Goal: Task Accomplishment & Management: Complete application form

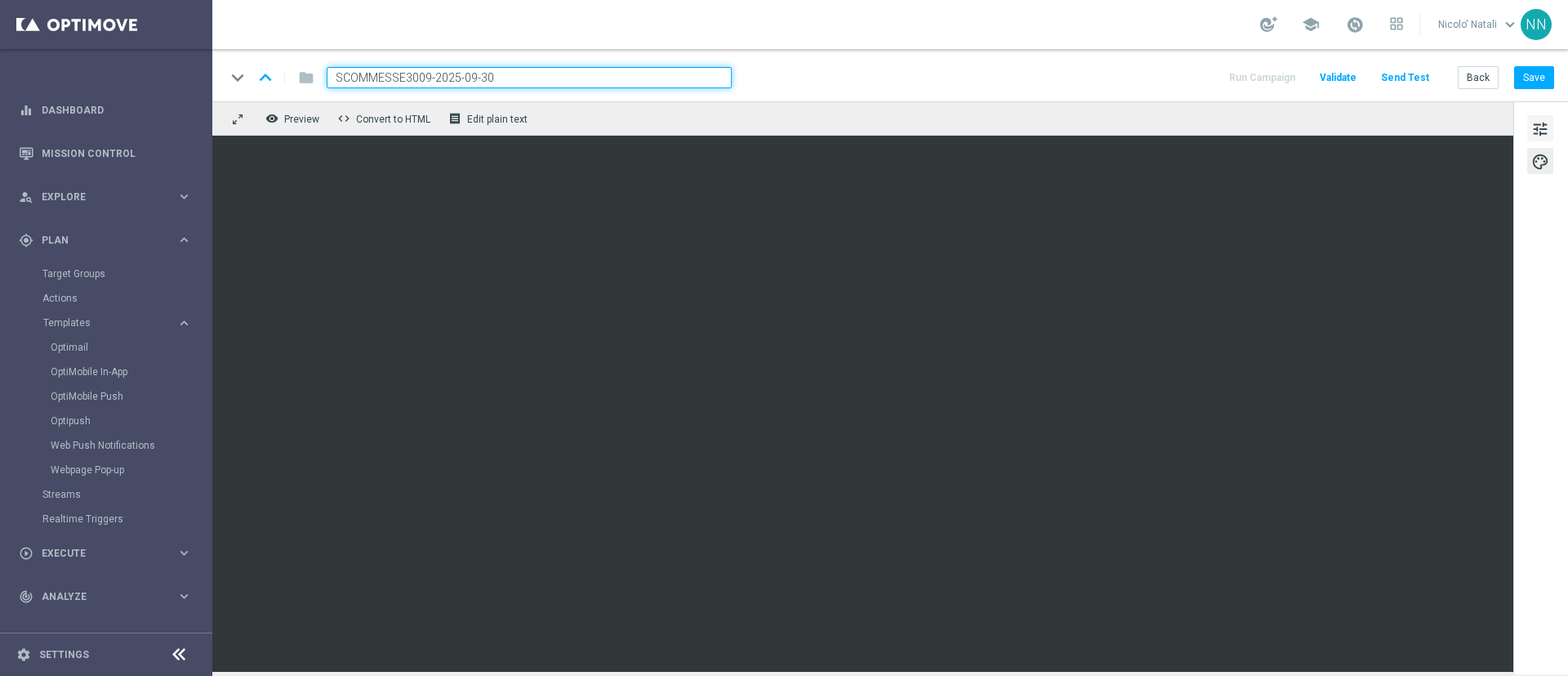
click at [1541, 134] on span "tune" at bounding box center [1540, 129] width 18 height 22
click at [1535, 74] on button "Save" at bounding box center [1534, 78] width 40 height 23
click at [622, 79] on input "SCOMMESSE3009-2025-09-30" at bounding box center [529, 77] width 405 height 22
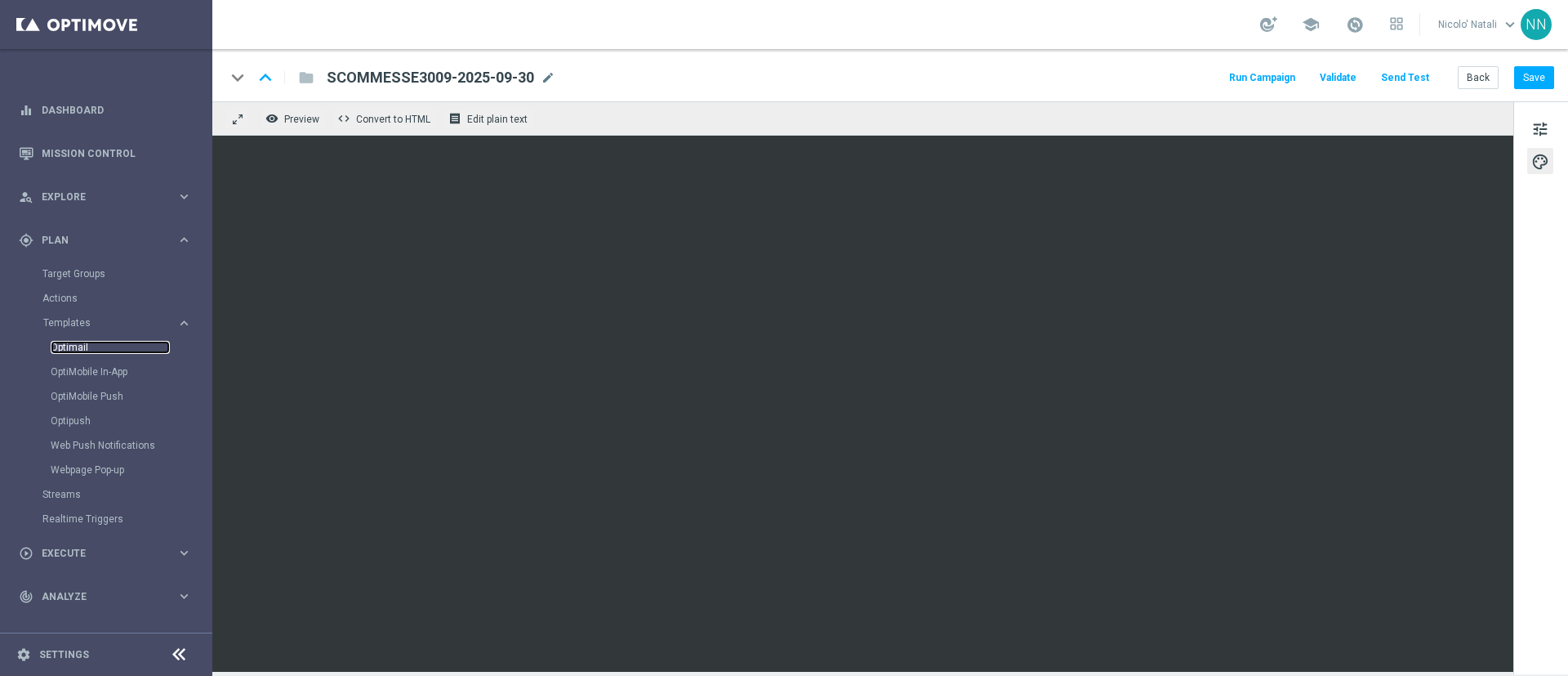
click at [86, 344] on link "Optimail" at bounding box center [110, 347] width 119 height 13
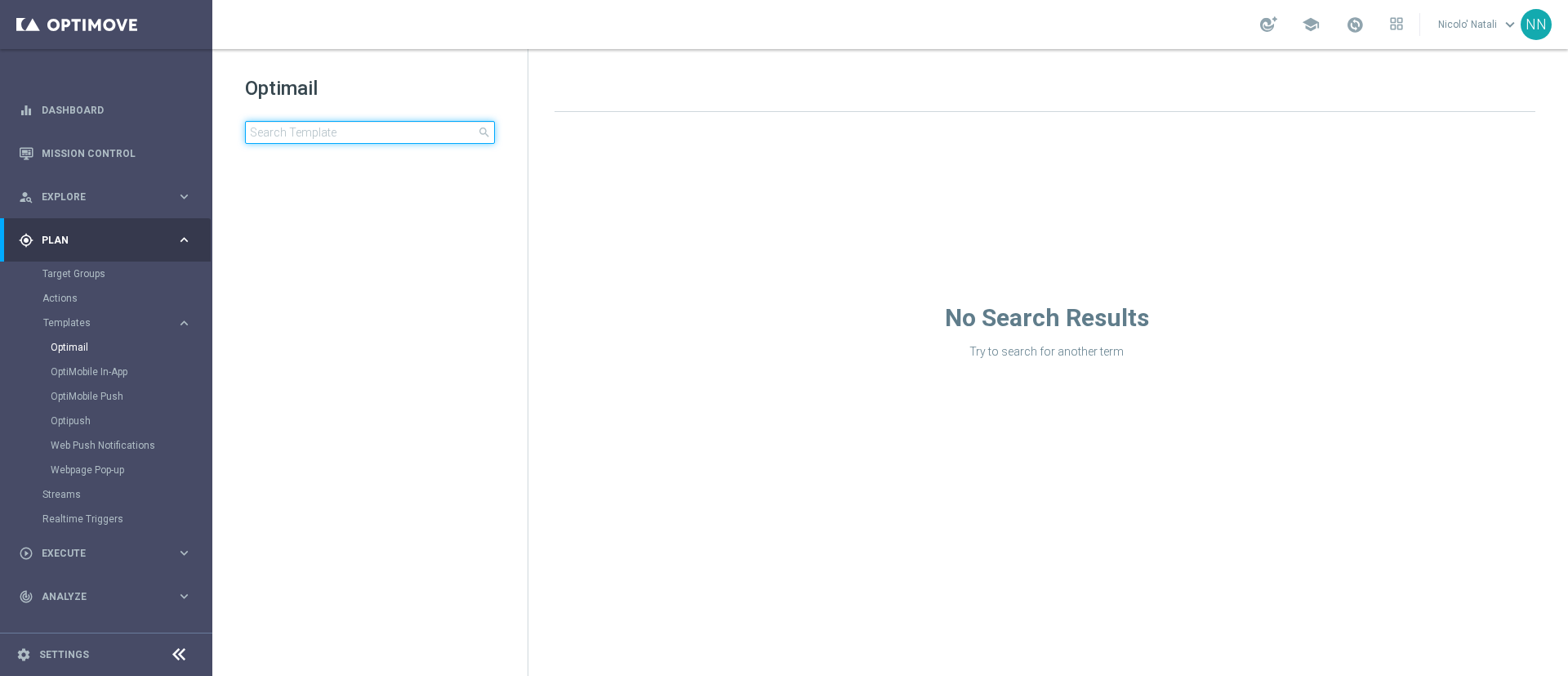
click at [317, 139] on input at bounding box center [370, 132] width 250 height 23
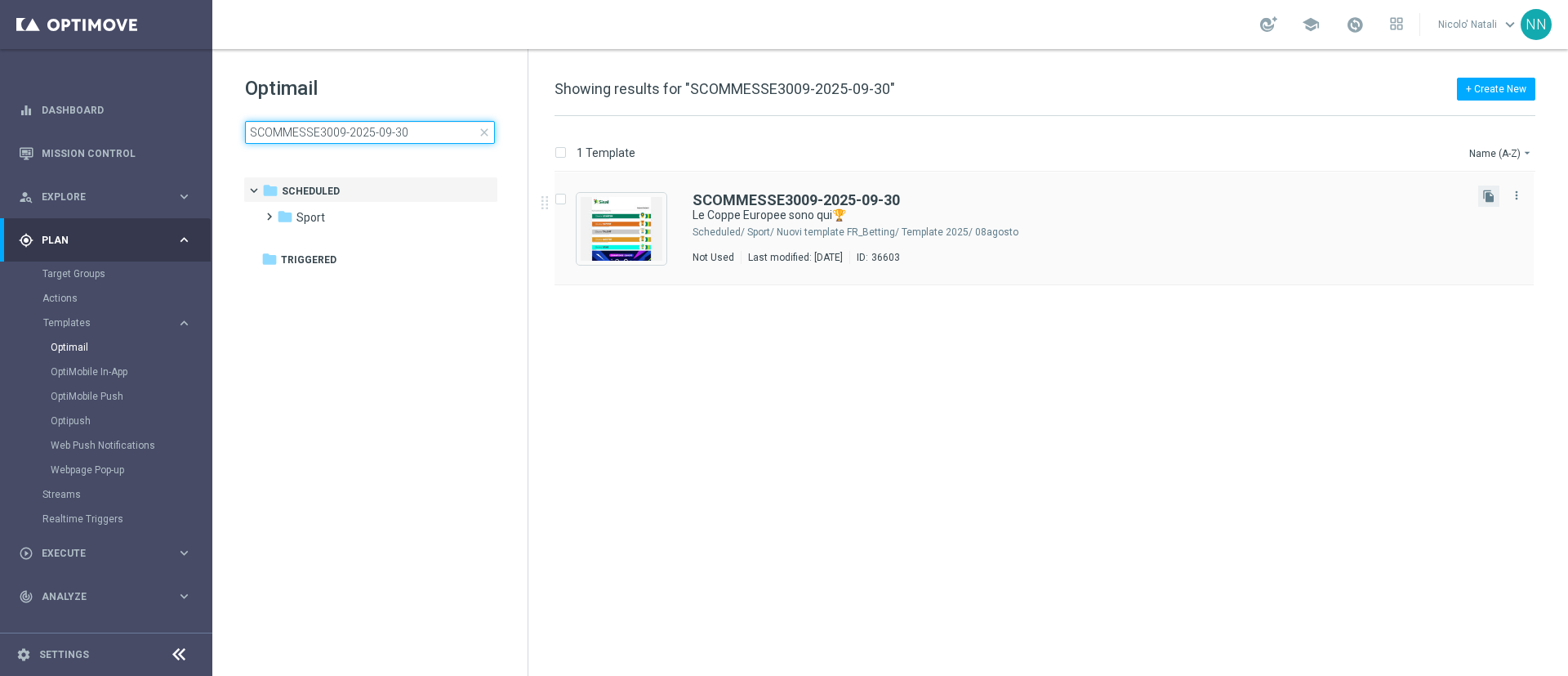
type input "SCOMMESSE3009-2025-09-30"
click at [1485, 204] on button "file_copy" at bounding box center [1489, 196] width 22 height 22
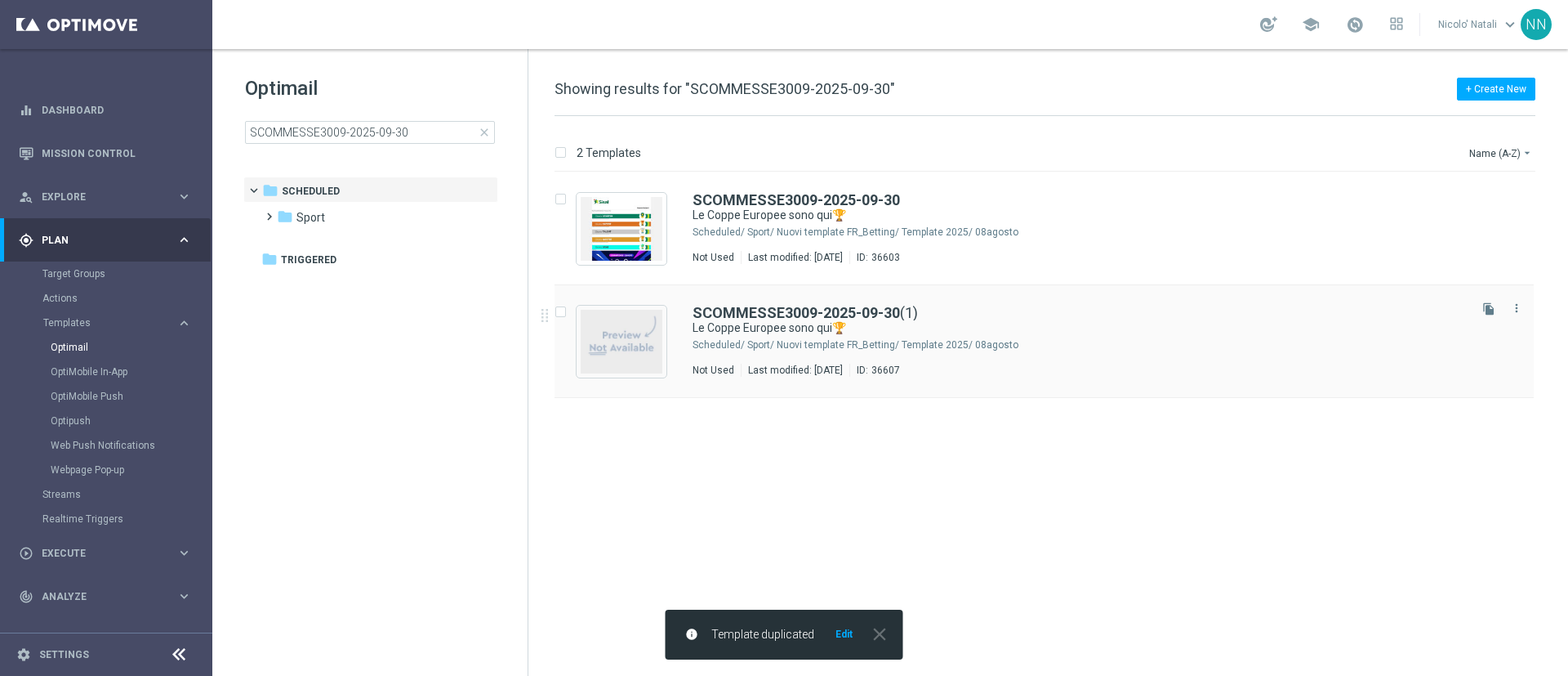
click at [1038, 339] on div "Sport/ Nuovi template FR_Betting/ Template 2025/ 08agosto" at bounding box center [1106, 345] width 718 height 13
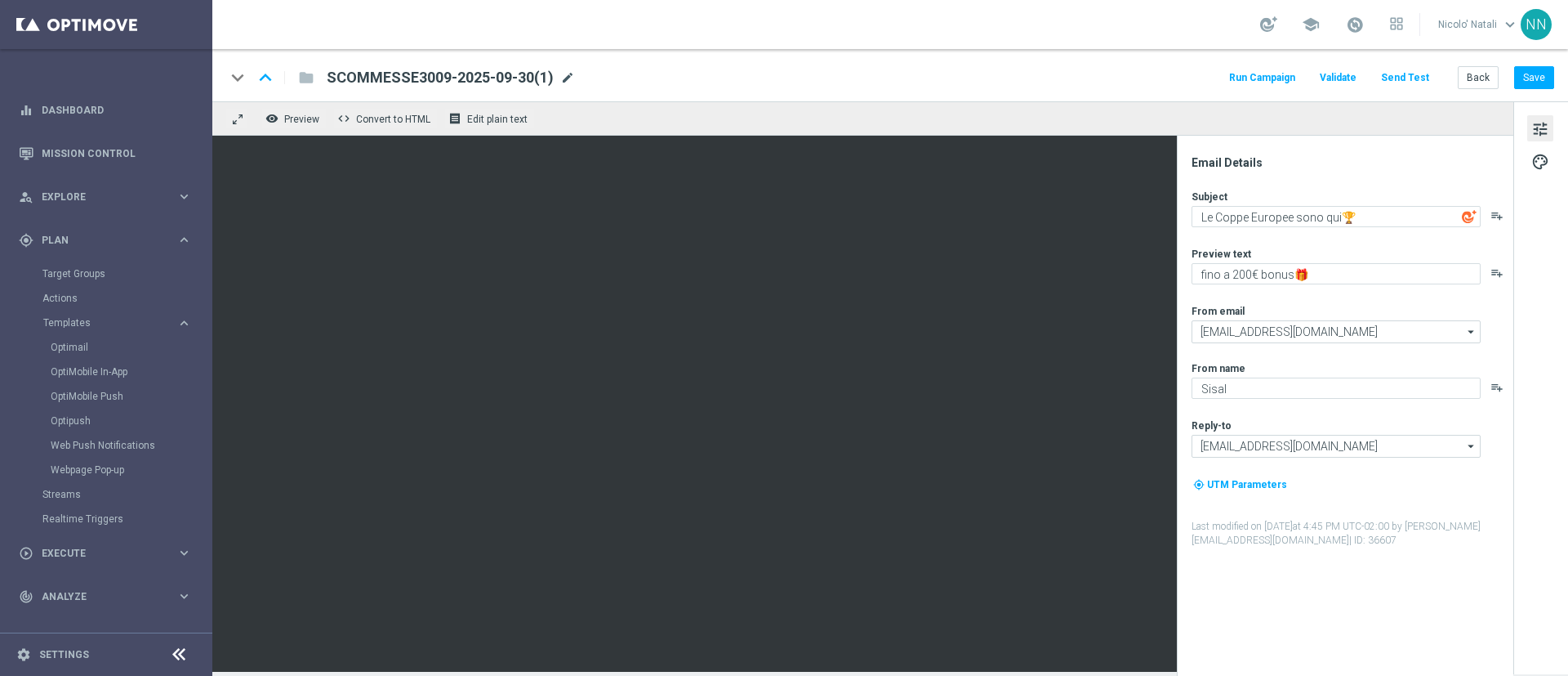
click at [570, 77] on span "mode_edit" at bounding box center [568, 78] width 15 height 15
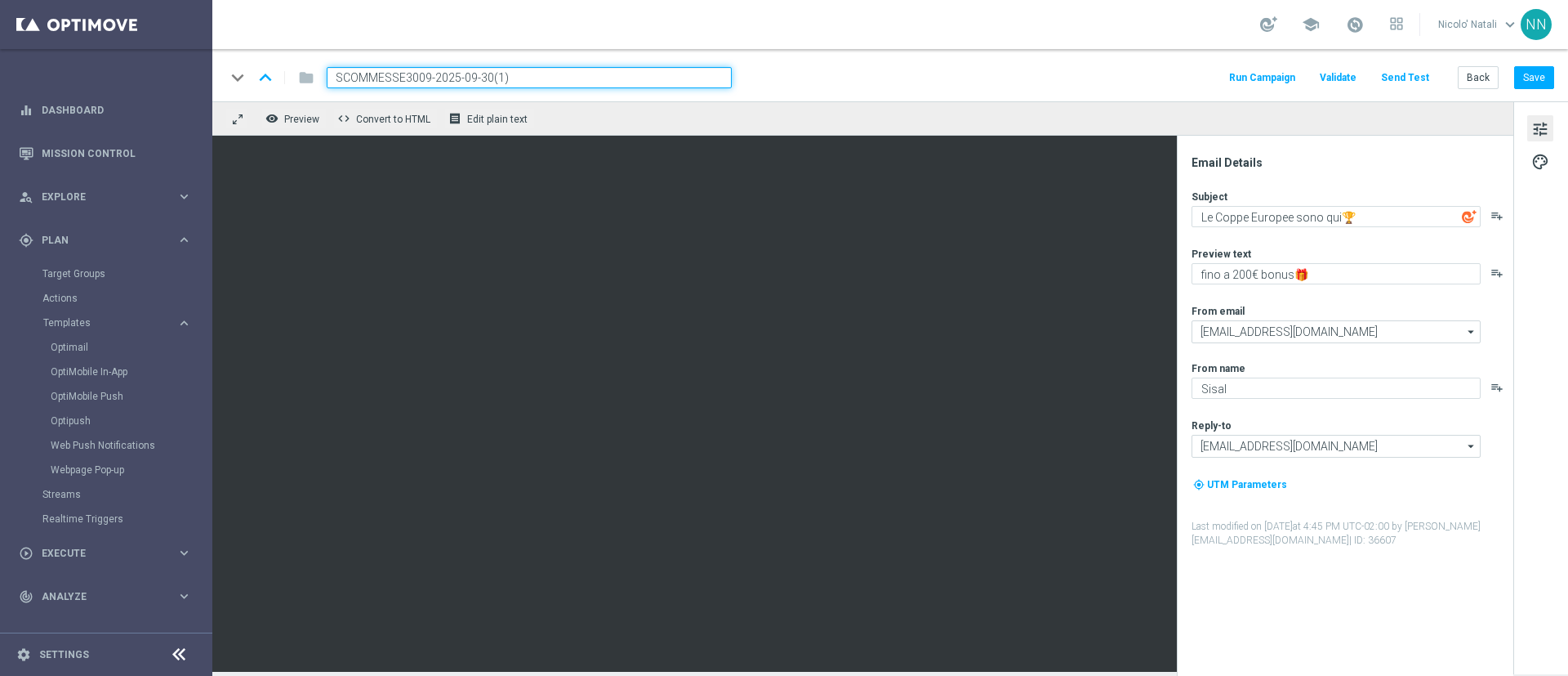
click at [570, 77] on input "SCOMMESSE3009-2025-09-30(1)" at bounding box center [529, 77] width 405 height 22
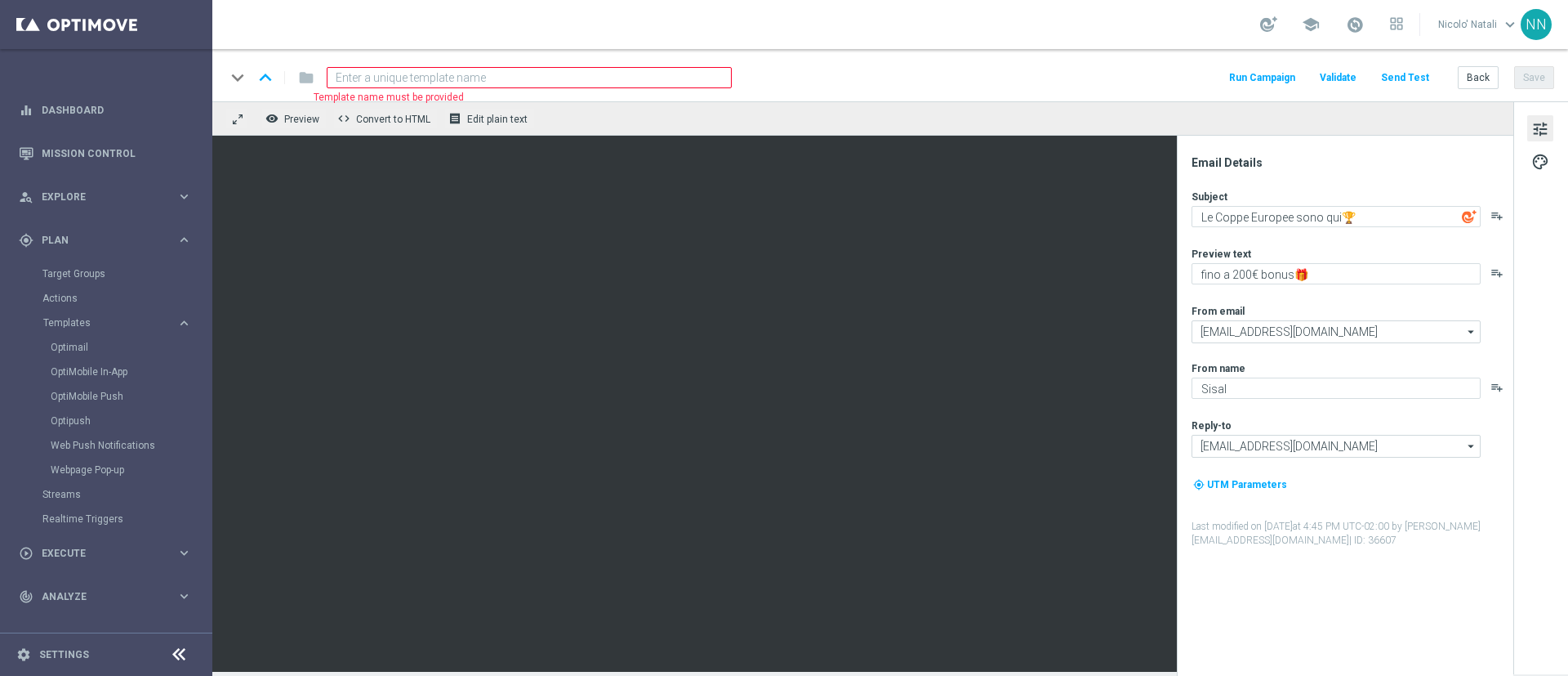
paste input "SPORT3009-2025-09-30"
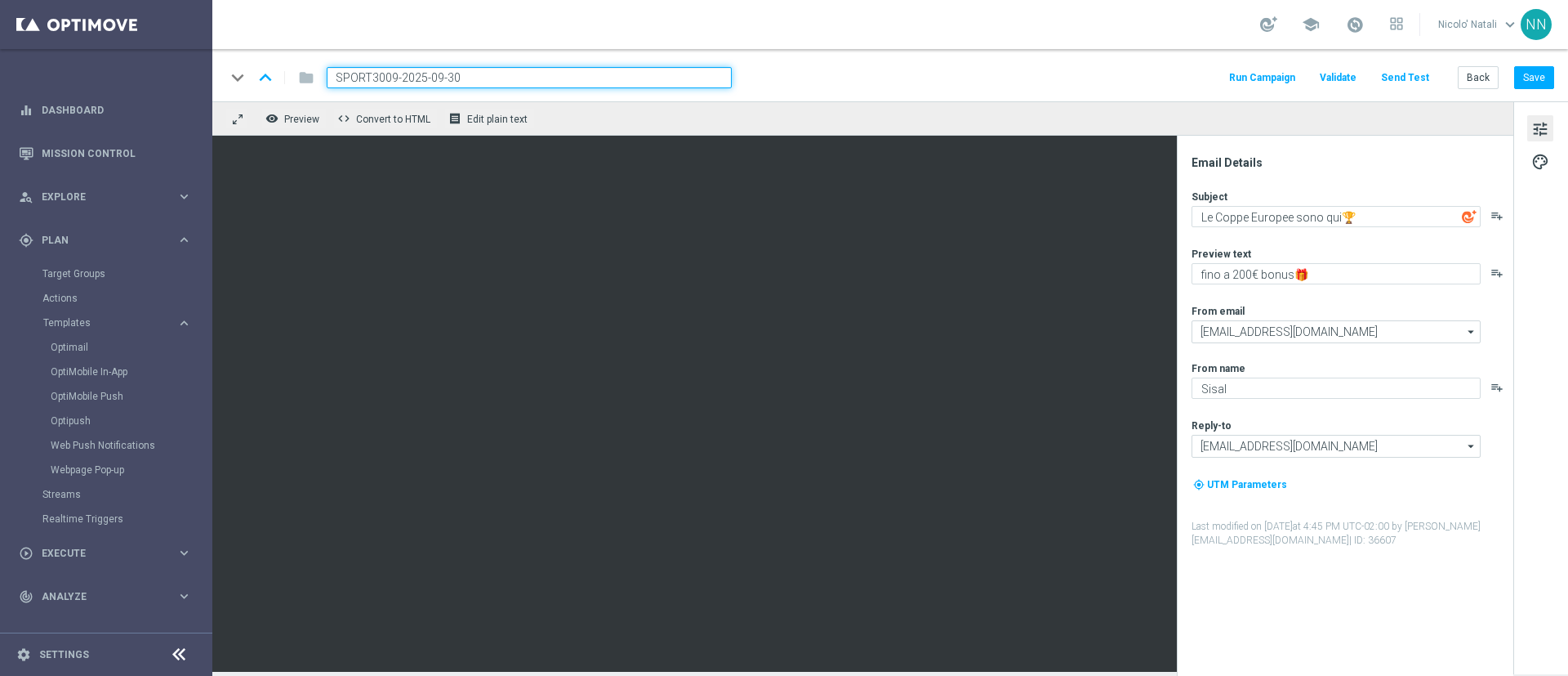
type input "SPORT3009-2025-09-30"
click at [1253, 274] on textarea "fino a 200€ bonus🎁" at bounding box center [1336, 273] width 289 height 22
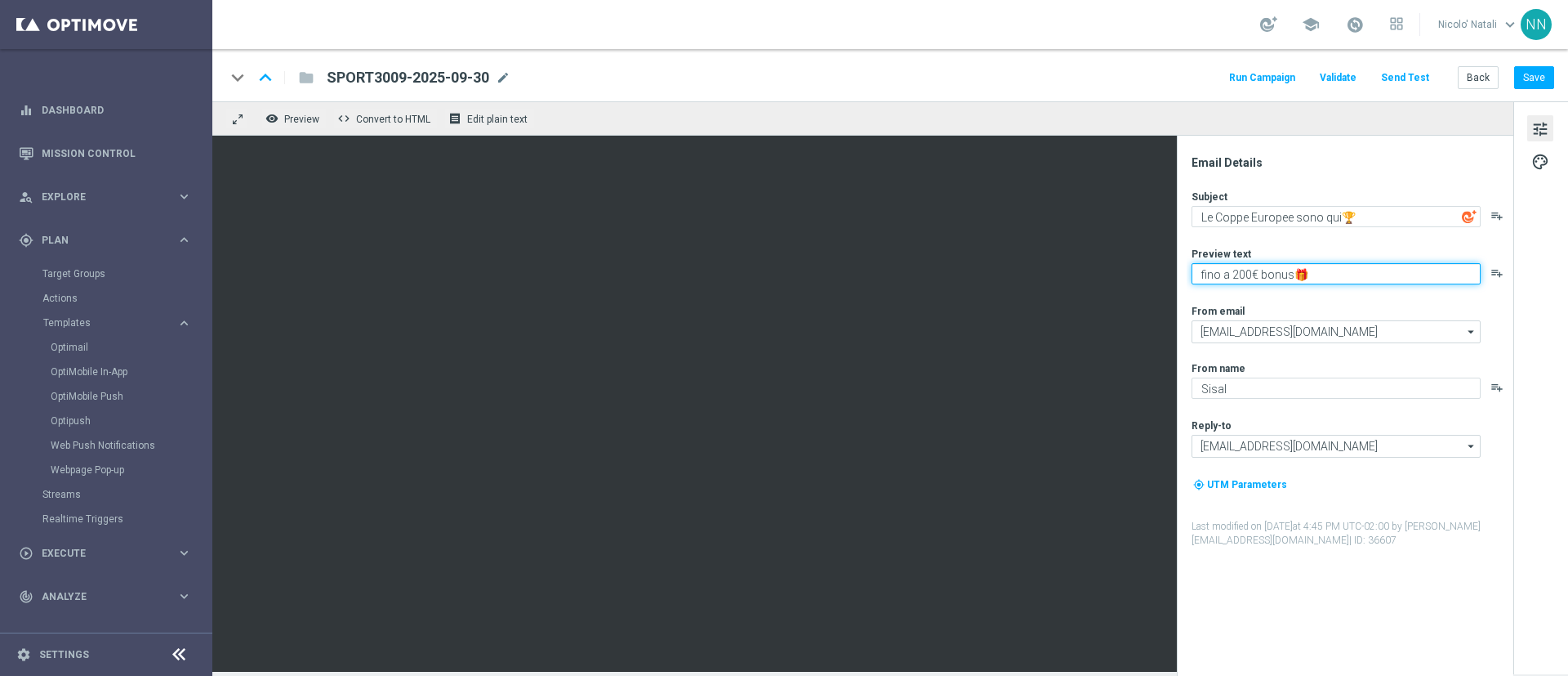
type textarea "fino a 20€ bonus🎁"
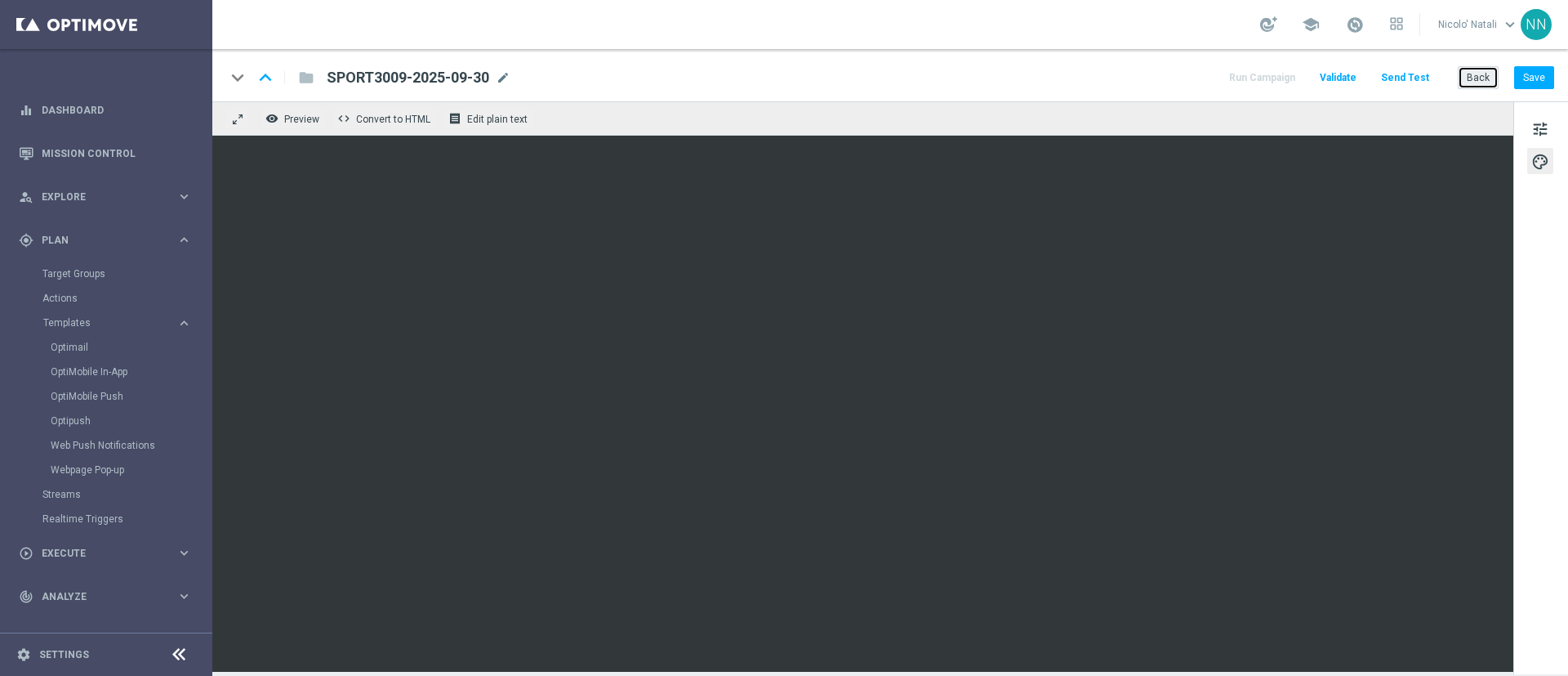
click at [1488, 79] on button "Back" at bounding box center [1479, 78] width 41 height 23
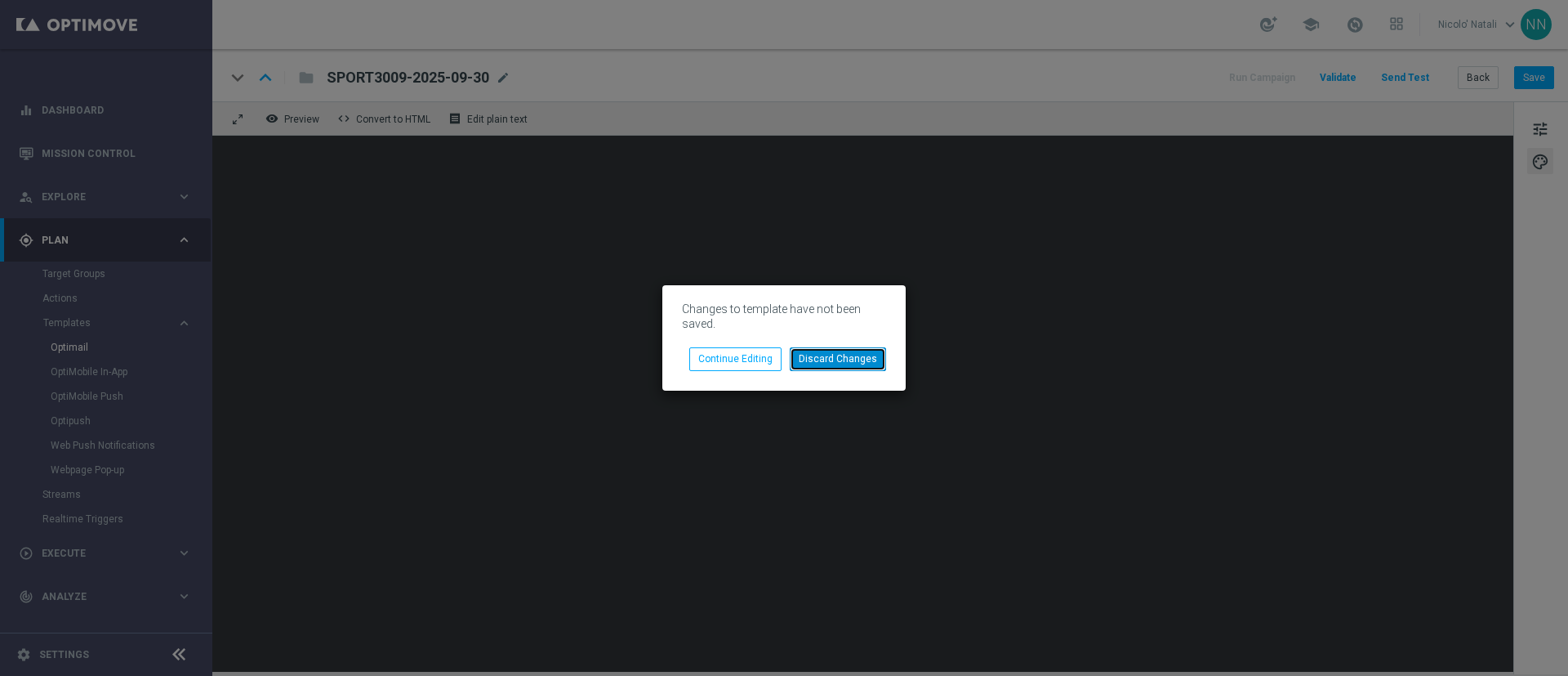
click at [829, 363] on button "Discard Changes" at bounding box center [838, 359] width 97 height 23
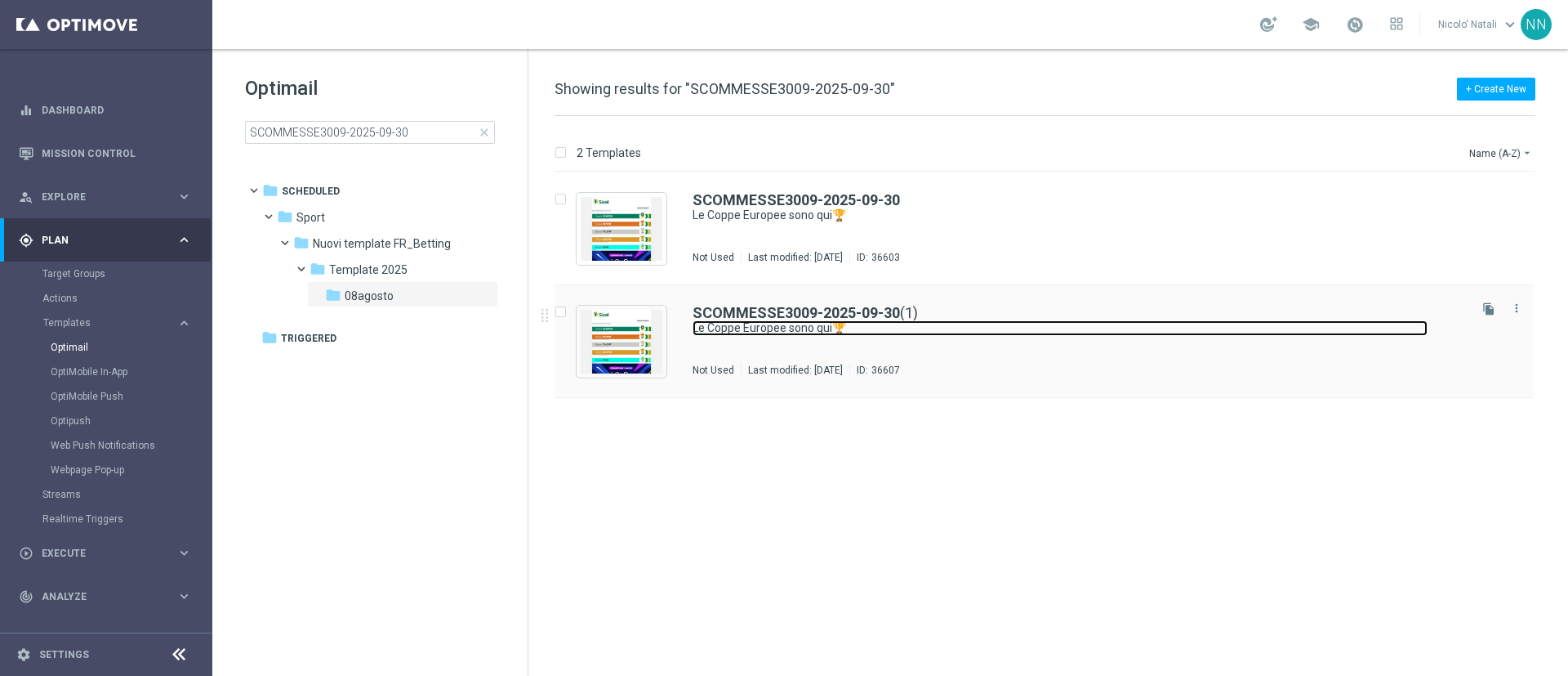
click at [852, 326] on link "Le Coppe Europee sono qui🏆" at bounding box center [1059, 328] width 735 height 16
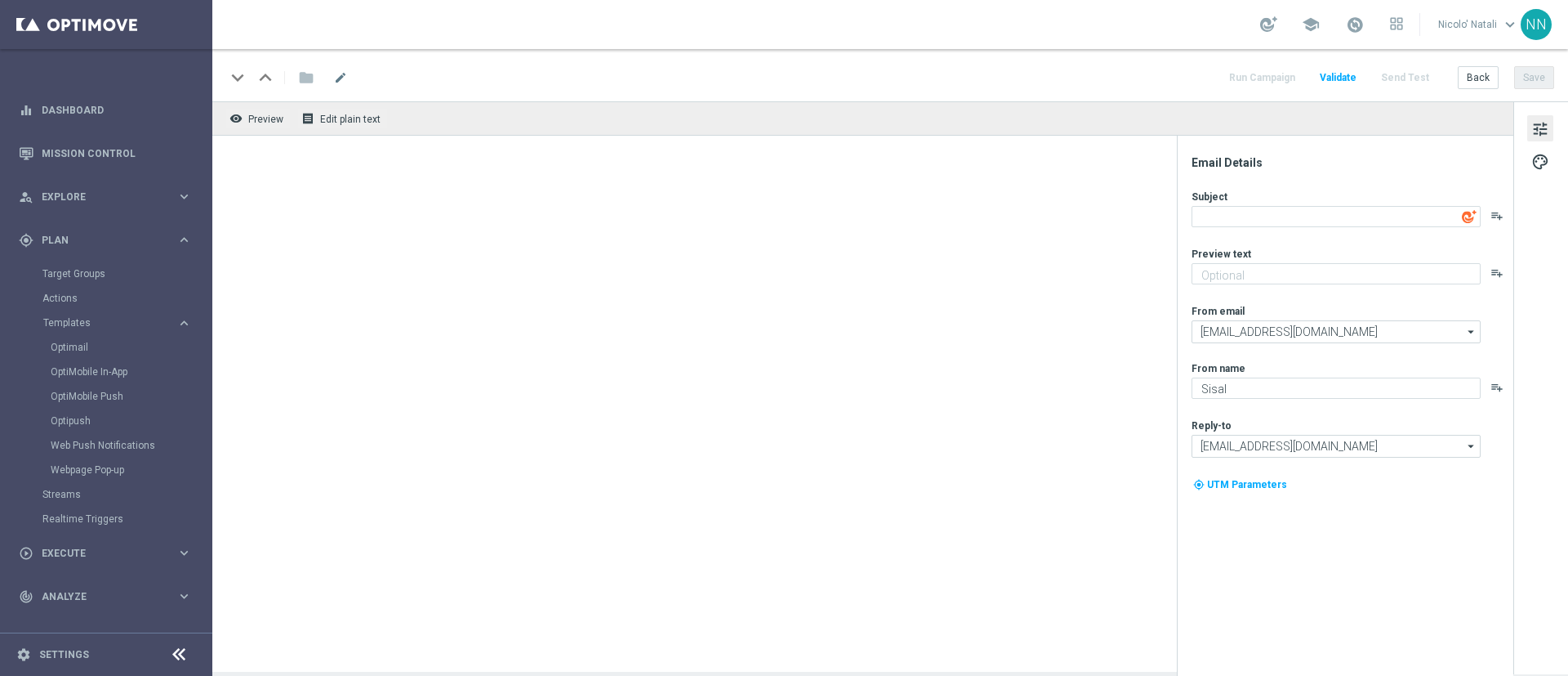
type textarea "Le Coppe Europee sono qui🏆"
type textarea "fino a 200€ bonus🎁"
type input "[EMAIL_ADDRESS][DOMAIN_NAME]"
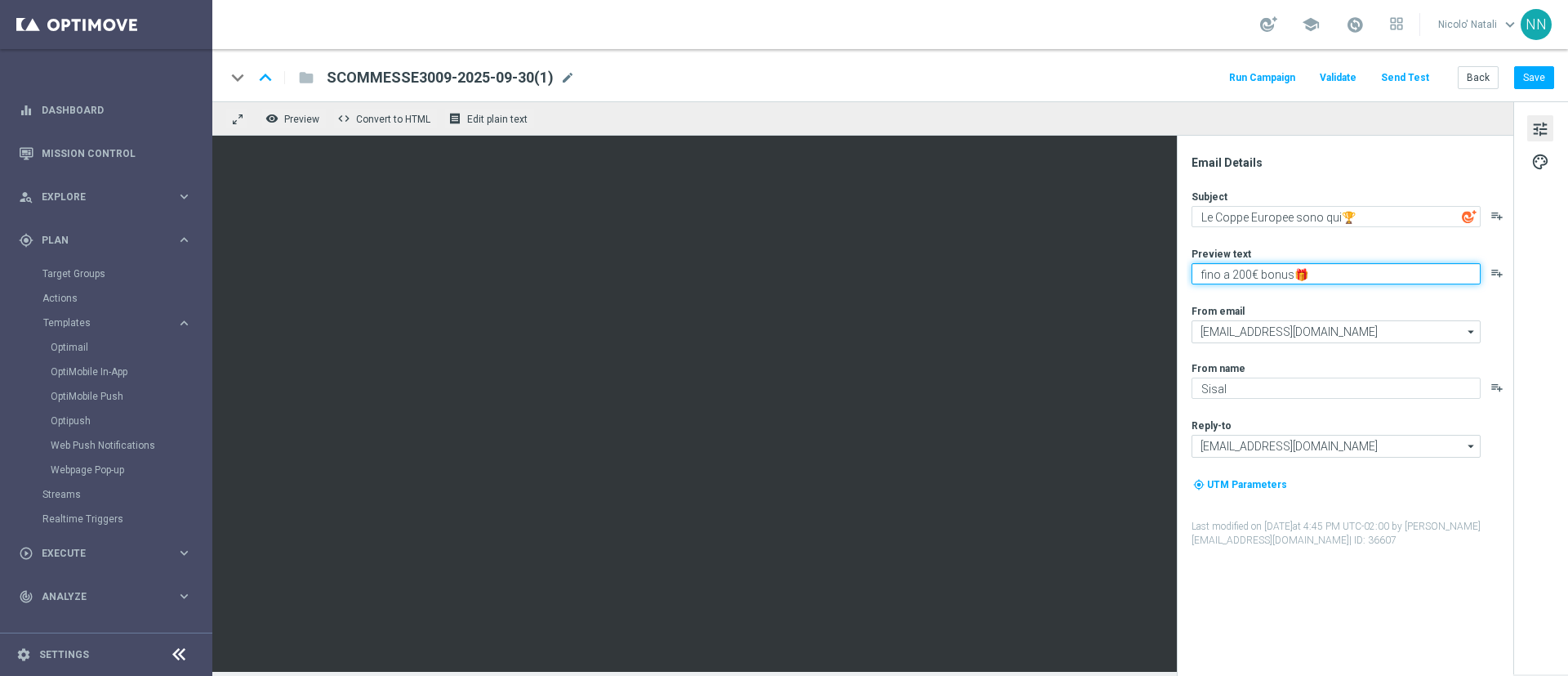
click at [1245, 269] on textarea "fino a 200€ bonus🎁" at bounding box center [1336, 273] width 289 height 22
type textarea "fino a 20€ bonus🎁"
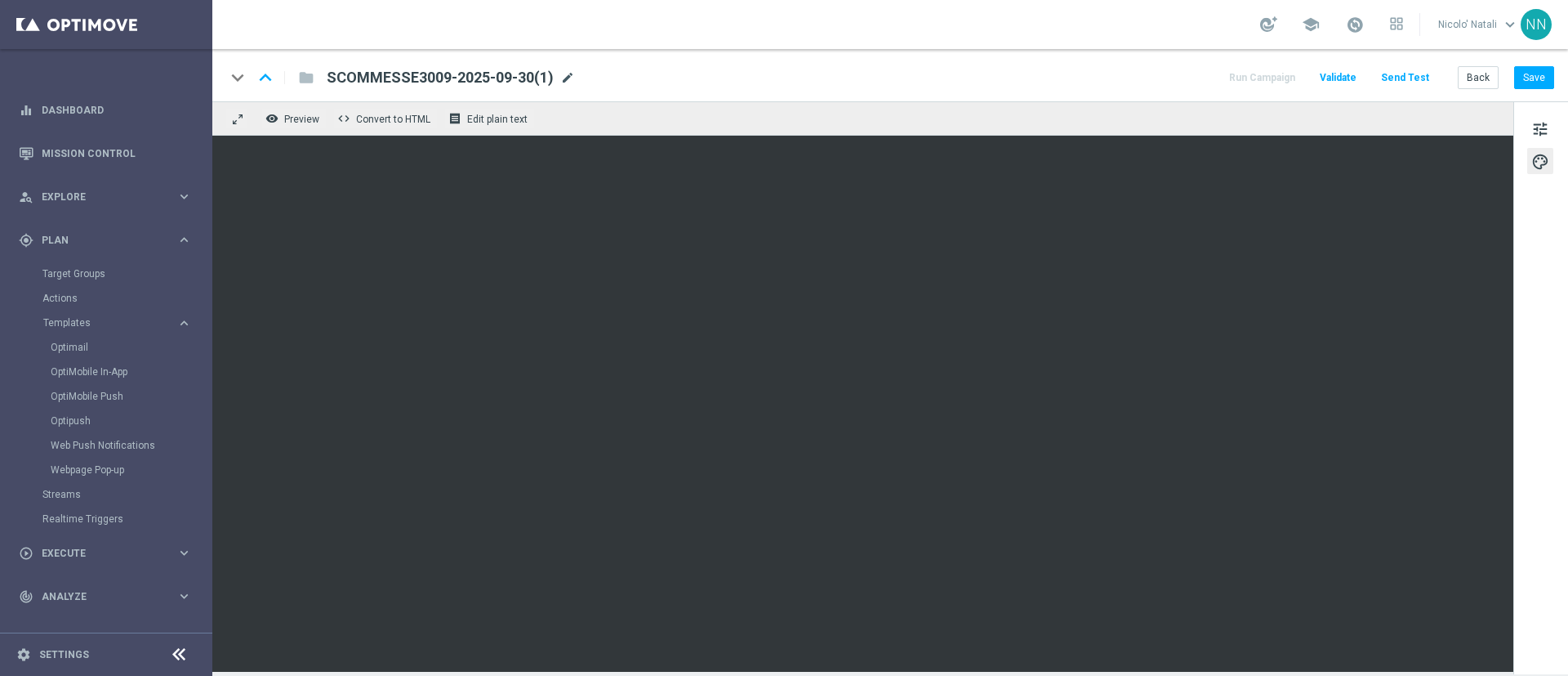
click at [571, 81] on span "mode_edit" at bounding box center [568, 78] width 15 height 15
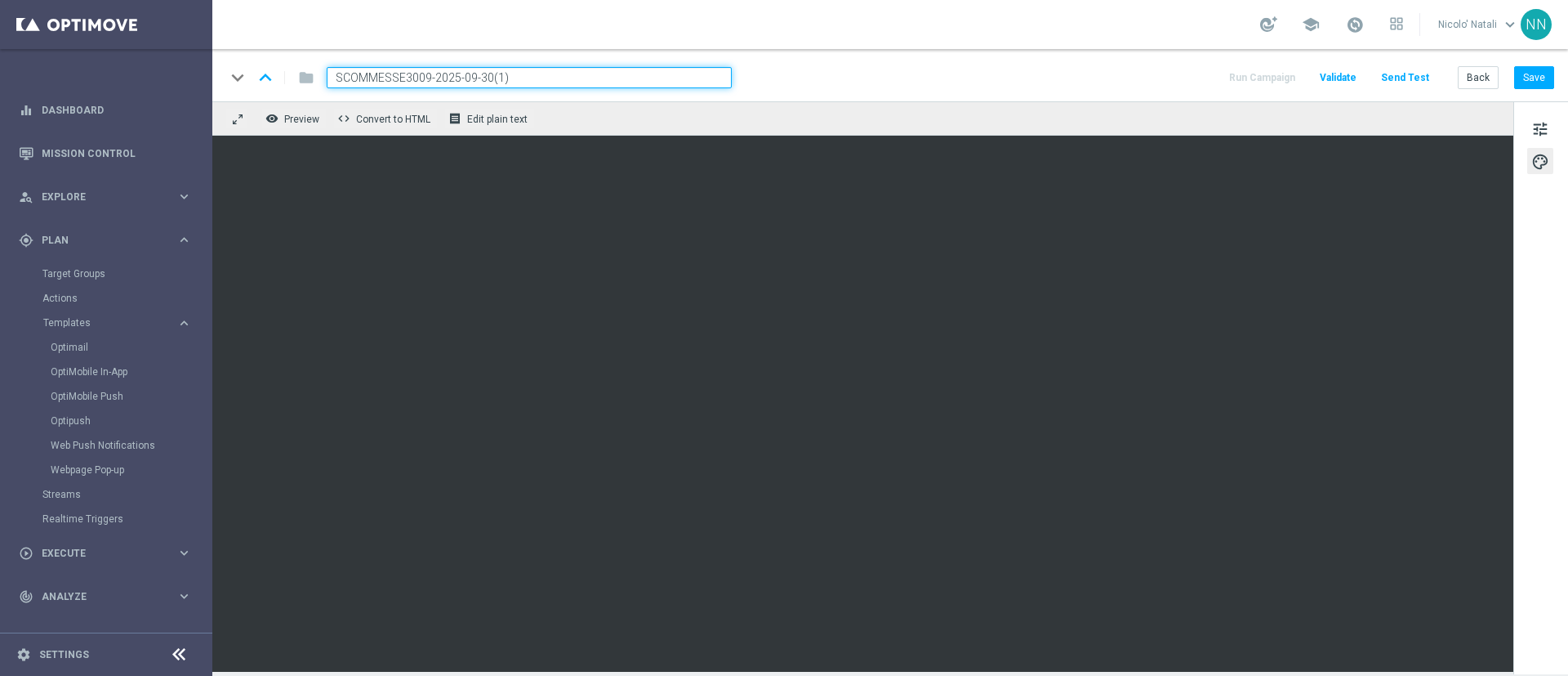
click at [571, 81] on input "SCOMMESSE3009-2025-09-30(1)" at bounding box center [529, 77] width 405 height 22
paste input "PORT3009-2025-09-30"
type input "SPORT3009-2025-09-30"
click at [1543, 130] on span "tune" at bounding box center [1540, 129] width 18 height 22
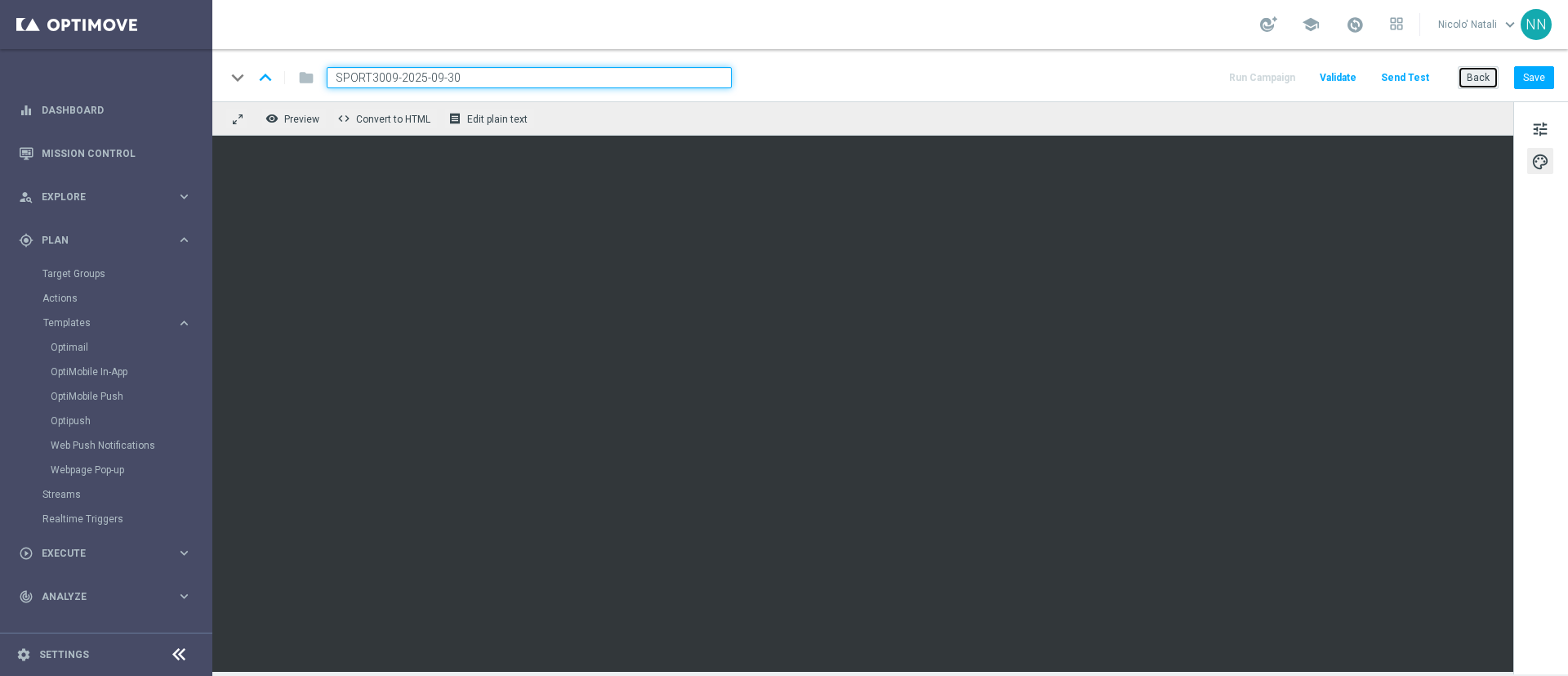
click at [1478, 73] on button "Back" at bounding box center [1479, 78] width 41 height 23
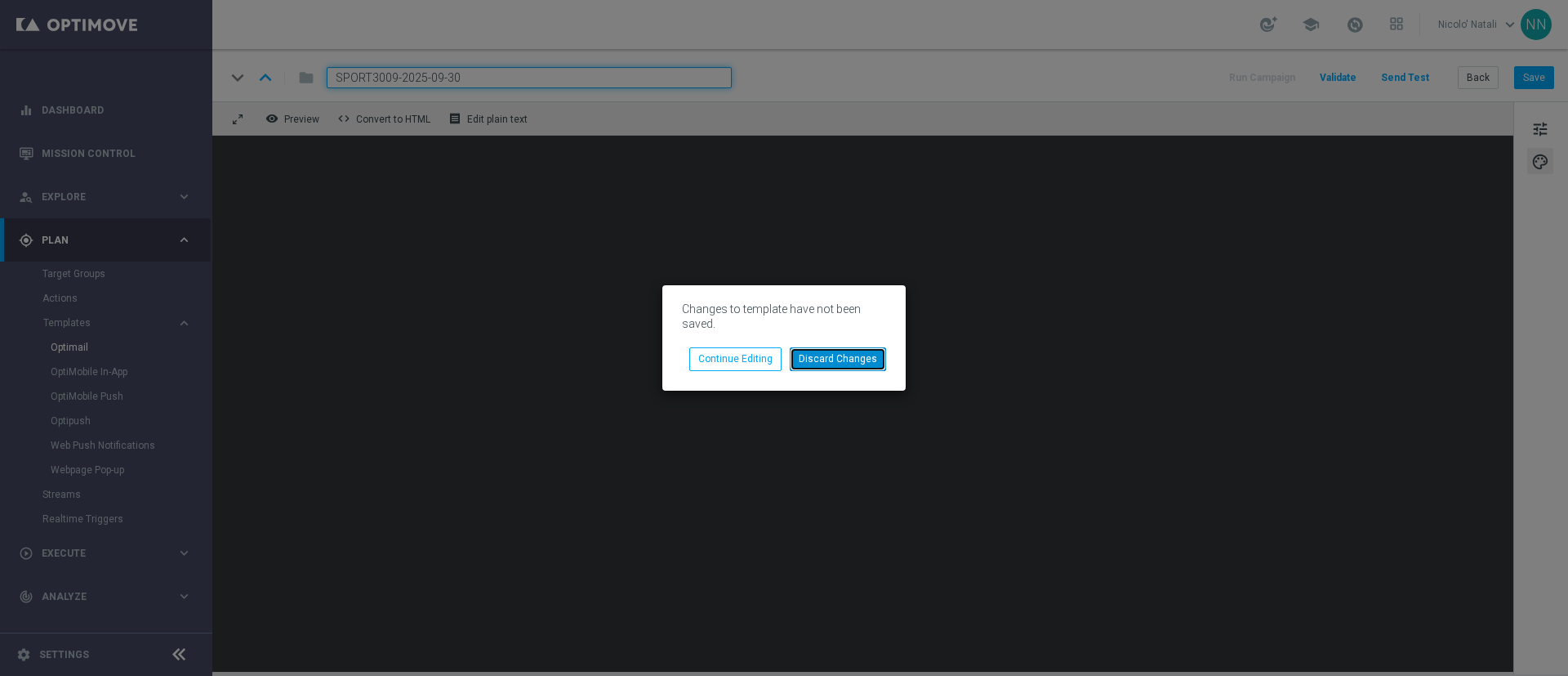
click at [819, 358] on button "Discard Changes" at bounding box center [838, 359] width 97 height 23
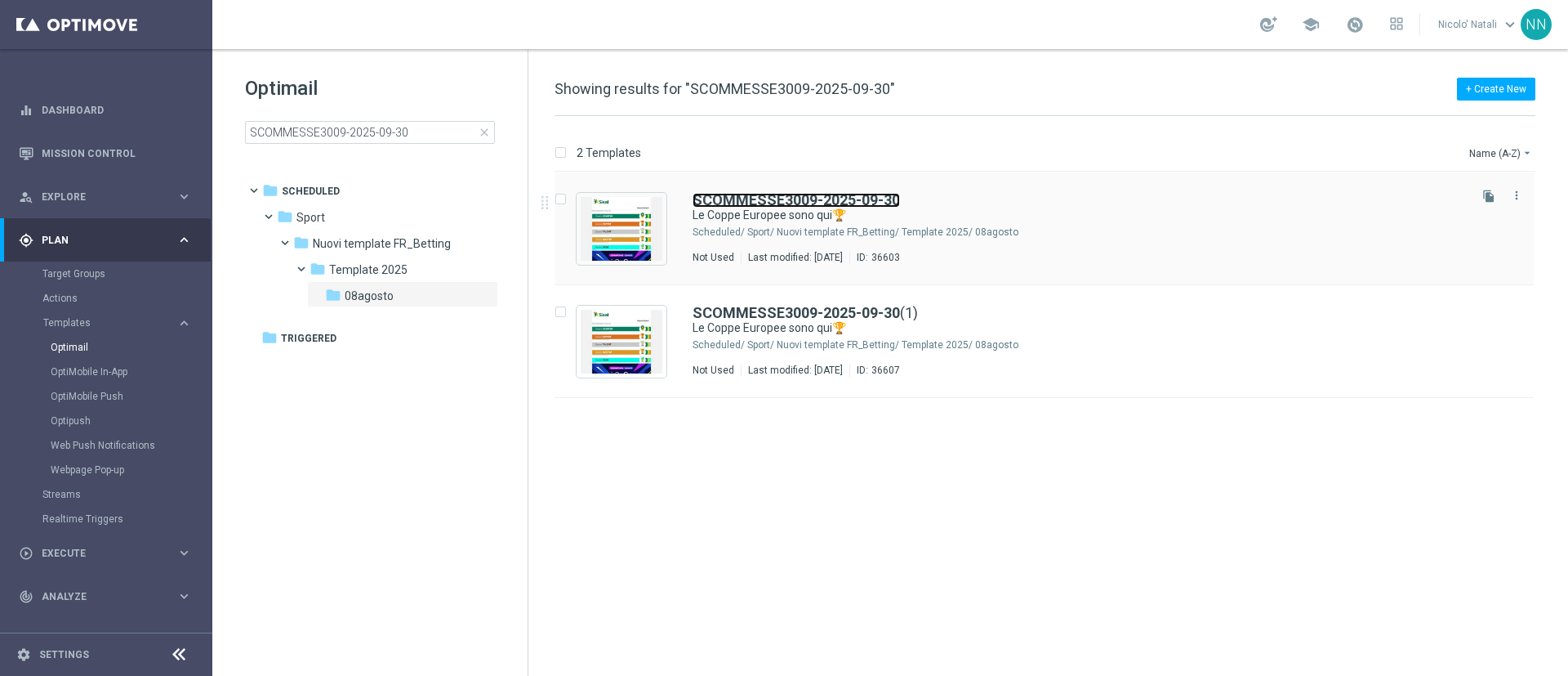
click at [712, 203] on b "SCOMMESSE3009-2025-09-30" at bounding box center [796, 200] width 207 height 17
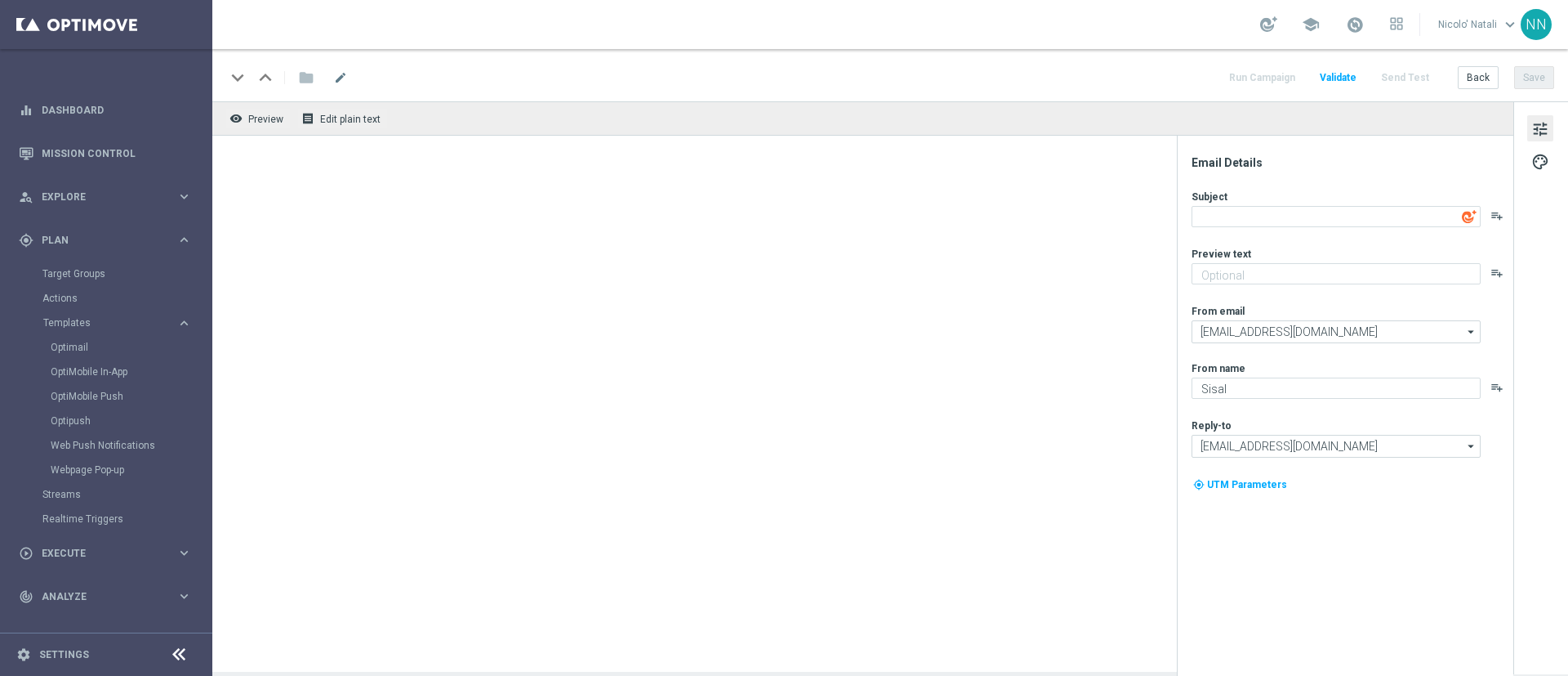
type textarea "Le Coppe Europee sono qui🏆"
type textarea "fino a 200€ bonus🎁"
type input "[EMAIL_ADDRESS][DOMAIN_NAME]"
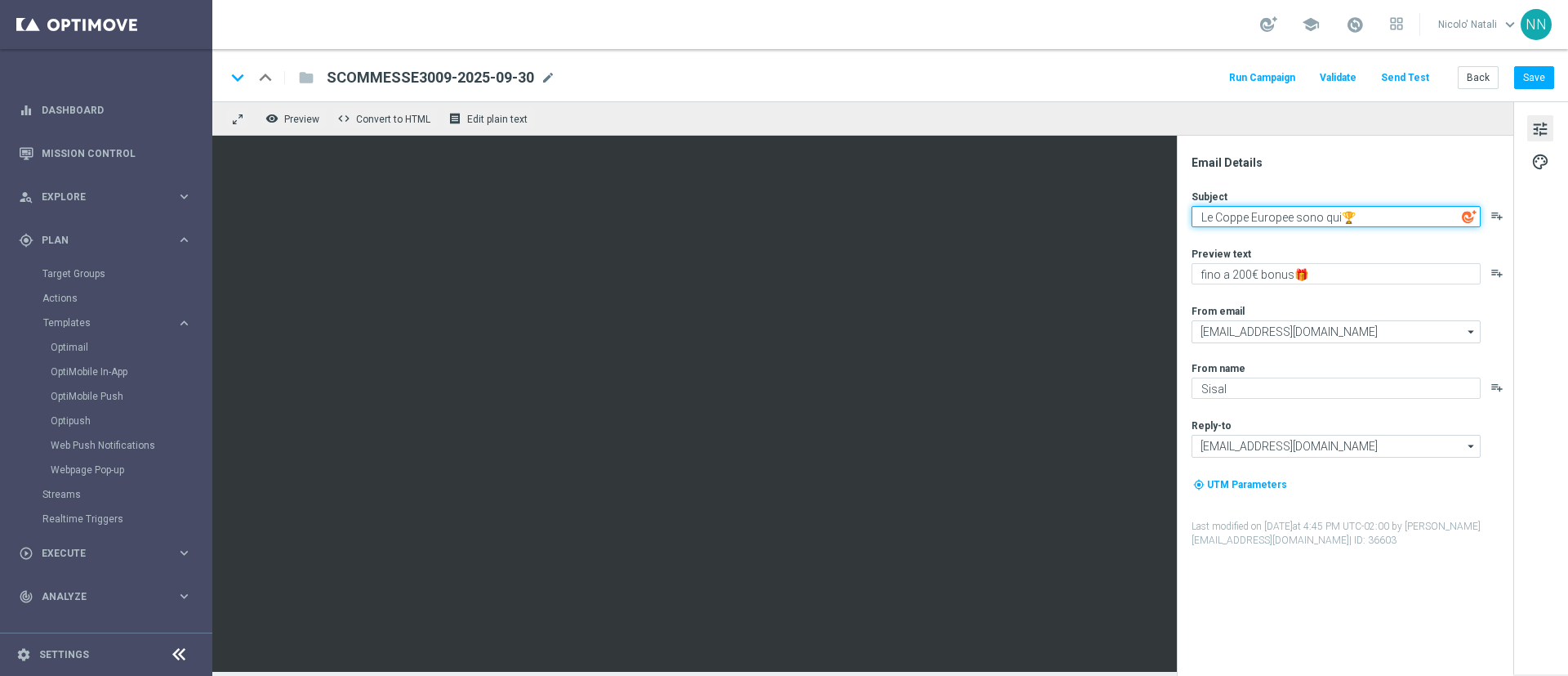
click at [1370, 215] on textarea "Le Coppe Europee sono qui🏆" at bounding box center [1336, 216] width 289 height 22
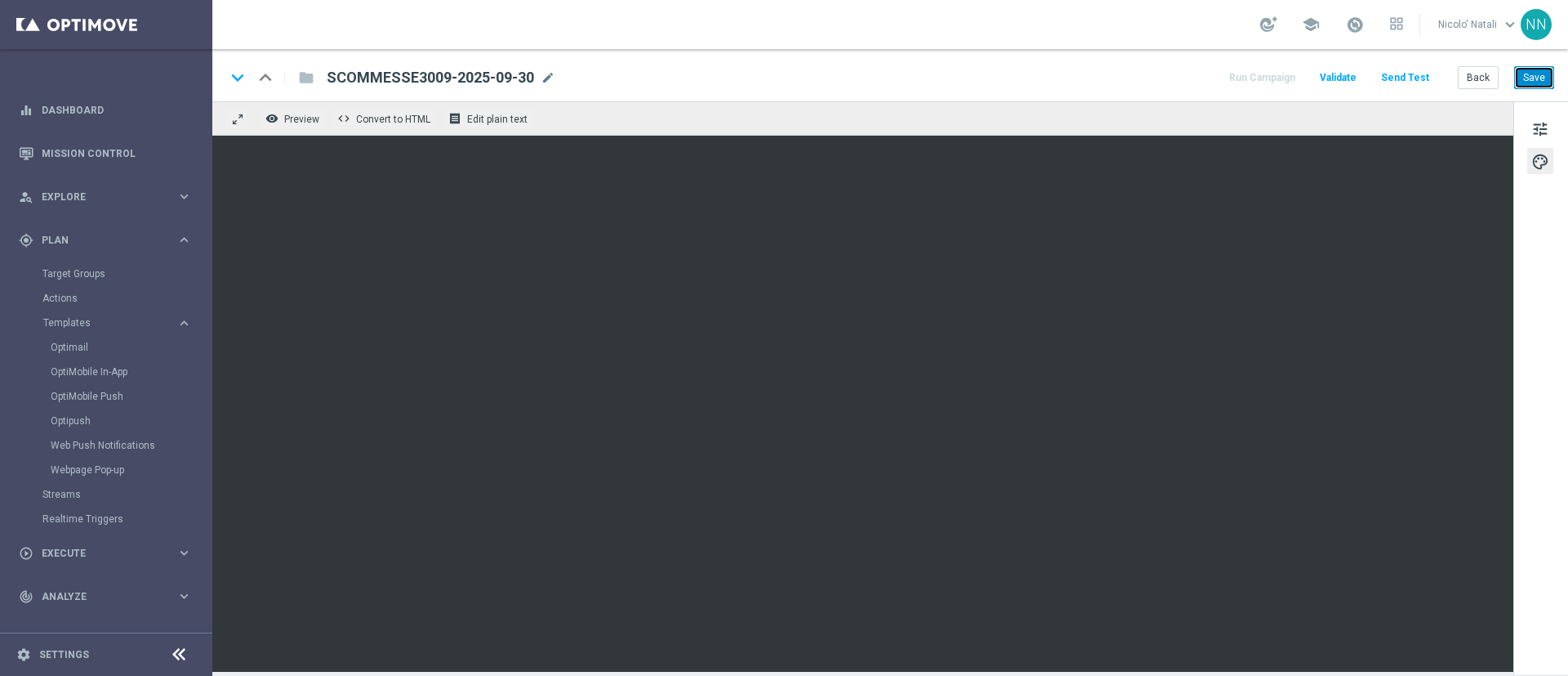
click at [1535, 73] on button "Save" at bounding box center [1534, 78] width 40 height 23
click at [1543, 72] on button "Save" at bounding box center [1534, 78] width 40 height 23
click at [1530, 86] on button "Save" at bounding box center [1534, 78] width 40 height 23
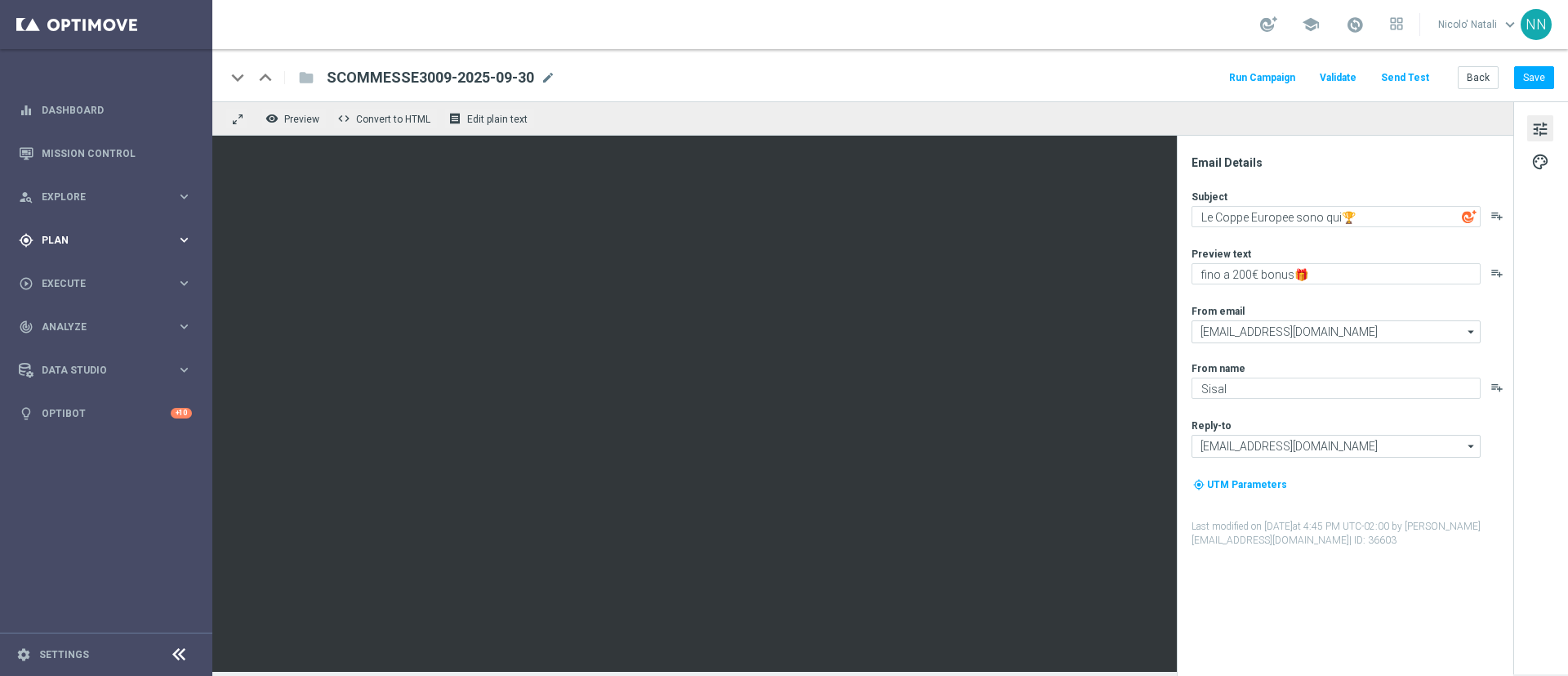
click at [84, 230] on div "gps_fixed Plan keyboard_arrow_right" at bounding box center [105, 239] width 211 height 43
click at [81, 320] on span "Templates" at bounding box center [101, 323] width 116 height 9
click at [81, 349] on link "Optimail" at bounding box center [110, 347] width 119 height 13
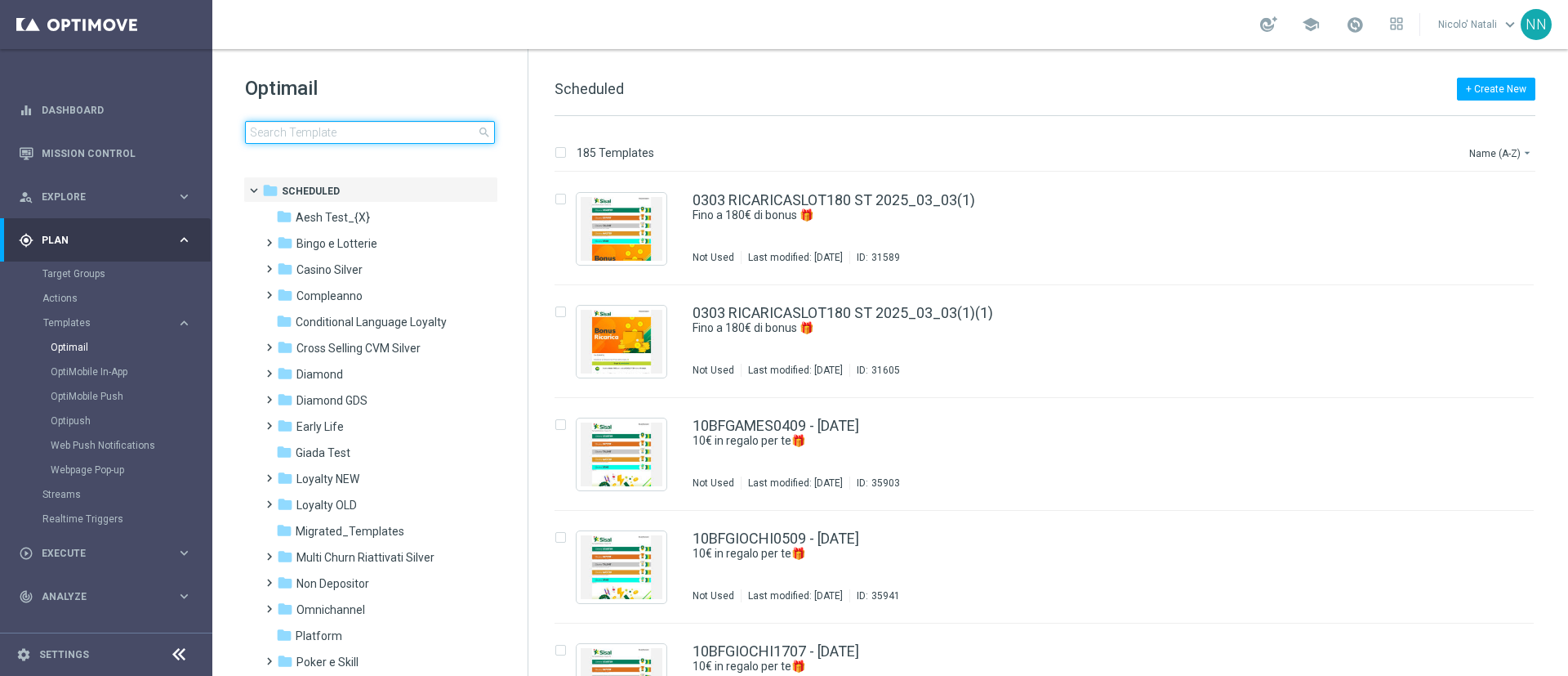
click at [350, 131] on input at bounding box center [370, 132] width 250 height 23
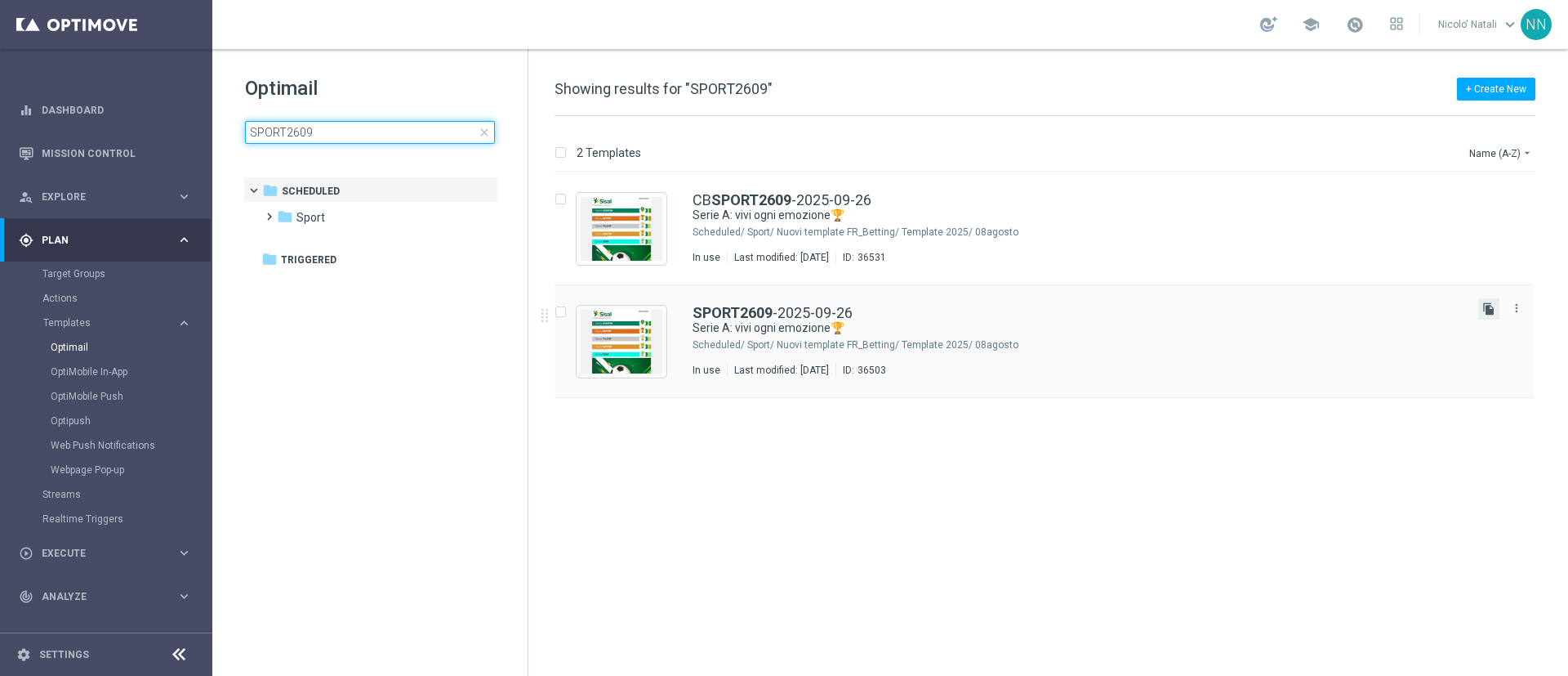
type input "SPORT2609"
click at [1490, 313] on icon "file_copy" at bounding box center [1489, 309] width 13 height 13
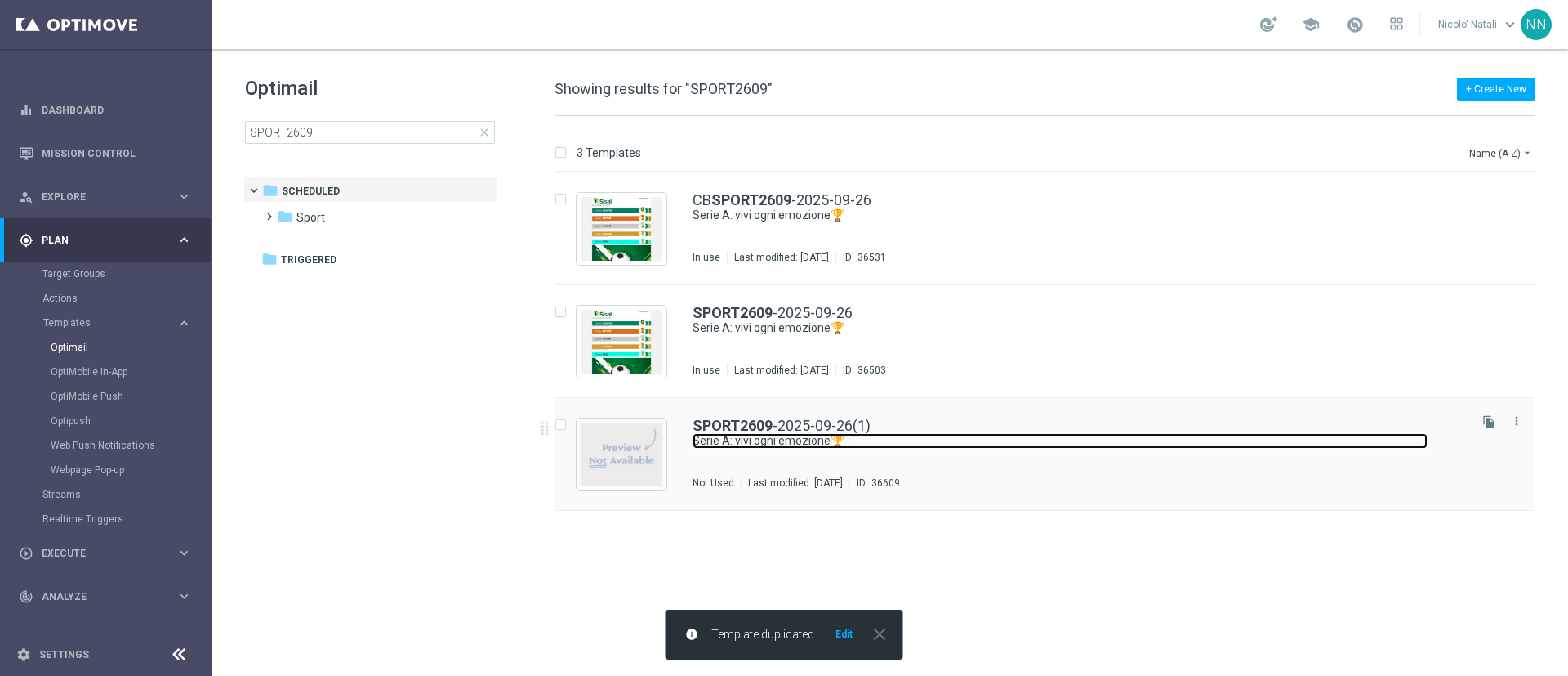
click at [1089, 446] on link "Serie A: vivi ogni emozione🏆" at bounding box center [1059, 440] width 735 height 16
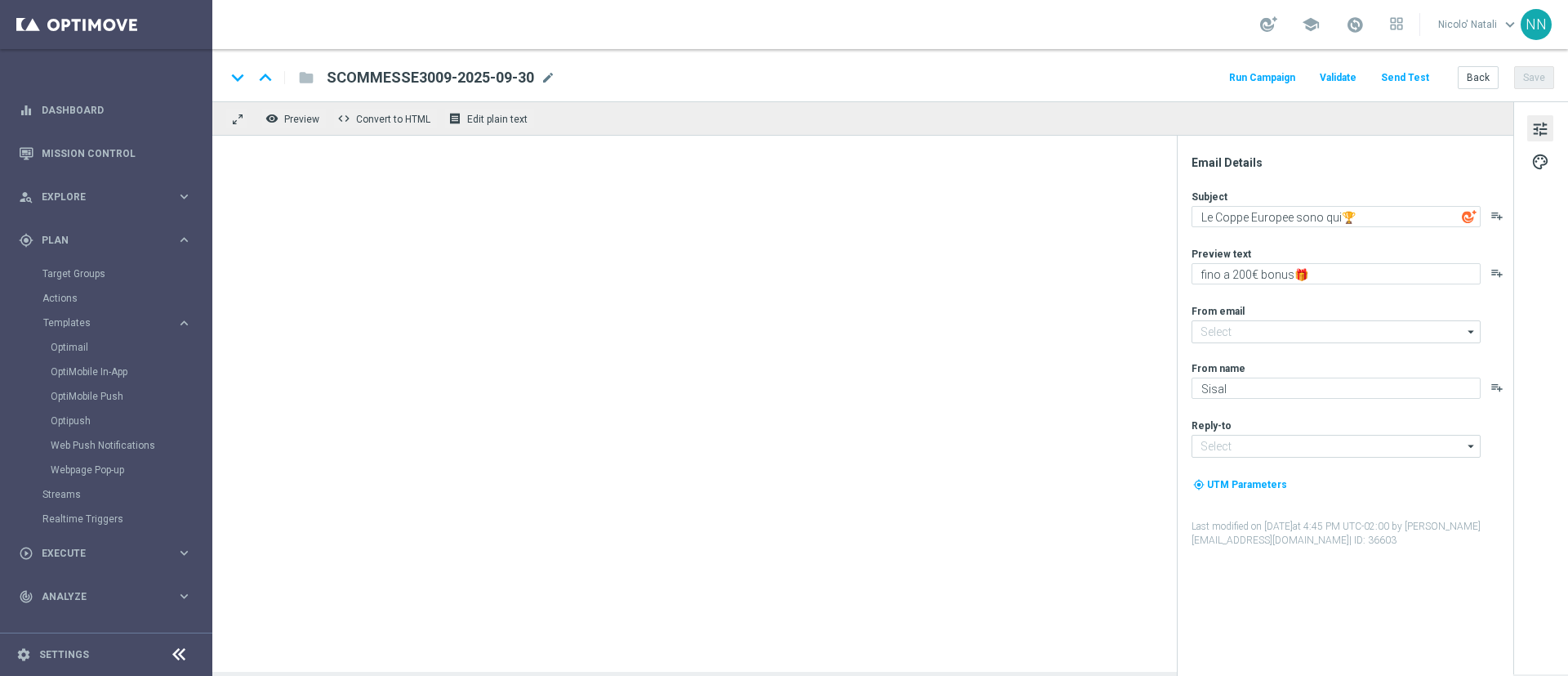
type input "[EMAIL_ADDRESS][DOMAIN_NAME]"
type textarea "Serie A: vivi ogni emozione🏆"
type textarea "fino a 20€ di Bonus🎁"
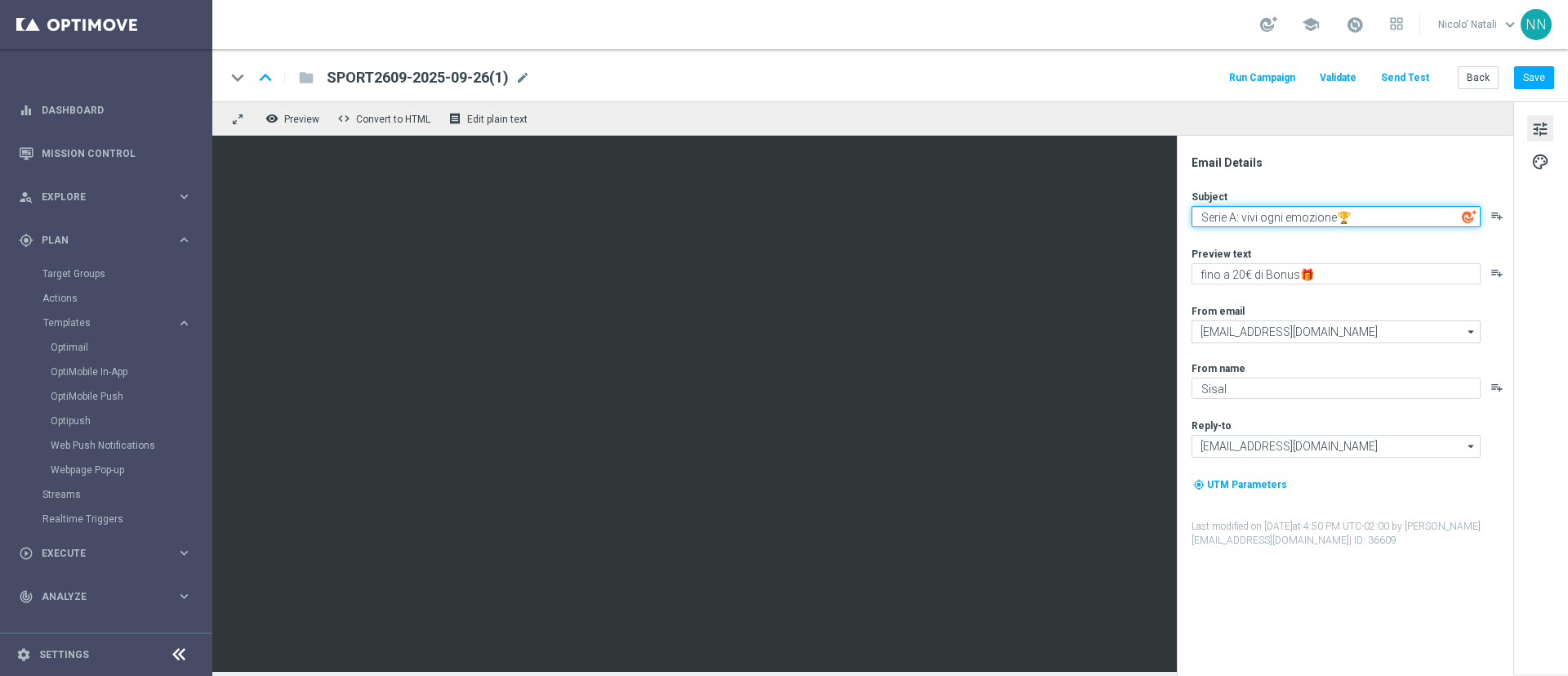
click at [1377, 217] on textarea "Serie A: vivi ogni emozione🏆" at bounding box center [1336, 216] width 289 height 22
paste textarea "Le Coppe Europee sono qui"
type textarea "Le Coppe Europee sono qui🏆"
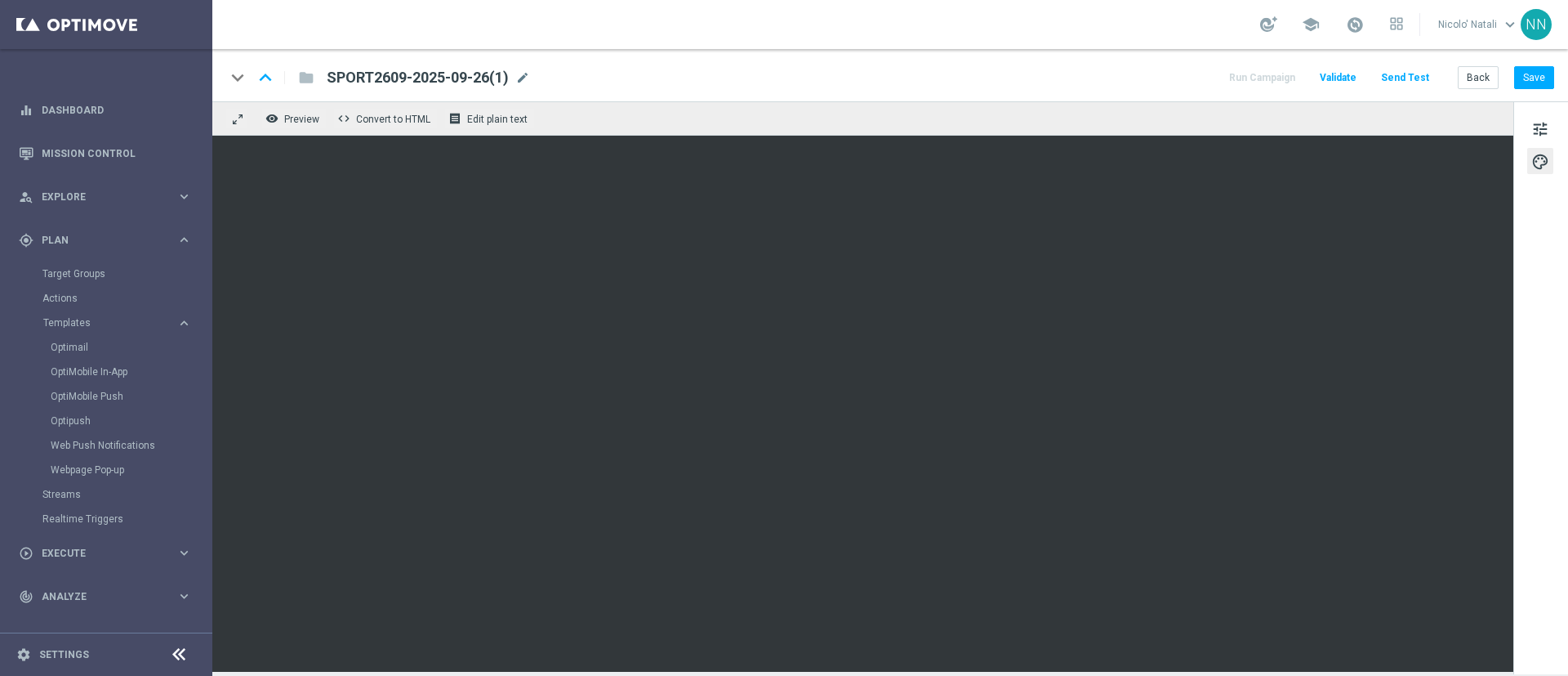
click at [523, 85] on div "SPORT2609-2025-09-26(1) mode_edit" at bounding box center [428, 77] width 204 height 22
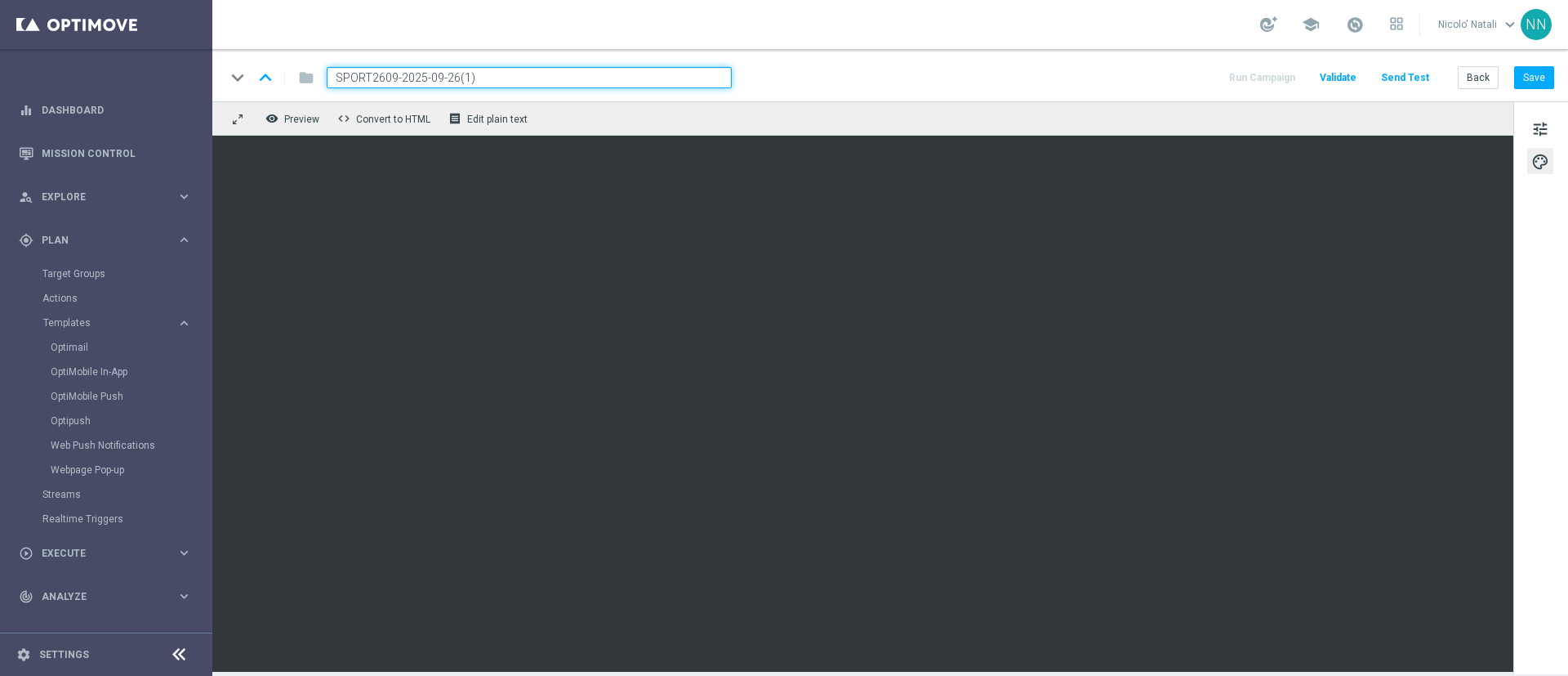
click at [523, 85] on input "SPORT2609-2025-09-26(1)" at bounding box center [529, 77] width 405 height 22
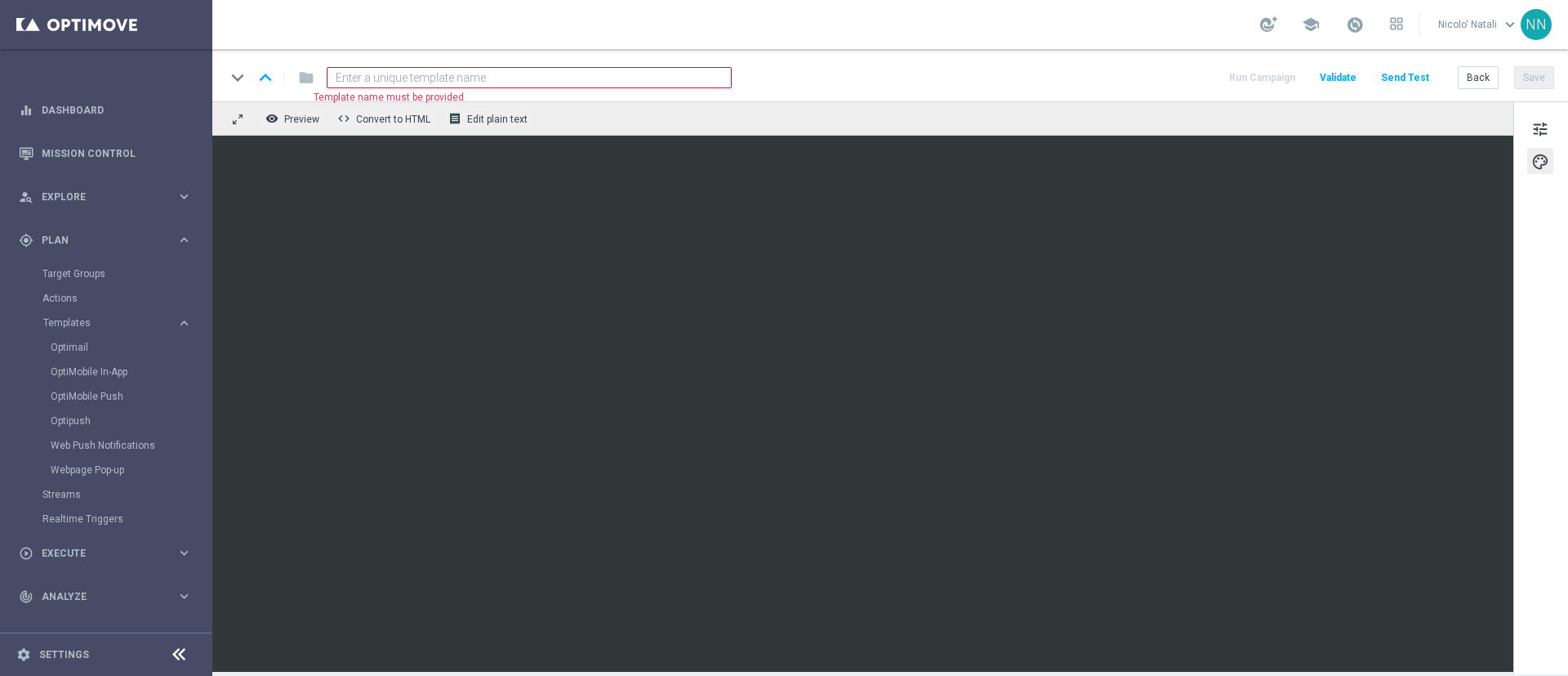
paste input "SPORT3009-2025-09-30"
type input "SPORT3009-2025-09-30"
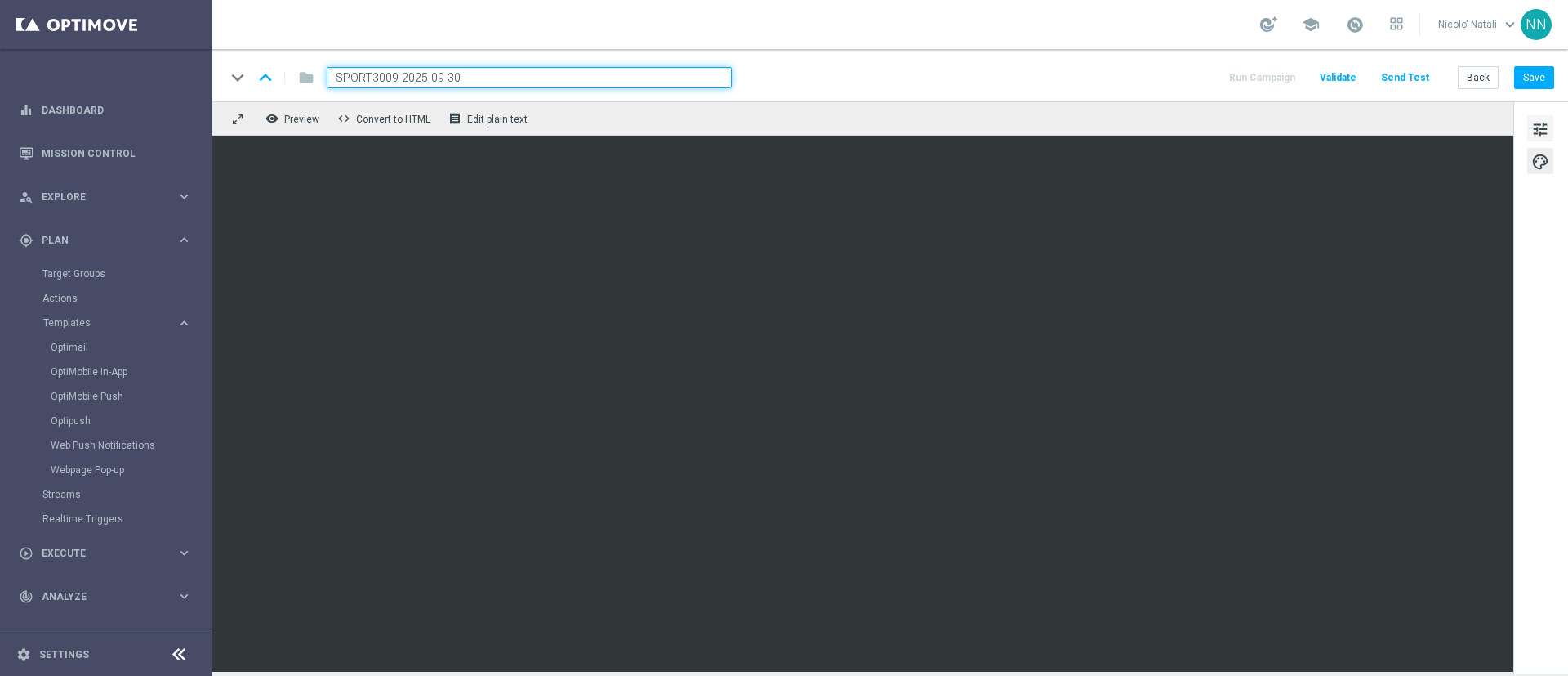
click at [1535, 119] on span "tune" at bounding box center [1540, 129] width 18 height 22
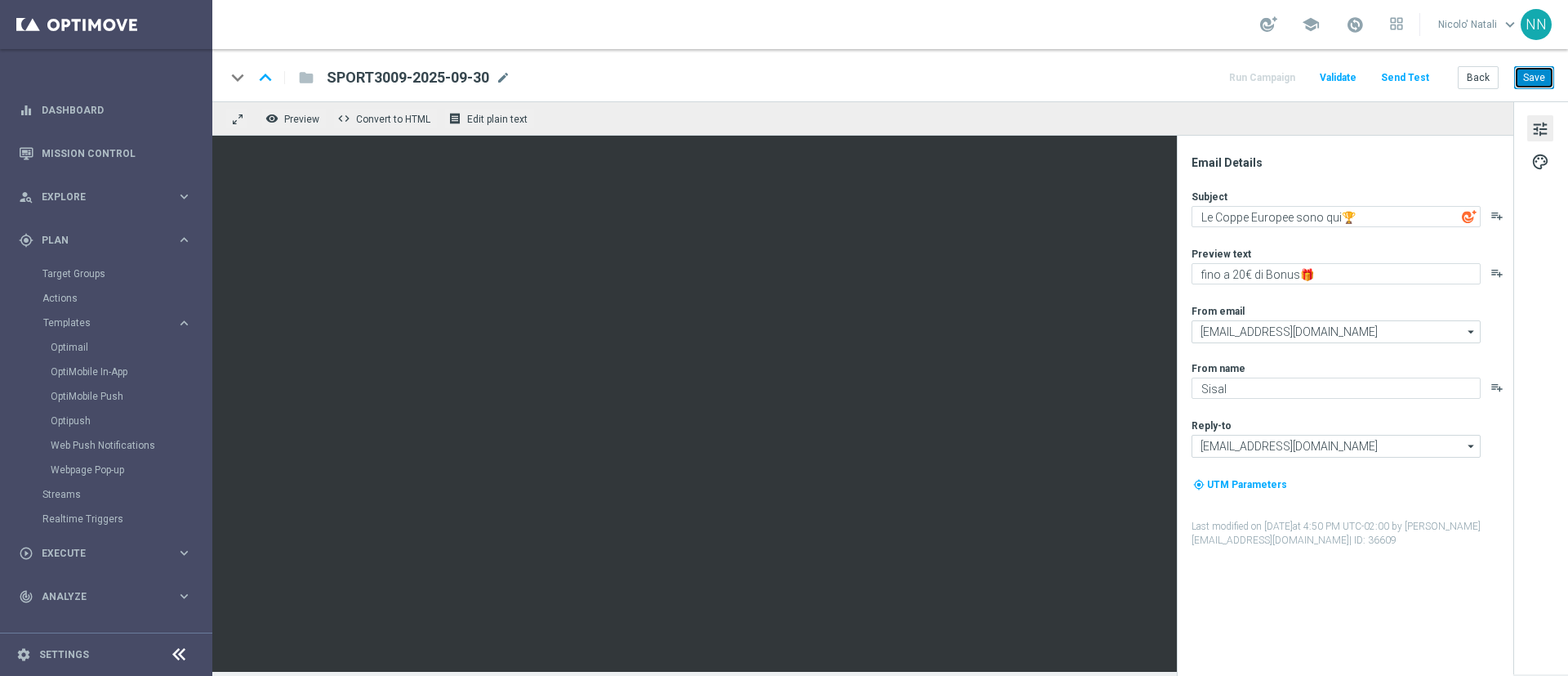
click at [1540, 78] on button "Save" at bounding box center [1534, 78] width 40 height 23
click at [1531, 79] on button "Save" at bounding box center [1534, 78] width 40 height 23
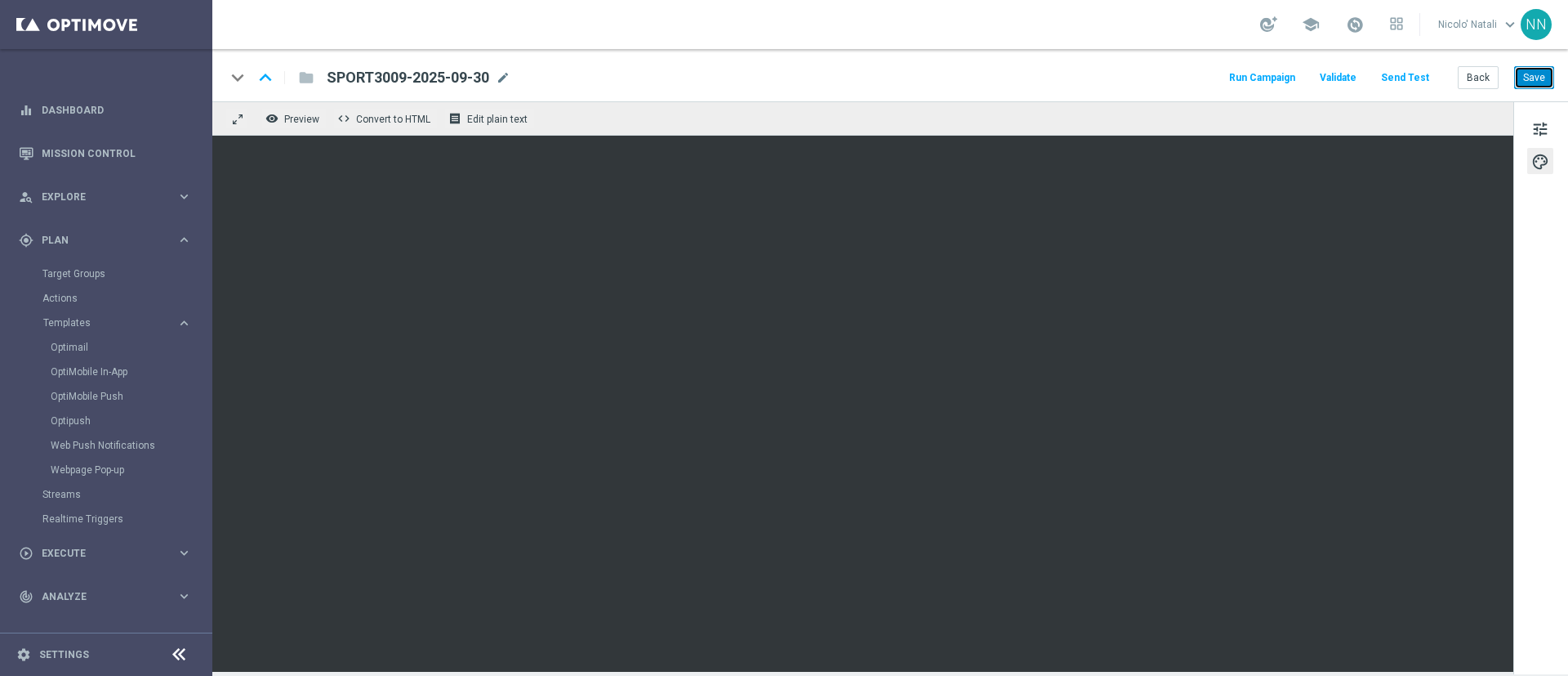
click at [1539, 68] on button "Save" at bounding box center [1534, 78] width 40 height 23
click at [1541, 80] on button "Save" at bounding box center [1534, 78] width 40 height 23
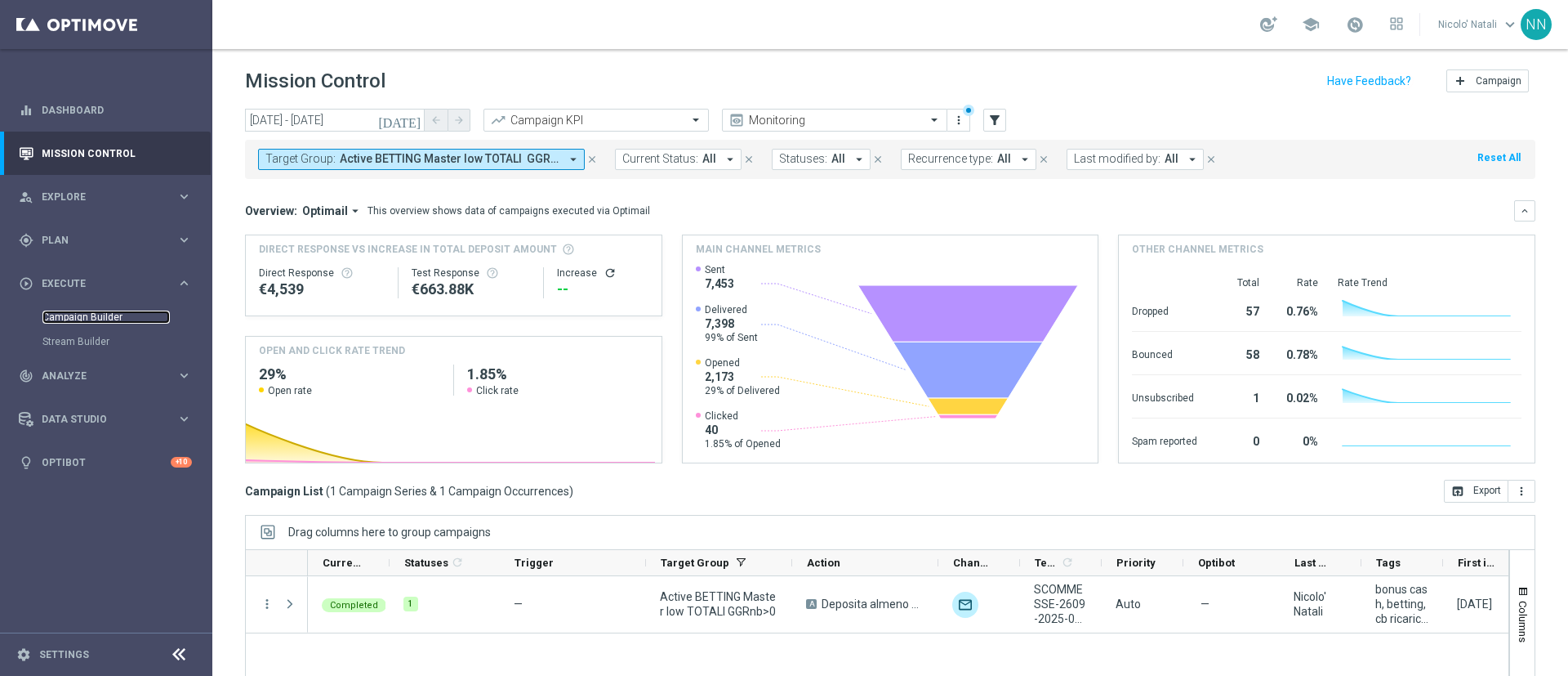
click at [106, 314] on link "Campaign Builder" at bounding box center [106, 317] width 128 height 13
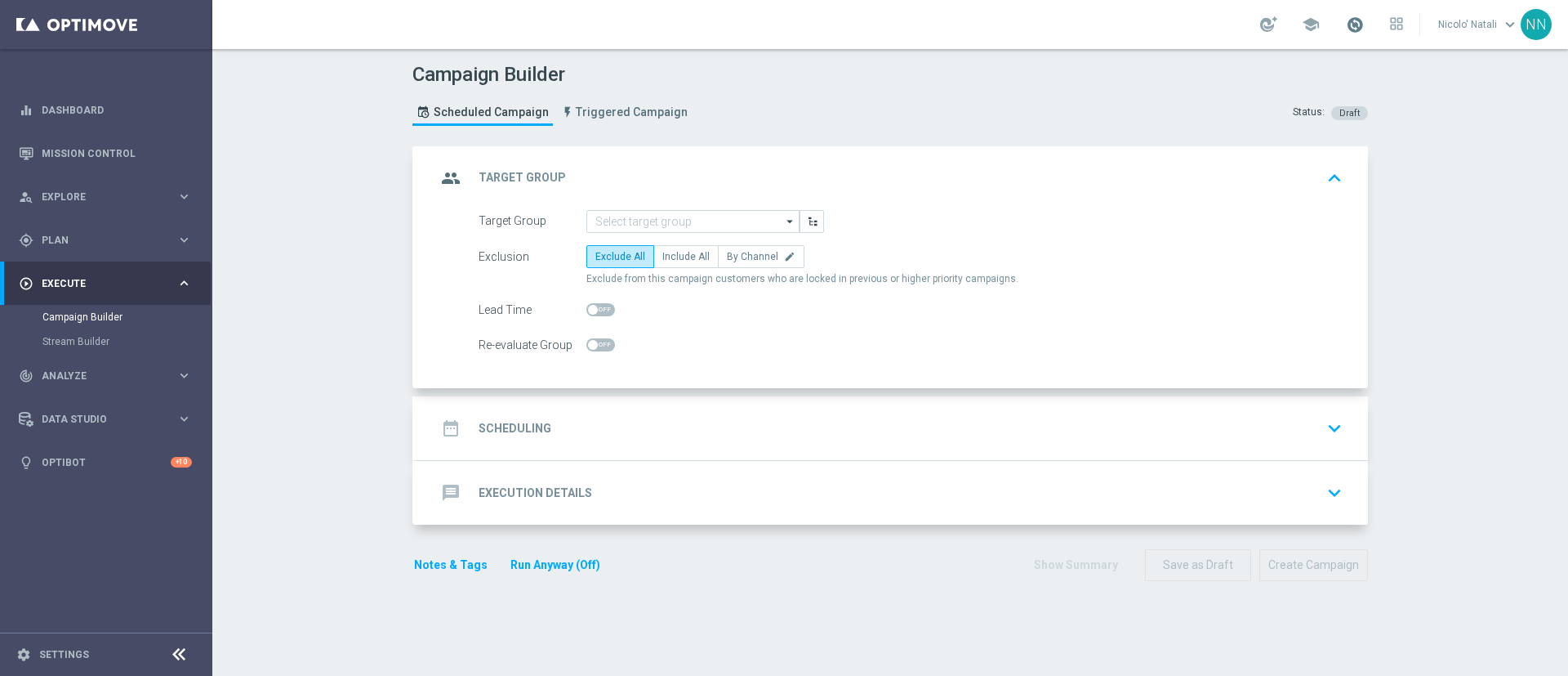
click at [1361, 22] on span at bounding box center [1355, 24] width 18 height 18
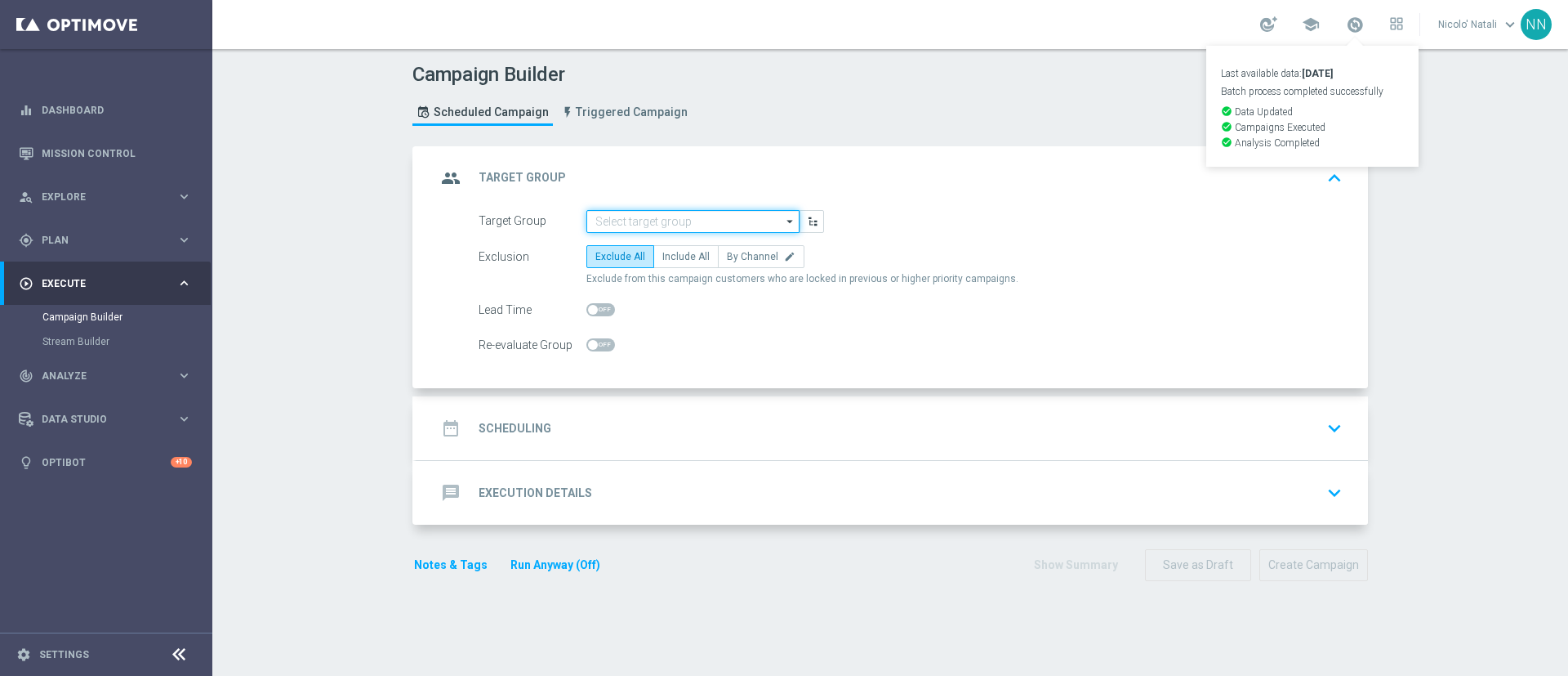
click at [598, 218] on input at bounding box center [693, 222] width 213 height 23
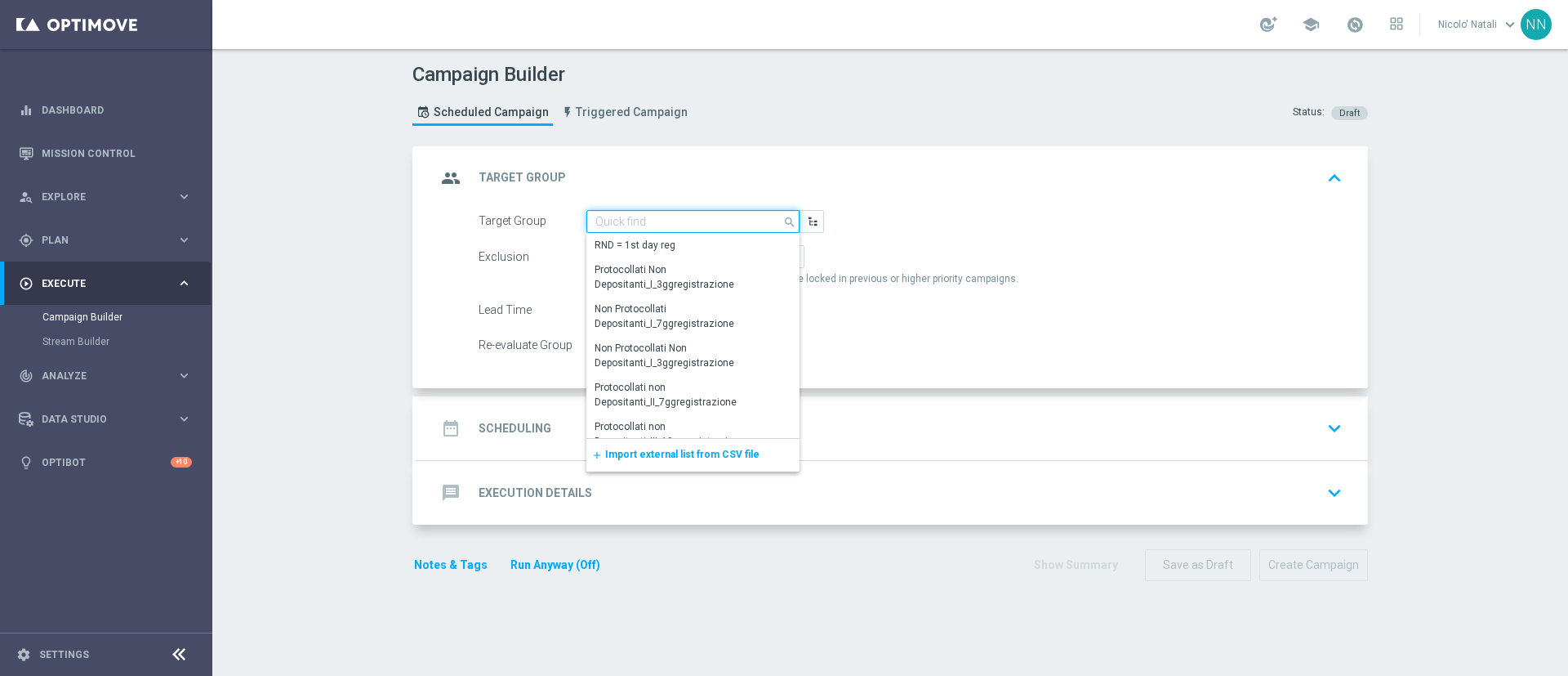
paste input "BETTING TOTALI saldo GGR > 500 Bonus ratio>0,2"
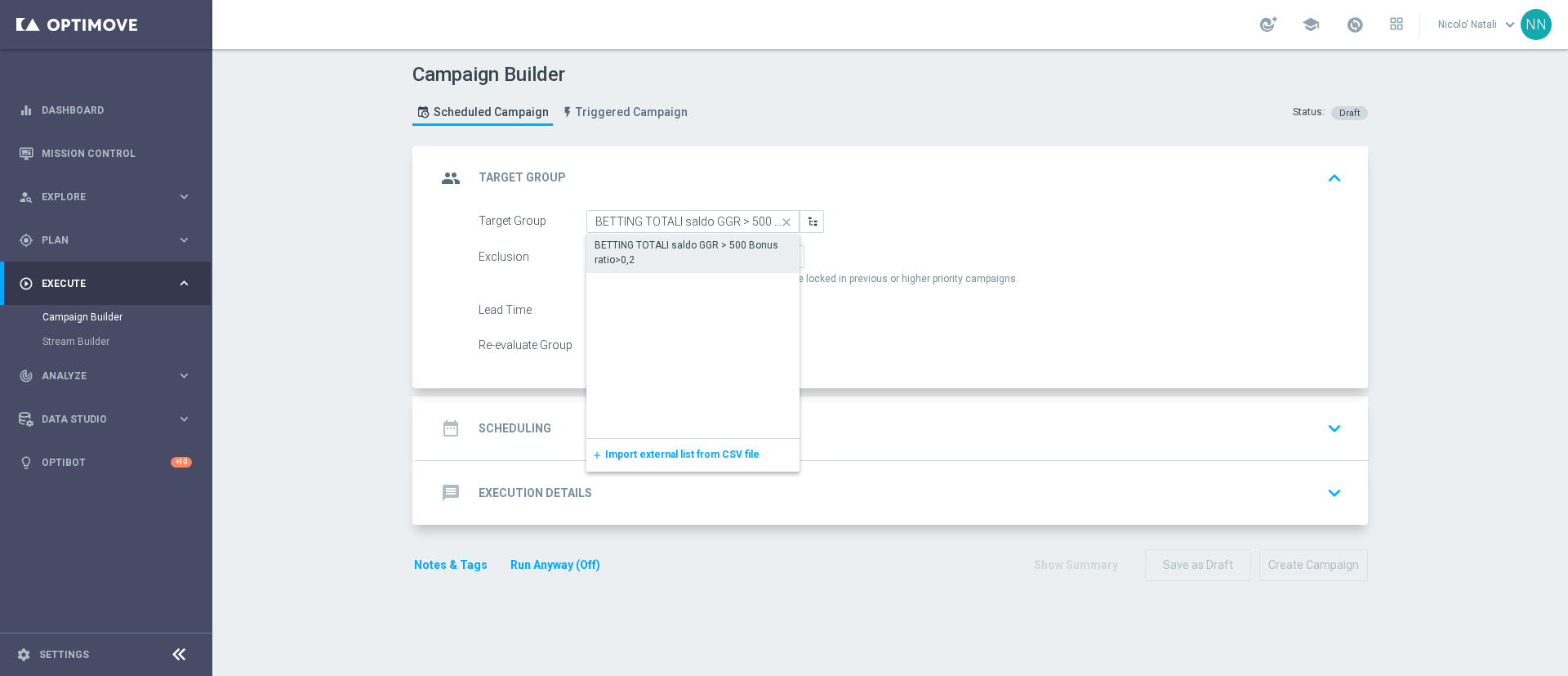
click at [612, 253] on div "BETTING TOTALI saldo GGR > 500 Bonus ratio>0,2" at bounding box center [693, 252] width 197 height 29
type input "BETTING TOTALI saldo GGR > 500 Bonus ratio>0,2"
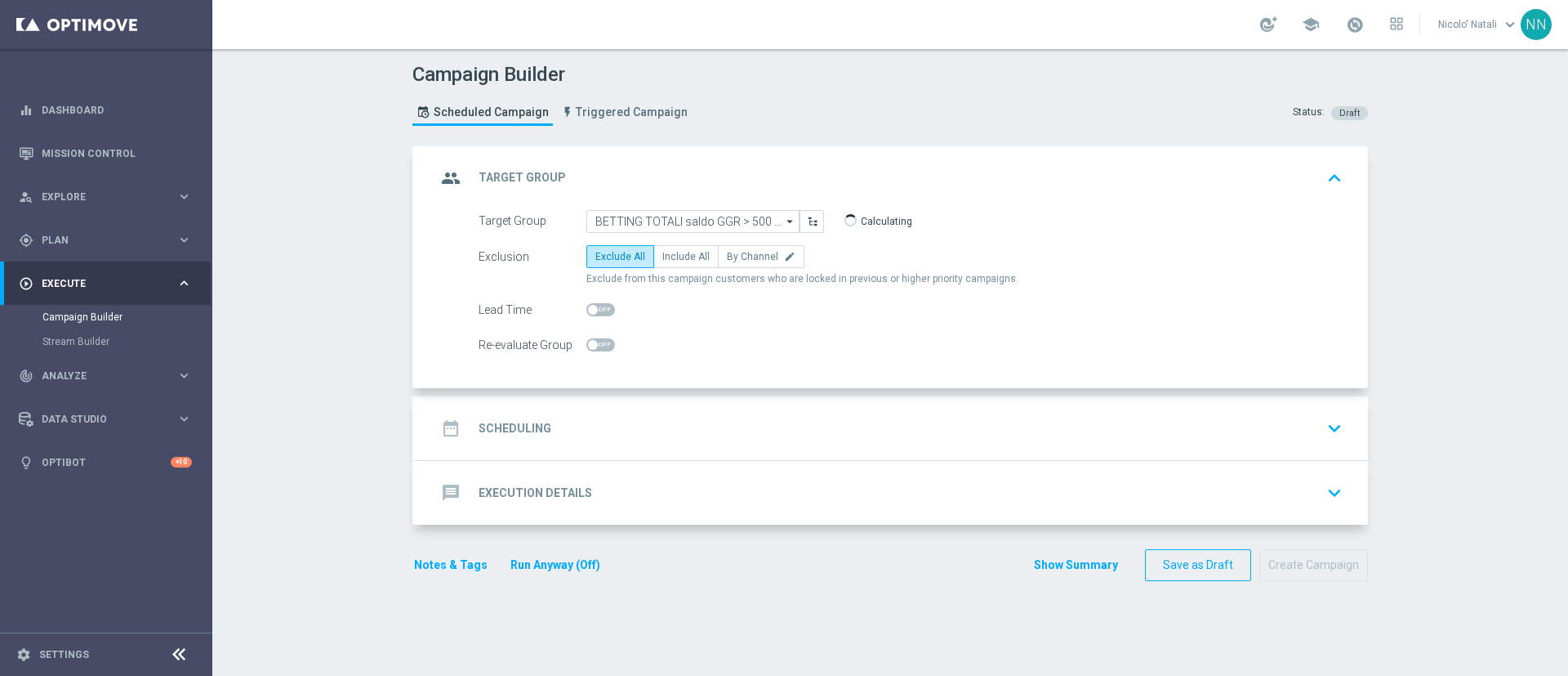
click at [597, 409] on div "date_range Scheduling keyboard_arrow_down" at bounding box center [892, 428] width 951 height 64
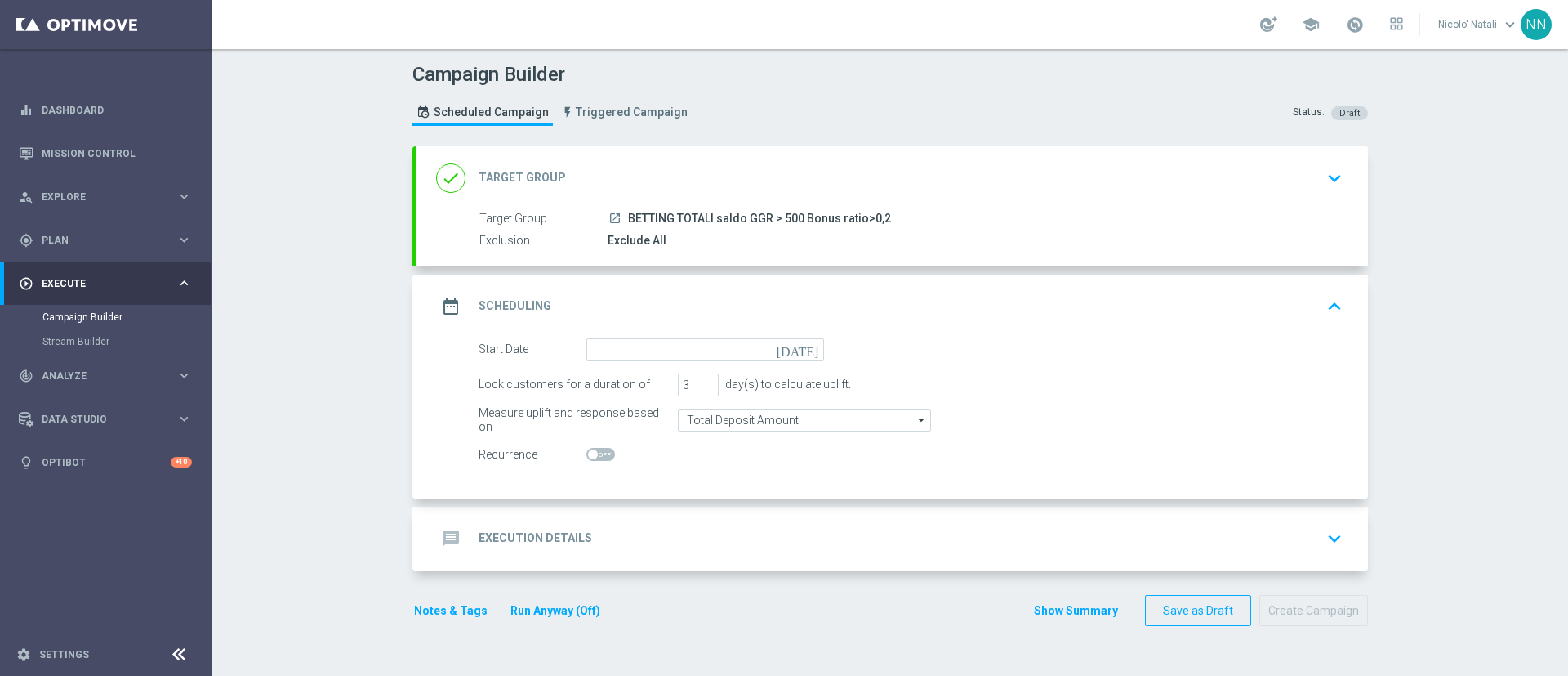
click at [600, 333] on div "date_range Scheduling keyboard_arrow_up" at bounding box center [892, 306] width 951 height 64
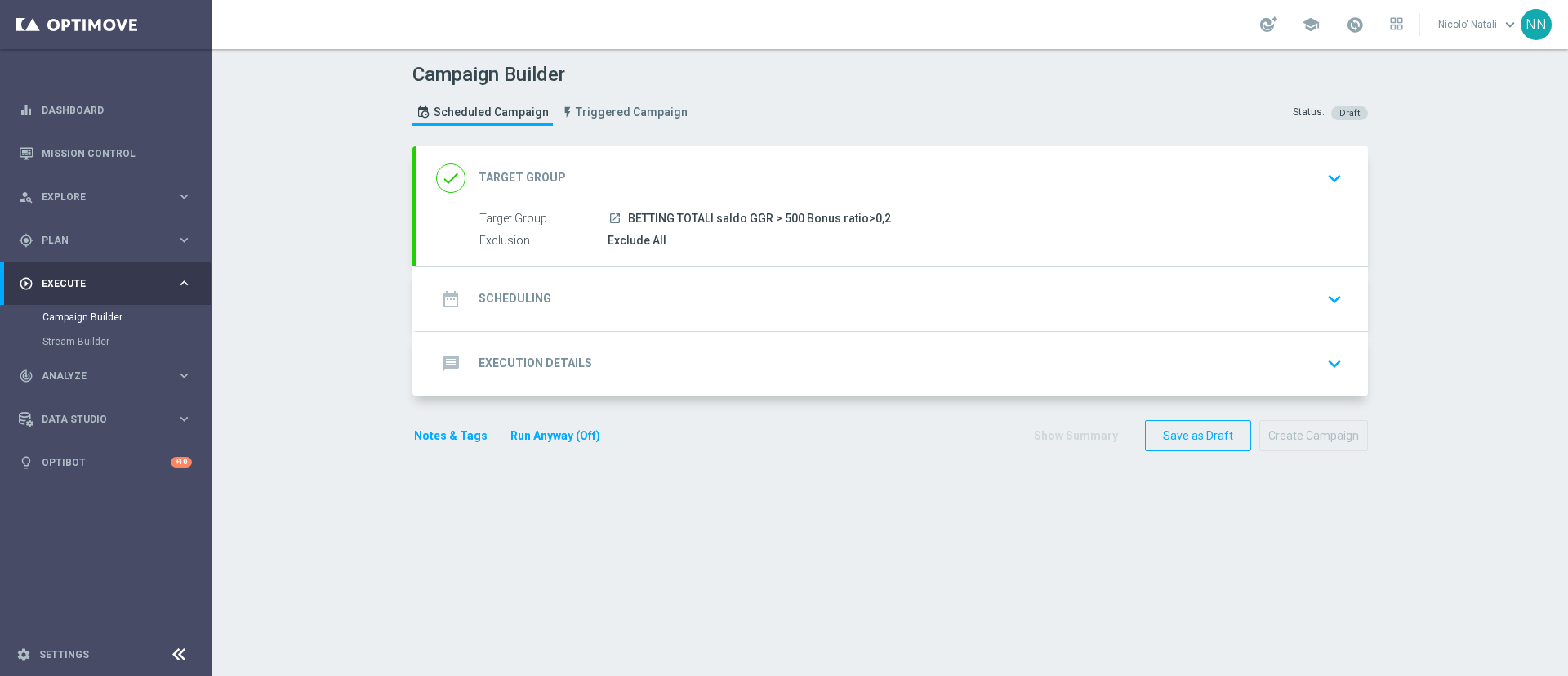
click at [602, 301] on div "date_range Scheduling keyboard_arrow_down" at bounding box center [892, 299] width 912 height 31
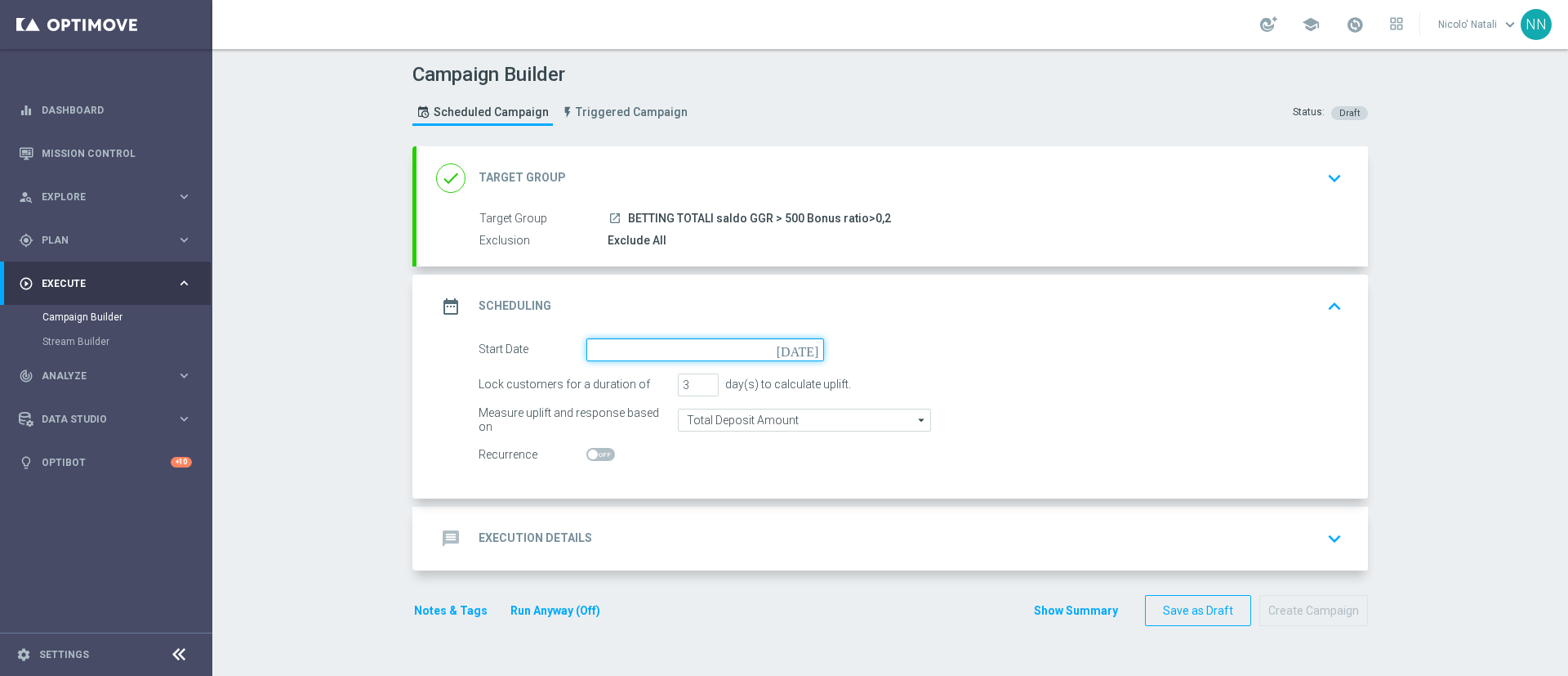
click at [614, 345] on input at bounding box center [705, 349] width 237 height 23
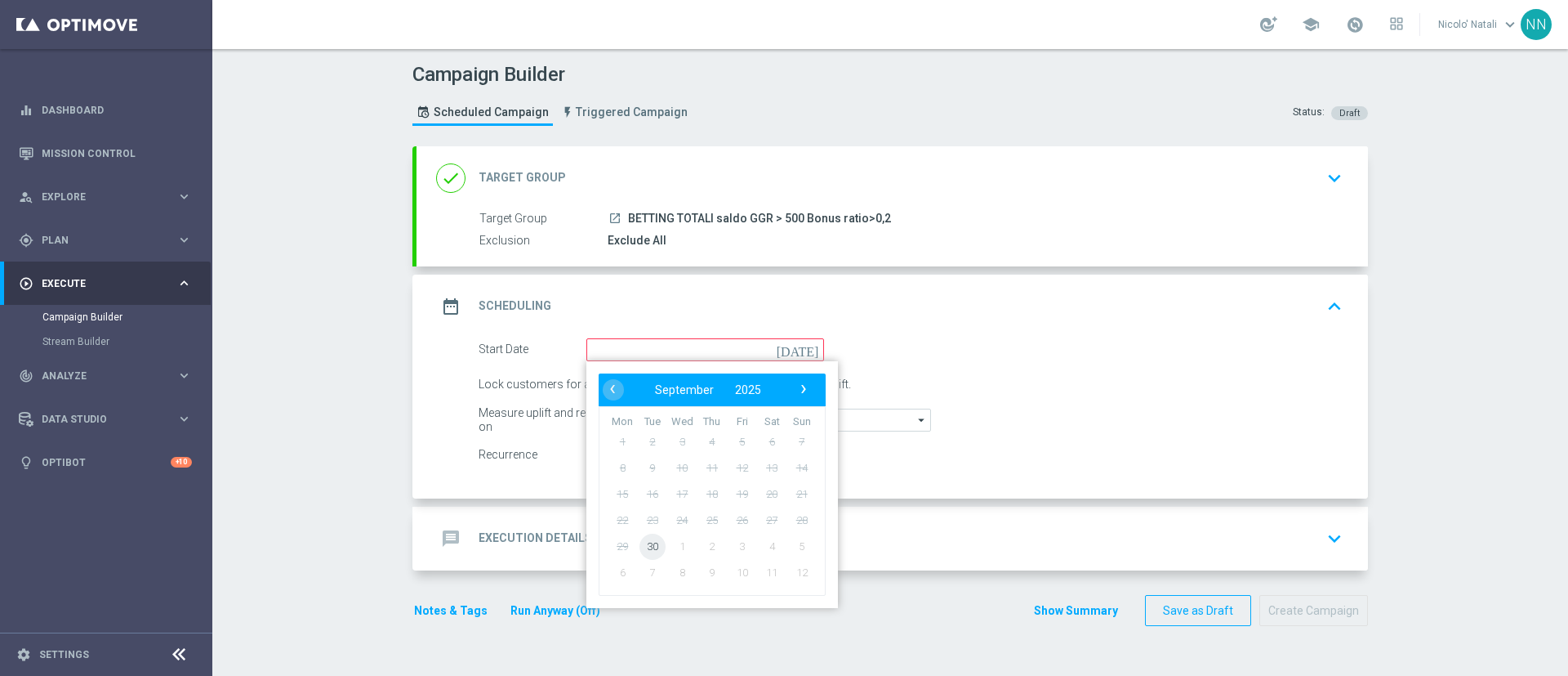
click at [643, 542] on span "30" at bounding box center [653, 546] width 26 height 26
type input "30 Sep 2025"
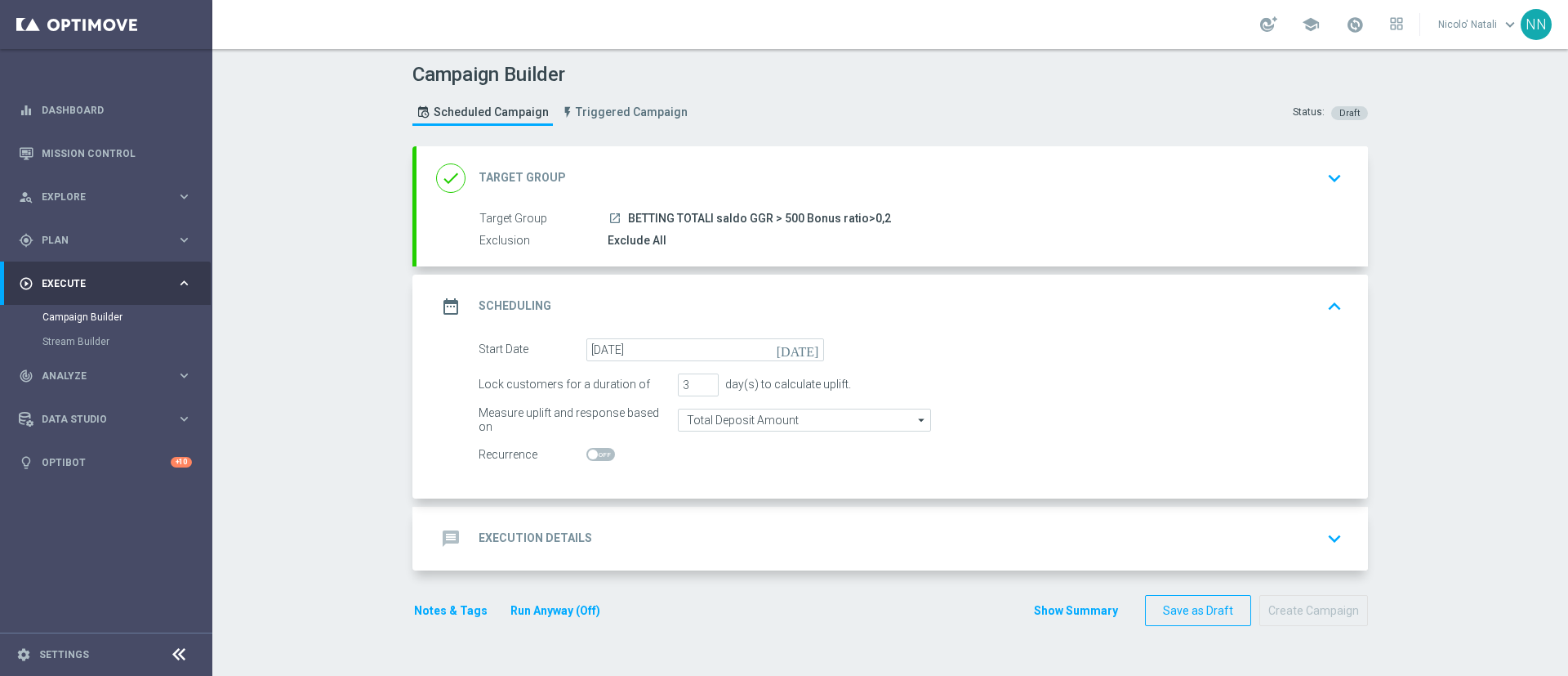
click at [684, 526] on div "message Execution Details keyboard_arrow_down" at bounding box center [892, 538] width 912 height 31
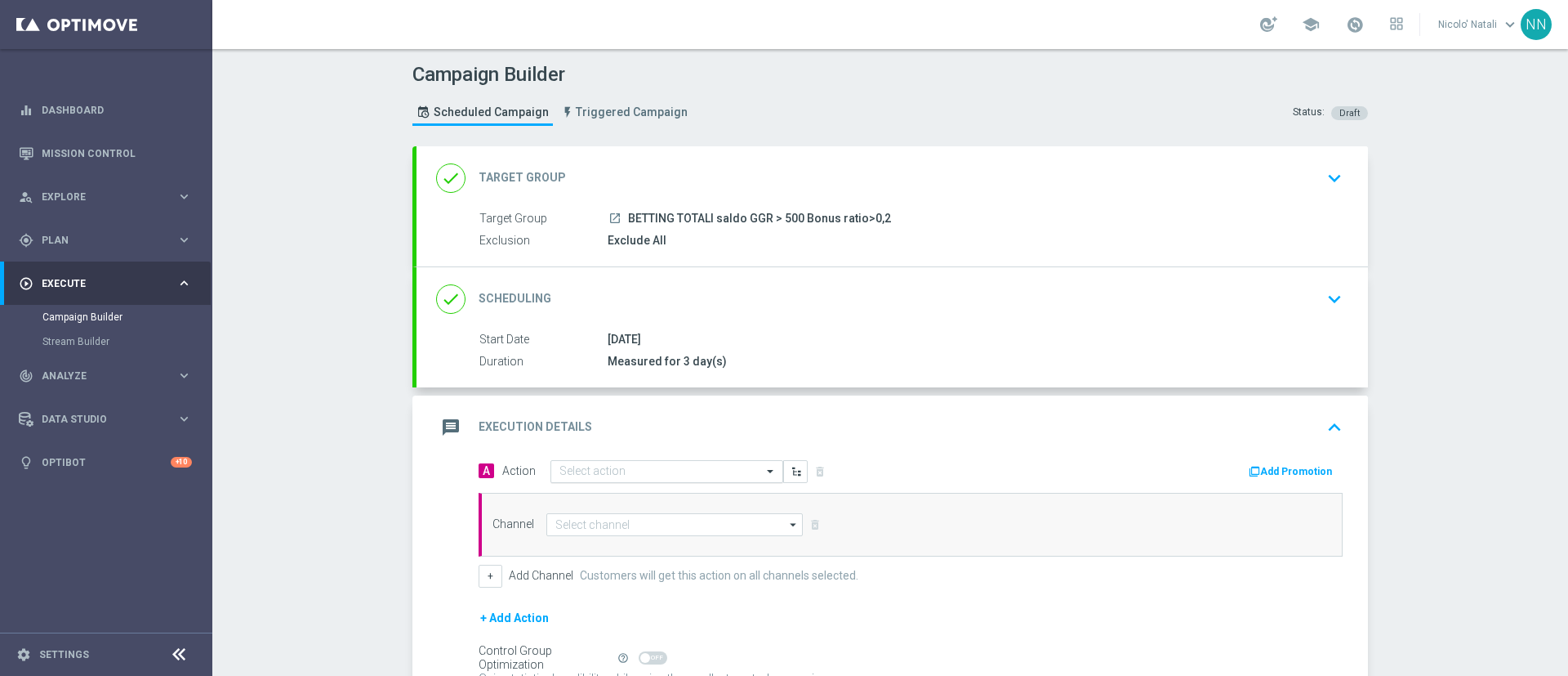
click at [665, 476] on input "text" at bounding box center [650, 471] width 182 height 14
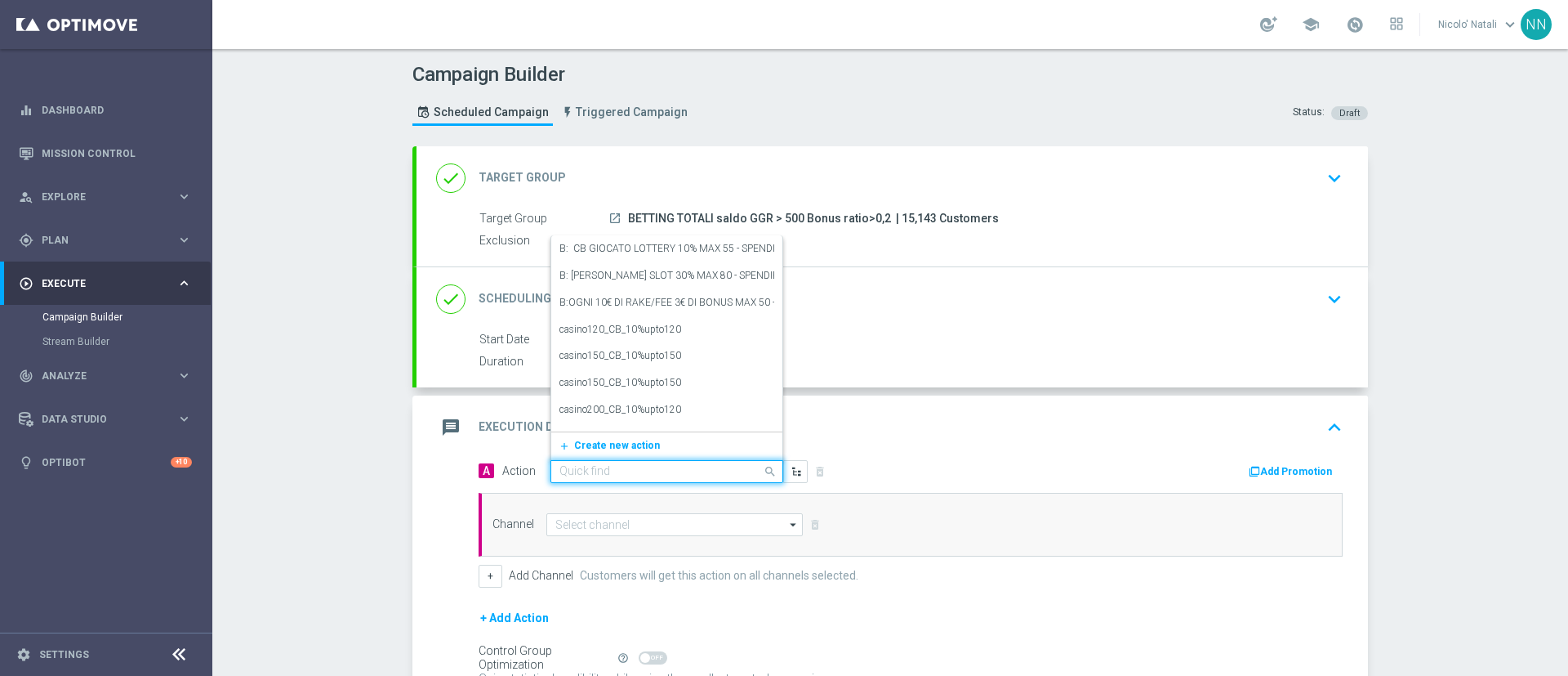
paste input "Gioca almeno 10€ quota e legatura 4 per cb perso 20% fino a 20€ quota e legatur…"
type input "Gioca almeno 10€ quota e legatura 4 per cb perso 20% fino a 20€ quota e legatur…"
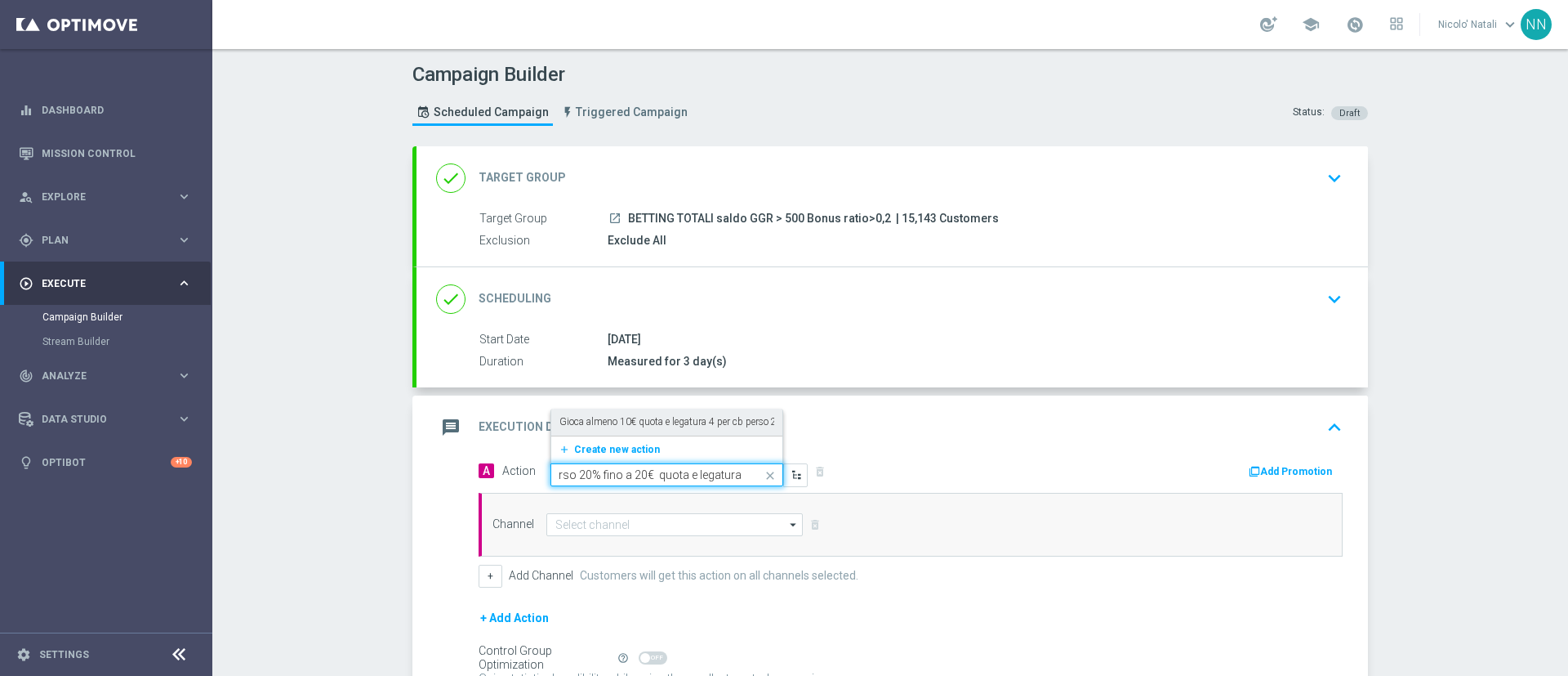
click at [682, 421] on label "Gioca almeno 10€ quota e legatura 4 per cb perso 20% fino a 20€ quota e legatur…" at bounding box center [737, 422] width 356 height 14
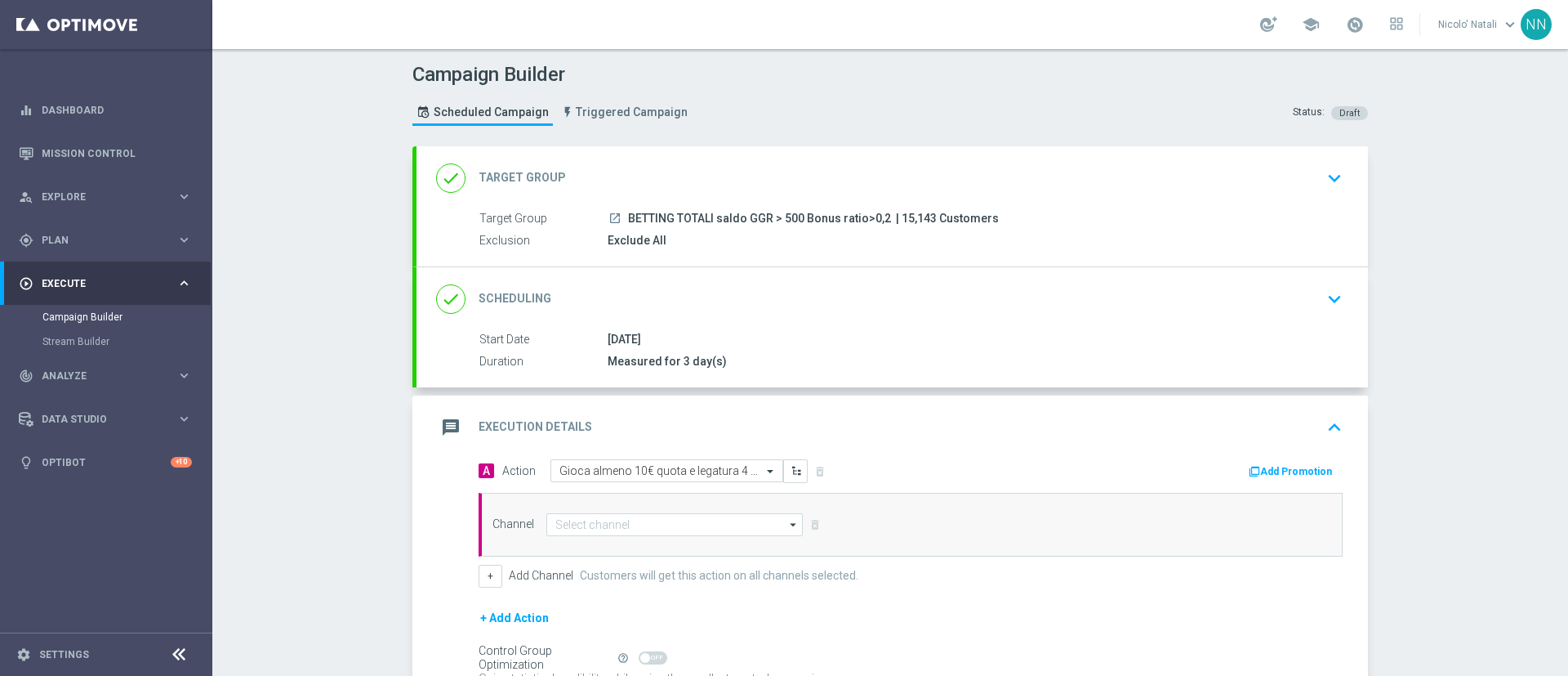
click at [684, 300] on div "done Scheduling keyboard_arrow_down" at bounding box center [892, 299] width 912 height 31
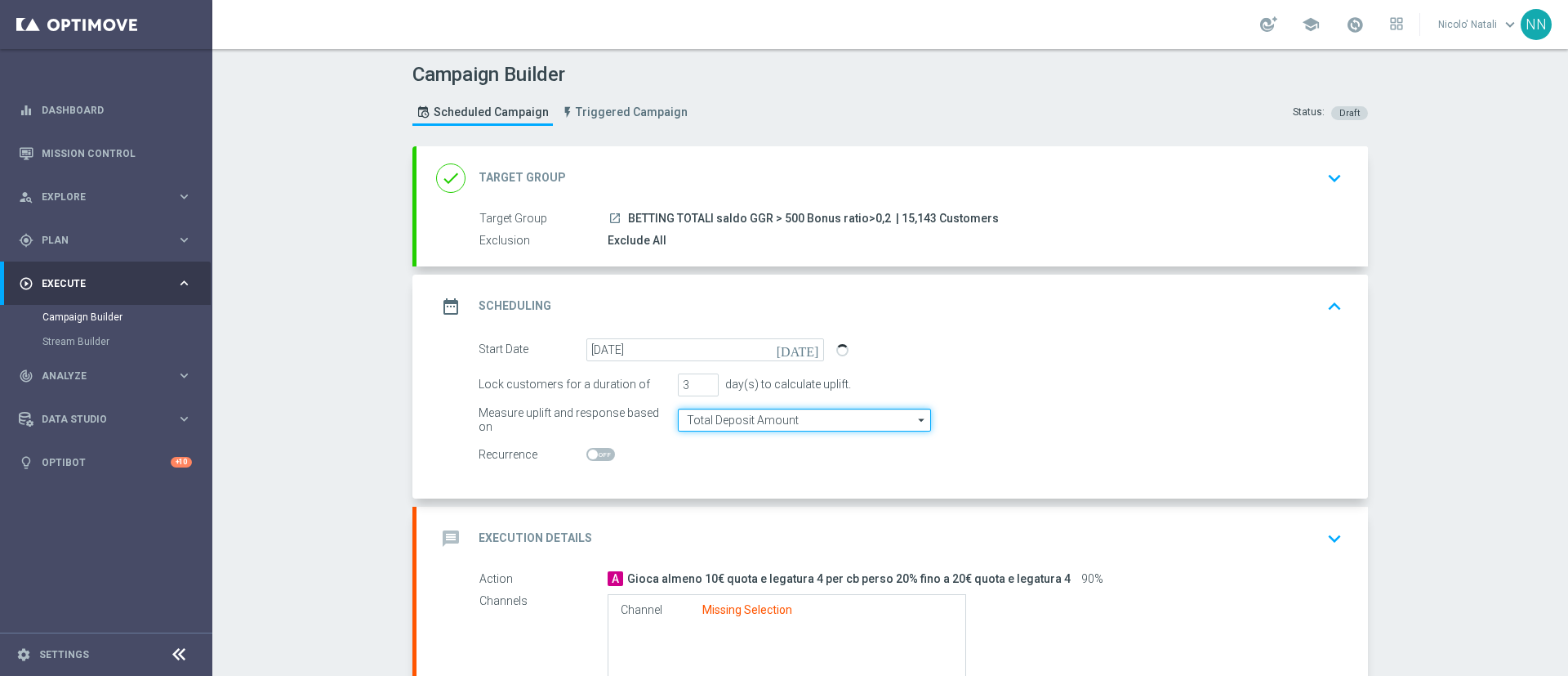
click at [728, 413] on input "Total Deposit Amount" at bounding box center [805, 420] width 253 height 23
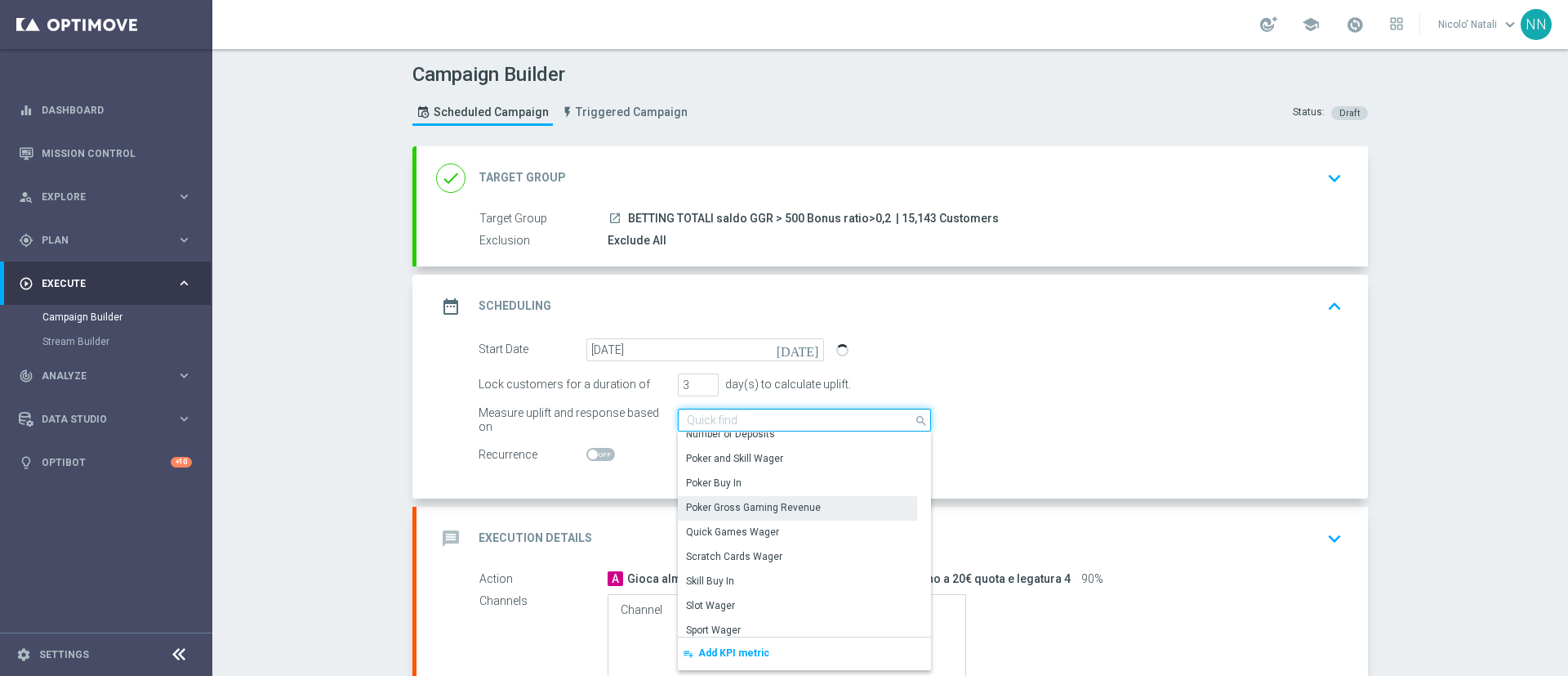
scroll to position [227, 0]
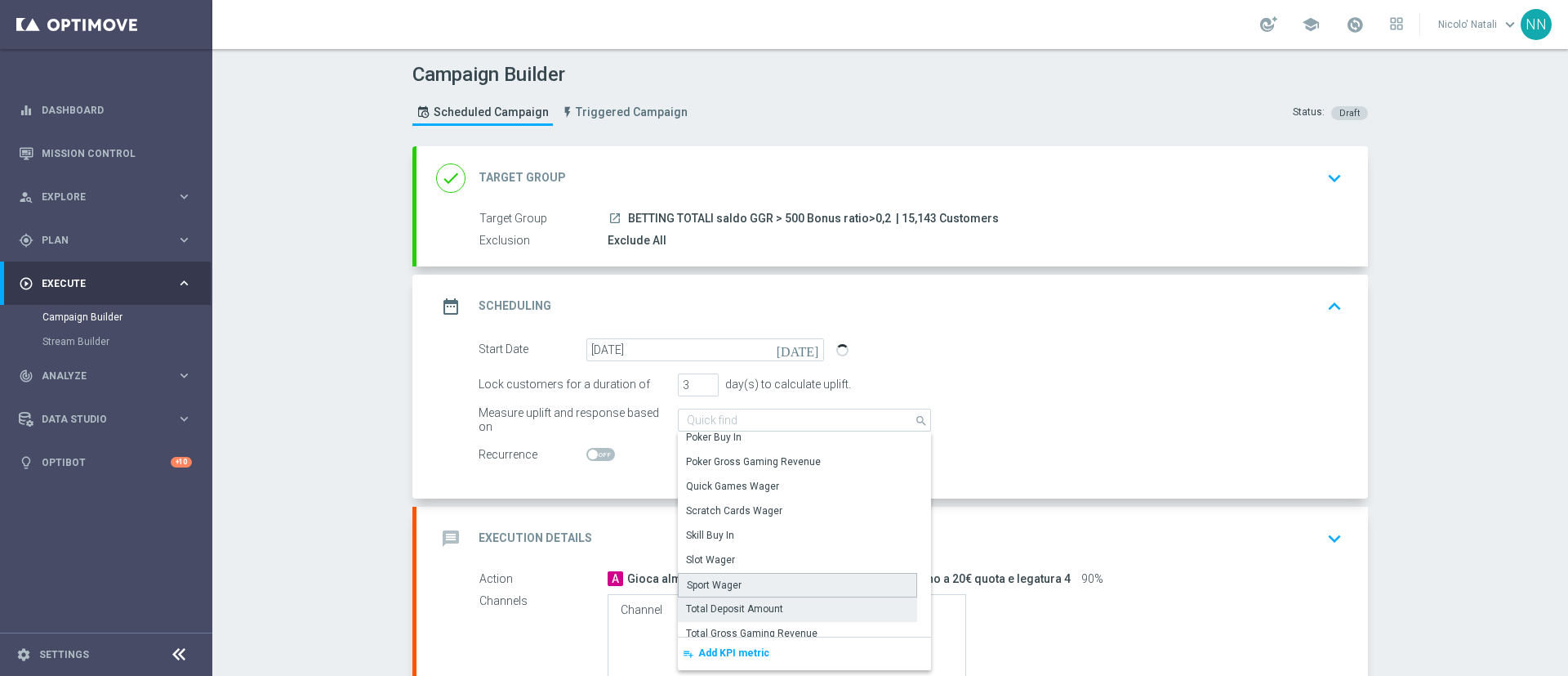
click at [714, 576] on div "Sport Wager" at bounding box center [798, 585] width 239 height 24
type input "Sport Wager"
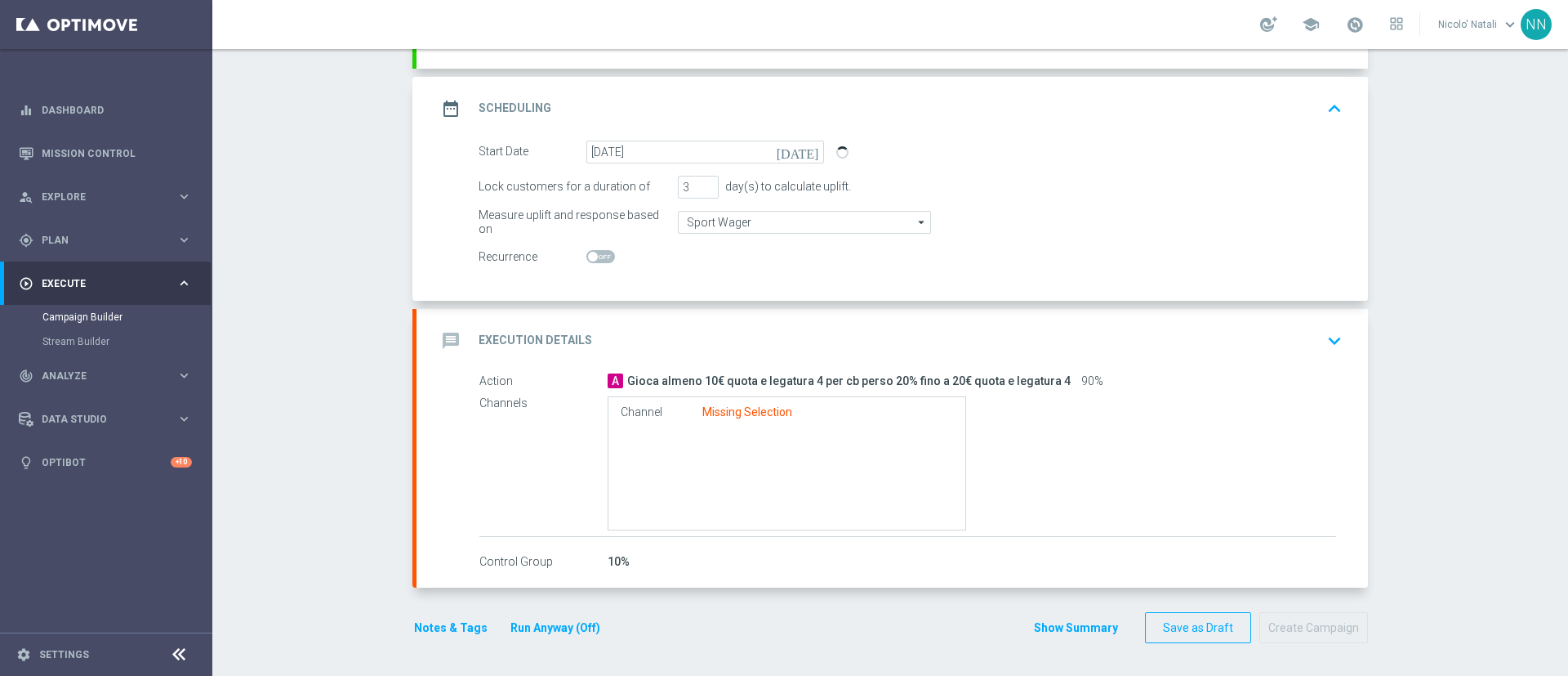
click at [715, 329] on div "message Execution Details keyboard_arrow_down" at bounding box center [892, 340] width 912 height 31
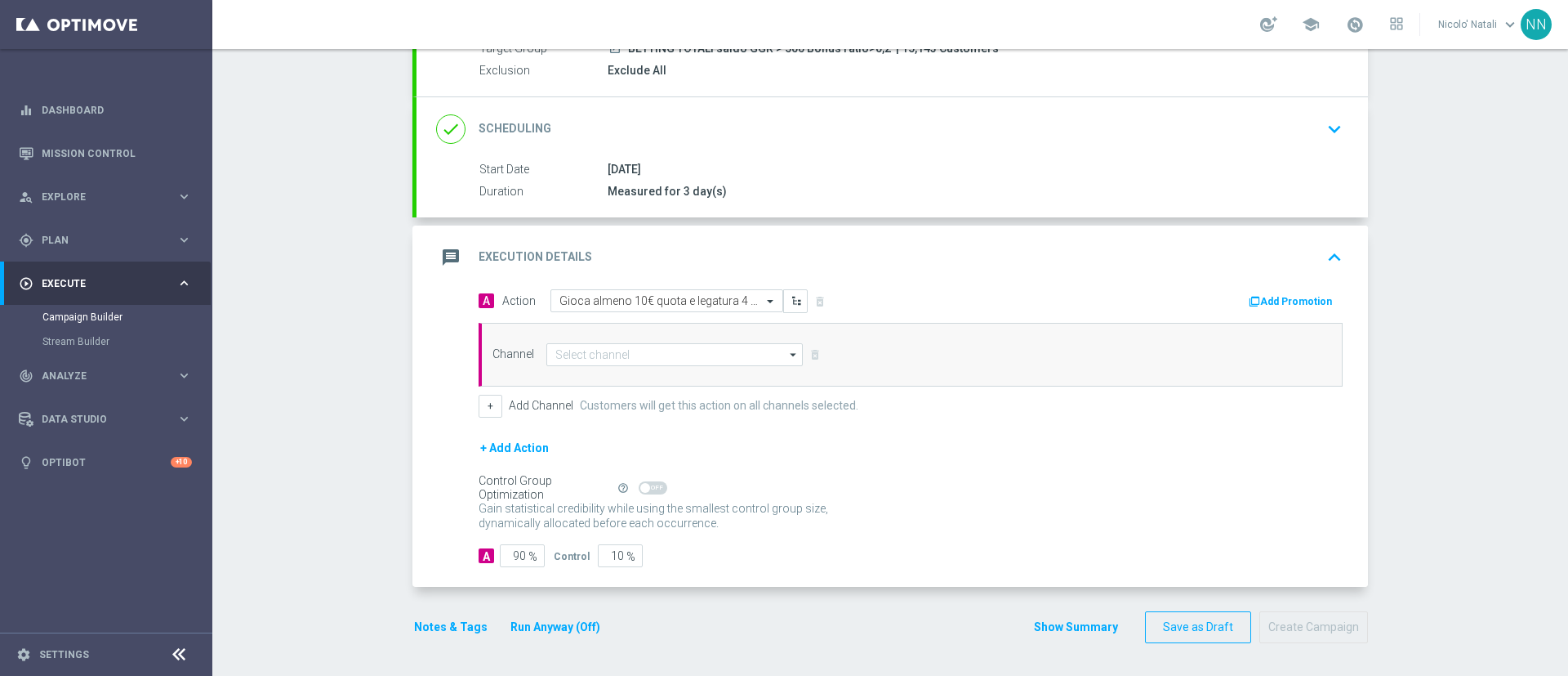
scroll to position [170, 0]
click at [691, 357] on input at bounding box center [674, 355] width 256 height 23
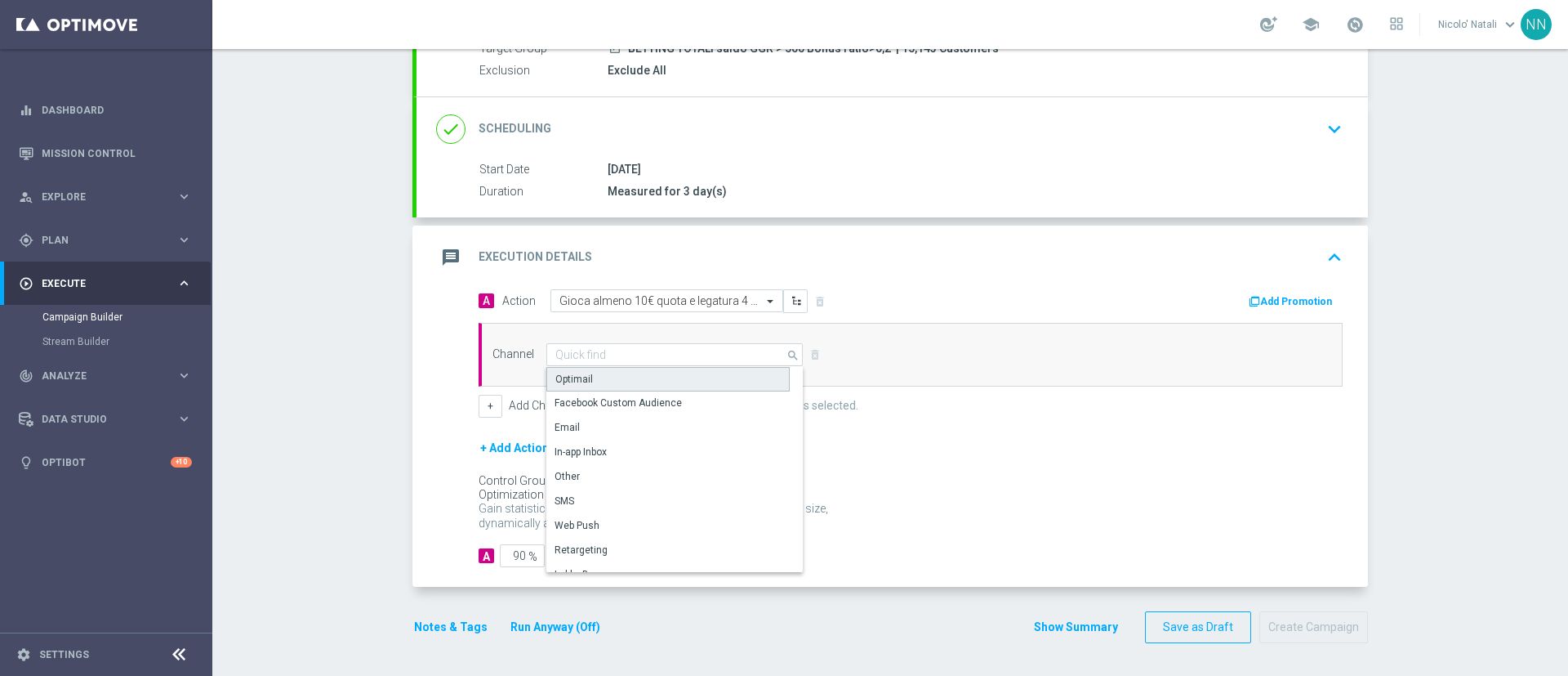
click at [672, 382] on div "Optimail" at bounding box center [667, 379] width 243 height 24
type input "Optimail"
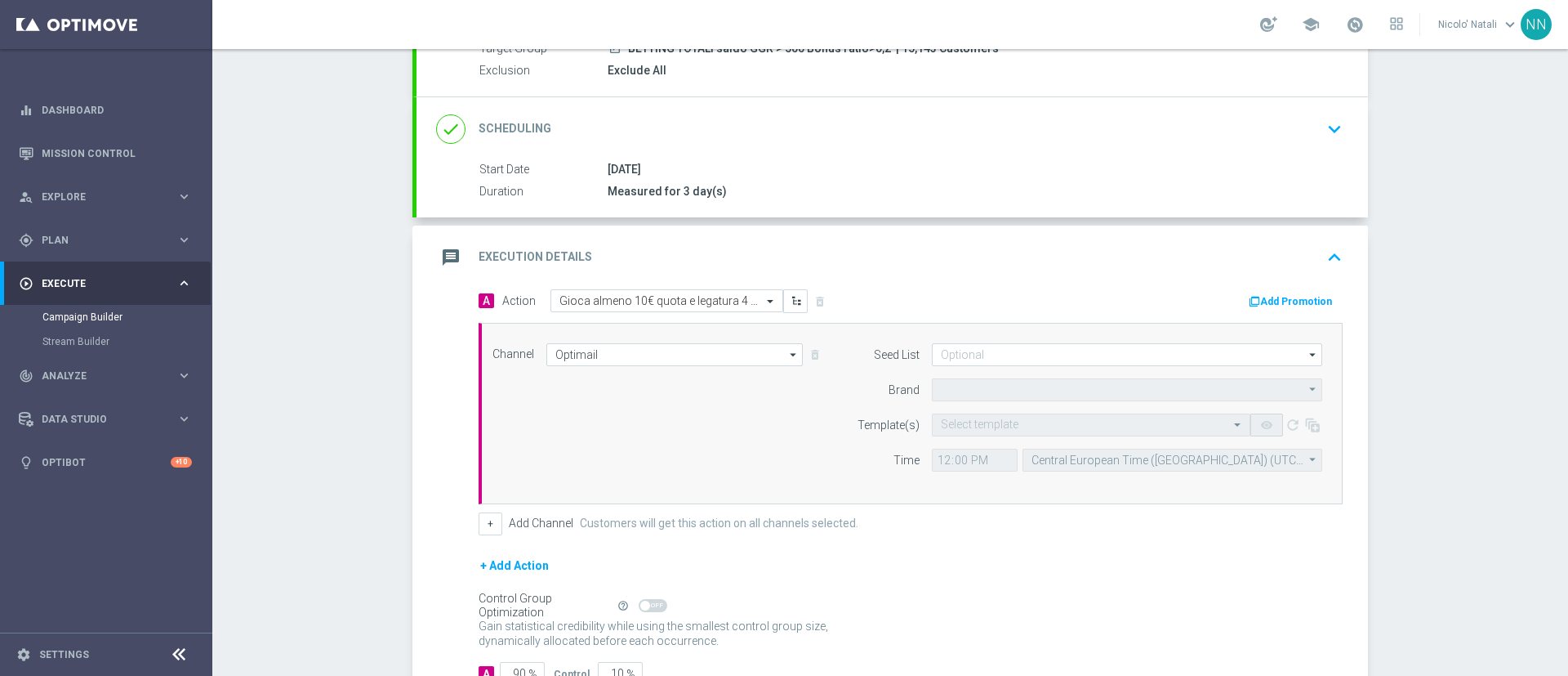
type input "Sisal Marketing"
click at [1294, 303] on button "Add Promotion" at bounding box center [1292, 301] width 91 height 18
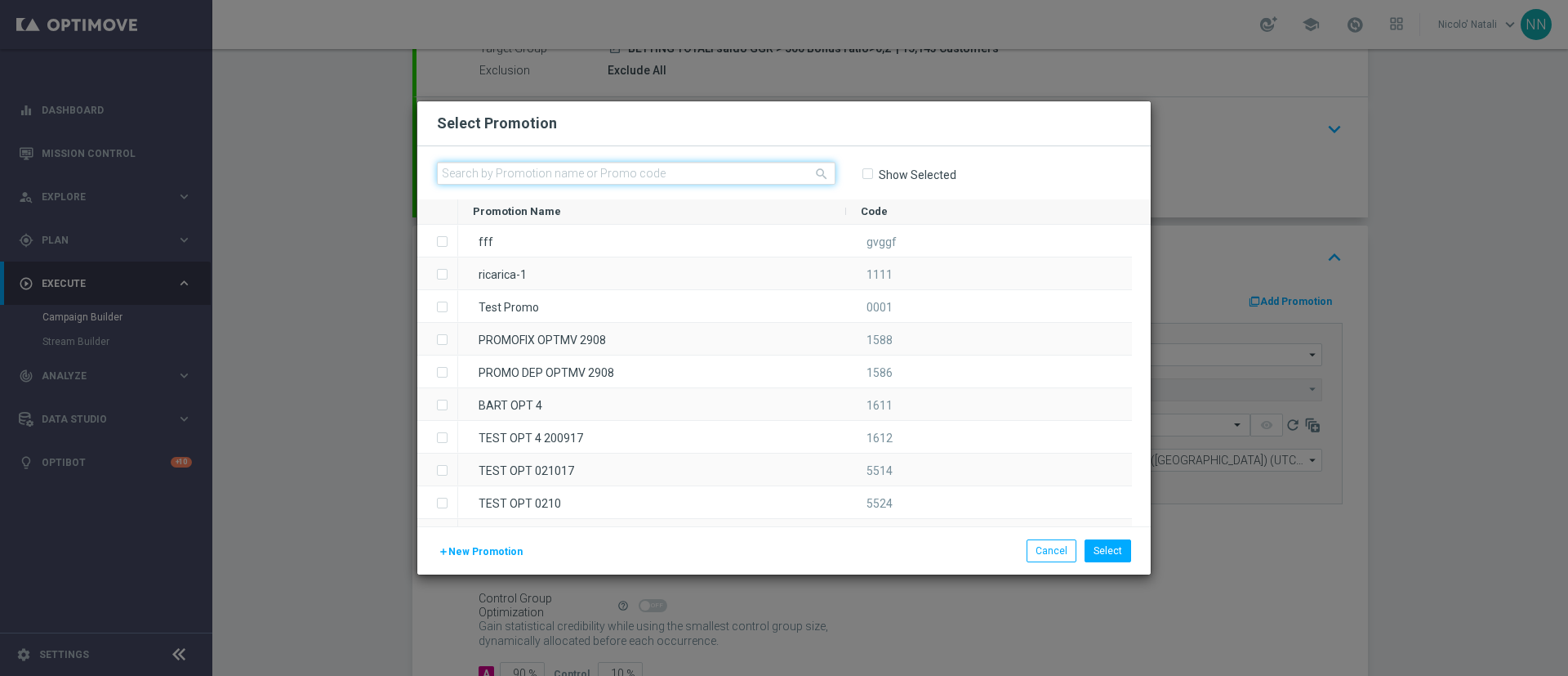
click at [750, 170] on input "text" at bounding box center [636, 173] width 399 height 23
paste input "SPORT3009"
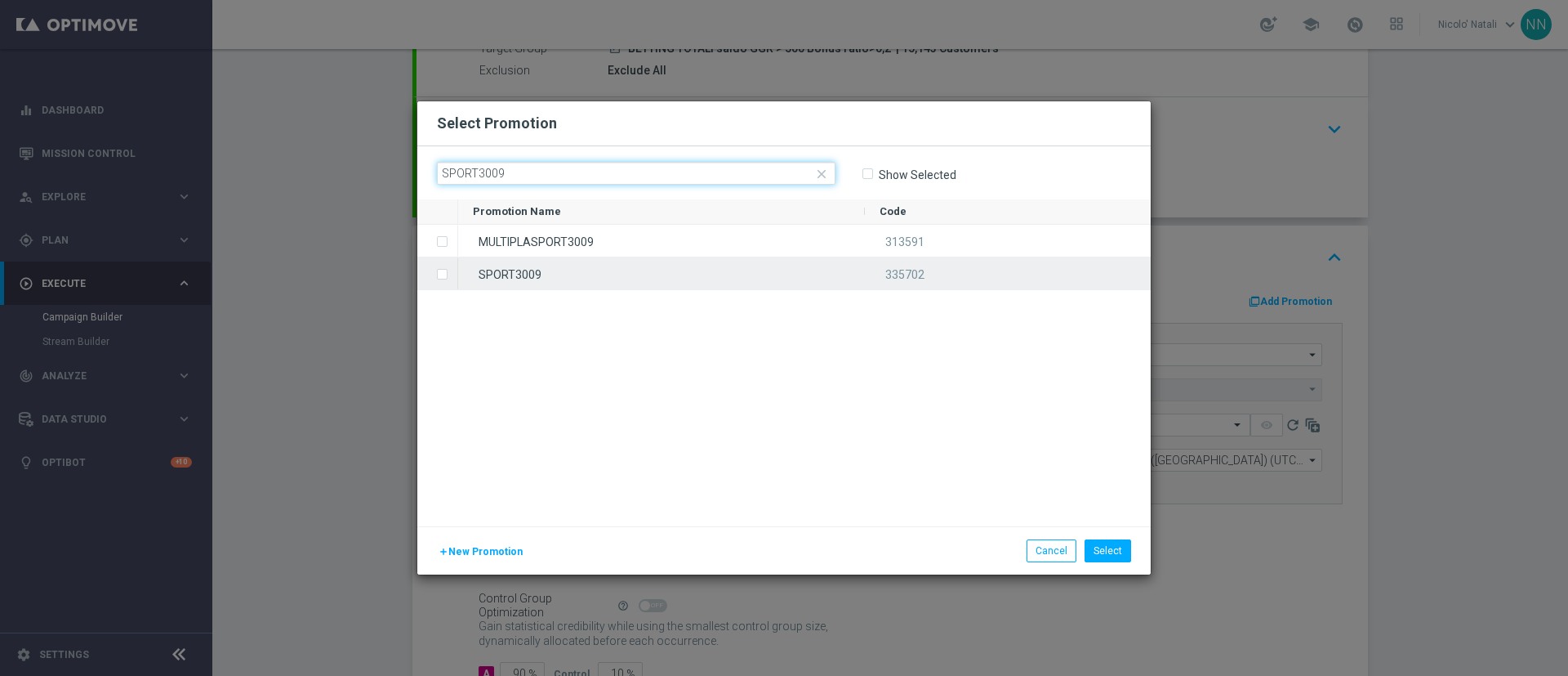
type input "SPORT3009"
click at [695, 266] on div "SPORT3009" at bounding box center [662, 273] width 407 height 32
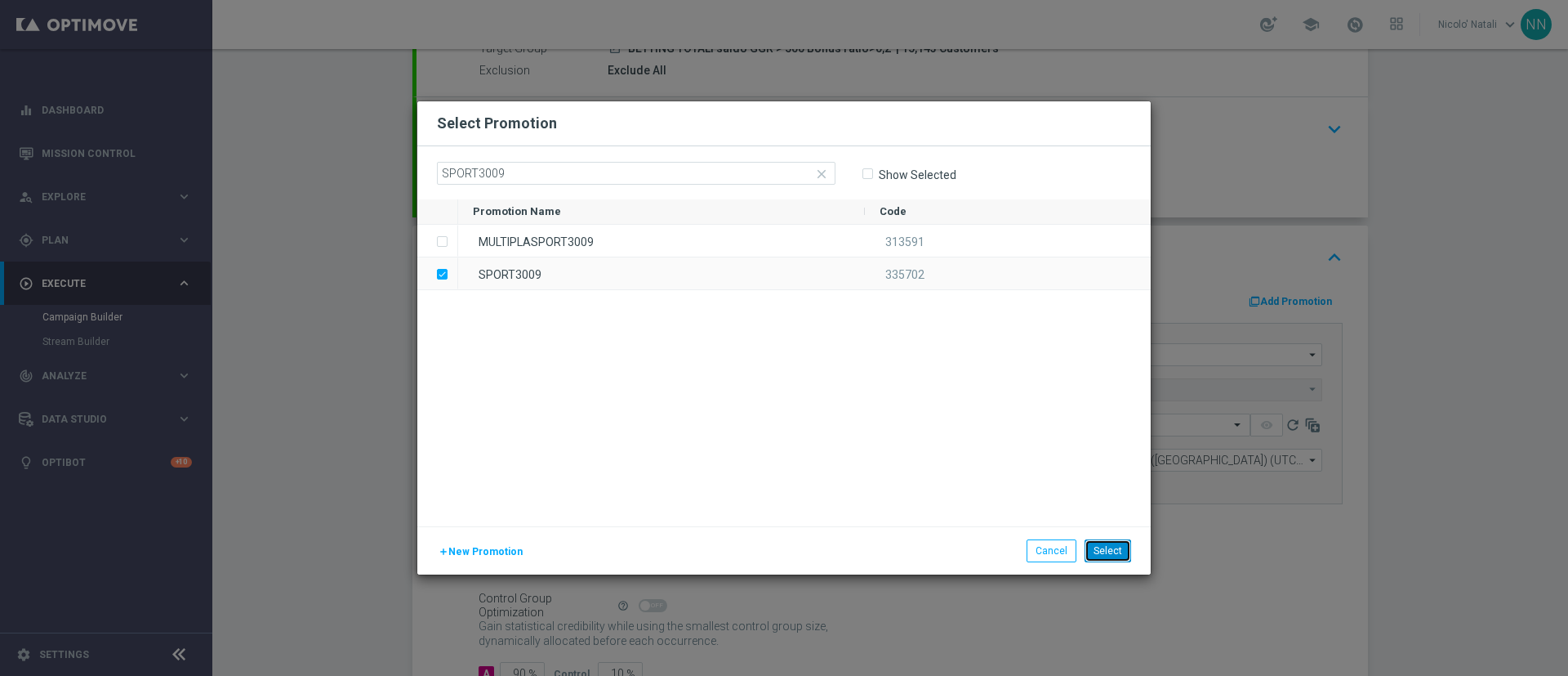
click at [1105, 546] on button "Select" at bounding box center [1108, 551] width 47 height 23
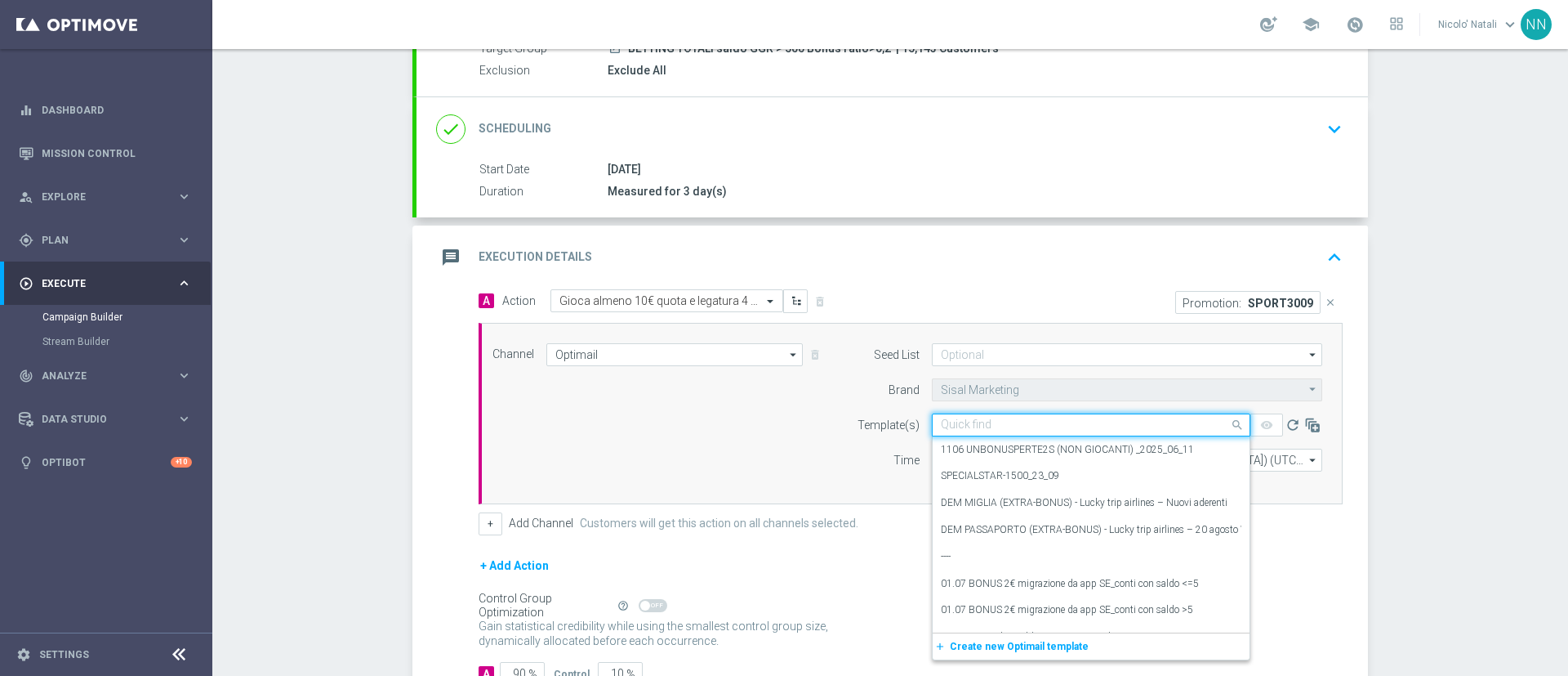
click at [972, 422] on input "text" at bounding box center [1075, 425] width 268 height 14
paste input "SPORT3009"
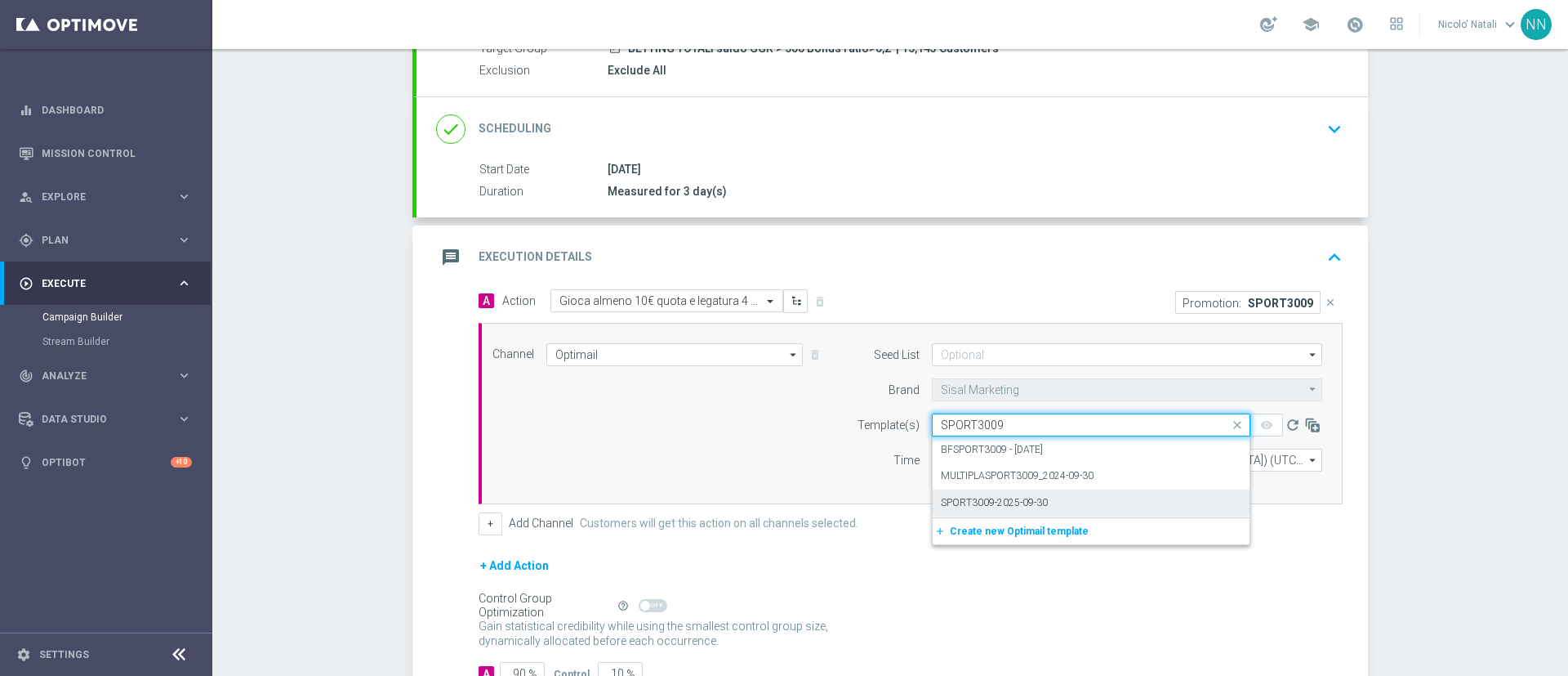
click at [970, 503] on label "SPORT3009-2025-09-30" at bounding box center [995, 502] width 107 height 14
type input "SPORT3009"
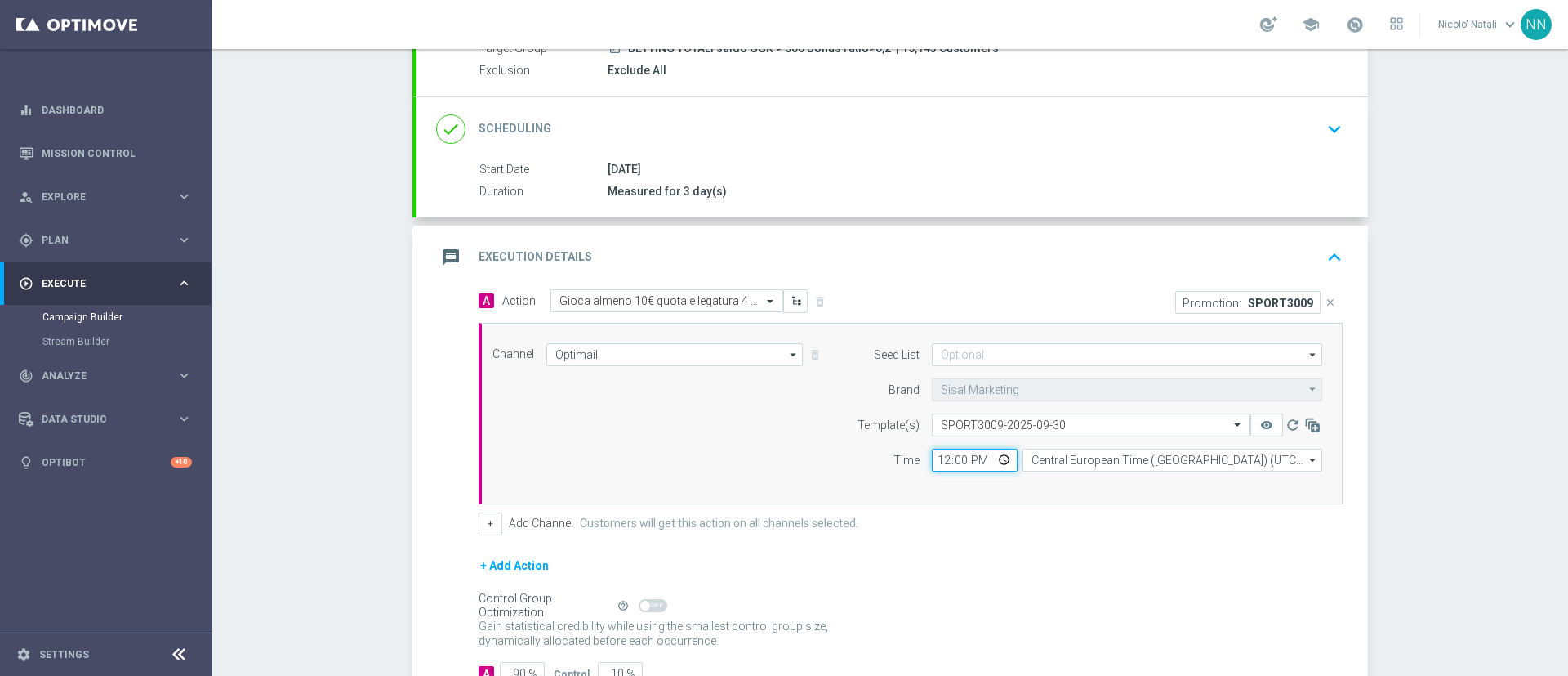
click at [936, 457] on input "12:00" at bounding box center [974, 460] width 85 height 23
type input "18:00"
type input "18:09"
click at [936, 457] on input "time" at bounding box center [974, 460] width 85 height 23
type input "19:00"
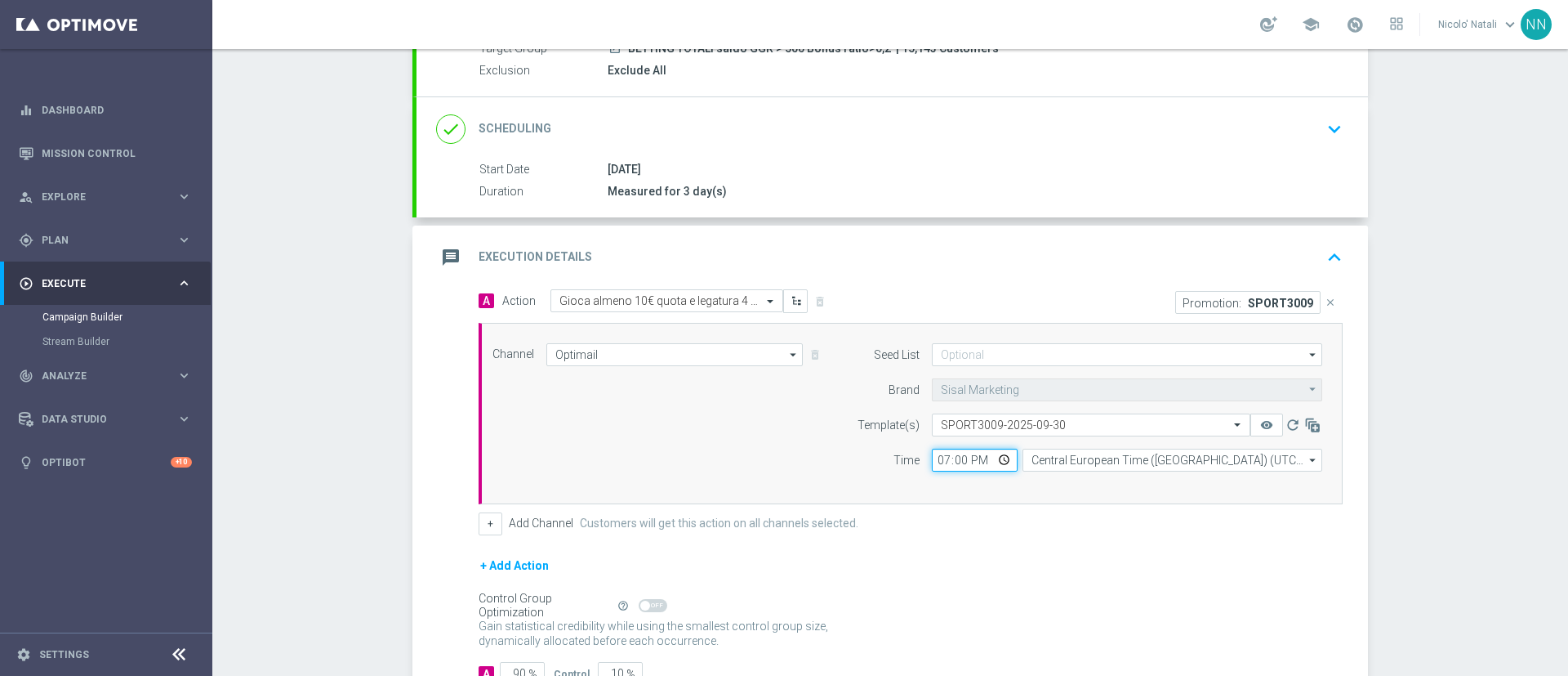
scroll to position [287, 0]
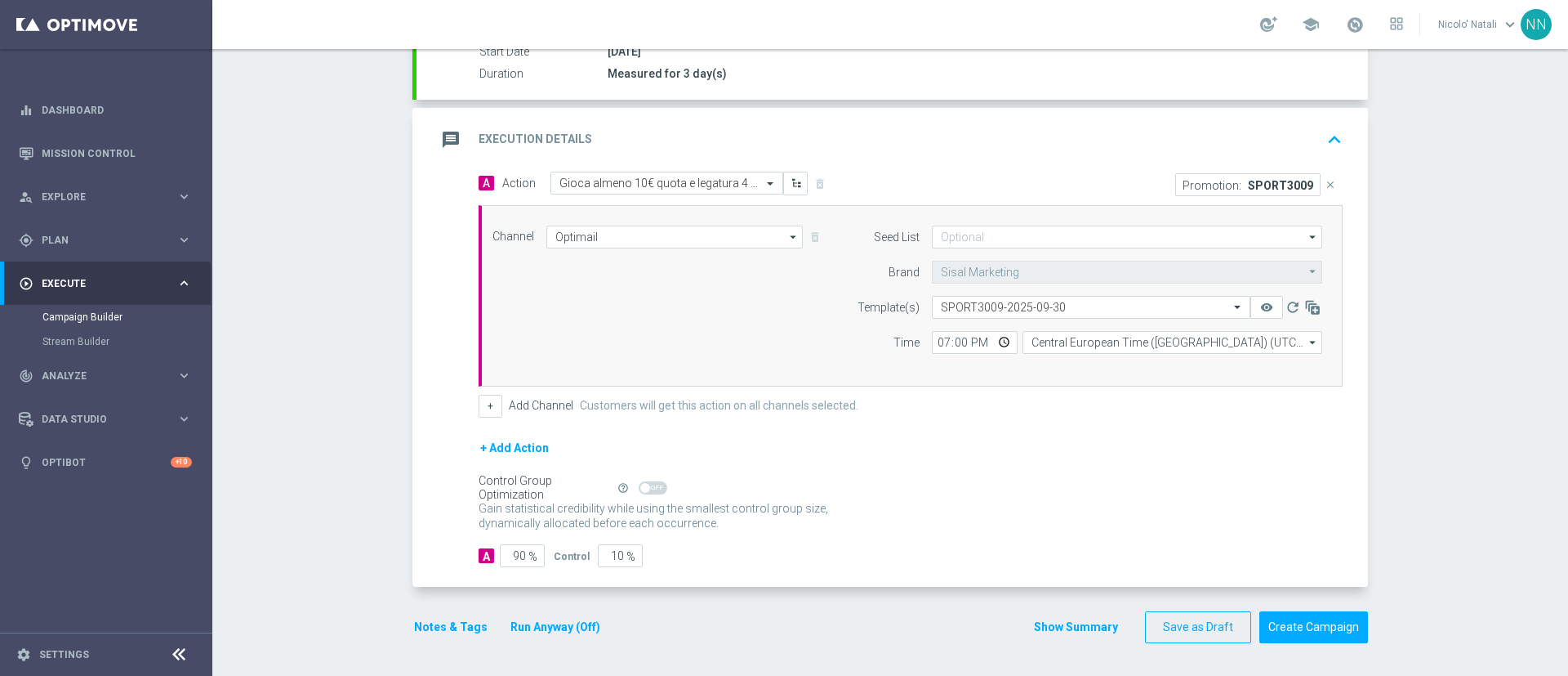
click at [437, 614] on div "Notes & Tags Run Anyway (Off)" at bounding box center [517, 627] width 209 height 32
click at [437, 628] on button "Notes & Tags" at bounding box center [451, 627] width 77 height 21
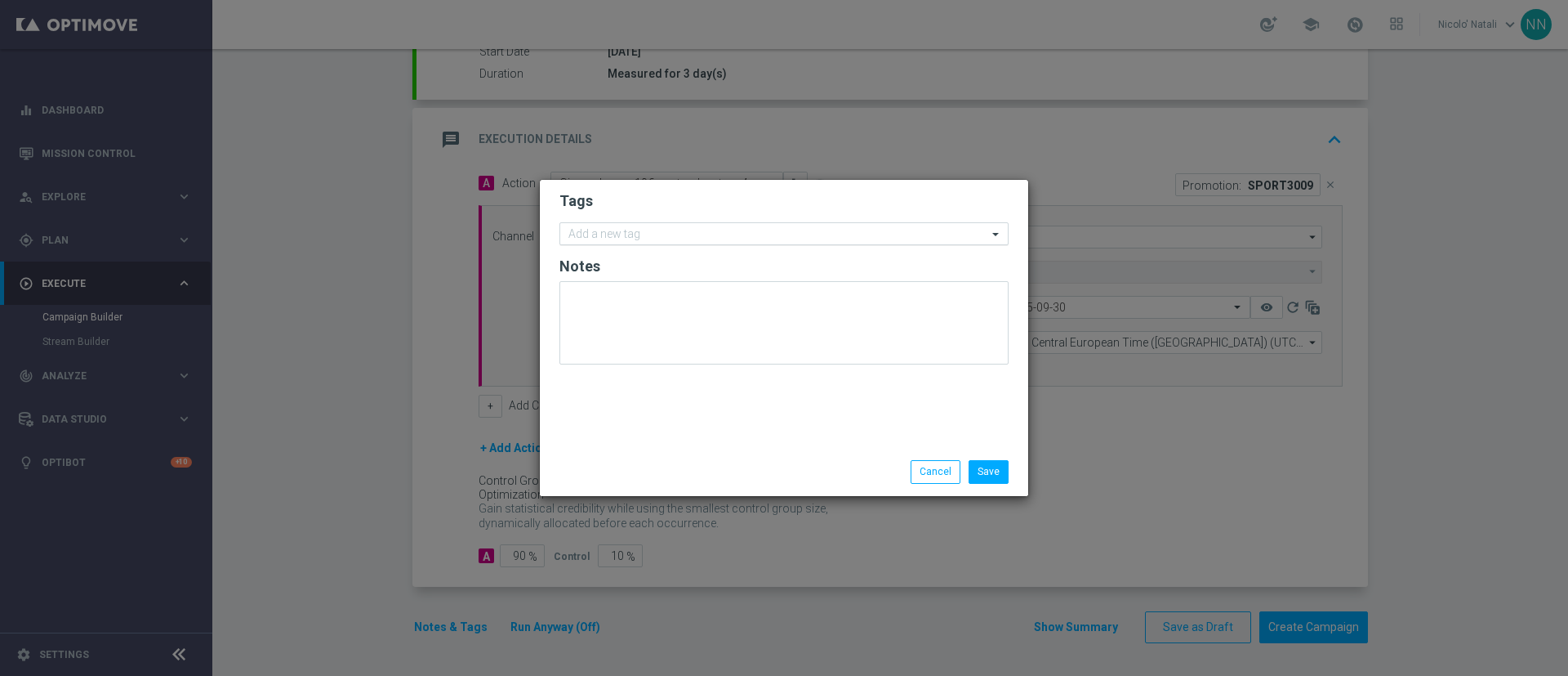
click at [677, 229] on input "text" at bounding box center [778, 235] width 419 height 14
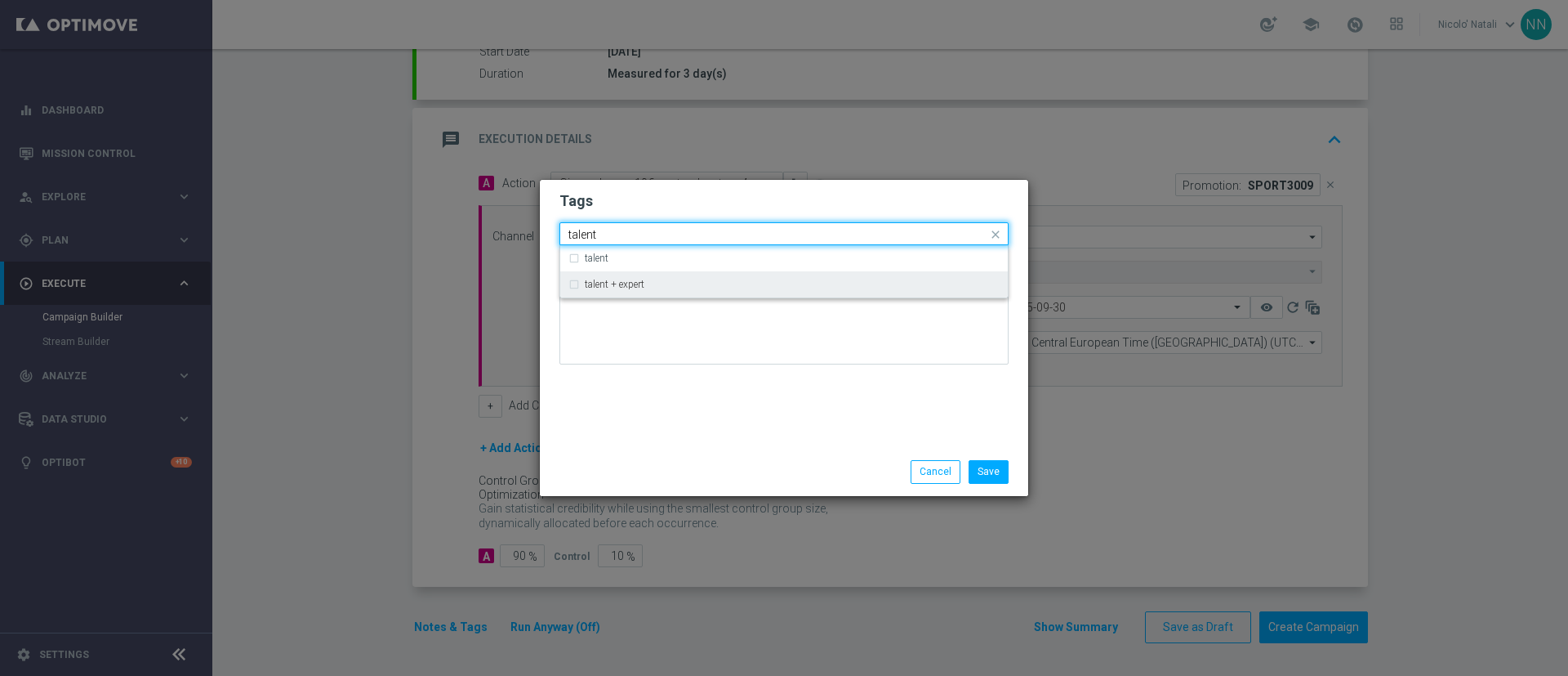
click at [665, 276] on div "talent + expert" at bounding box center [784, 284] width 432 height 26
type input "talent"
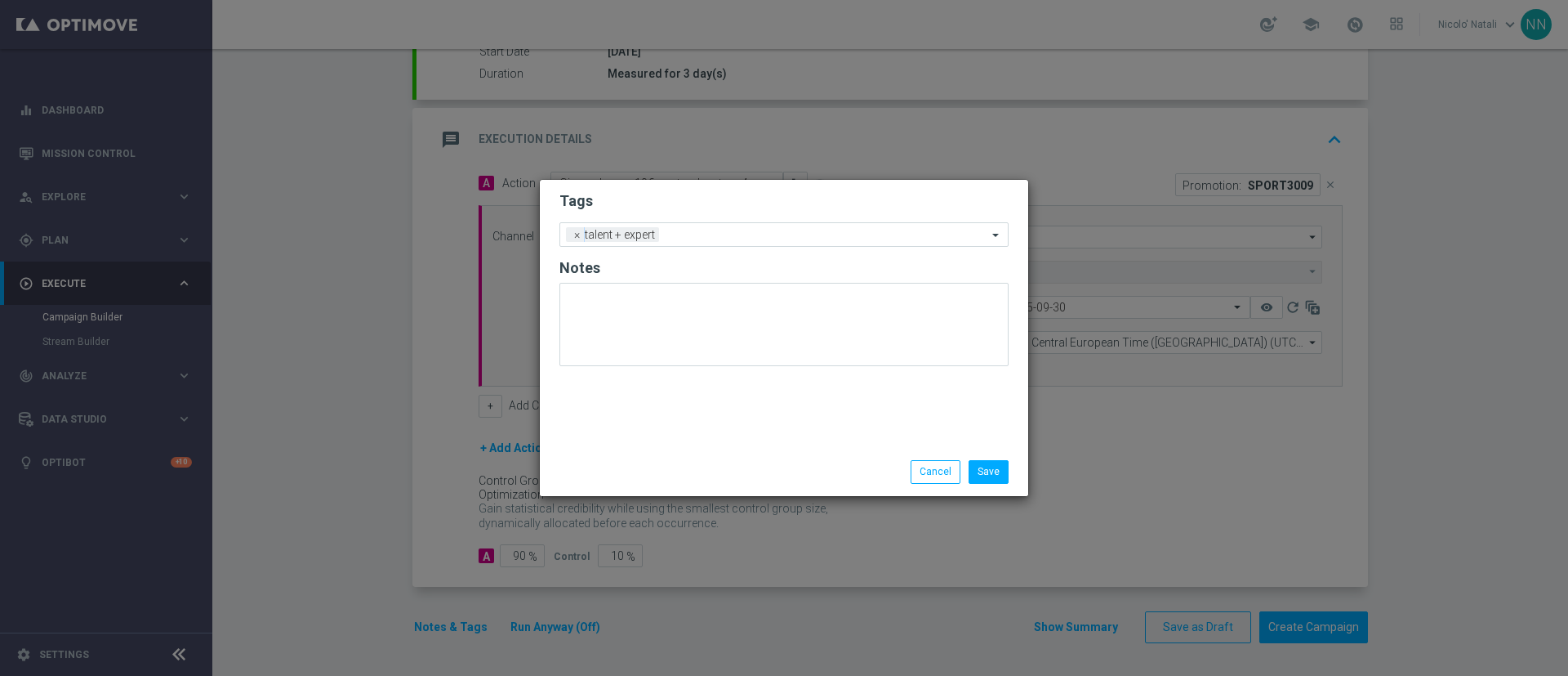
click at [679, 428] on div "Tags Add a new tag × talent + expert Notes" at bounding box center [784, 315] width 489 height 269
click at [732, 233] on input "text" at bounding box center [826, 236] width 322 height 14
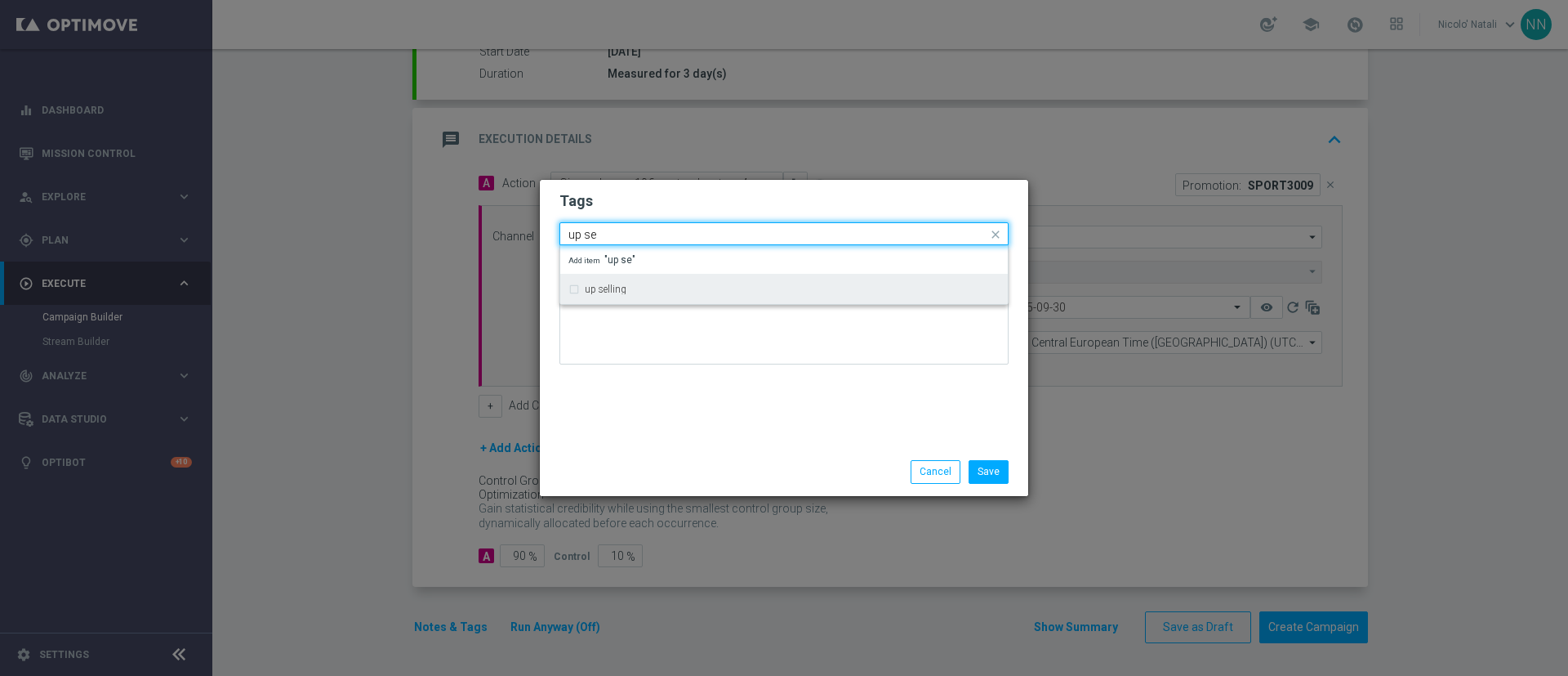
click at [715, 278] on div "up selling" at bounding box center [784, 289] width 432 height 26
type input "up se"
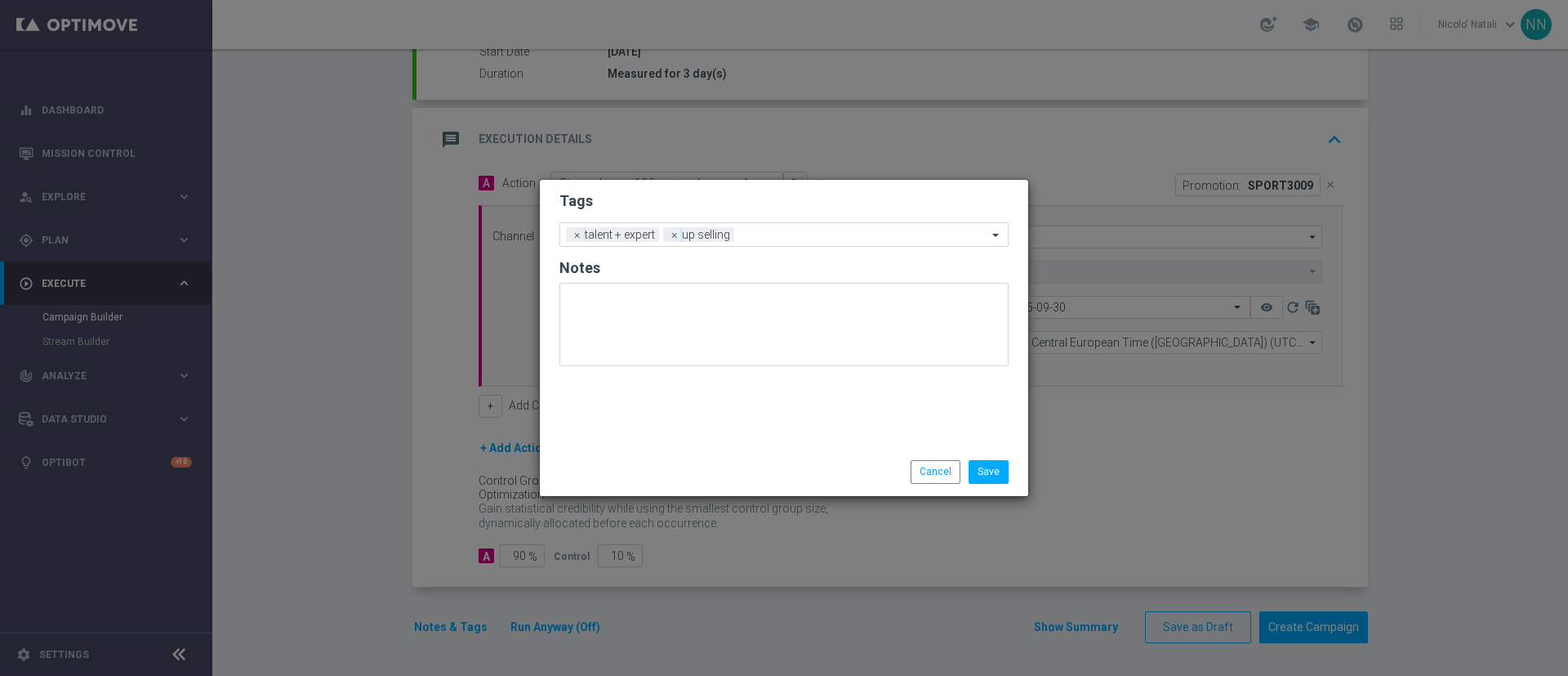
click at [707, 422] on div "Tags Add a new tag × talent + expert × up selling Notes" at bounding box center [784, 315] width 489 height 269
click at [779, 230] on input "text" at bounding box center [864, 236] width 247 height 14
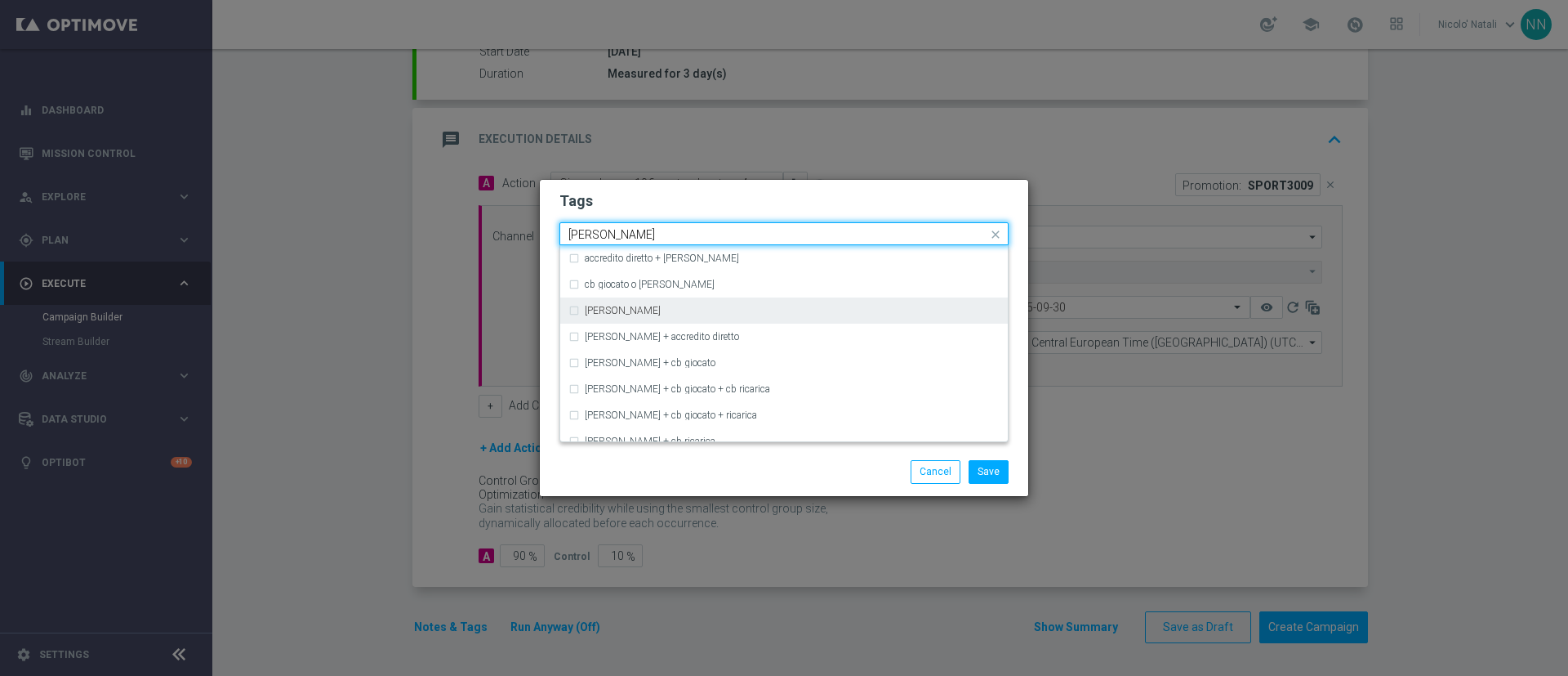
click at [702, 306] on div "cb perso" at bounding box center [792, 311] width 415 height 9
type input "cb perso"
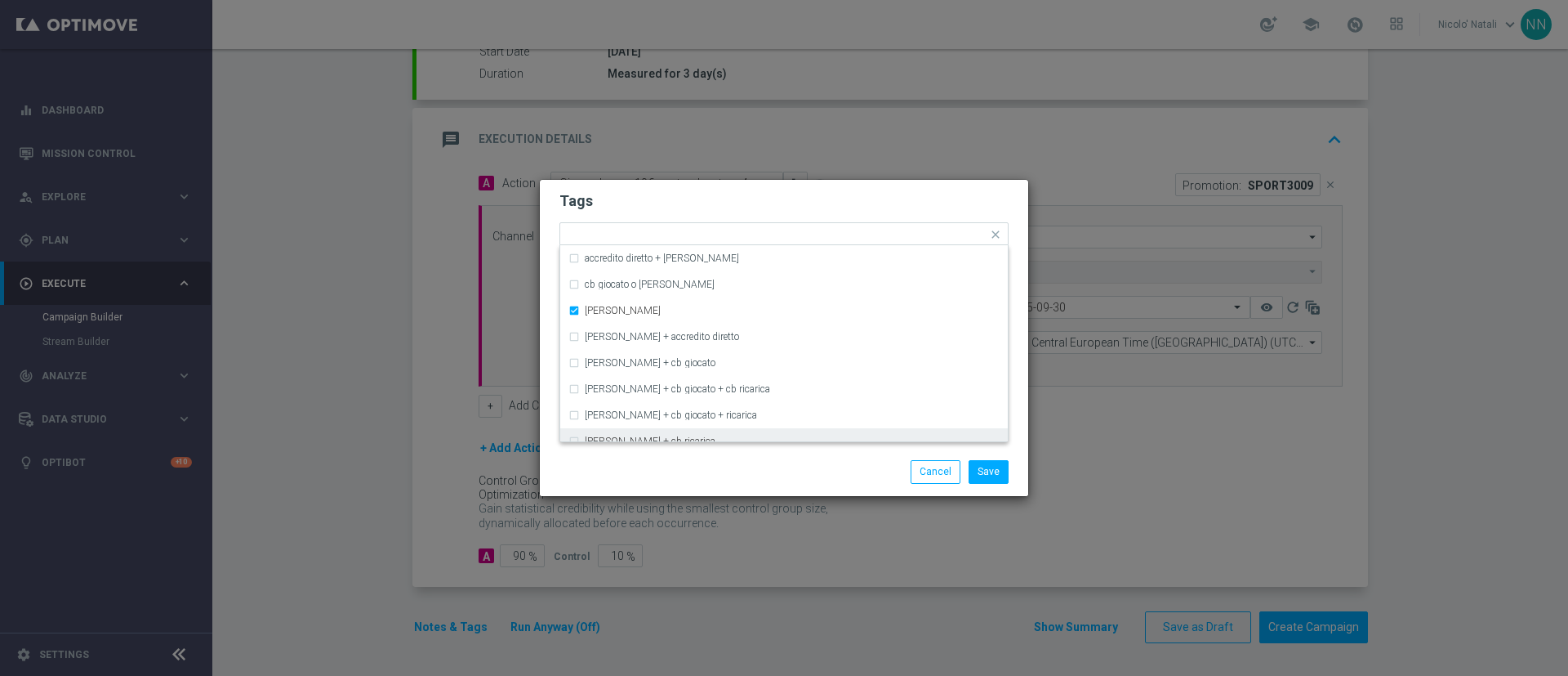
click at [710, 452] on div "Save Cancel" at bounding box center [784, 471] width 489 height 47
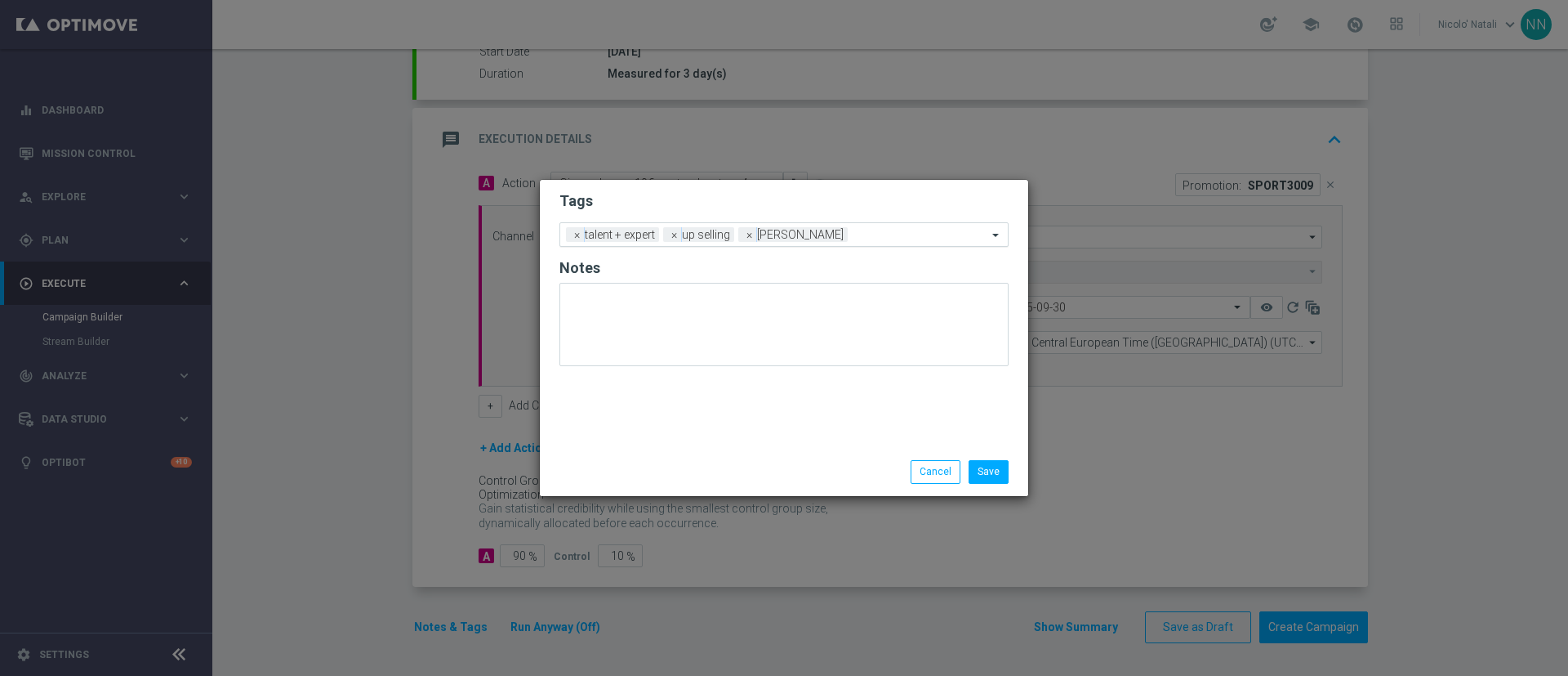
click at [852, 242] on div at bounding box center [920, 237] width 136 height 16
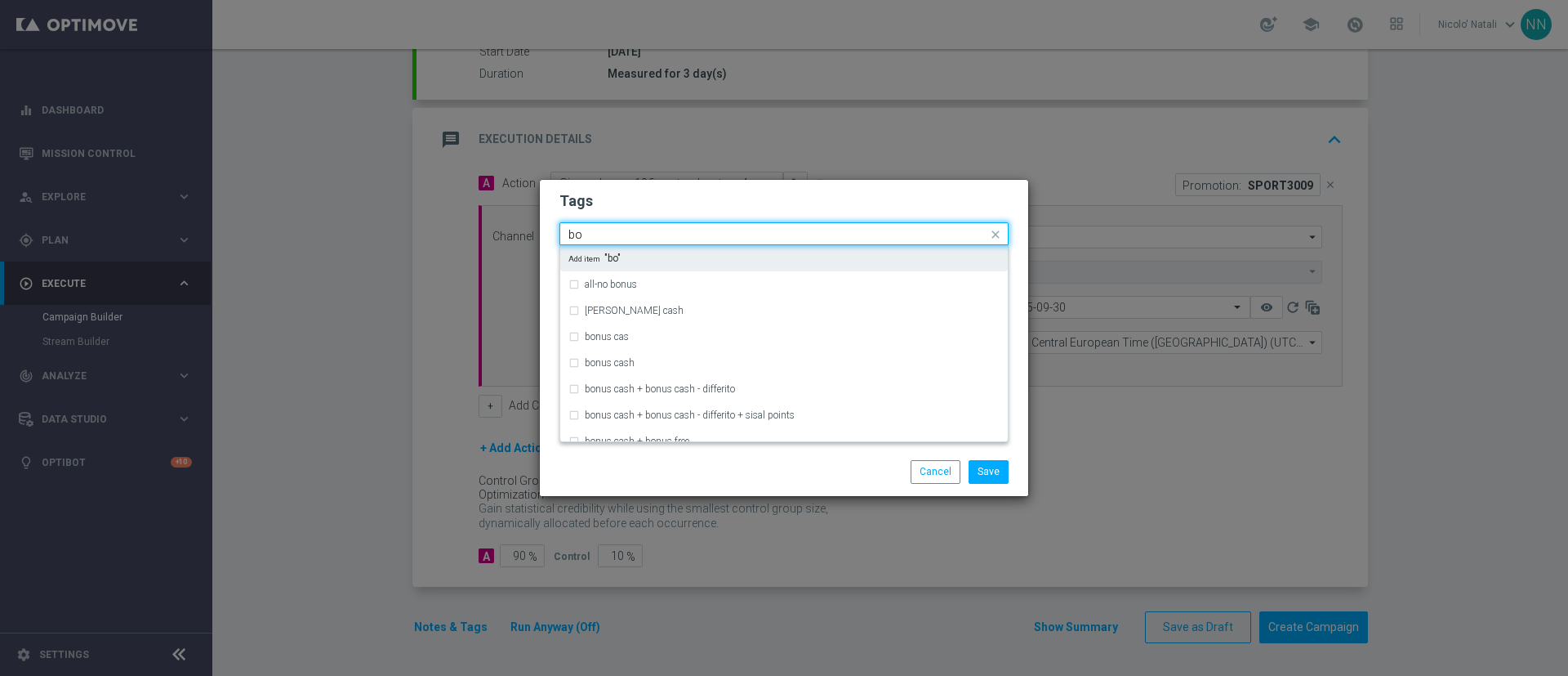
type input "b"
click at [827, 250] on div "betting" at bounding box center [784, 258] width 432 height 26
type input "betting"
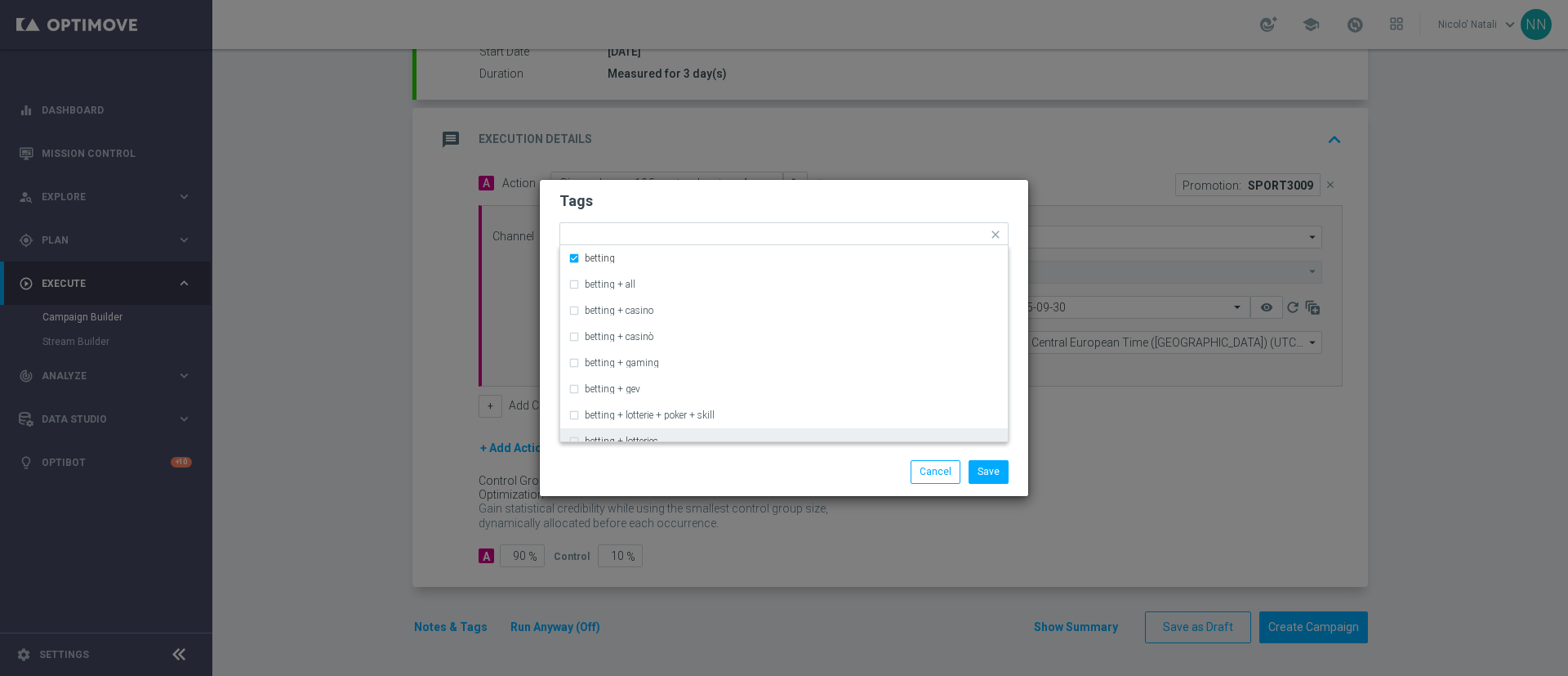
click at [814, 460] on div "Save Cancel" at bounding box center [862, 471] width 316 height 23
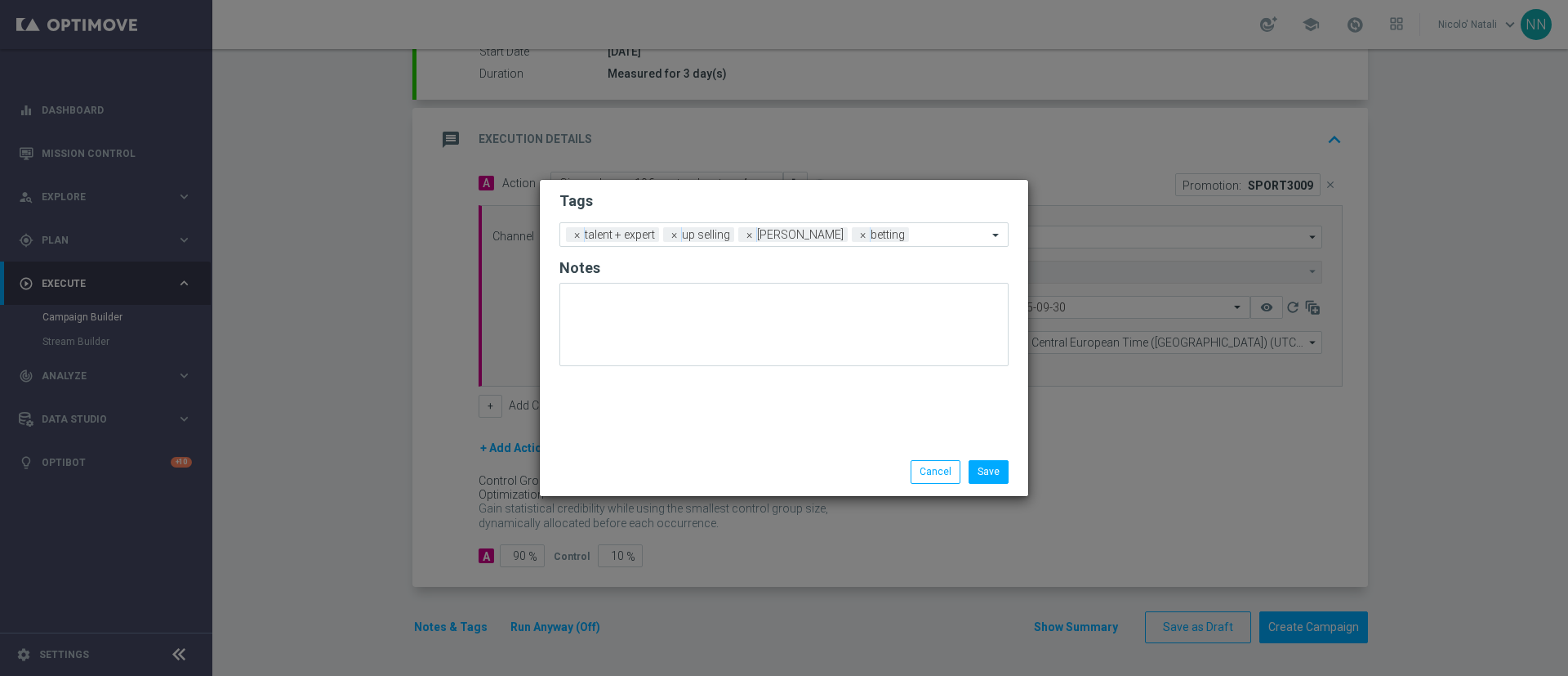
click at [911, 248] on form "Tags Add a new tag × talent + expert × up selling × cb perso × betting Notes" at bounding box center [784, 283] width 449 height 192
click at [916, 239] on input "text" at bounding box center [951, 236] width 72 height 14
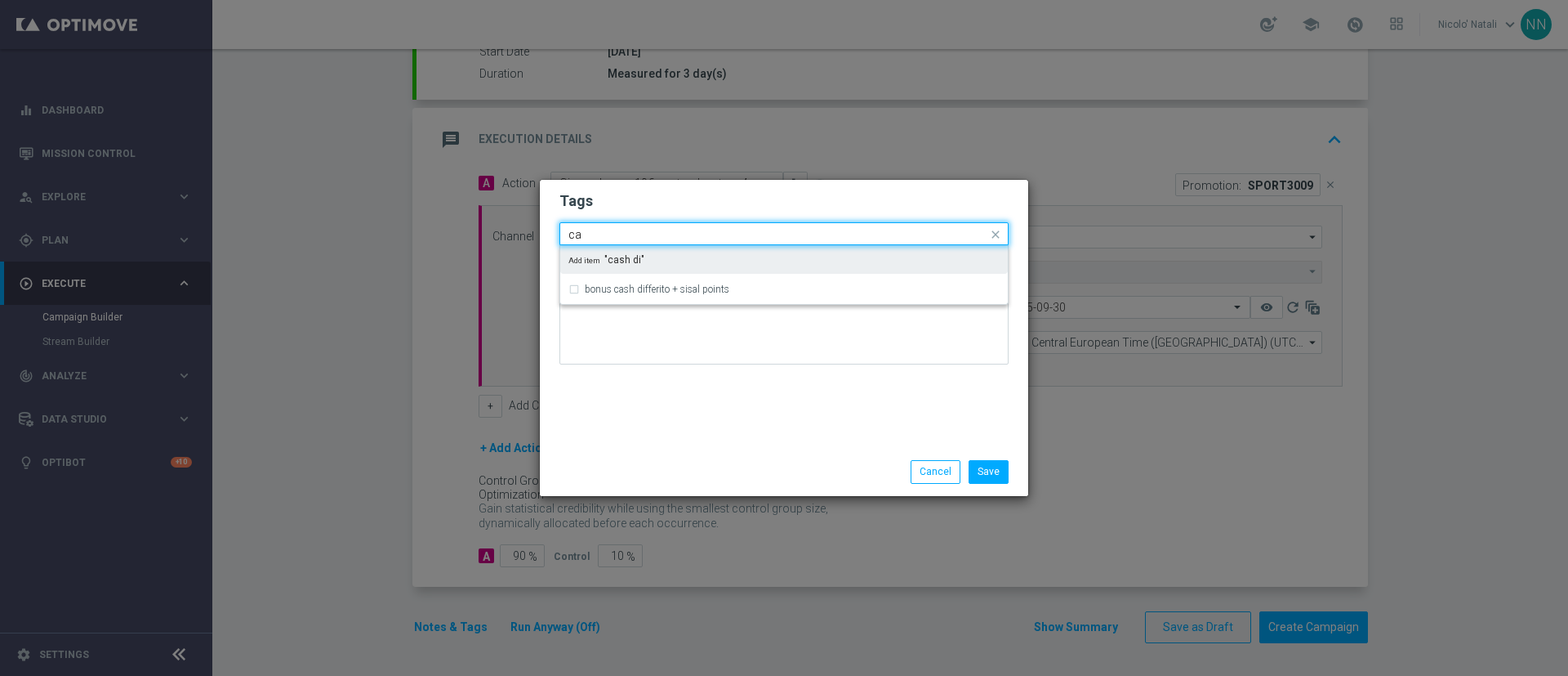
type input "c"
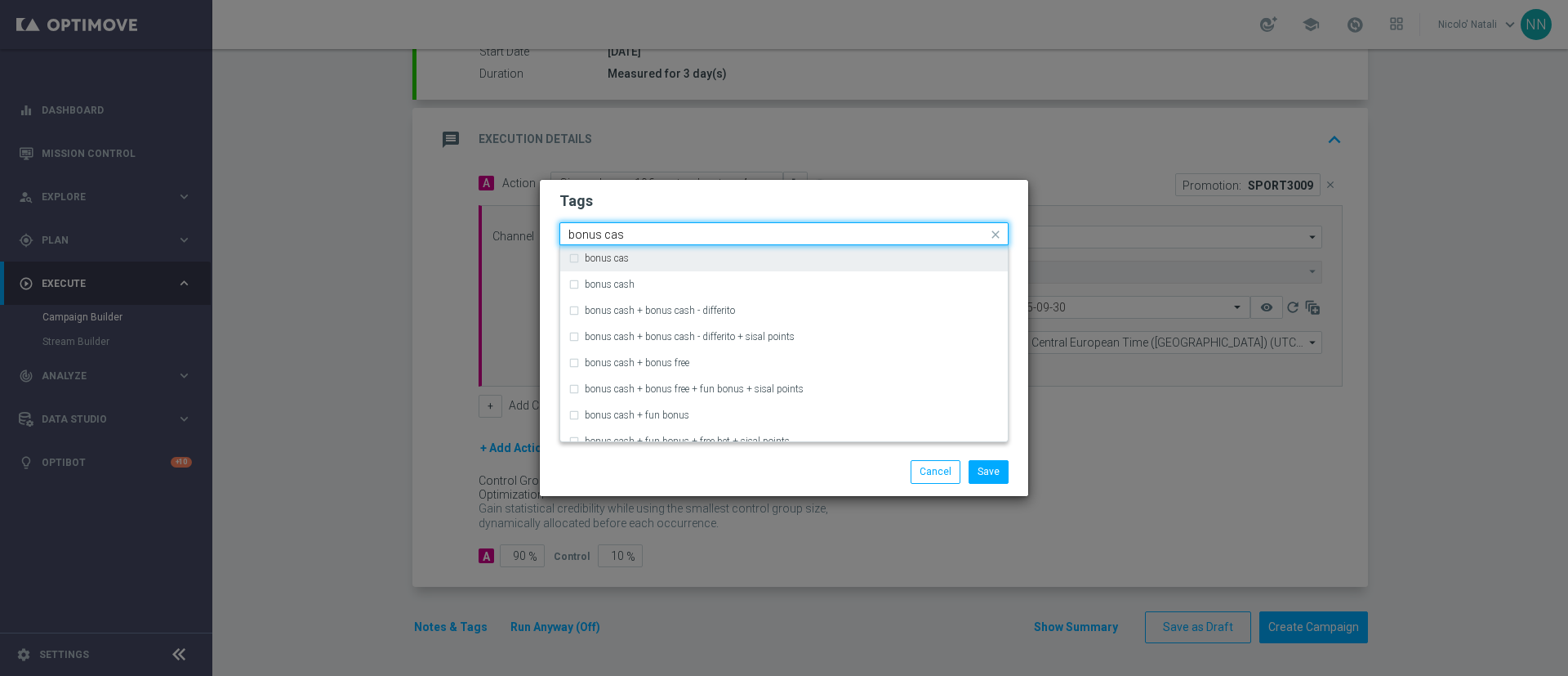
click at [838, 266] on div "bonus cas" at bounding box center [784, 258] width 432 height 26
type input "bonus cas"
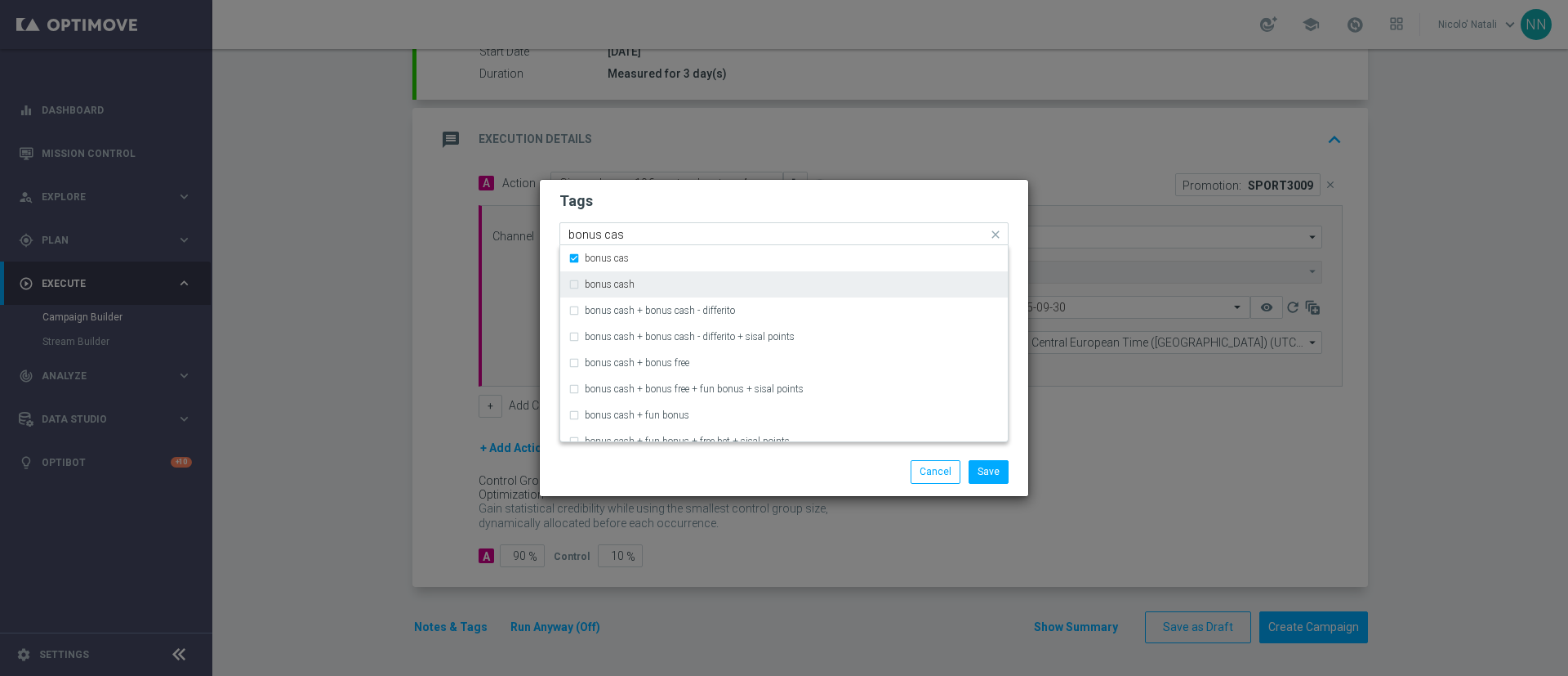
click at [827, 280] on div "bonus cash" at bounding box center [792, 284] width 415 height 9
click at [813, 248] on div "bonus cas" at bounding box center [784, 258] width 432 height 26
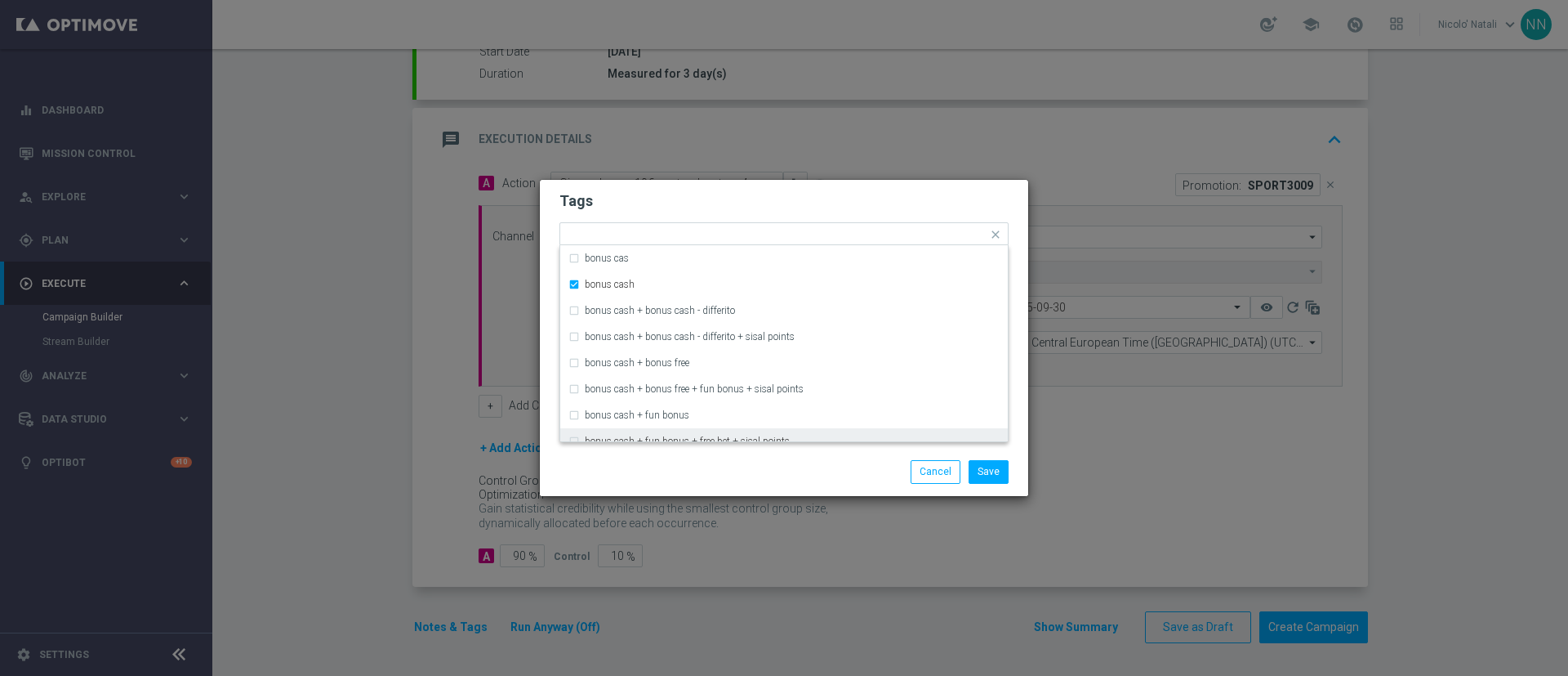
click at [801, 452] on div "Save Cancel" at bounding box center [784, 471] width 489 height 47
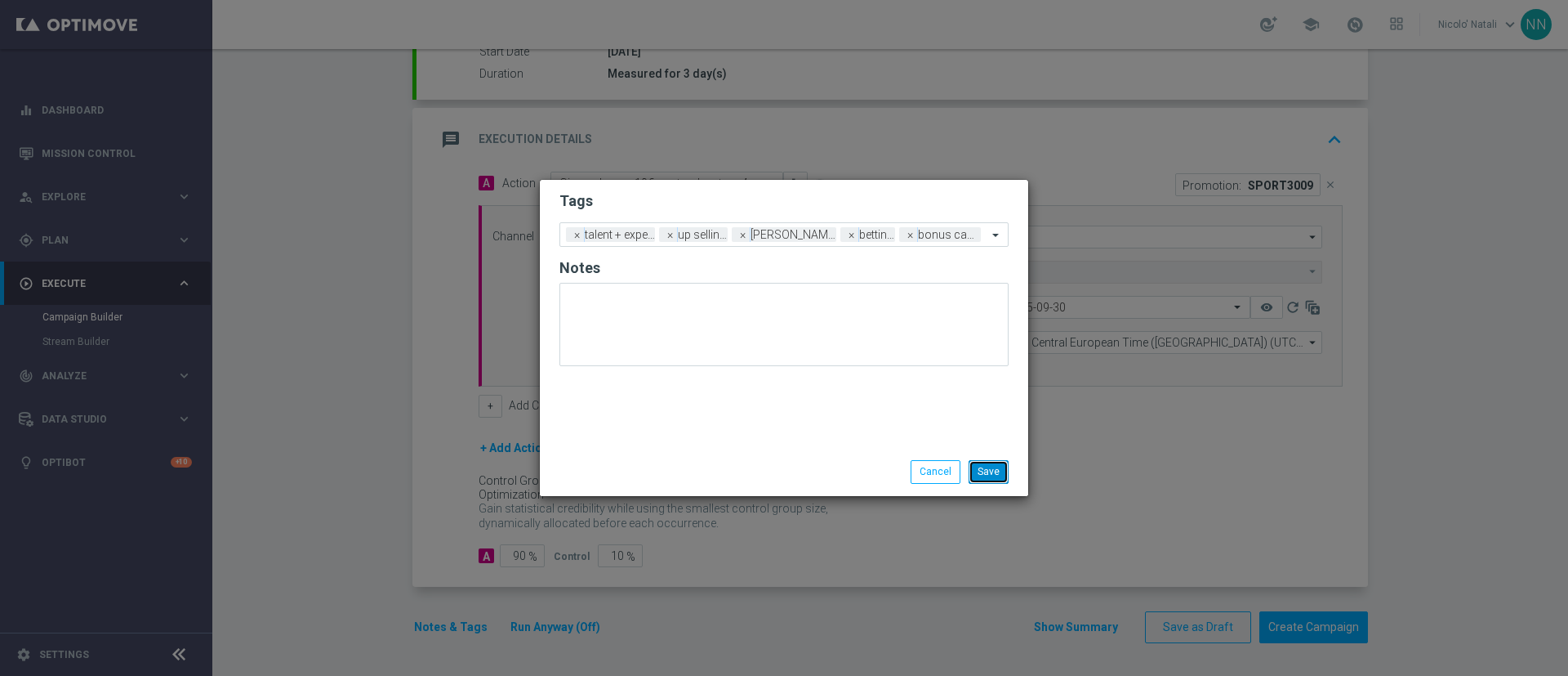
click at [992, 470] on button "Save" at bounding box center [988, 471] width 40 height 23
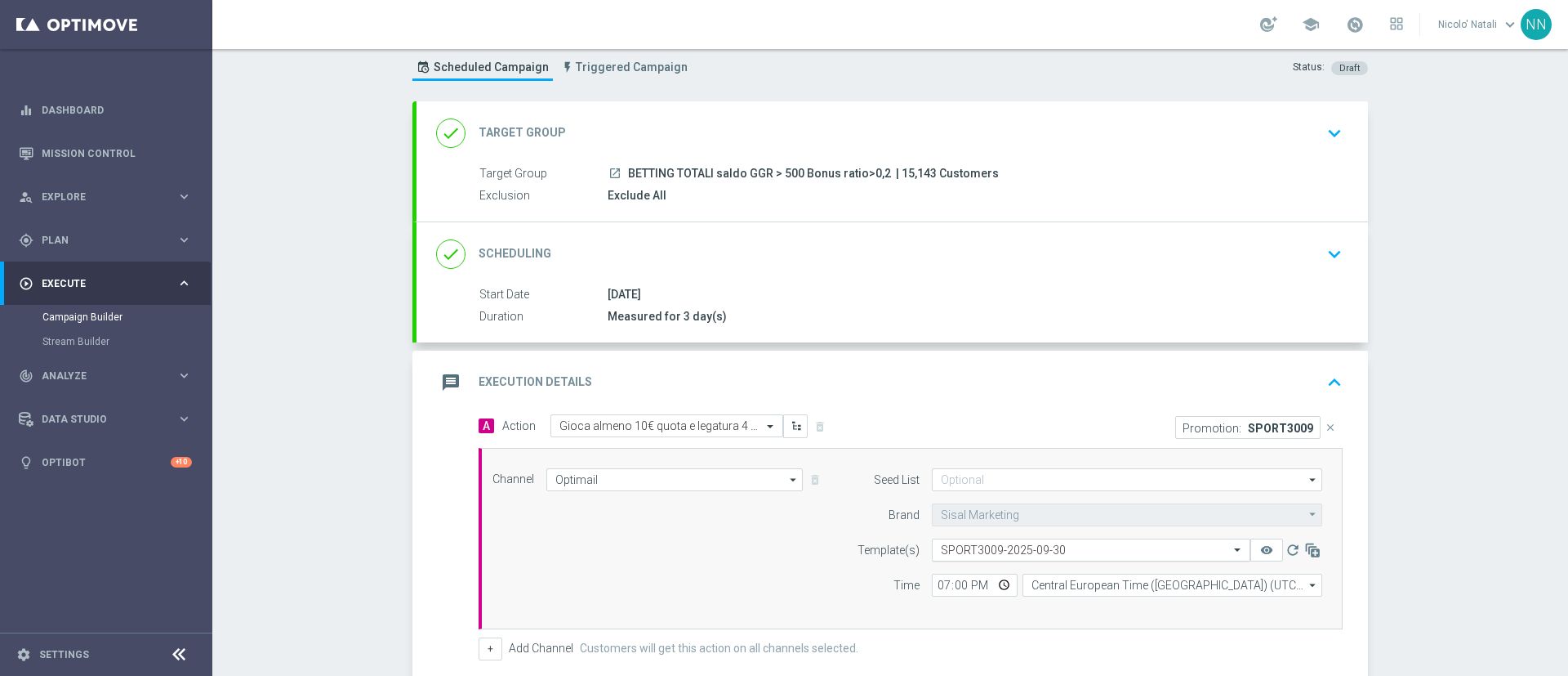
scroll to position [0, 0]
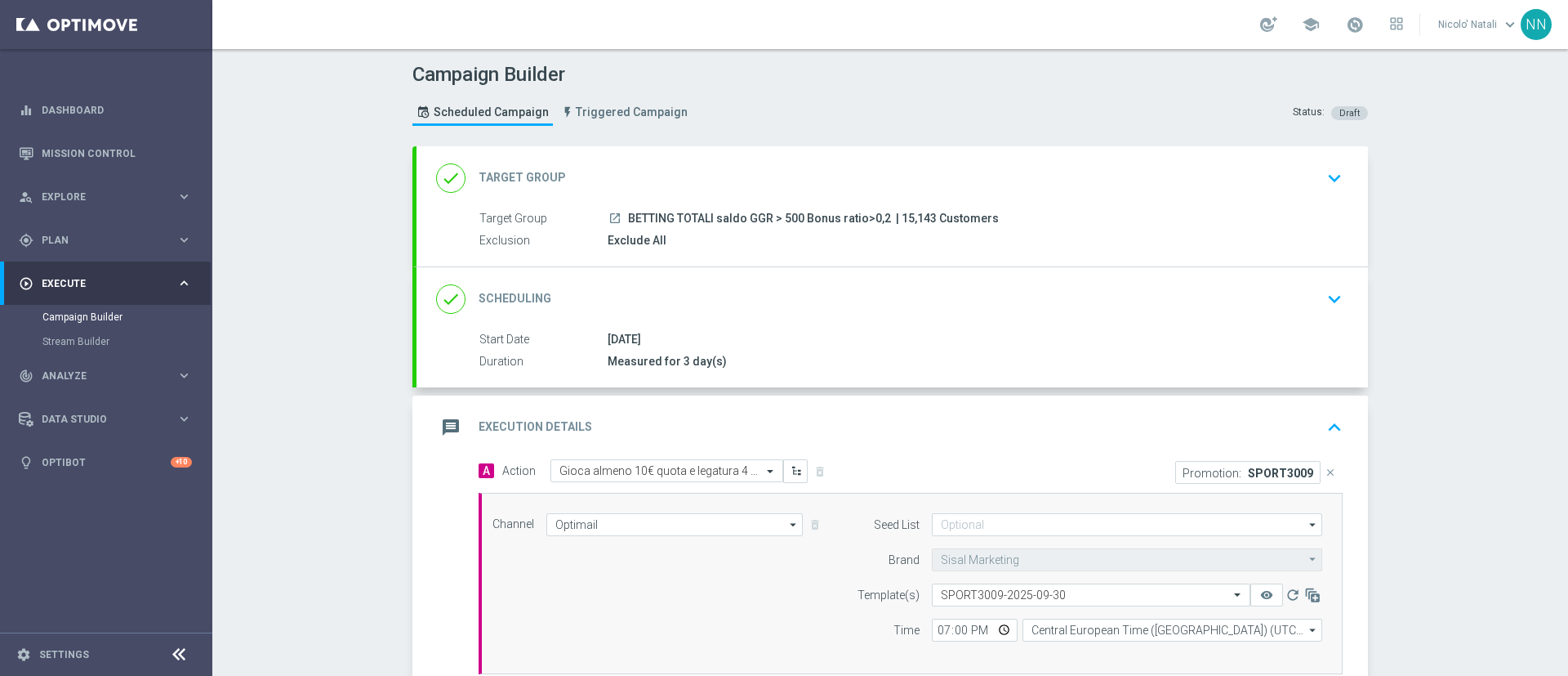
click at [987, 313] on div "done Scheduling keyboard_arrow_down" at bounding box center [892, 299] width 912 height 31
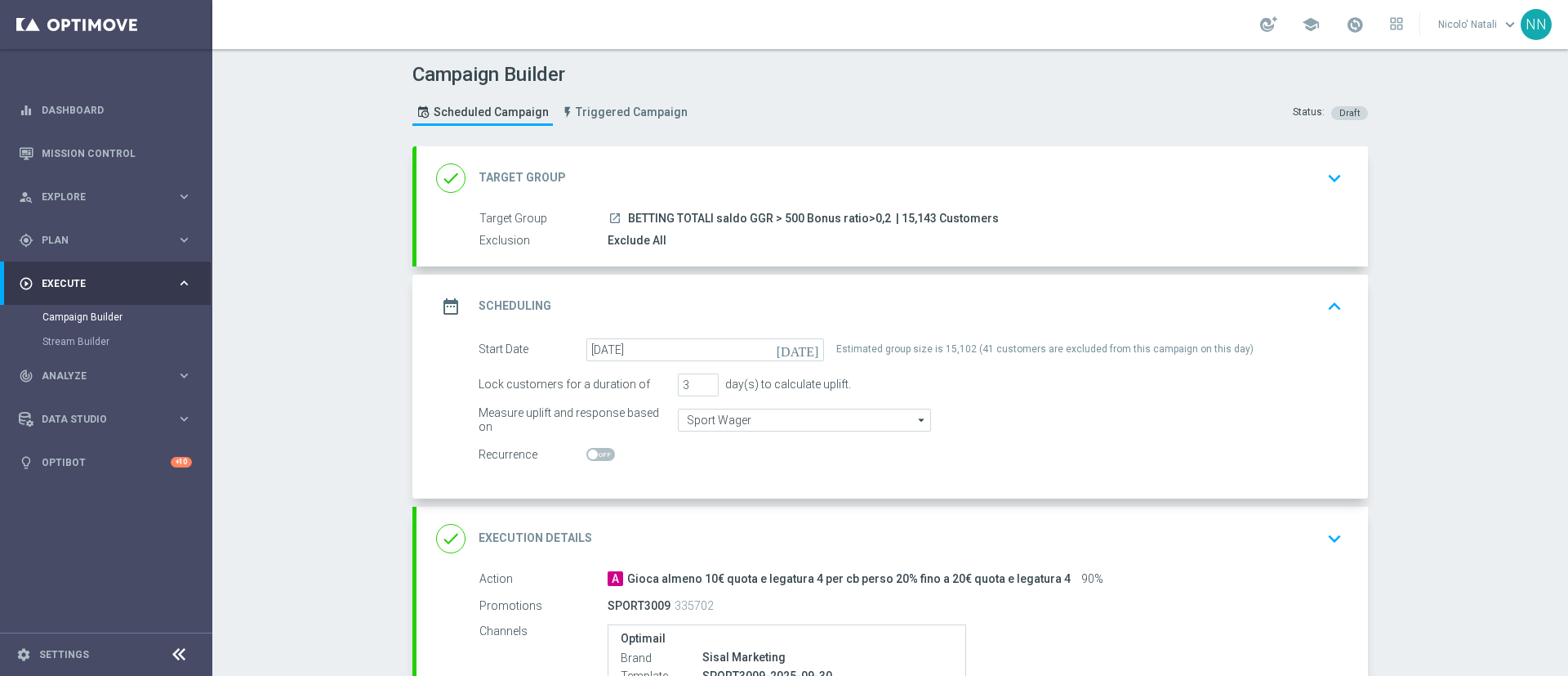
scroll to position [270, 0]
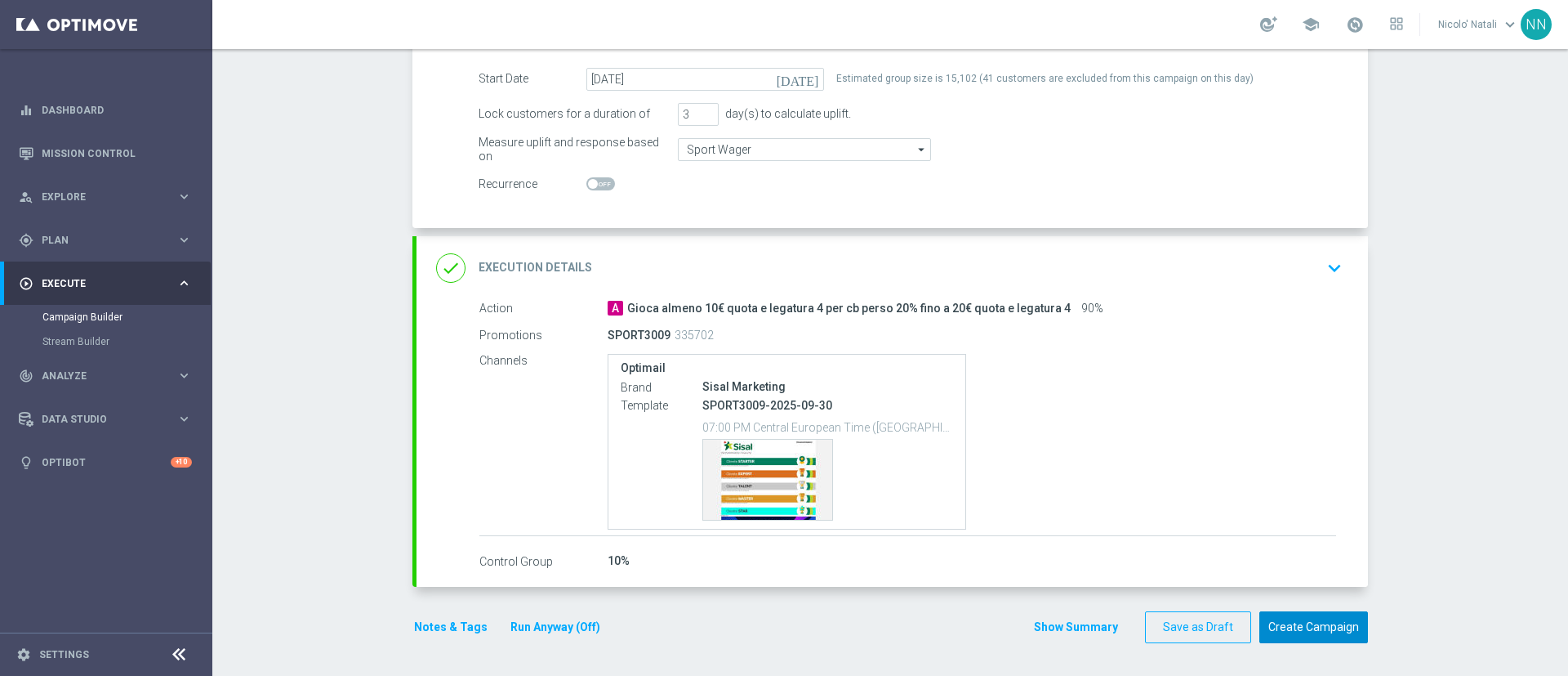
click at [1322, 626] on button "Create Campaign" at bounding box center [1314, 627] width 109 height 32
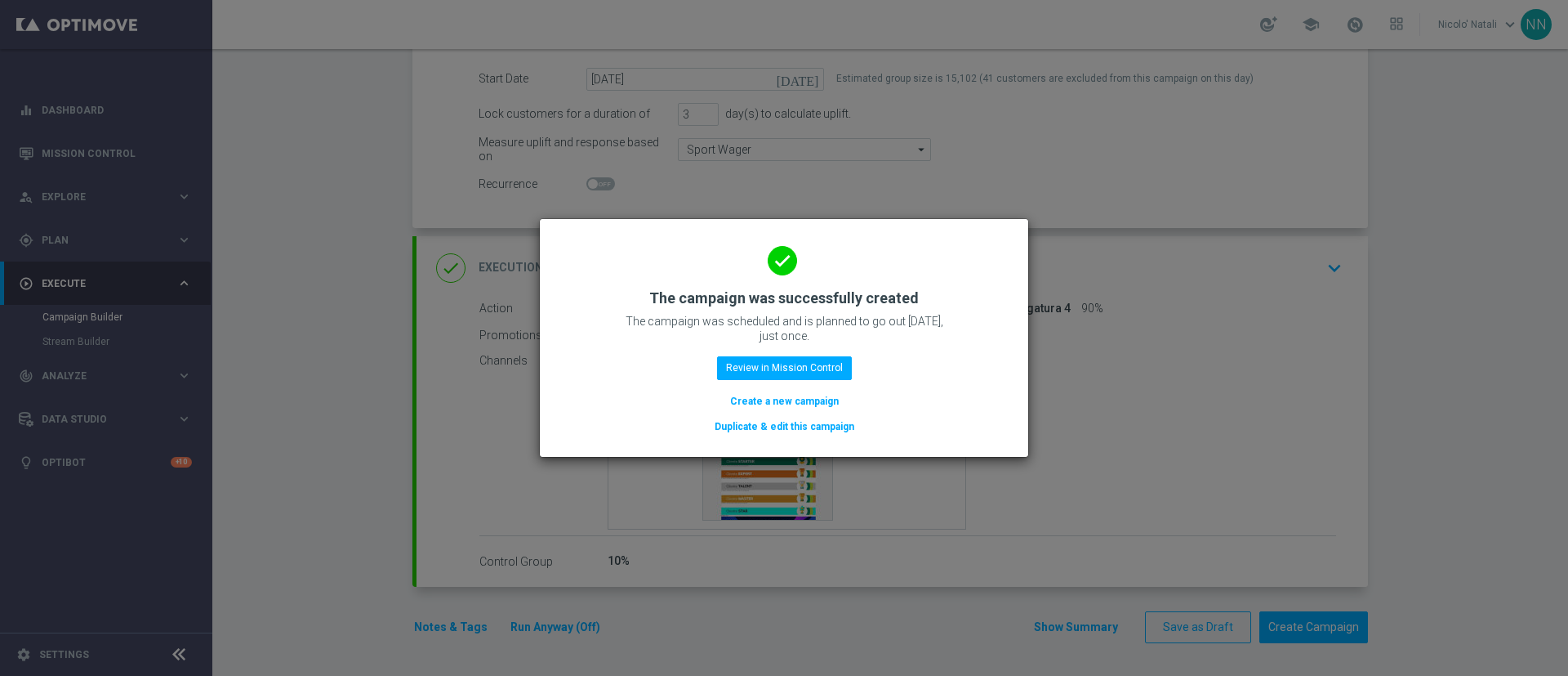
click at [833, 400] on button "Create a new campaign" at bounding box center [784, 401] width 112 height 18
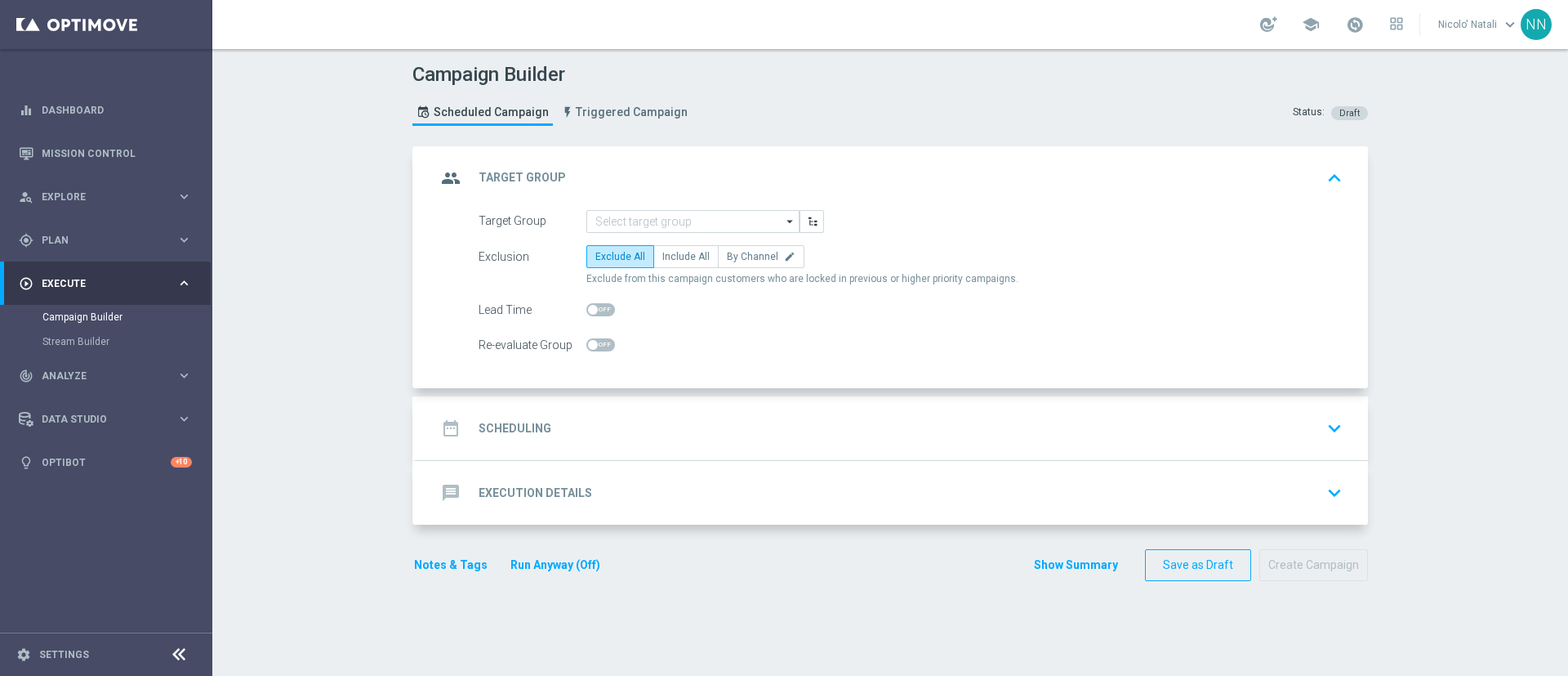
scroll to position [0, 0]
click at [615, 220] on input at bounding box center [693, 222] width 213 height 23
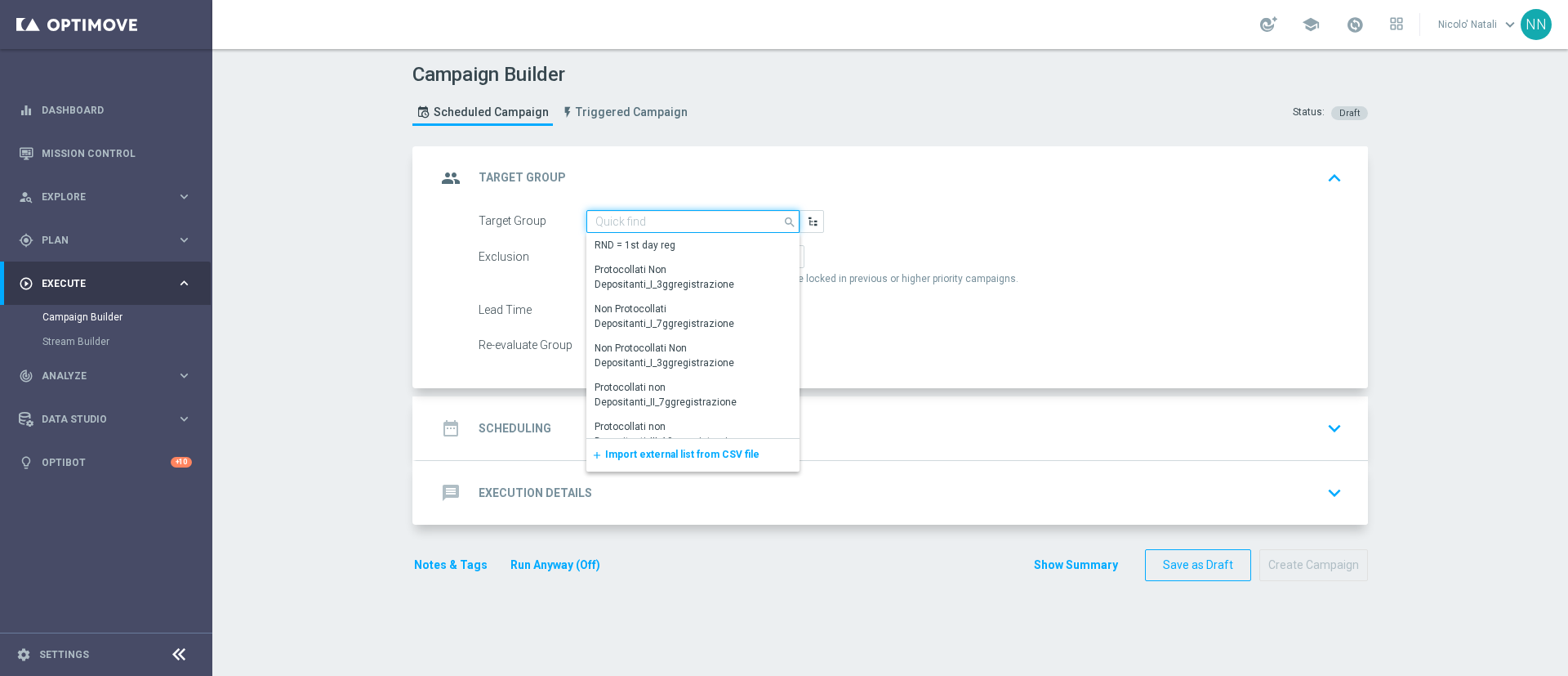
paste input "Active BETTING Master low TOTALI GGRnb>0"
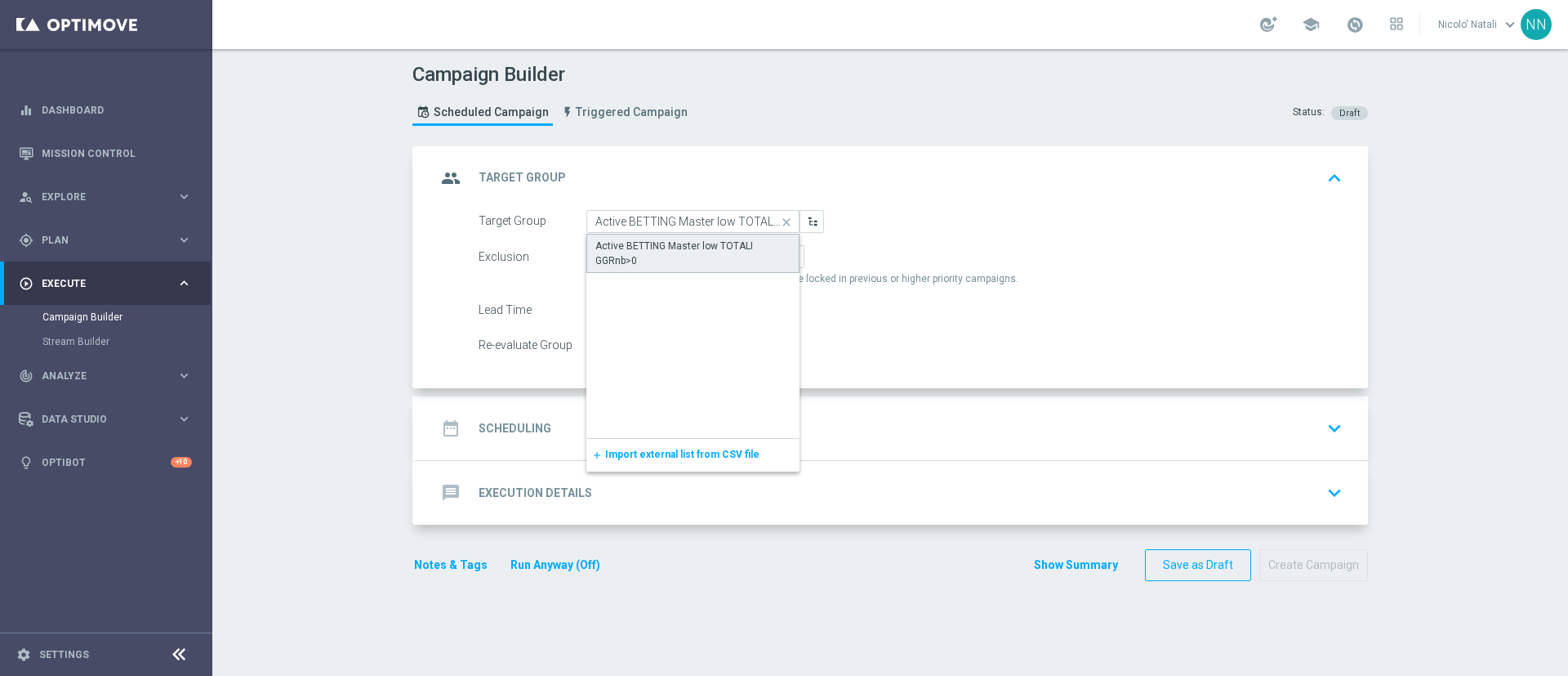
click at [617, 241] on div "Active BETTING Master low TOTALI GGRnb>0" at bounding box center [693, 253] width 195 height 29
type input "Active BETTING Master low TOTALI GGRnb>0"
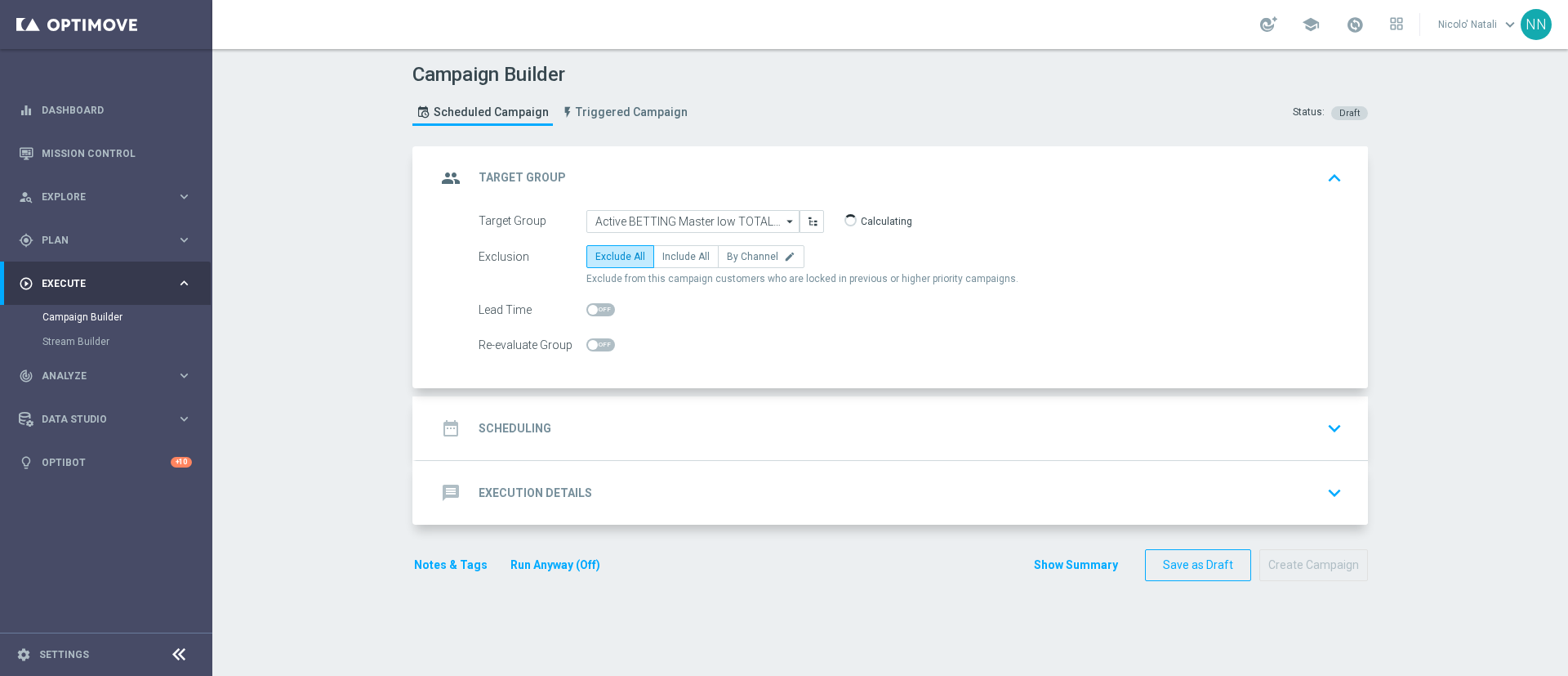
click at [633, 422] on div "date_range Scheduling keyboard_arrow_down" at bounding box center [892, 428] width 912 height 31
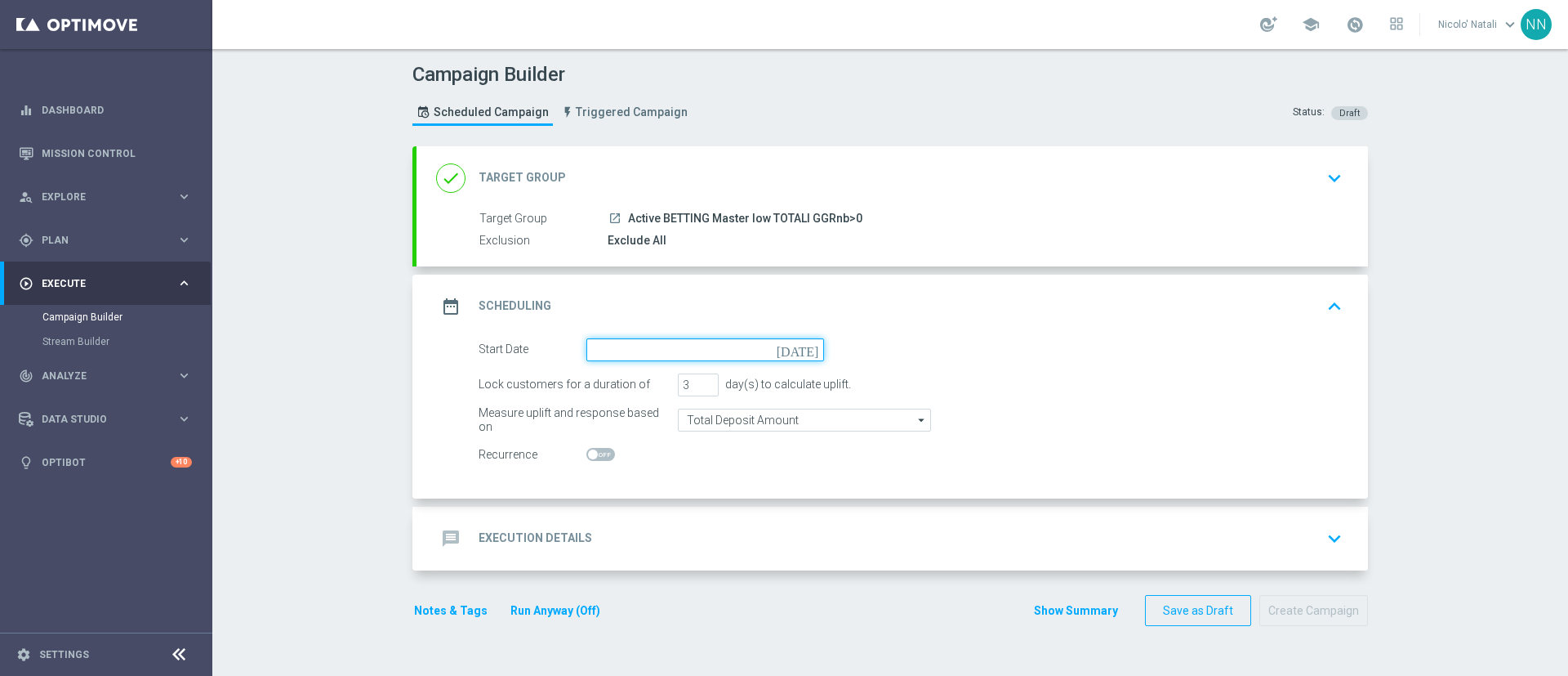
click at [621, 342] on input at bounding box center [705, 349] width 237 height 23
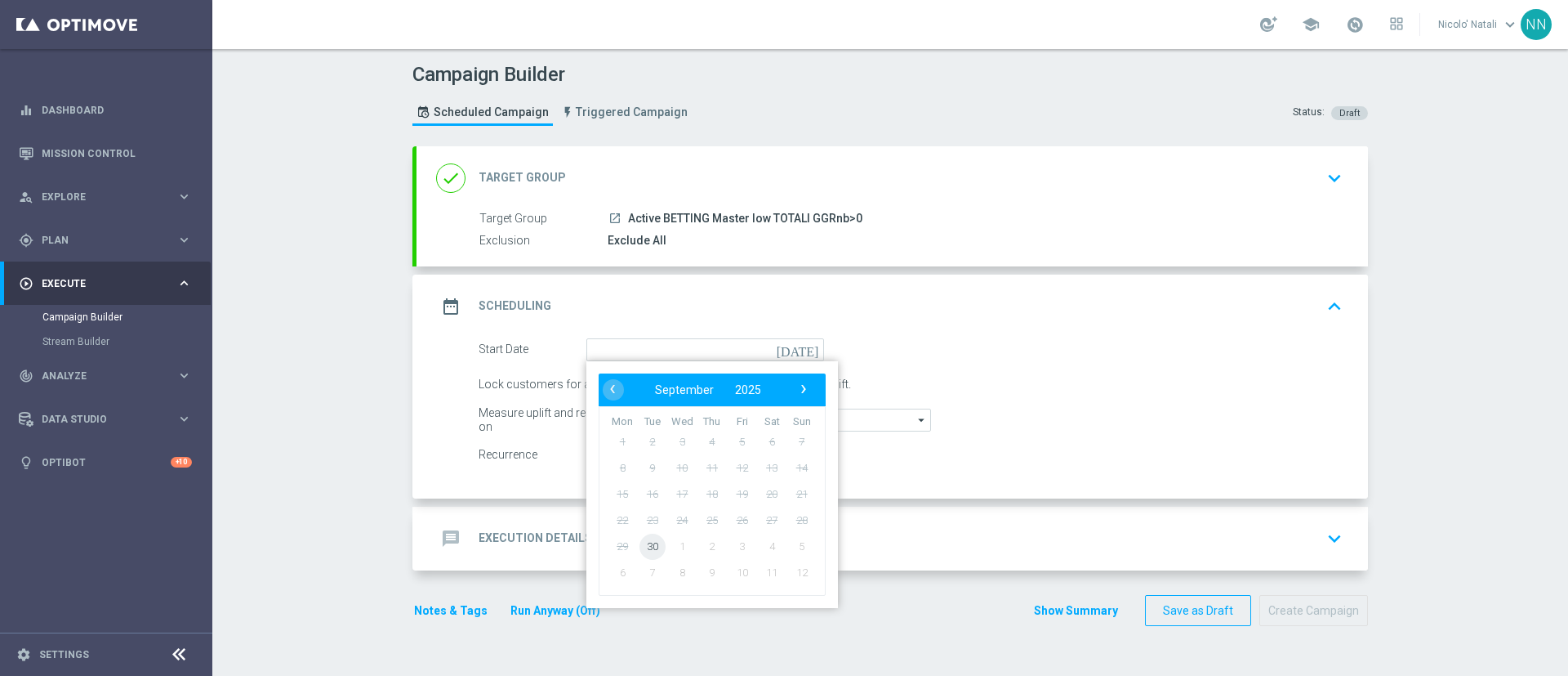
click at [654, 546] on span "30" at bounding box center [653, 546] width 26 height 26
type input "30 Sep 2025"
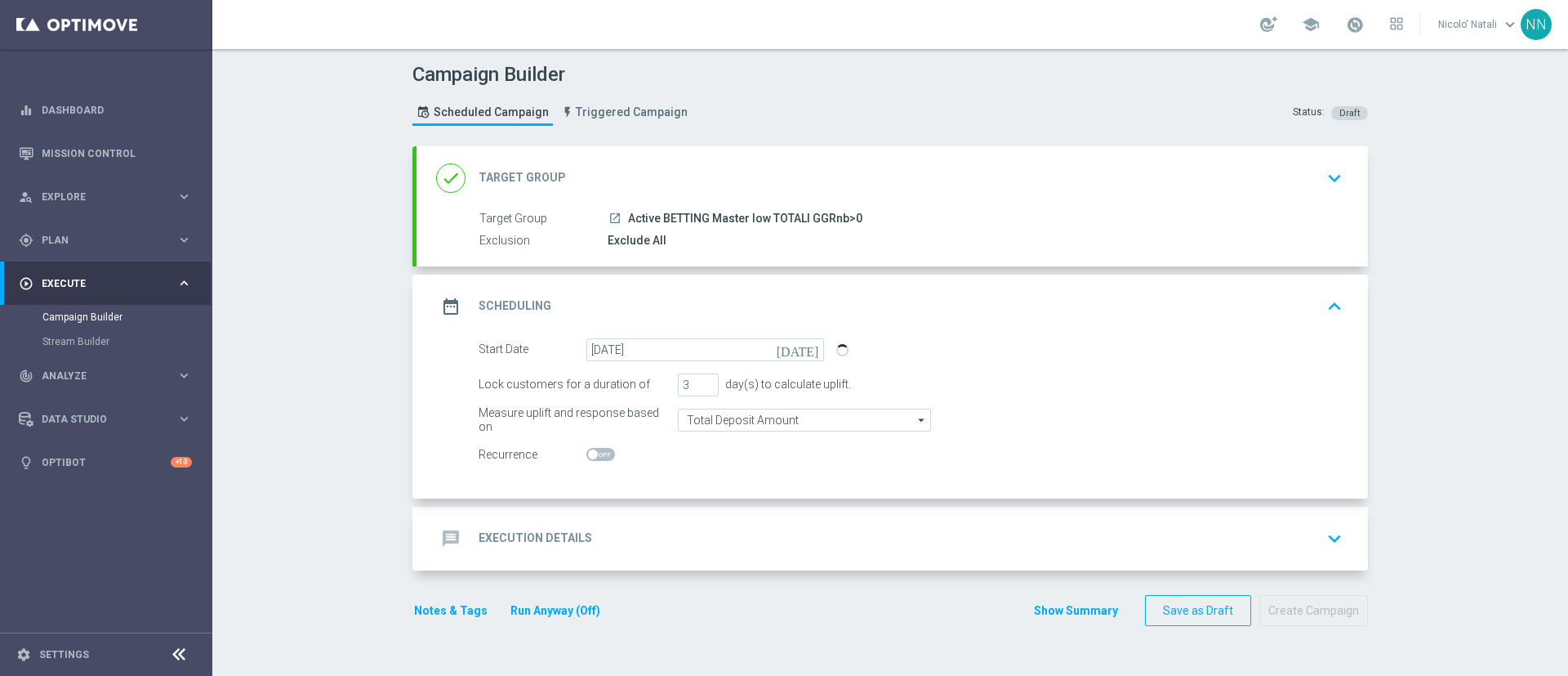
click at [618, 523] on div "message Execution Details keyboard_arrow_down" at bounding box center [892, 538] width 912 height 31
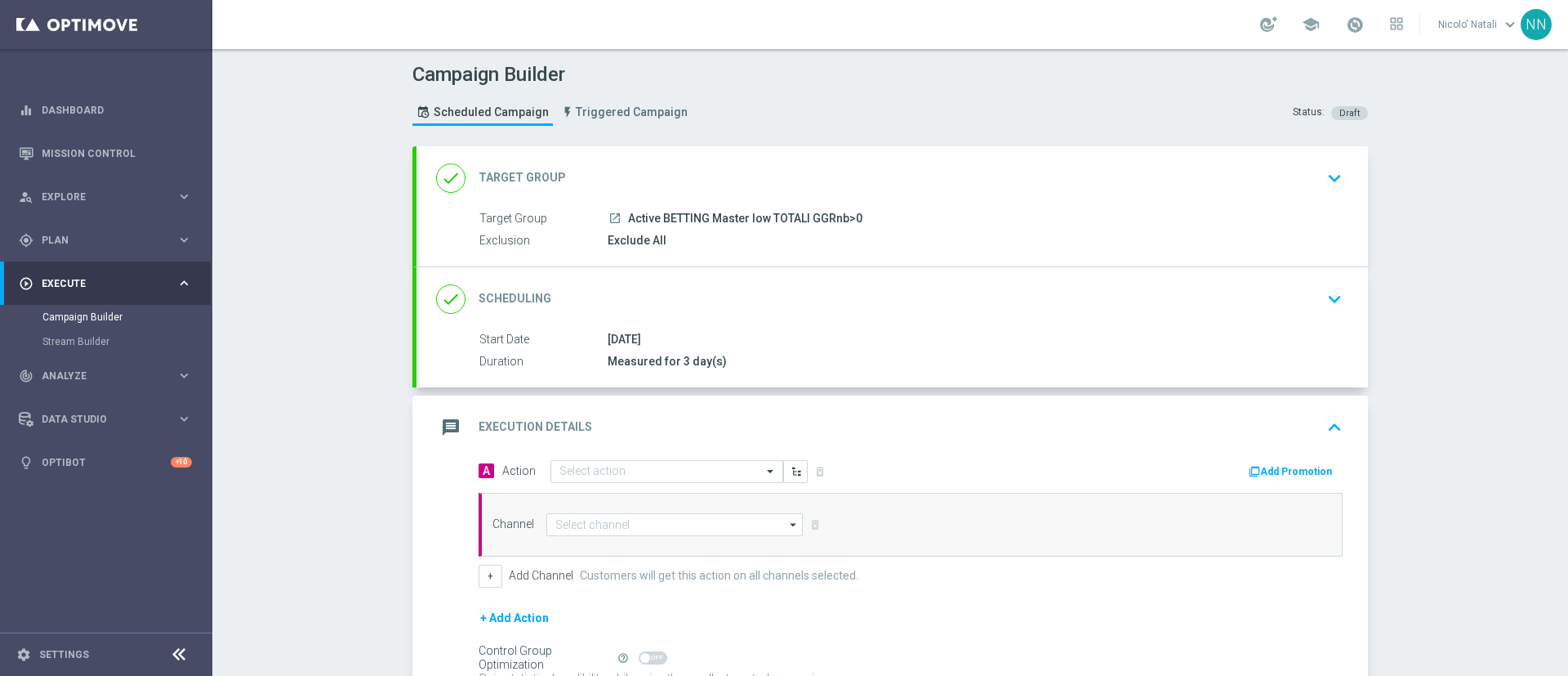
click at [602, 457] on div "message Execution Details keyboard_arrow_up" at bounding box center [892, 427] width 951 height 64
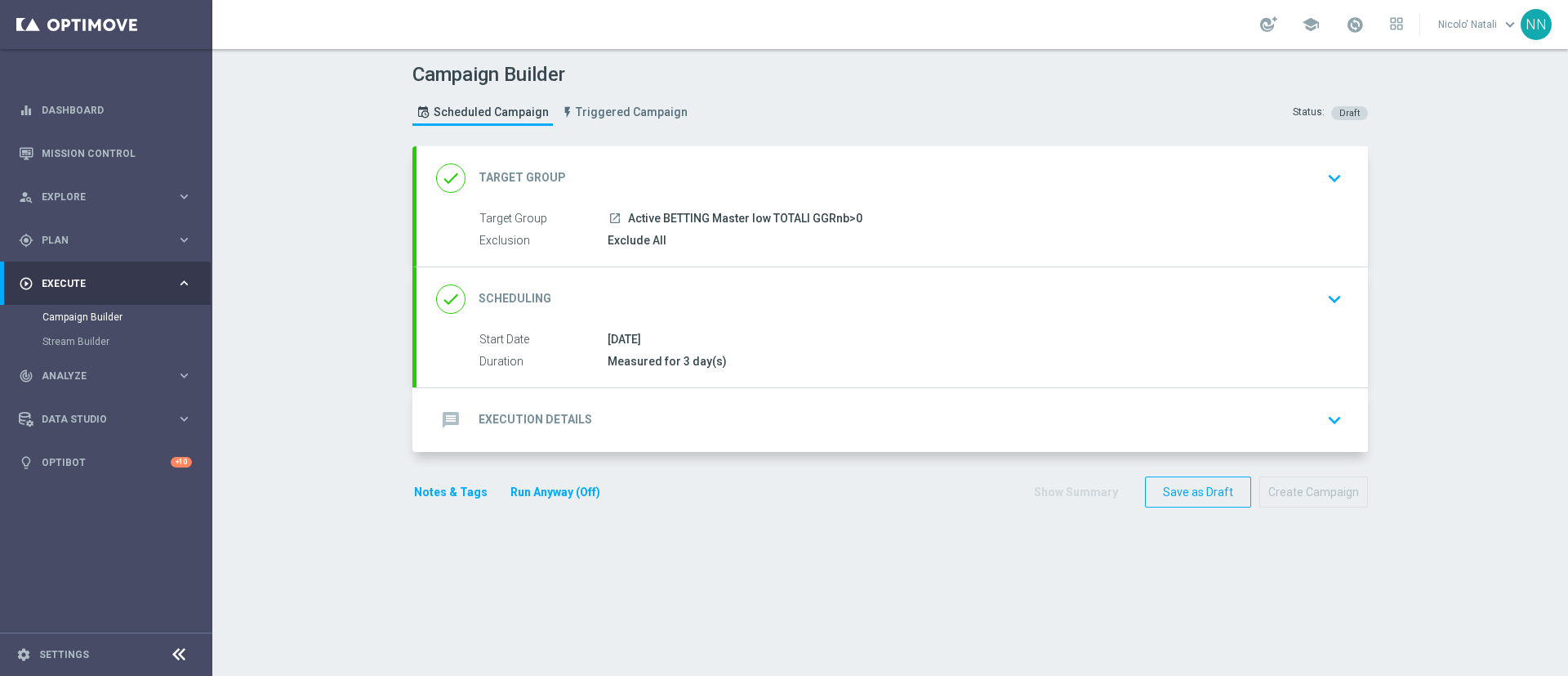
click at [597, 388] on div "message Execution Details keyboard_arrow_down" at bounding box center [892, 420] width 951 height 64
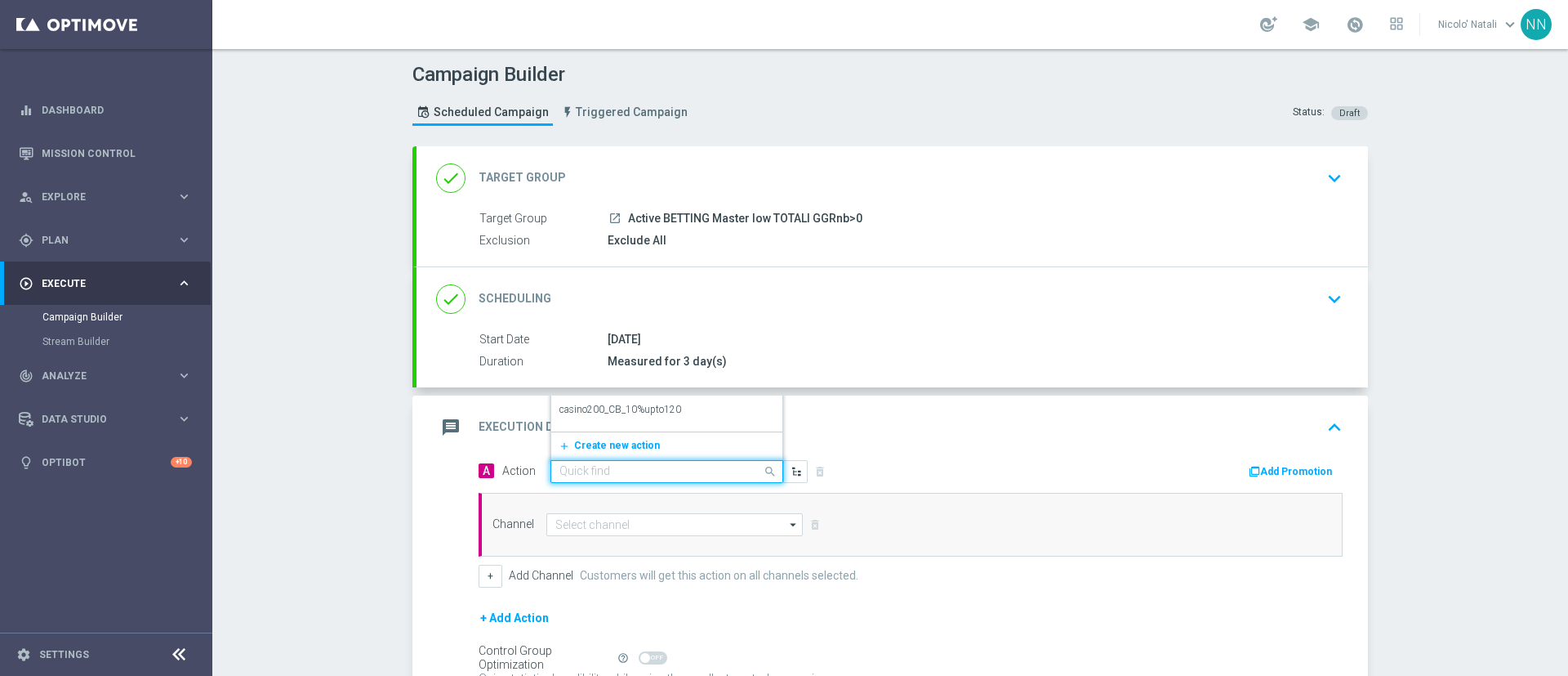
click at [592, 469] on input "text" at bounding box center [650, 471] width 182 height 14
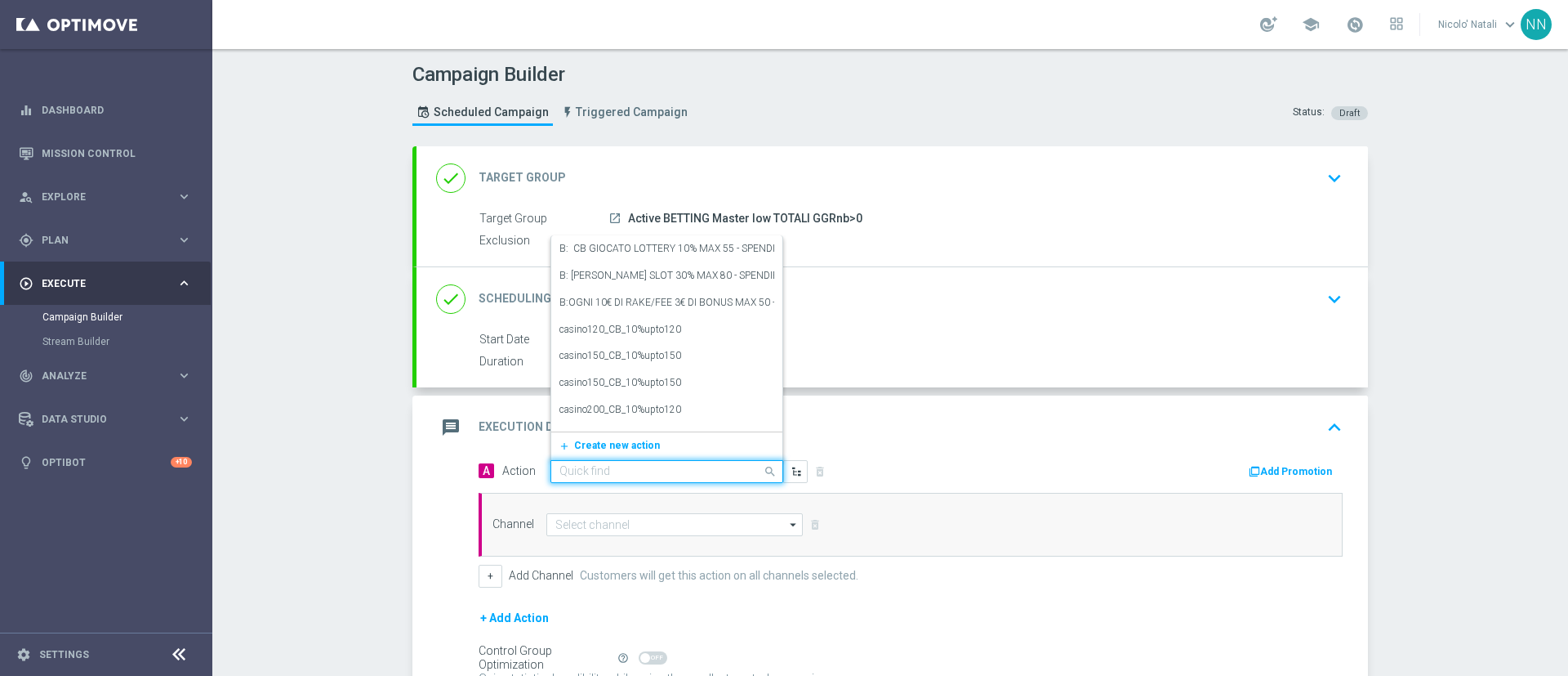
paste input "Deposita almeno 10€ e gioca QEL4 per ricevere il 20% dell'importo giocato sul p…"
type input "Deposita almeno 10€ e gioca QEL4 per ricevere il 20% dell'importo giocato sul p…"
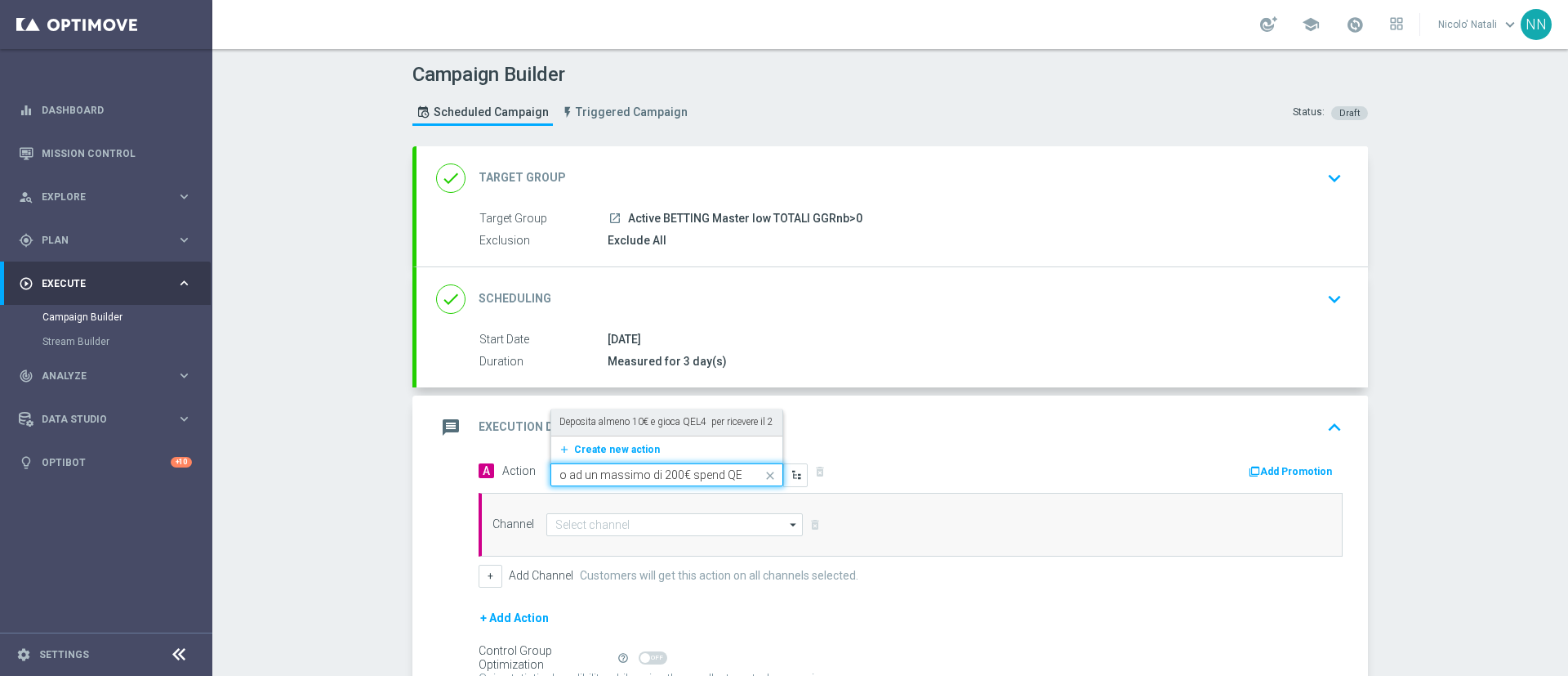
click at [609, 429] on div "Deposita almeno 10€ e gioca QEL4 per ricevere il 20% dell'importo giocato sul p…" at bounding box center [666, 422] width 215 height 27
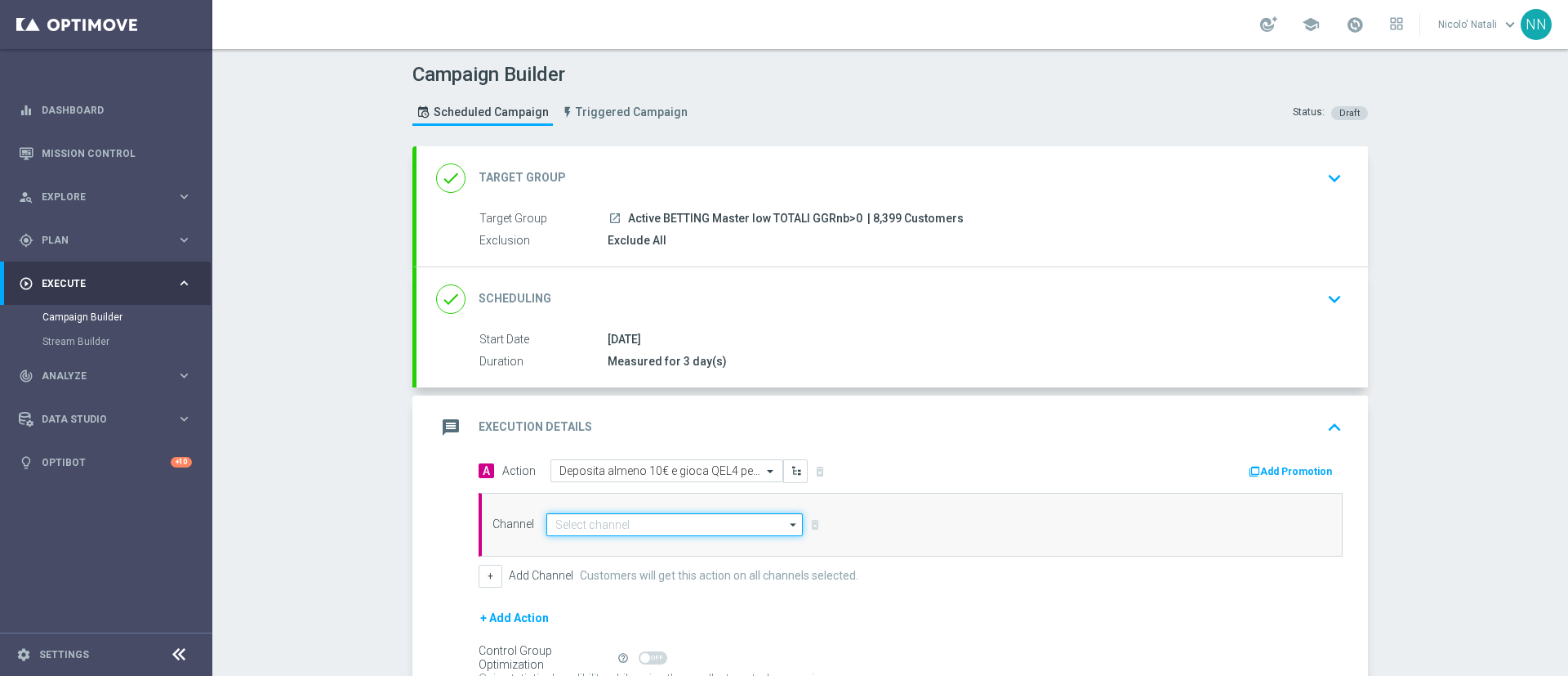
click at [618, 525] on input at bounding box center [674, 525] width 256 height 23
click at [612, 534] on input at bounding box center [674, 525] width 256 height 23
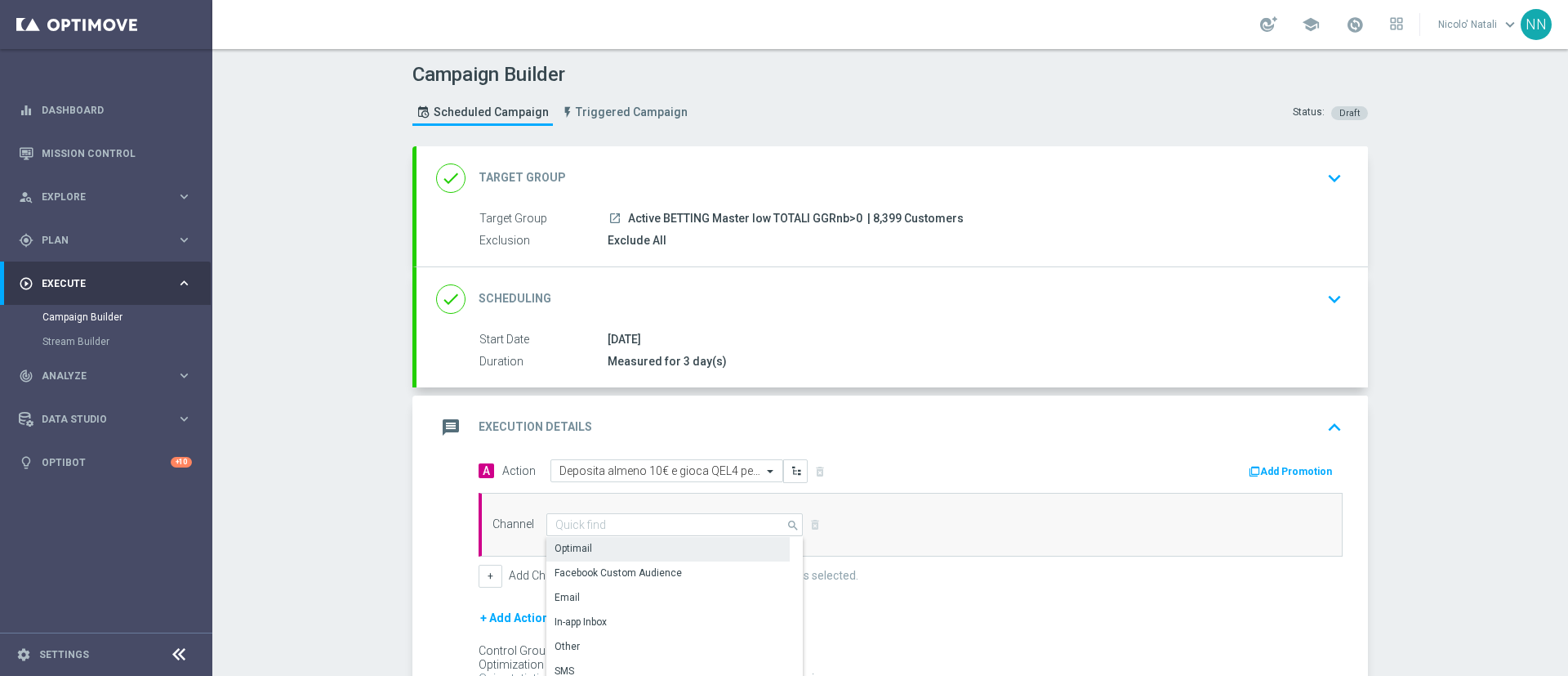
click at [607, 547] on div "Optimail" at bounding box center [667, 548] width 243 height 23
type input "Optimail"
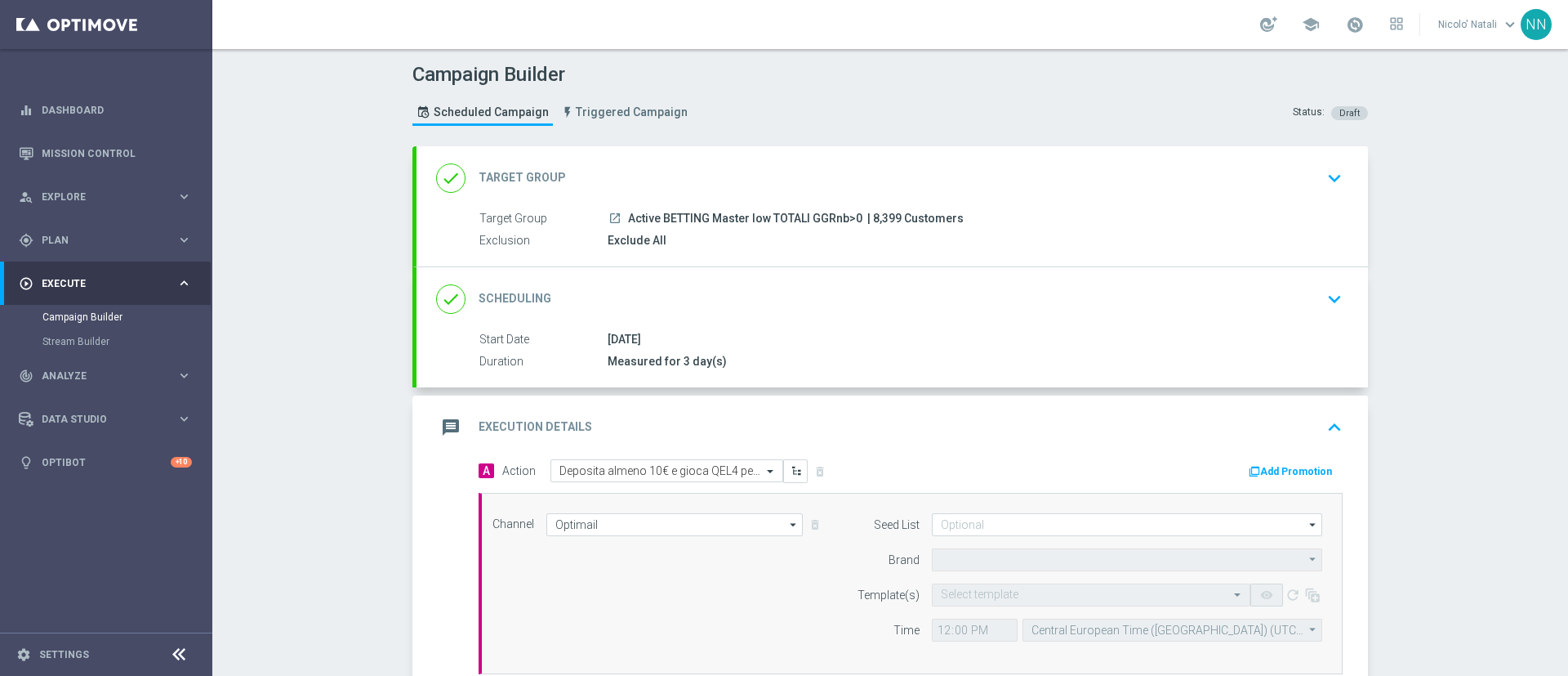
type input "Sisal Marketing"
click at [1256, 475] on button "Add Promotion" at bounding box center [1292, 471] width 91 height 18
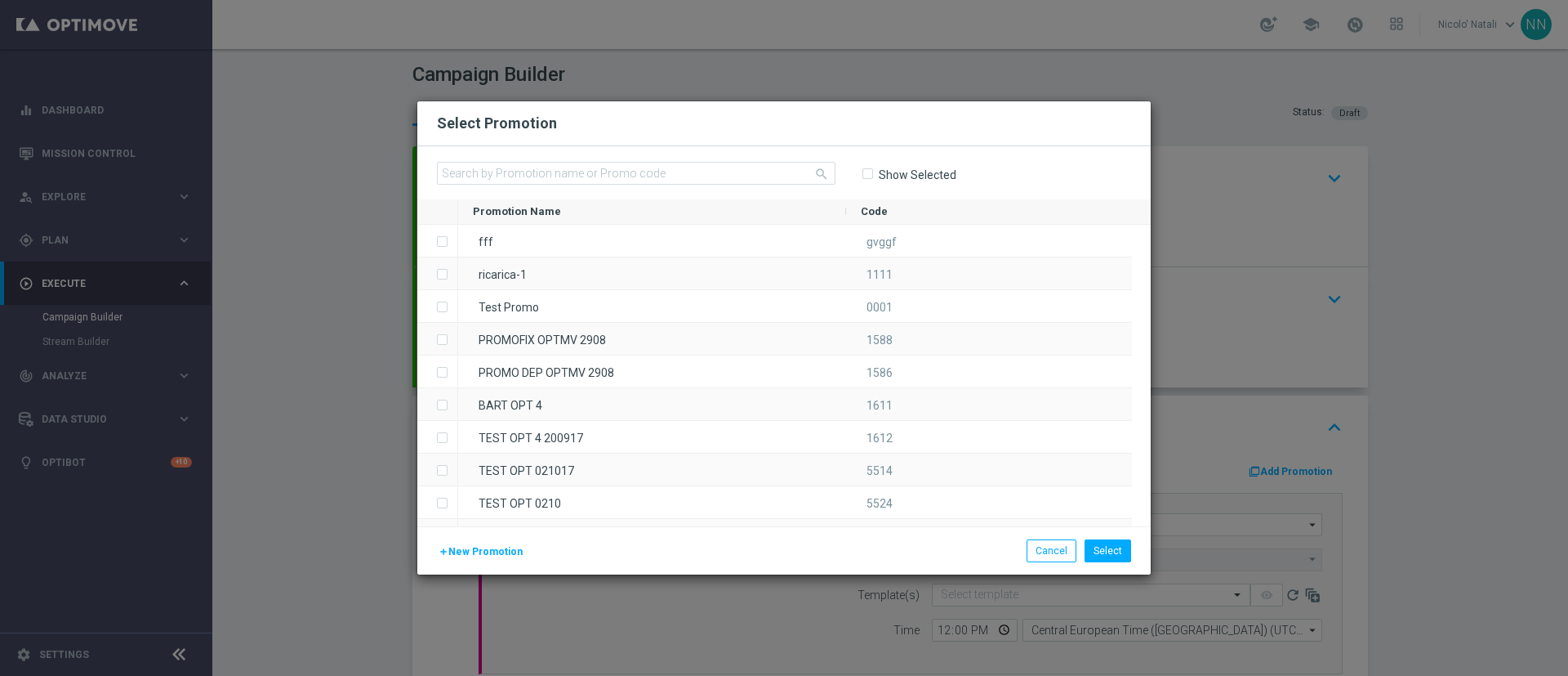
click at [798, 157] on div "search Show Selected" at bounding box center [784, 173] width 734 height 54
click at [776, 181] on input "text" at bounding box center [636, 173] width 399 height 23
paste input "SCOMMESSE3009"
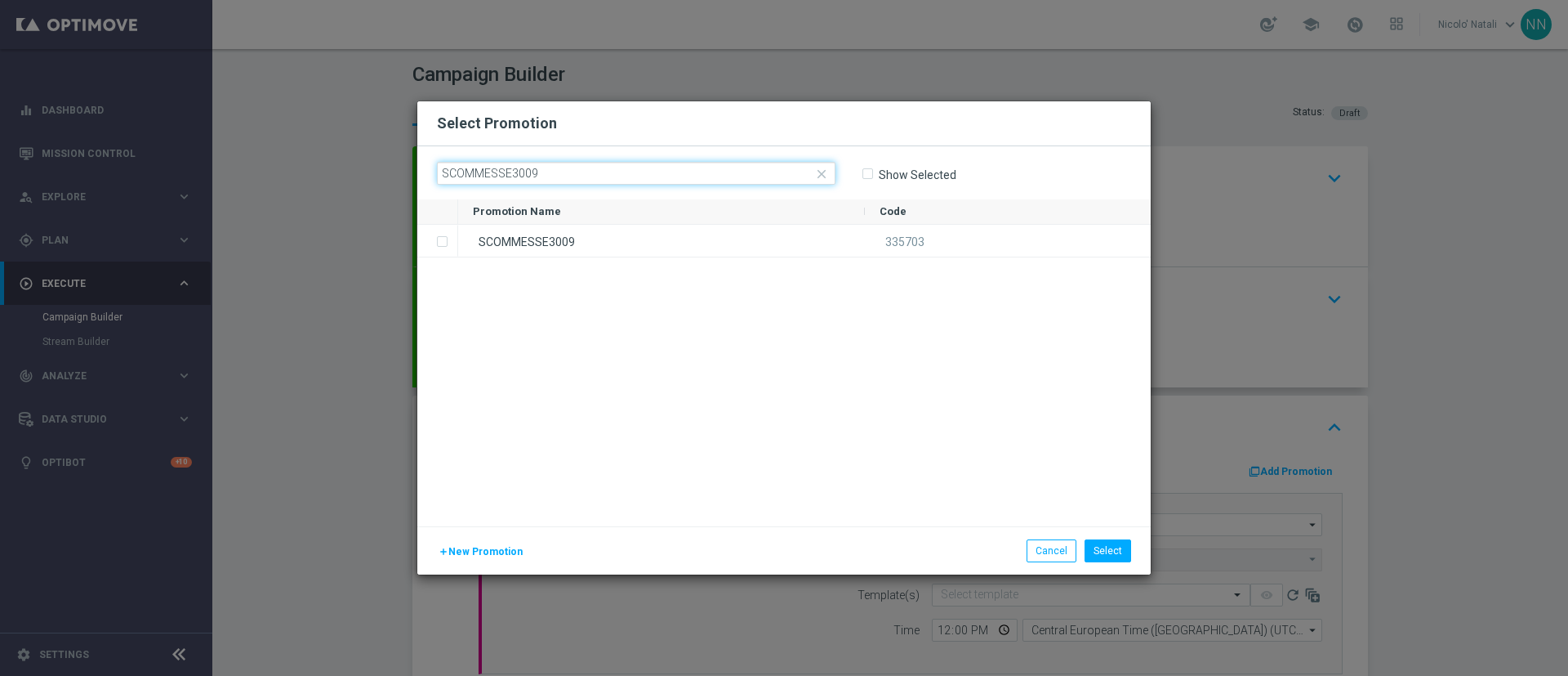
type input "SCOMMESSE3009"
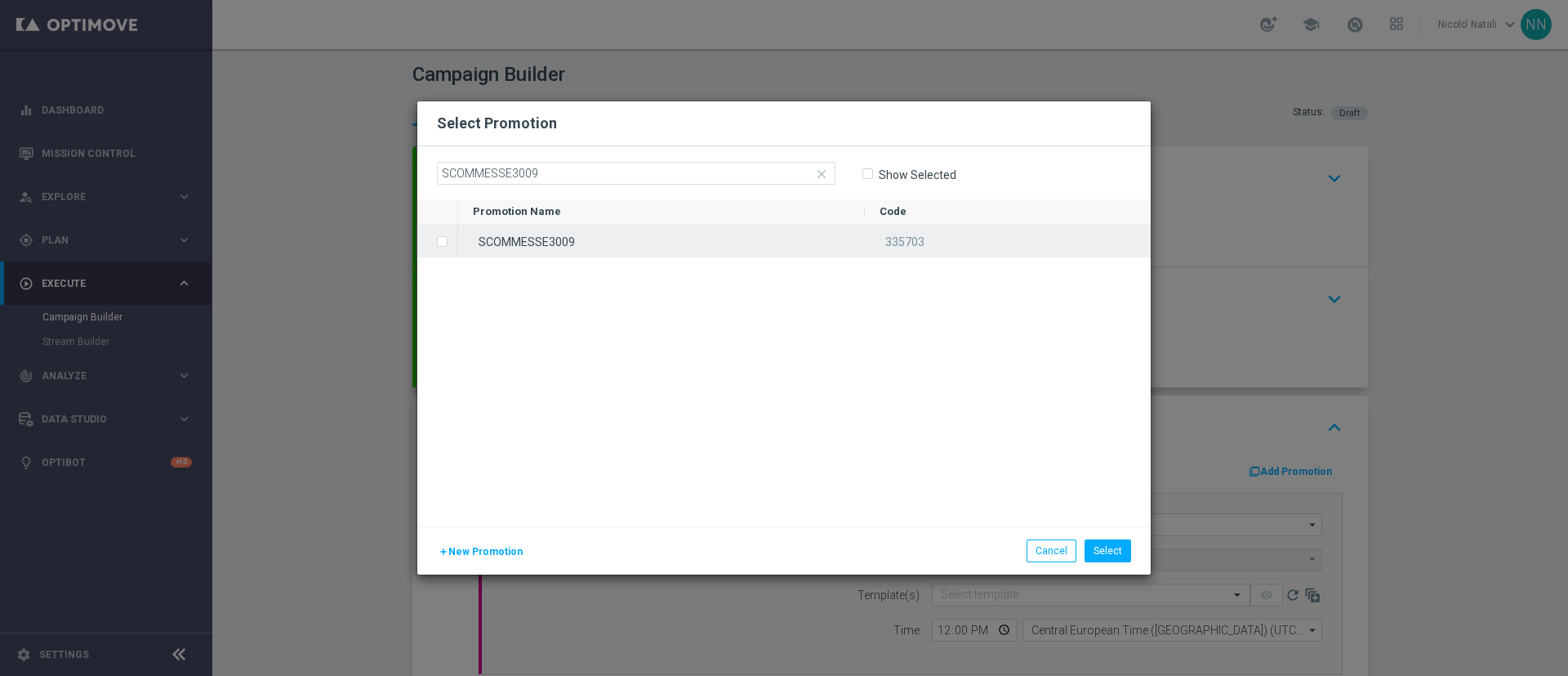
click at [749, 246] on div "SCOMMESSE3009" at bounding box center [662, 240] width 407 height 32
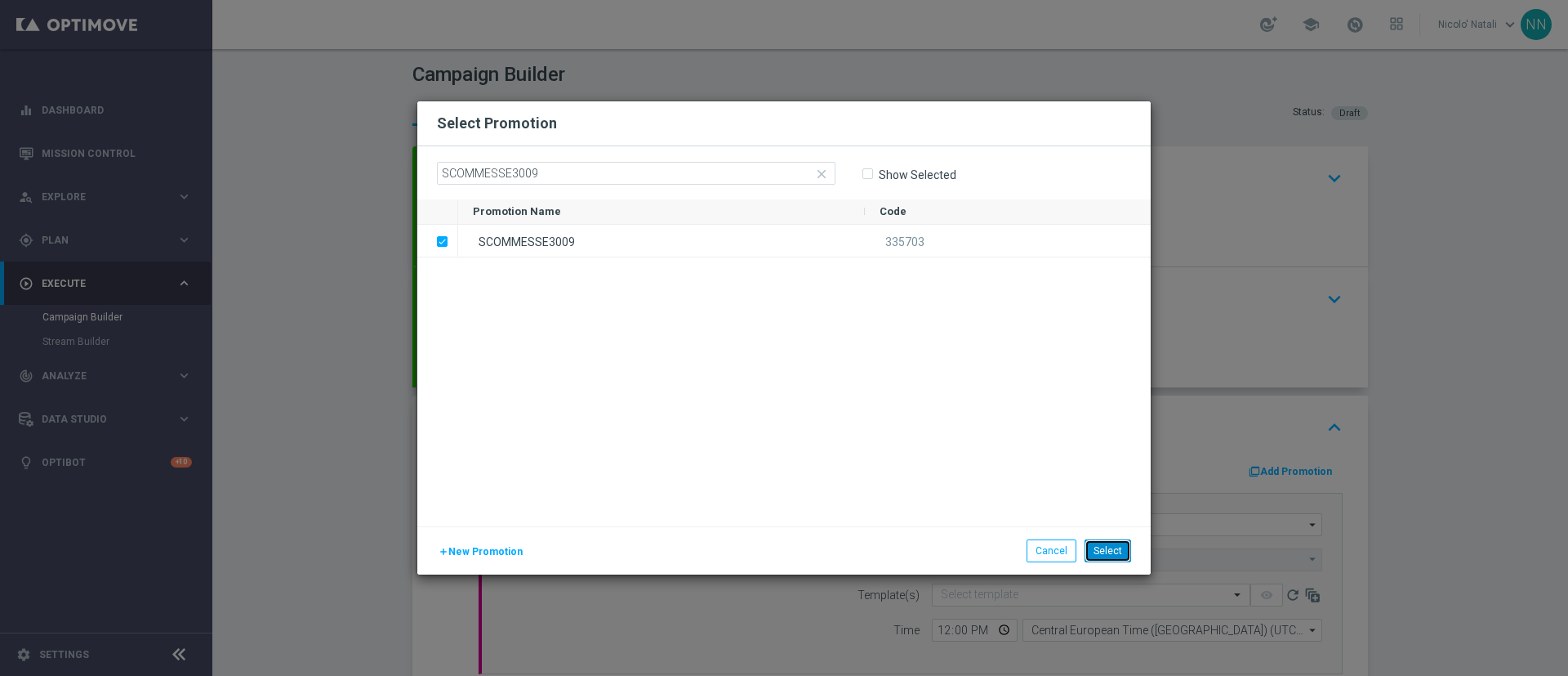
click at [1129, 551] on button "Select" at bounding box center [1108, 551] width 47 height 23
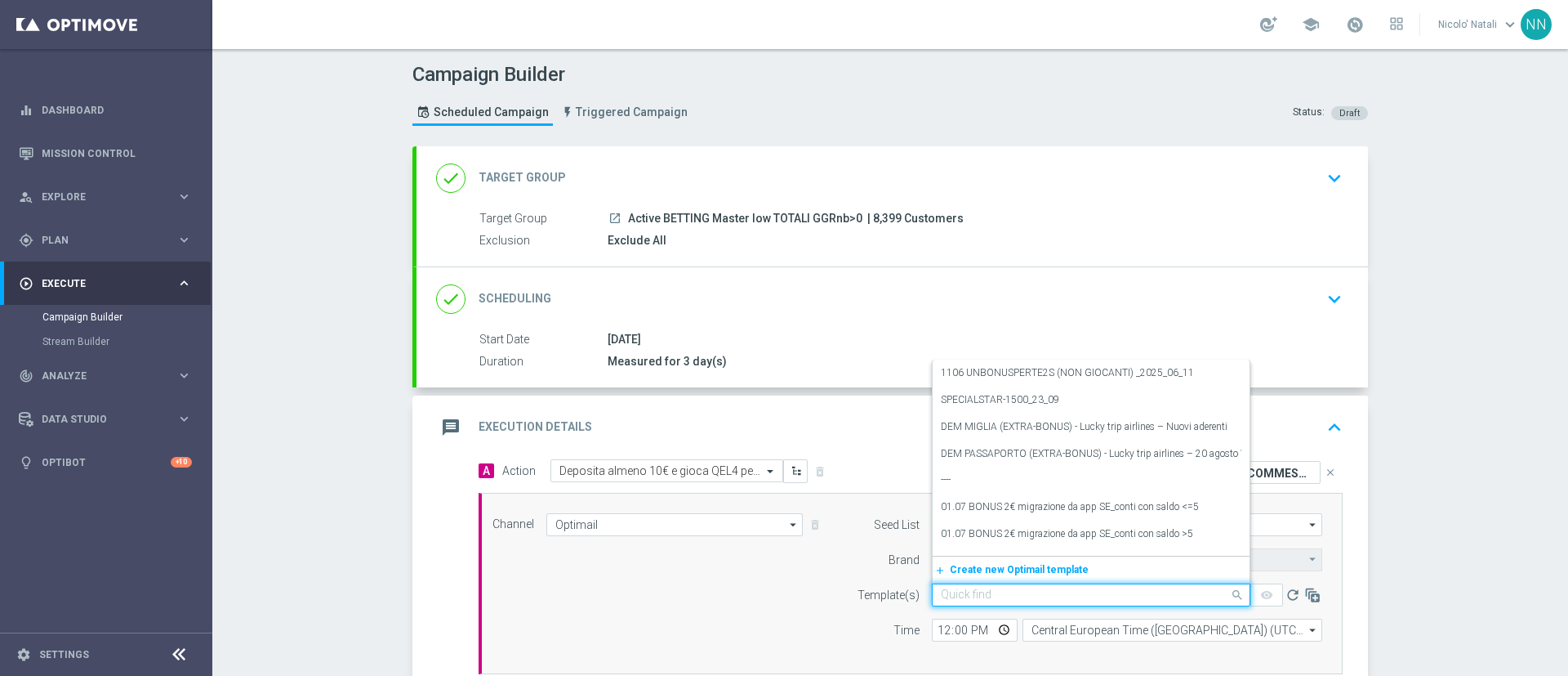
click at [1028, 598] on input "text" at bounding box center [1075, 595] width 268 height 14
paste input "SCOMMESSE3009"
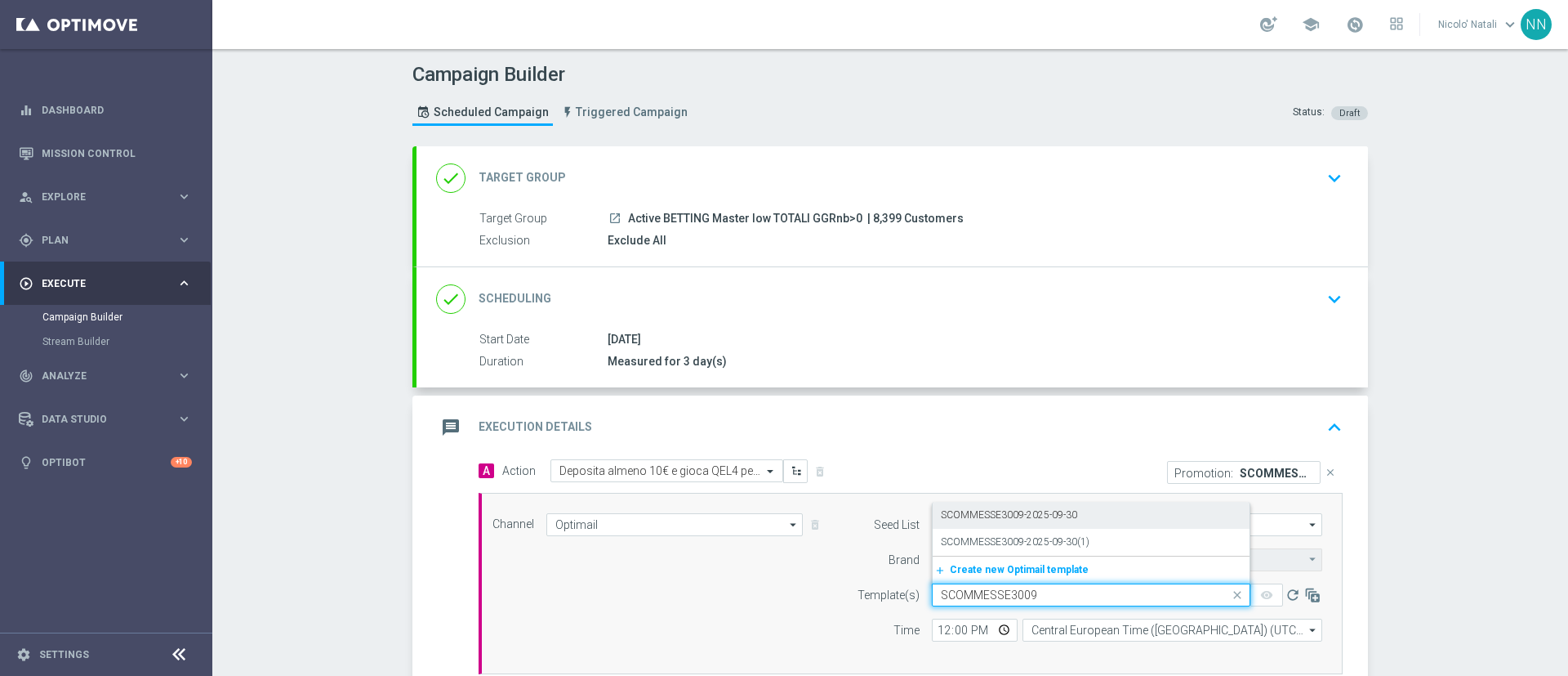
click at [1000, 518] on label "SCOMMESSE3009-2025-09-30" at bounding box center [1009, 515] width 136 height 14
type input "SCOMMESSE3009"
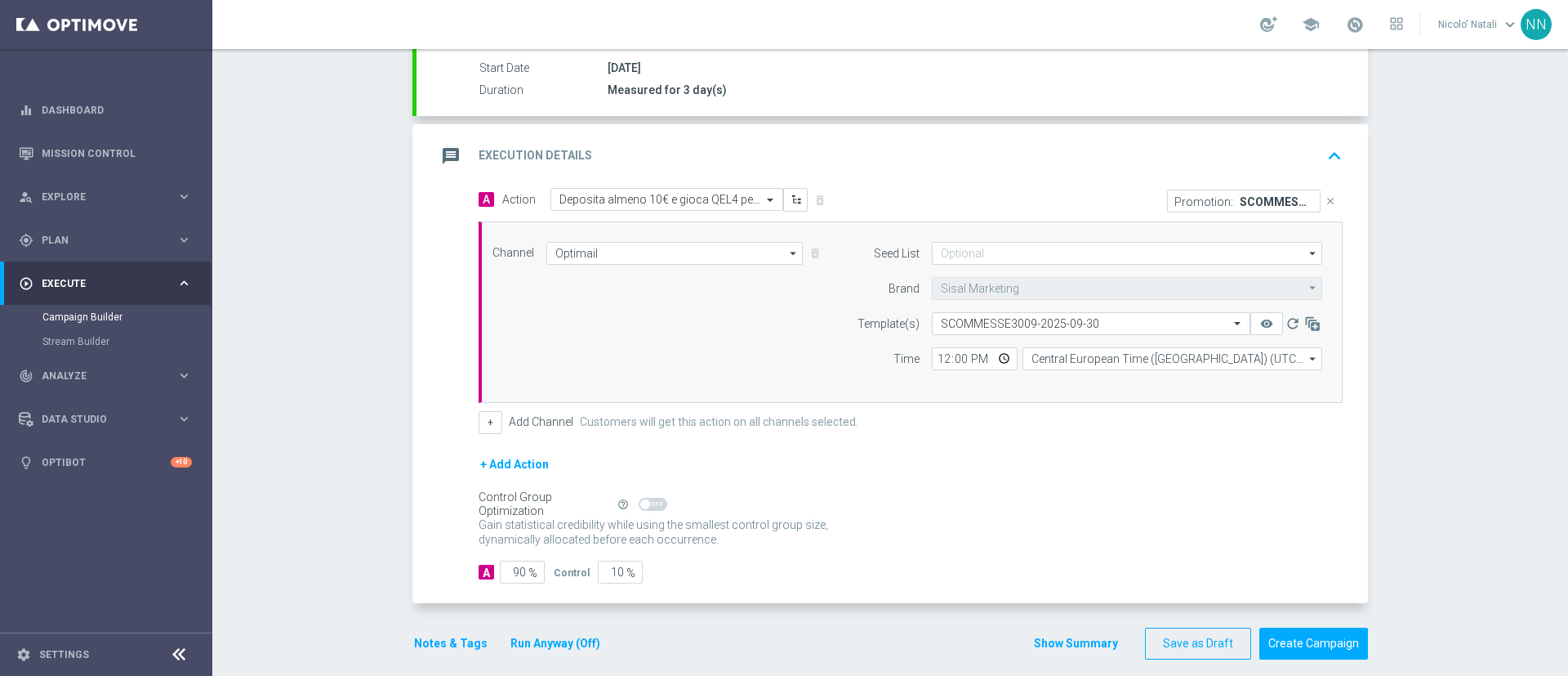
scroll to position [287, 0]
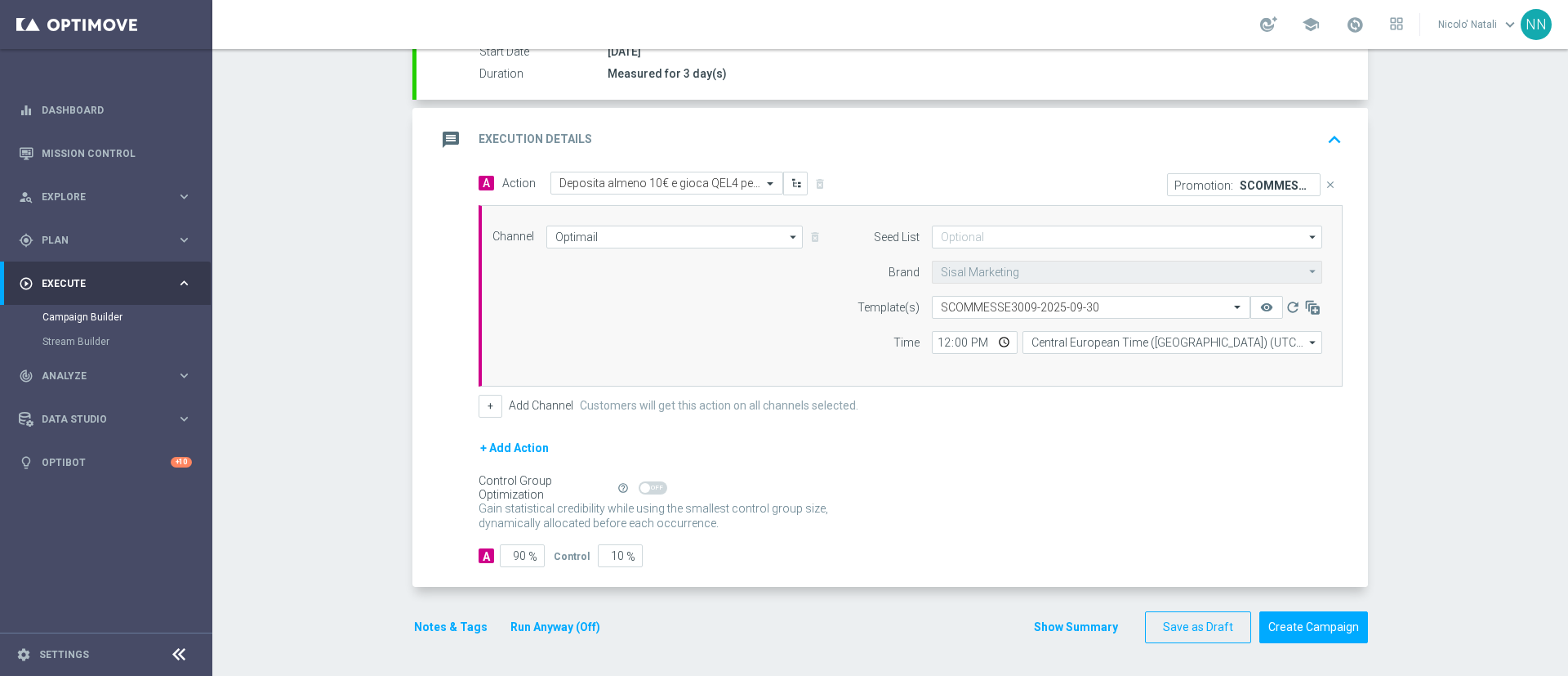
click at [435, 617] on button "Notes & Tags" at bounding box center [451, 627] width 77 height 21
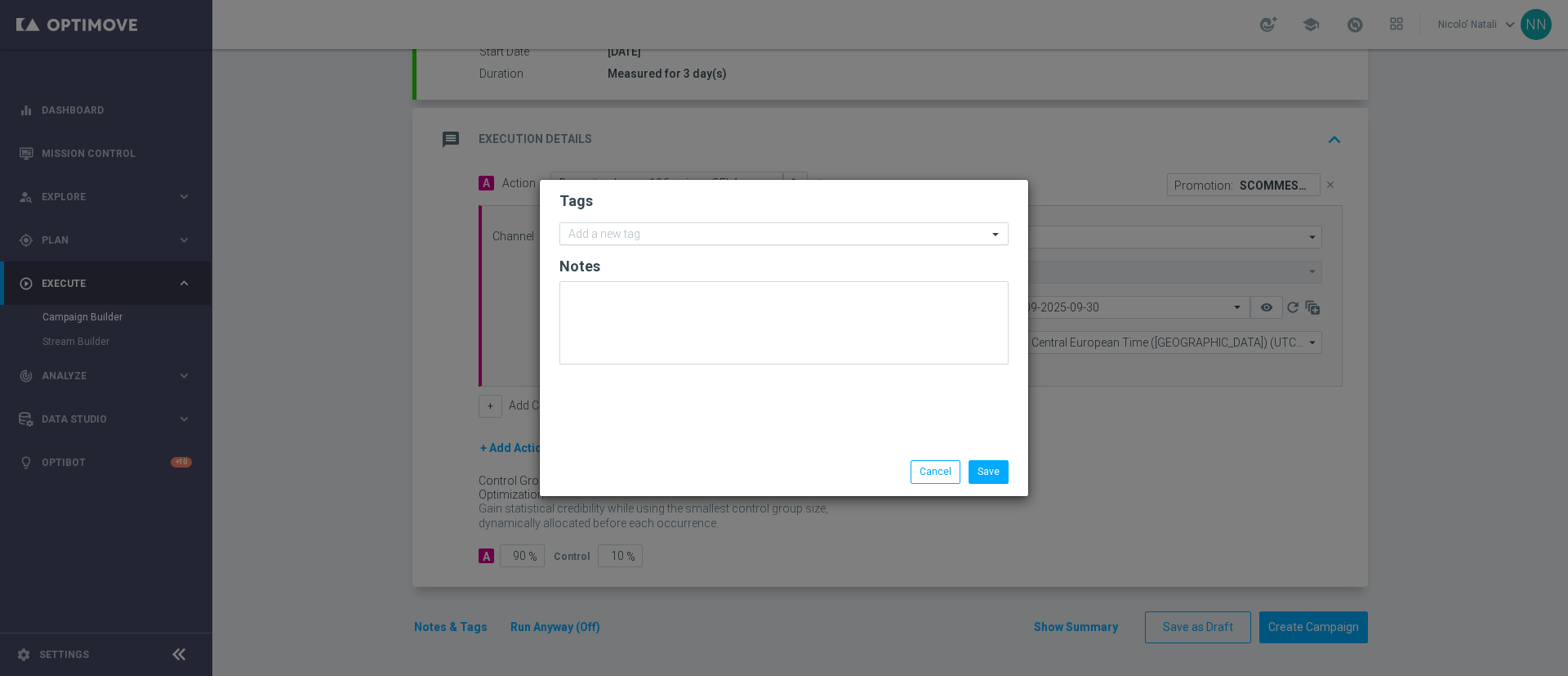
click at [604, 230] on input "text" at bounding box center [778, 235] width 419 height 14
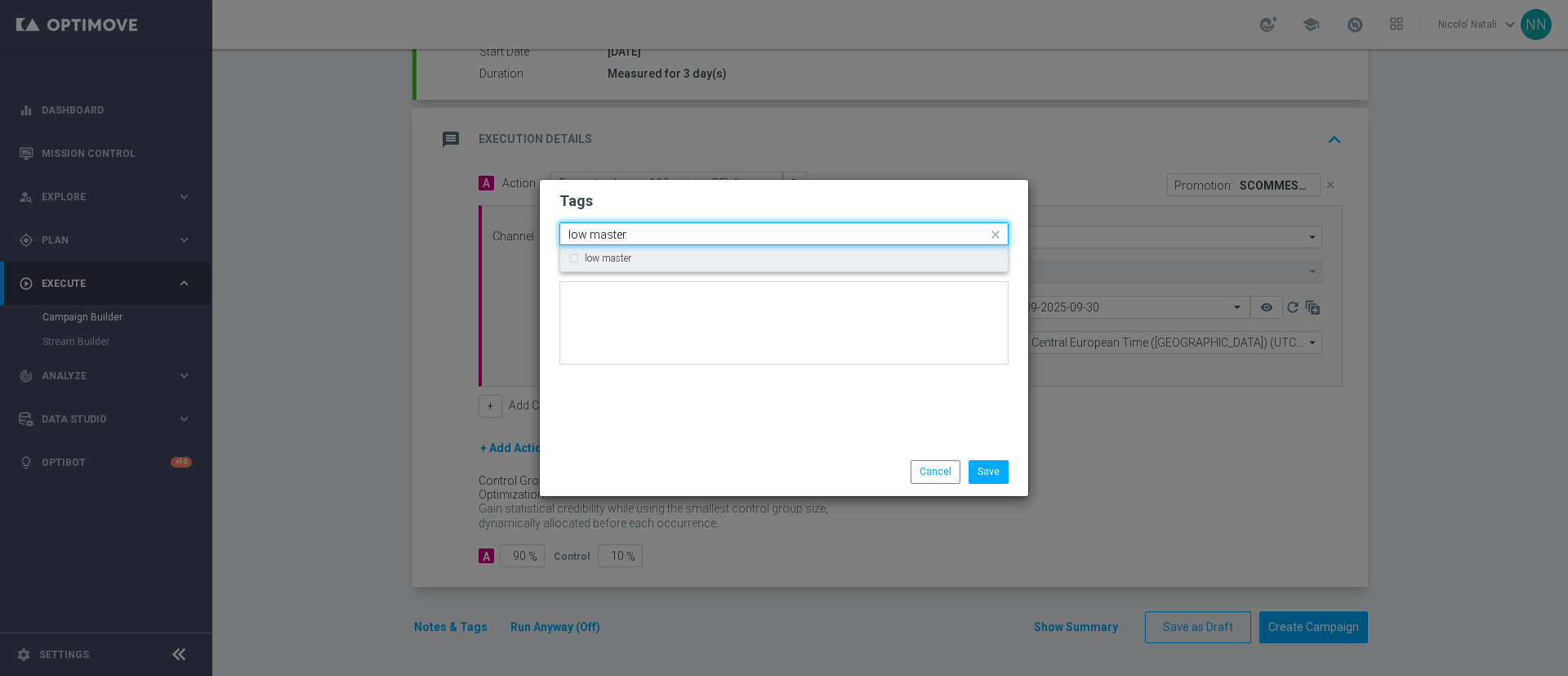
click at [609, 261] on label "low master" at bounding box center [608, 258] width 47 height 9
type input "low master"
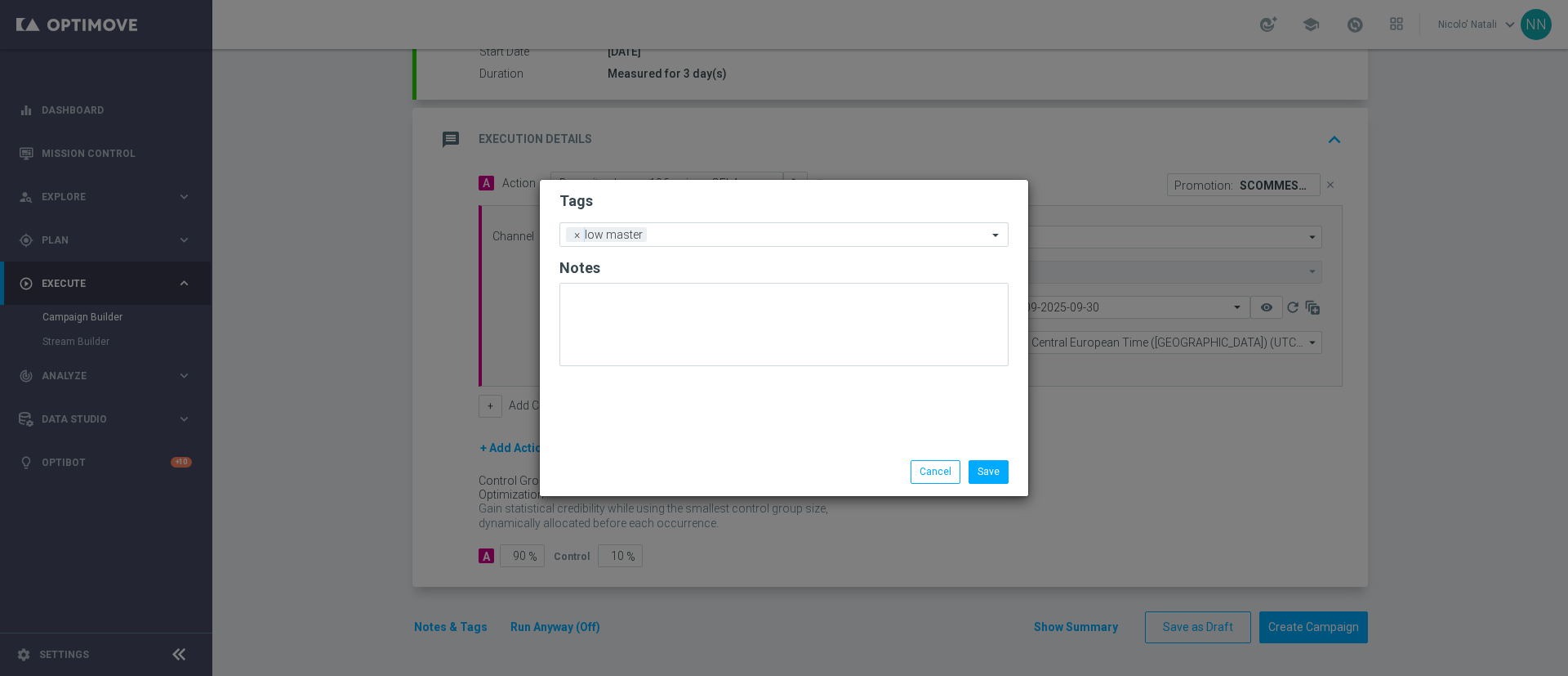
click at [620, 432] on div "Tags Add a new tag × low master Notes" at bounding box center [784, 315] width 489 height 269
click at [664, 229] on input "text" at bounding box center [820, 236] width 334 height 14
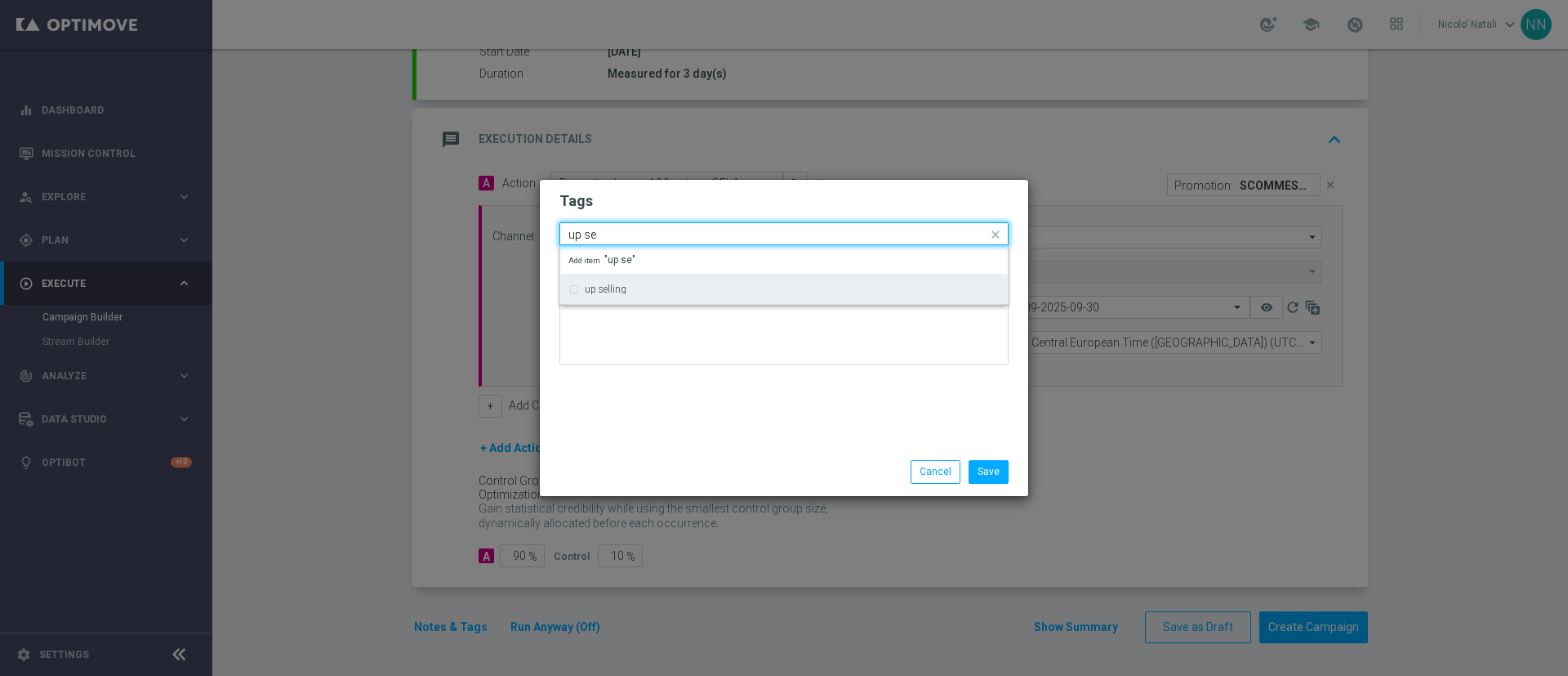
click at [652, 281] on div "up selling" at bounding box center [784, 289] width 432 height 26
type input "up se"
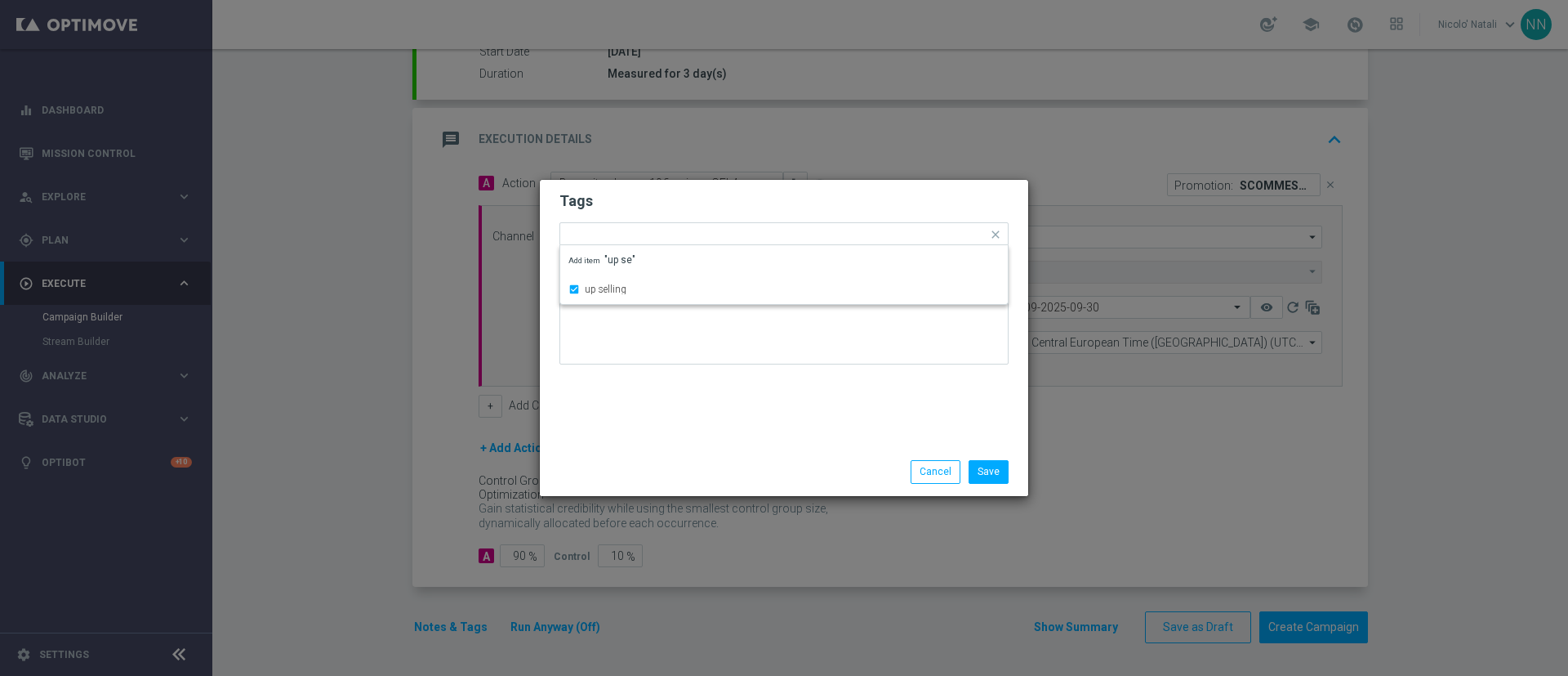
click at [665, 422] on div "Tags Quick find × low master × up selling up selling Add item "up se" Notes" at bounding box center [784, 315] width 489 height 269
click at [748, 226] on div "Add a new tag × low master × up selling" at bounding box center [773, 235] width 427 height 23
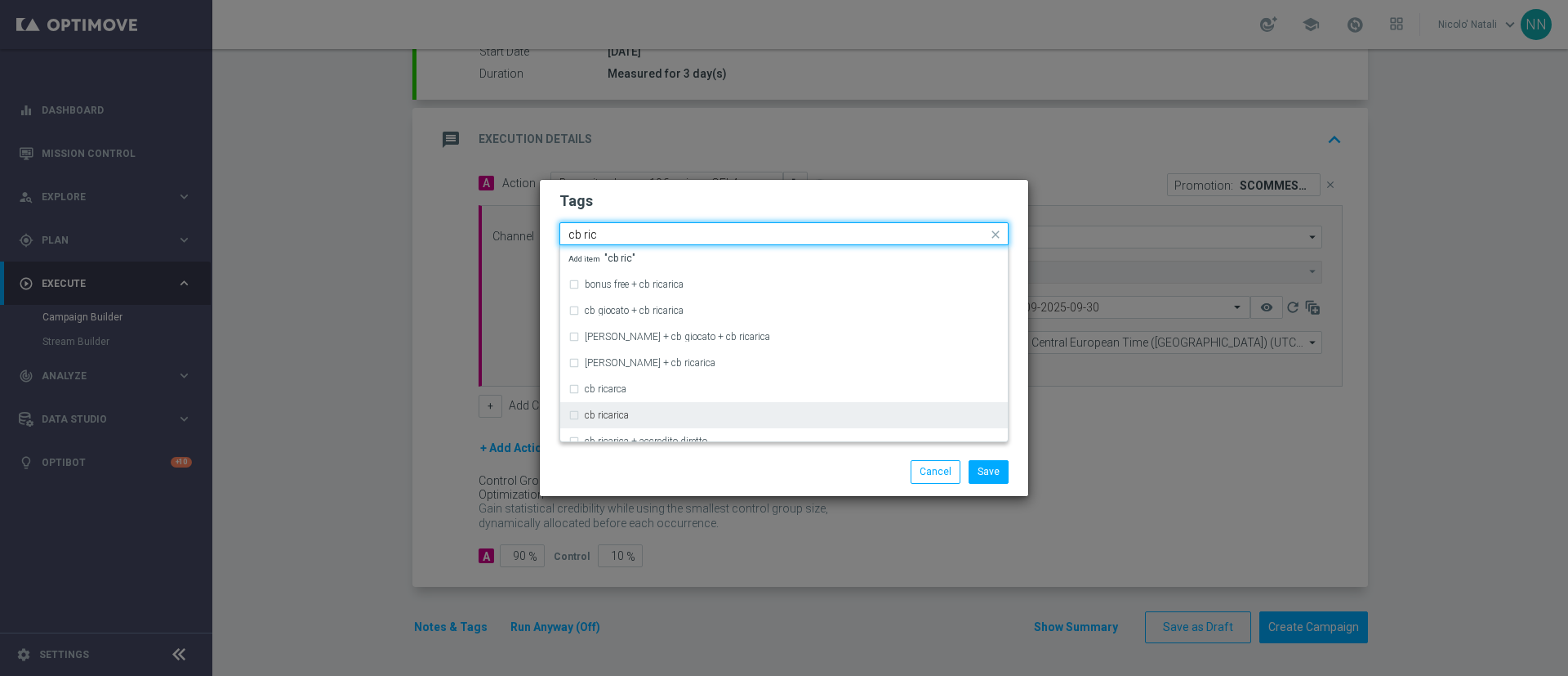
click at [649, 411] on div "cb ricarica" at bounding box center [792, 415] width 415 height 9
type input "cb ric"
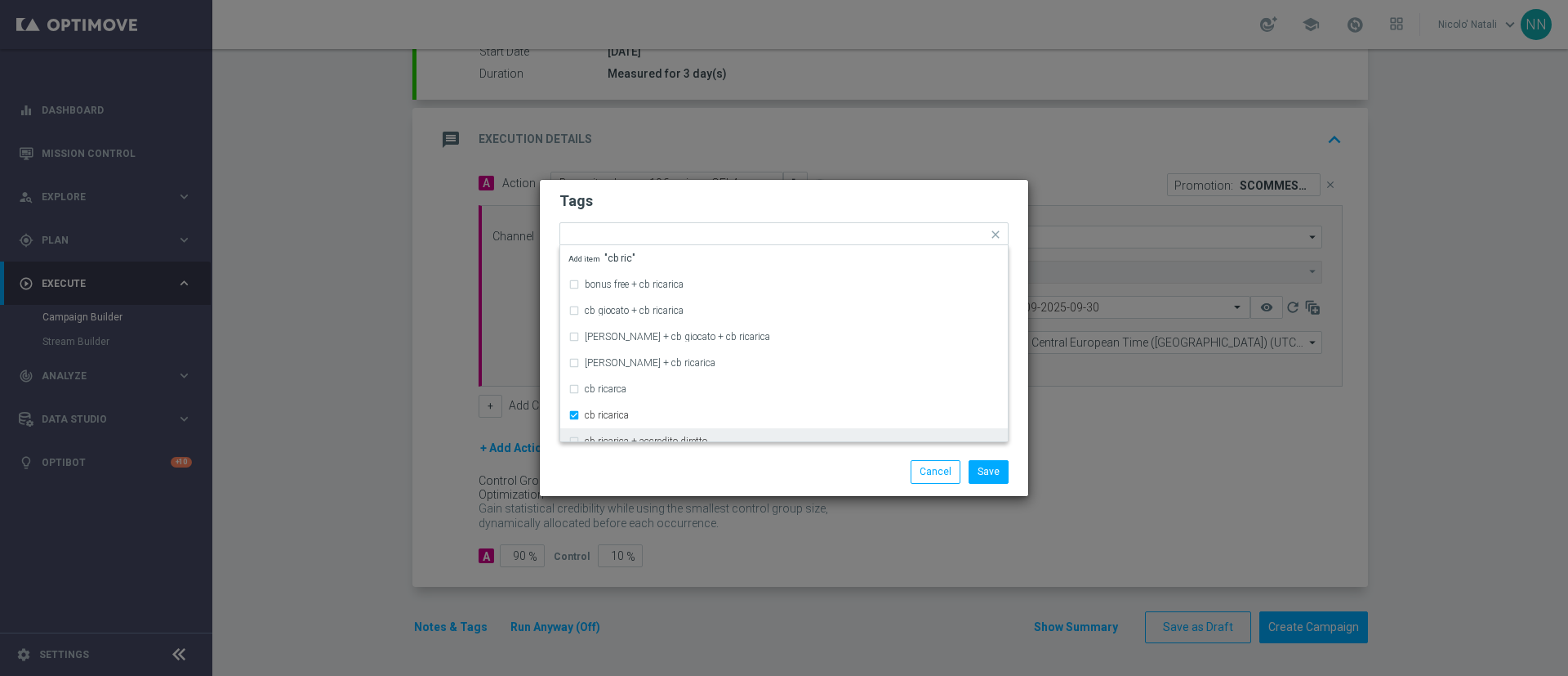
click at [650, 449] on div "Save Cancel" at bounding box center [784, 471] width 489 height 47
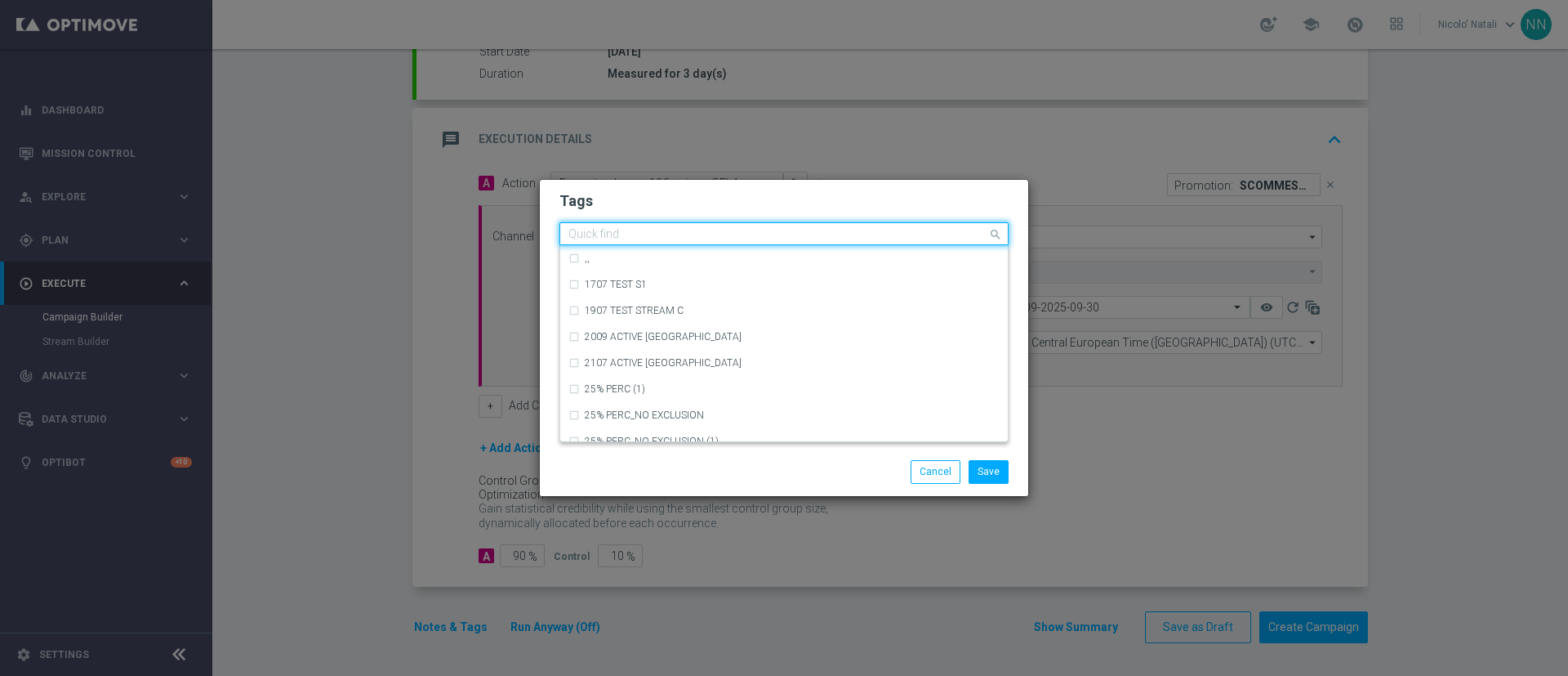
click at [812, 230] on input "text" at bounding box center [778, 235] width 419 height 14
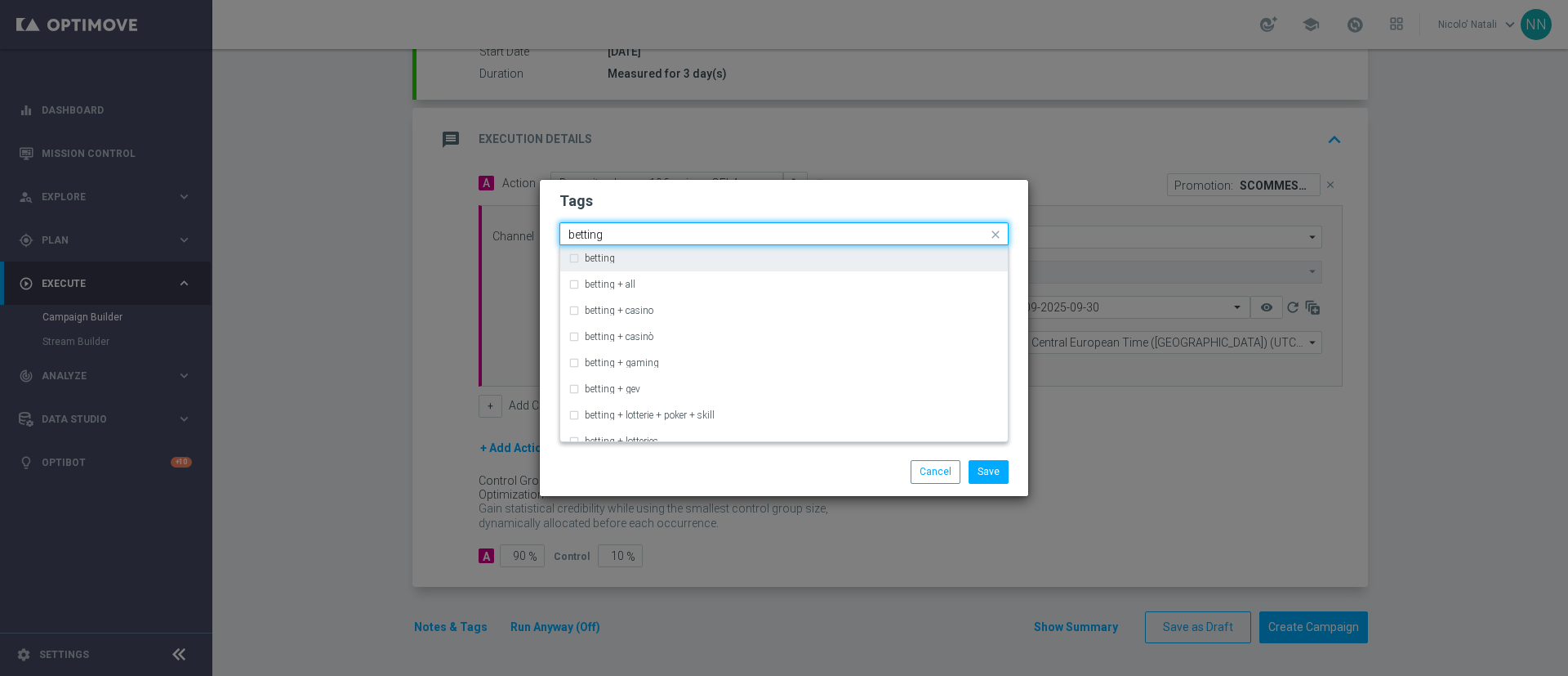
click at [783, 262] on div "betting" at bounding box center [792, 258] width 415 height 9
type input "betting"
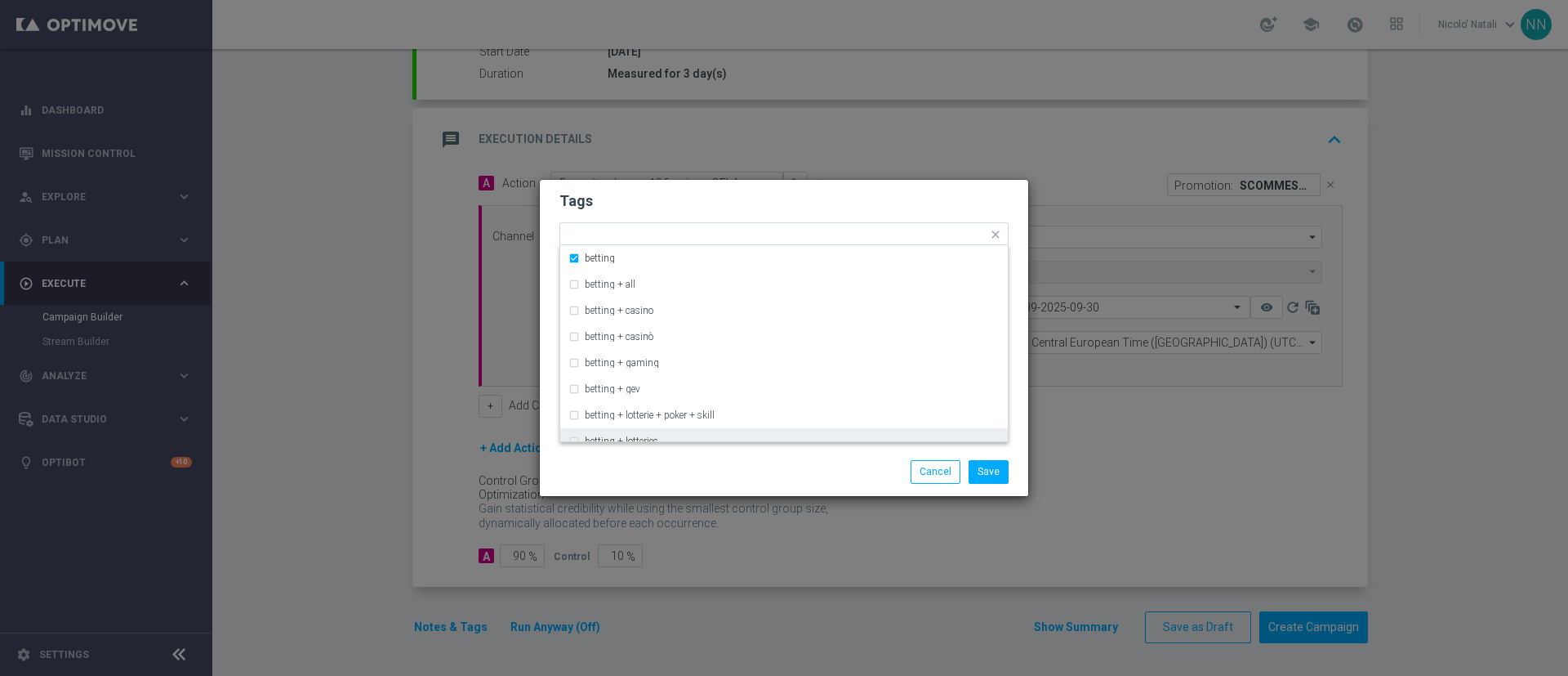
click at [771, 456] on div "Save Cancel" at bounding box center [784, 471] width 489 height 47
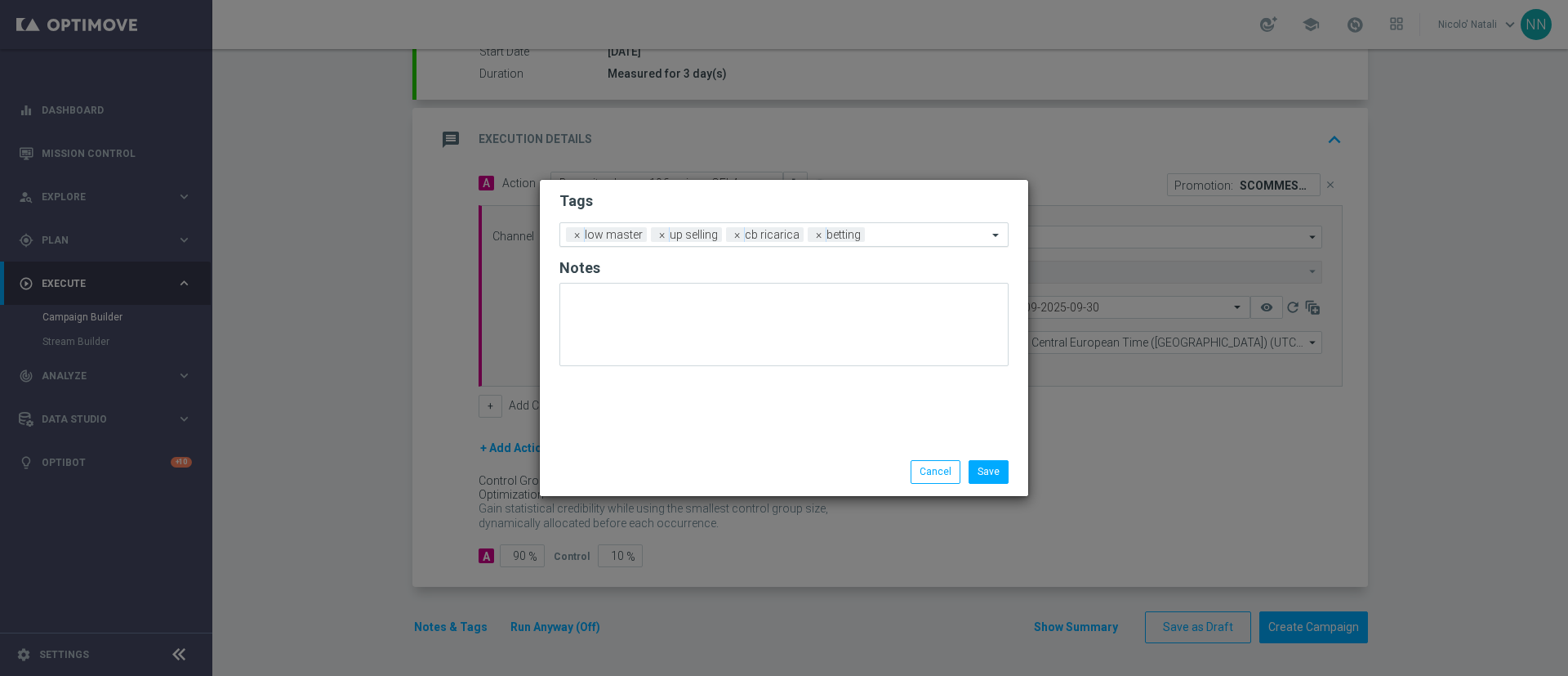
click at [899, 238] on input "text" at bounding box center [930, 236] width 116 height 14
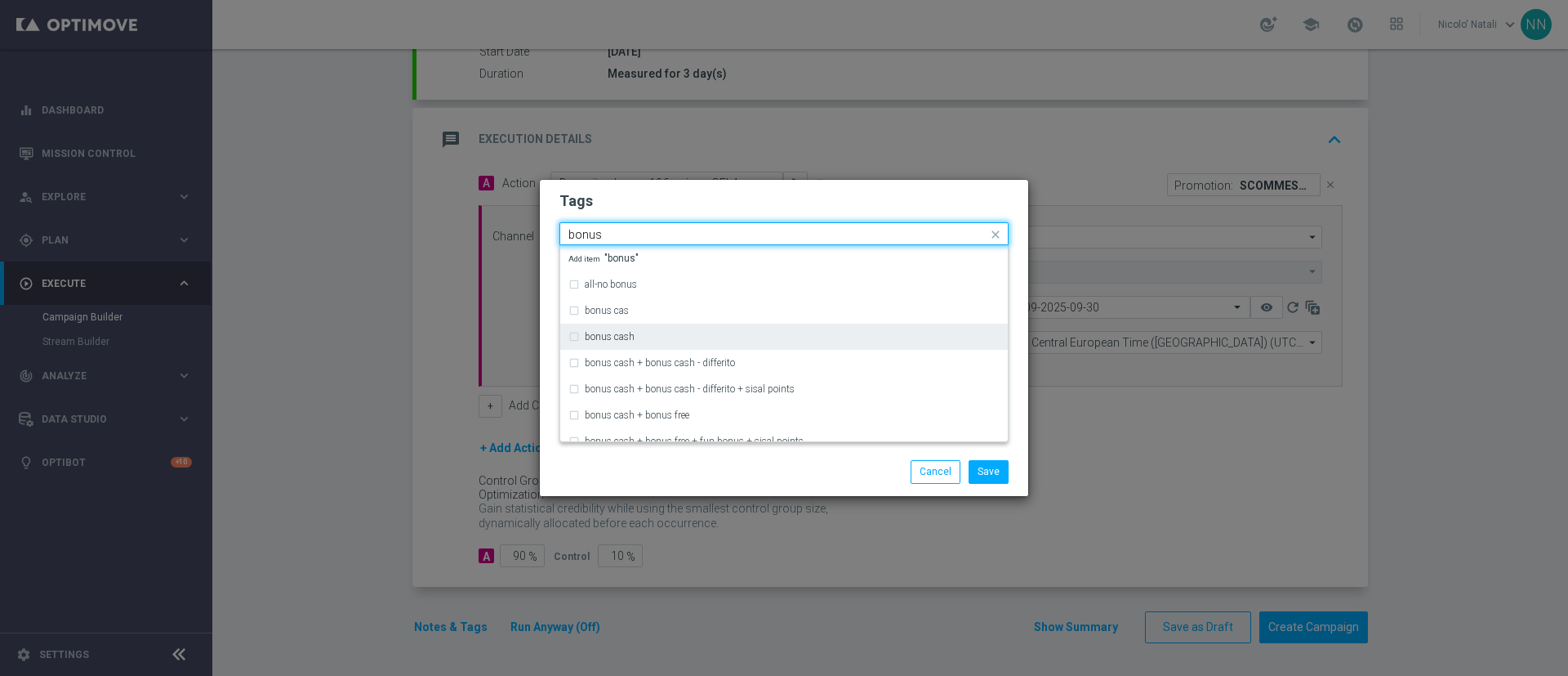
click at [777, 333] on div "bonus cash" at bounding box center [792, 336] width 415 height 9
type input "bonus"
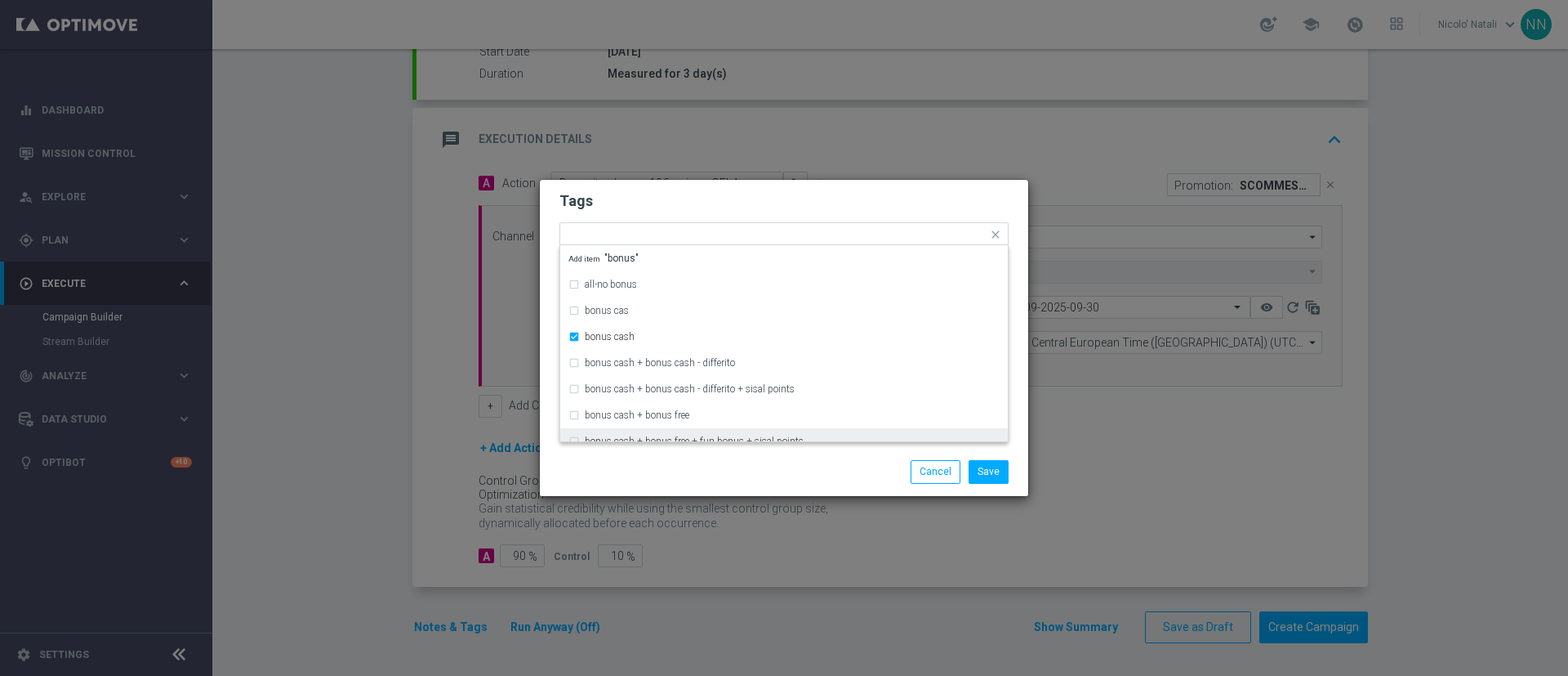
click at [766, 442] on div "Tags Quick find × low master × up selling × cb ricarica × betting × bonus cash …" at bounding box center [784, 315] width 489 height 269
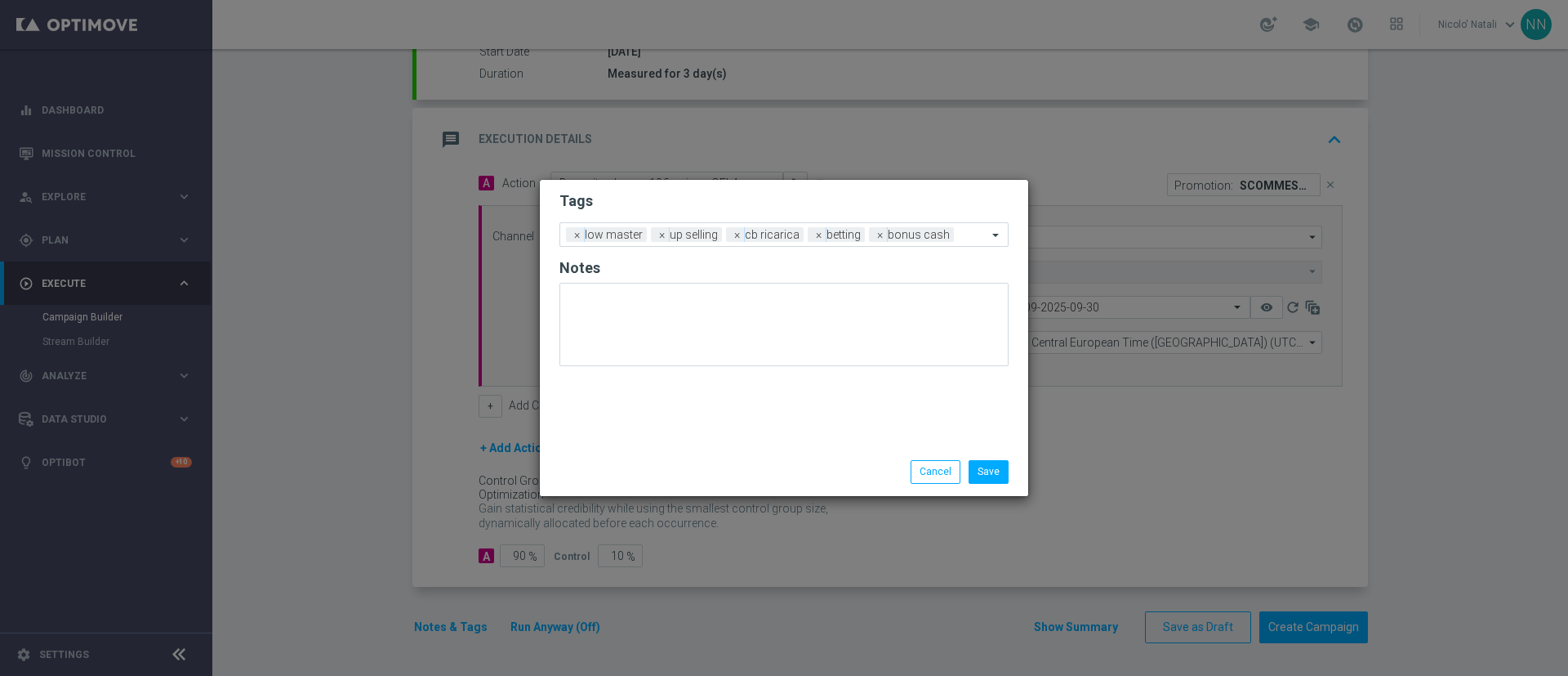
click at [988, 484] on div "Save Cancel" at bounding box center [784, 471] width 489 height 47
click at [987, 469] on button "Save" at bounding box center [988, 471] width 40 height 23
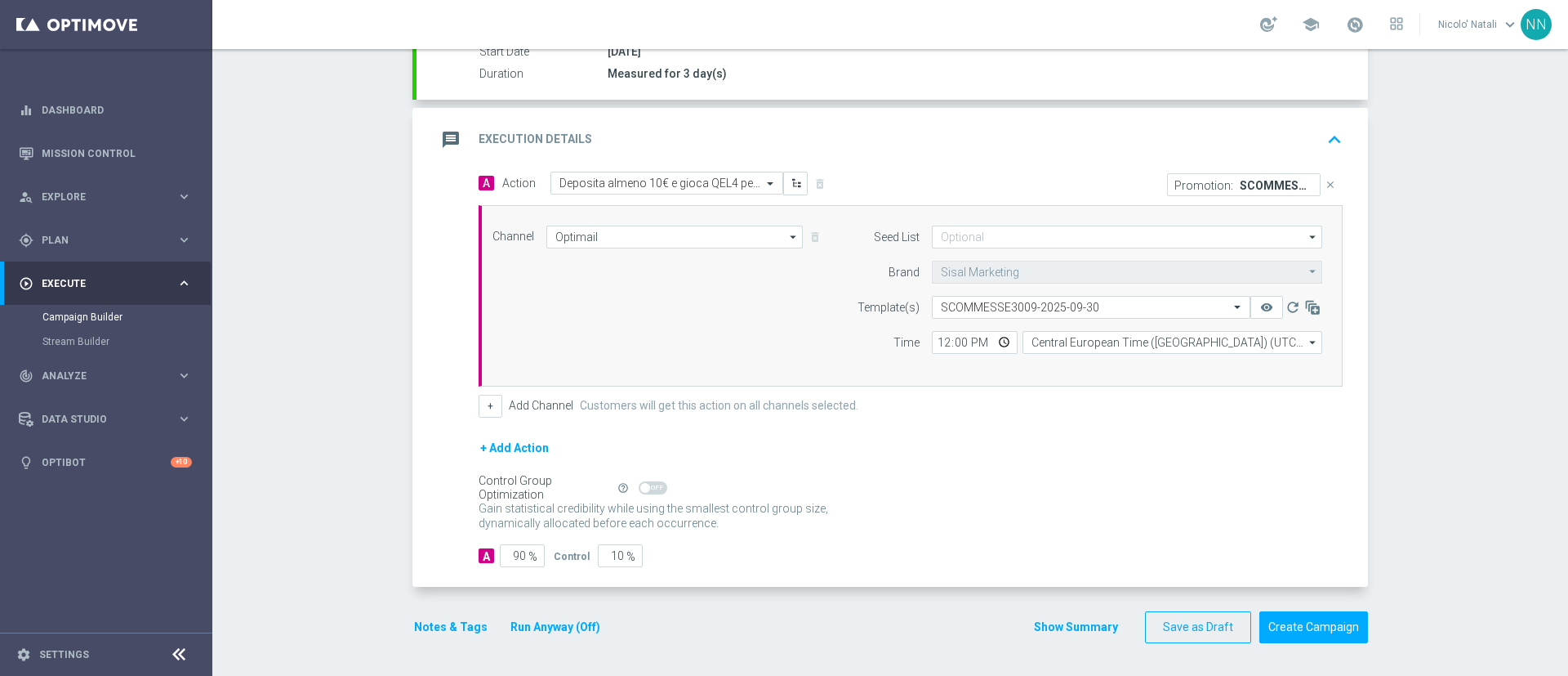
scroll to position [0, 0]
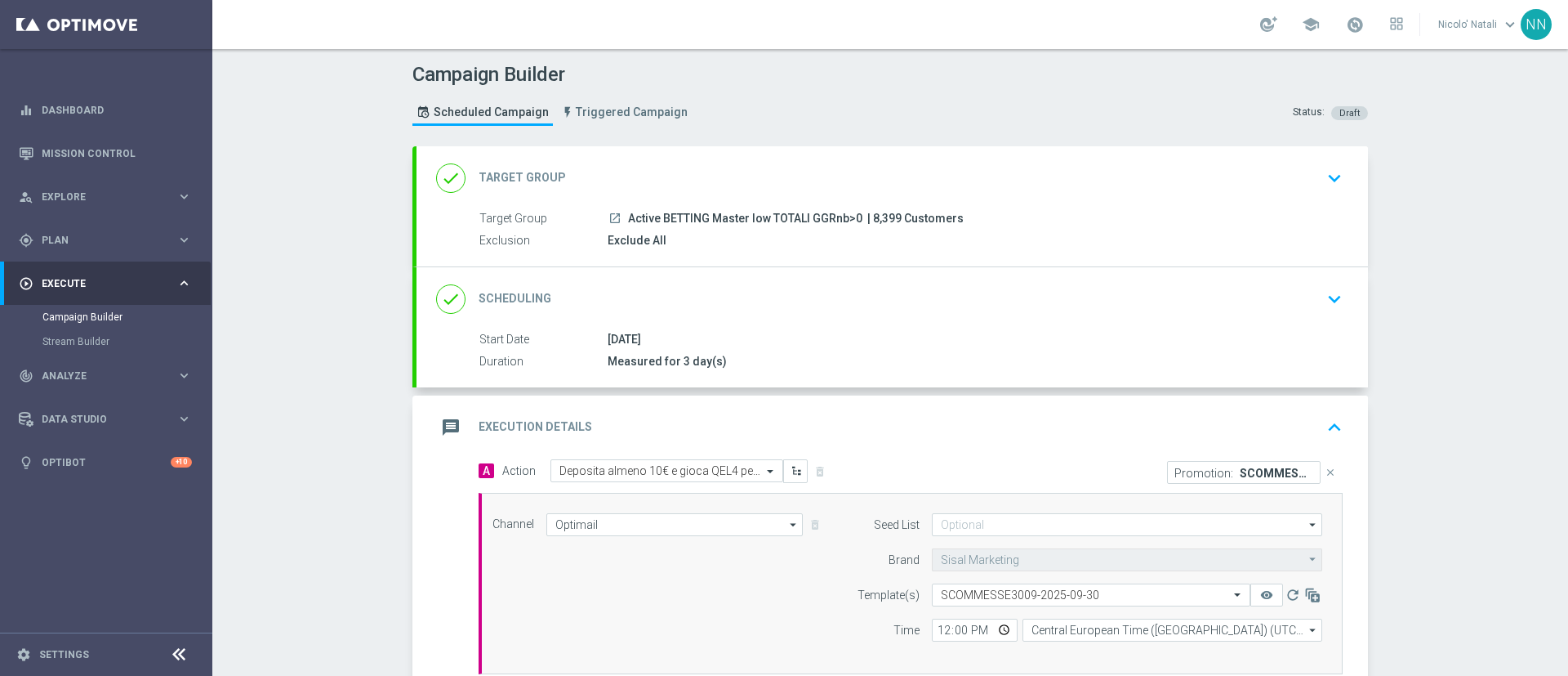
click at [810, 313] on div "done Scheduling keyboard_arrow_down" at bounding box center [892, 299] width 912 height 31
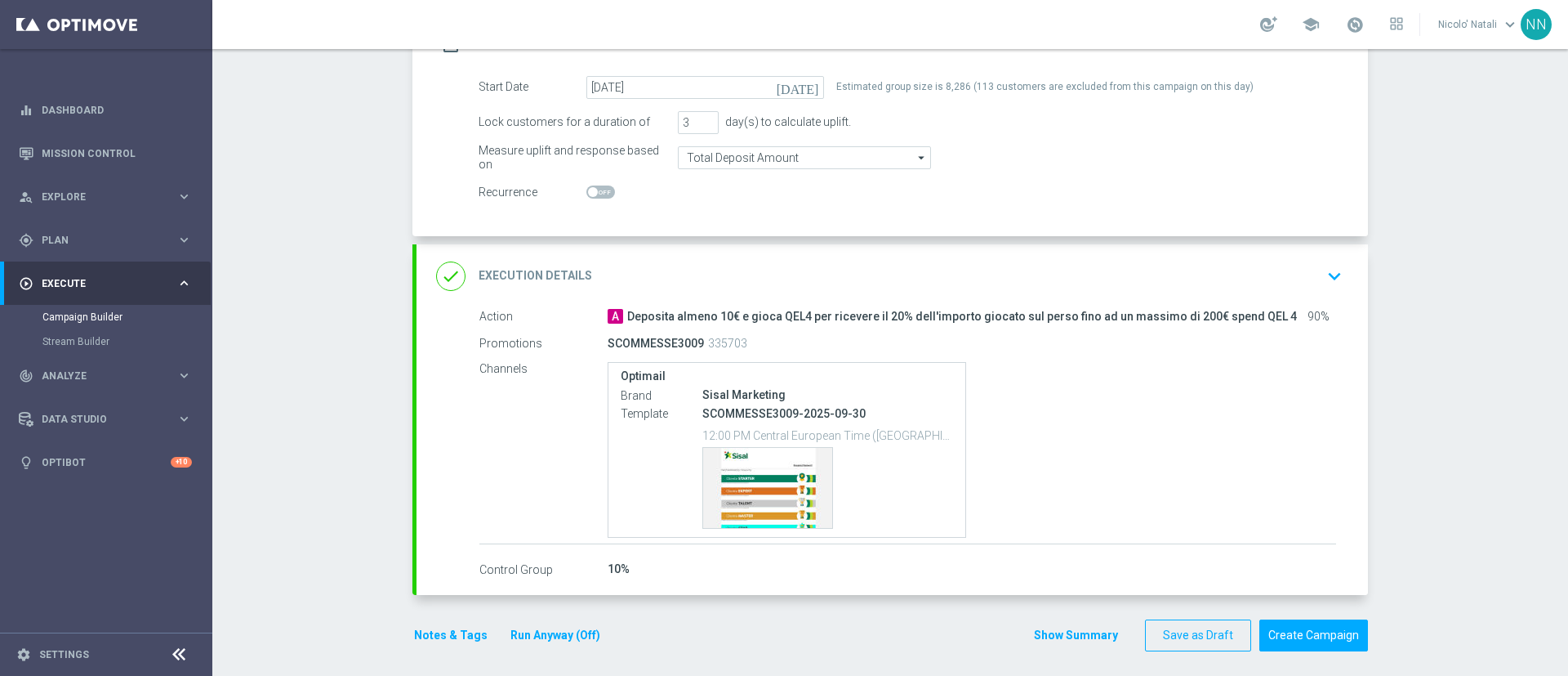
scroll to position [265, 0]
click at [1296, 640] on button "Create Campaign" at bounding box center [1314, 633] width 109 height 32
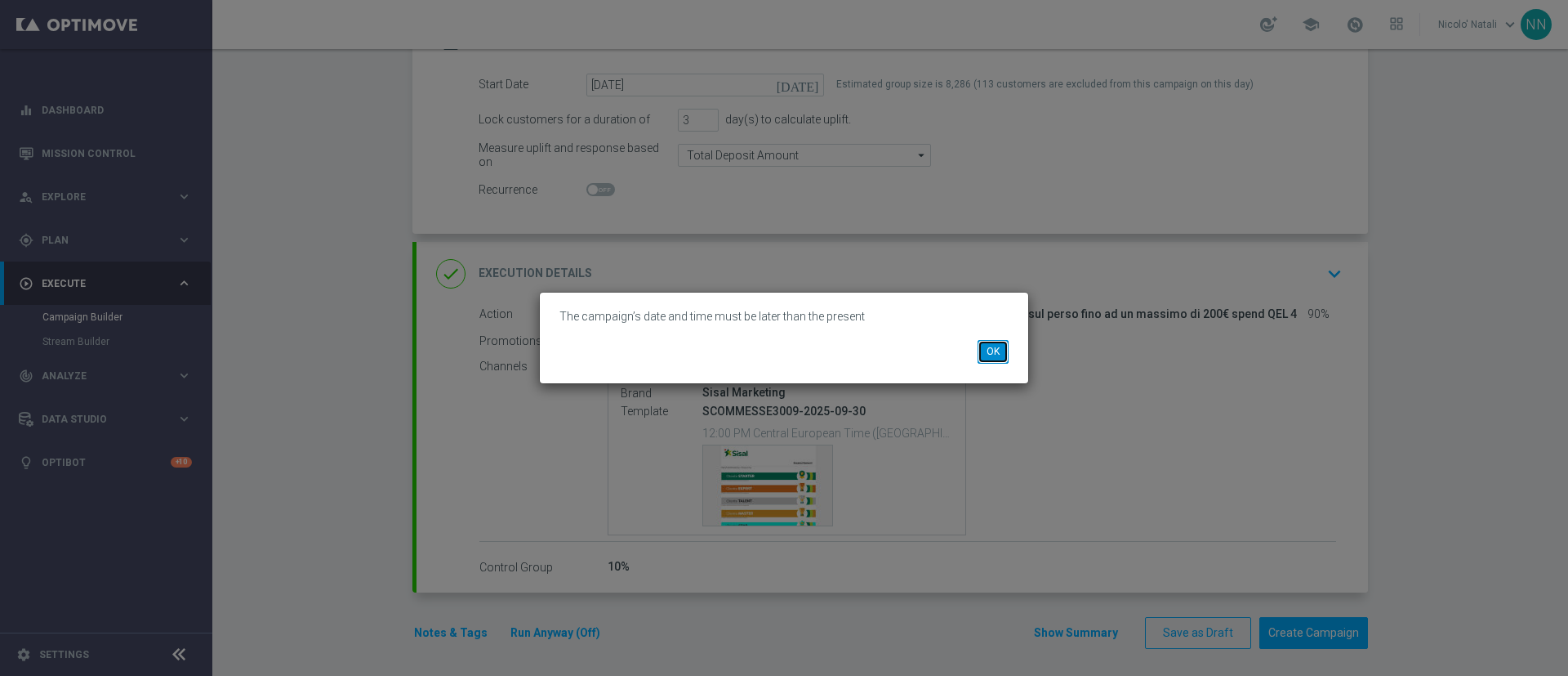
click at [995, 354] on button "OK" at bounding box center [993, 351] width 31 height 23
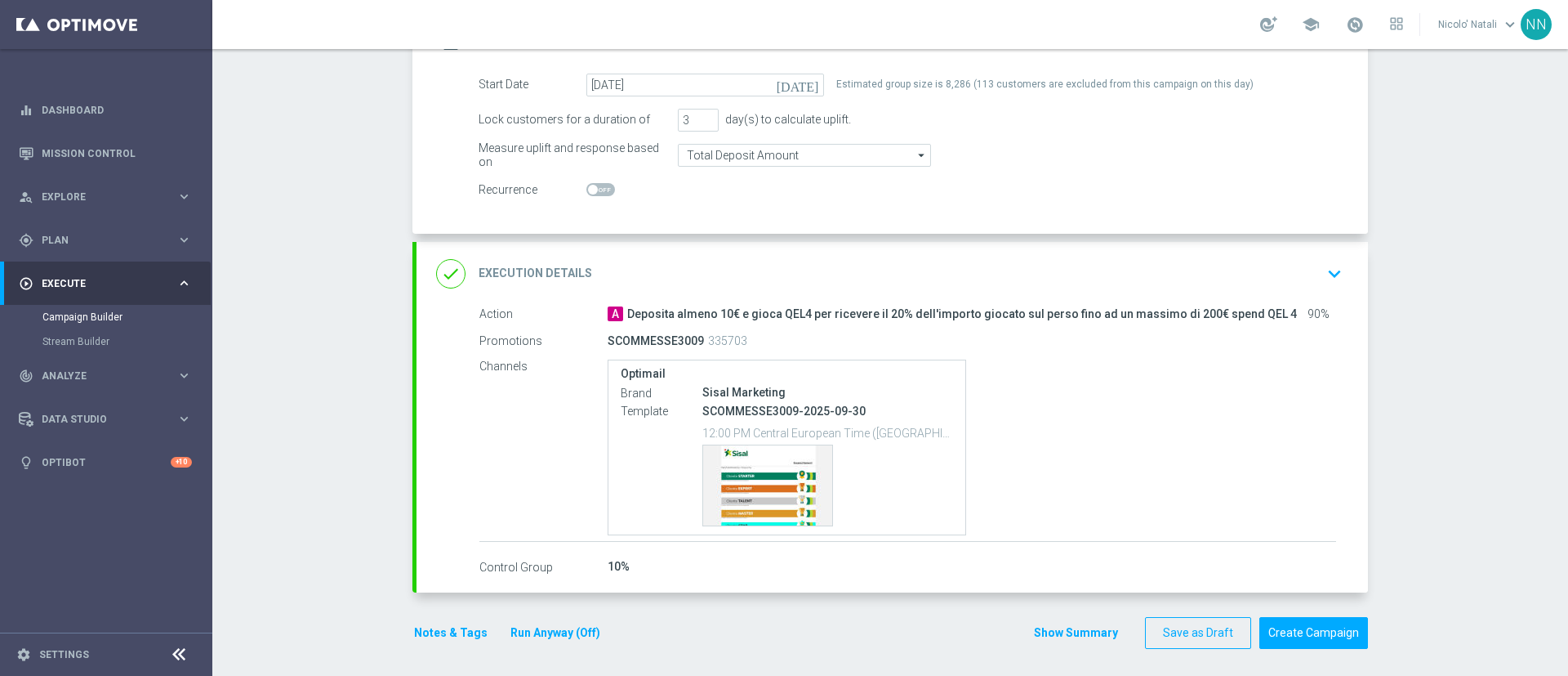
click at [1054, 139] on form "Start Date 30 Sep 2025 today Estimated group size is 8,286 (113 customers are e…" at bounding box center [910, 137] width 864 height 129
click at [1063, 249] on div "done Execution Details keyboard_arrow_down" at bounding box center [892, 274] width 951 height 64
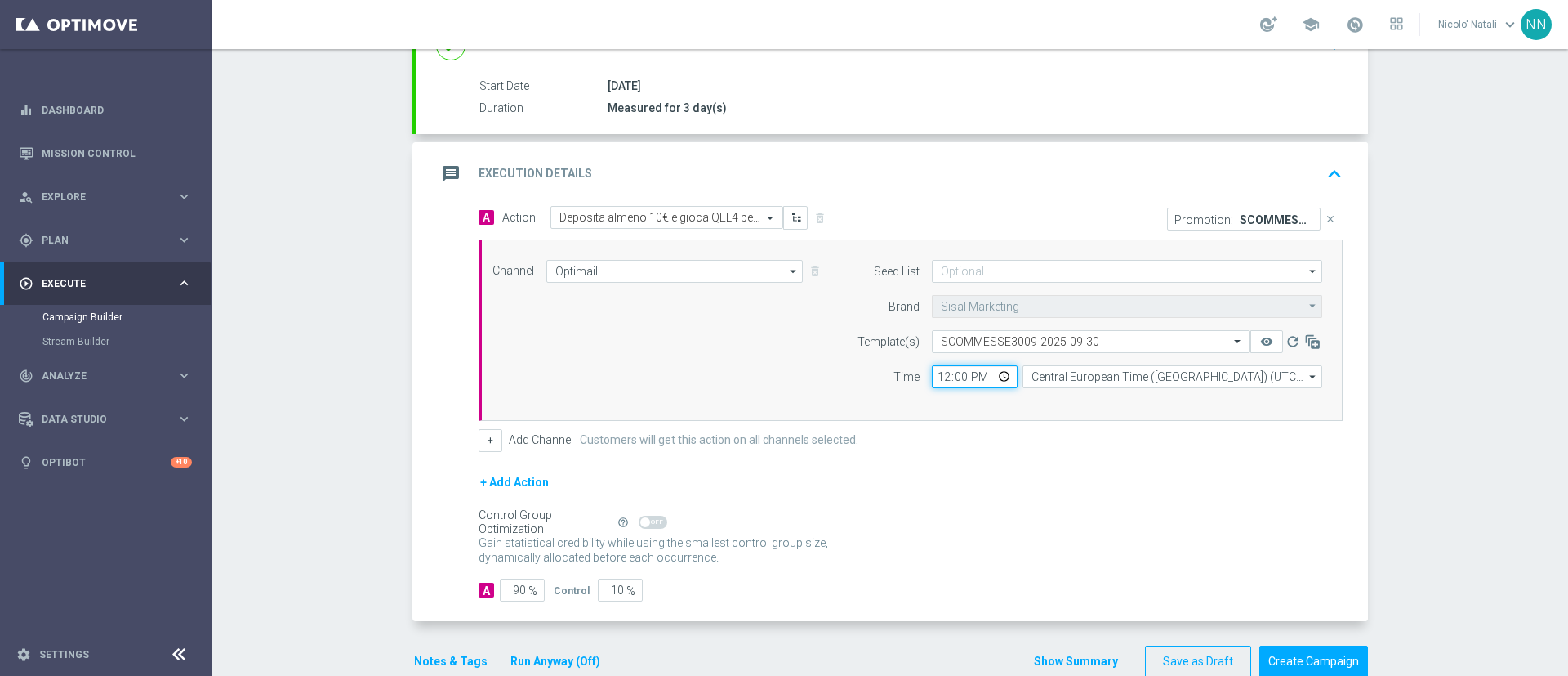
click at [940, 372] on input "12:00" at bounding box center [974, 376] width 85 height 23
type input "19:00"
click at [1296, 651] on button "Create Campaign" at bounding box center [1314, 662] width 109 height 32
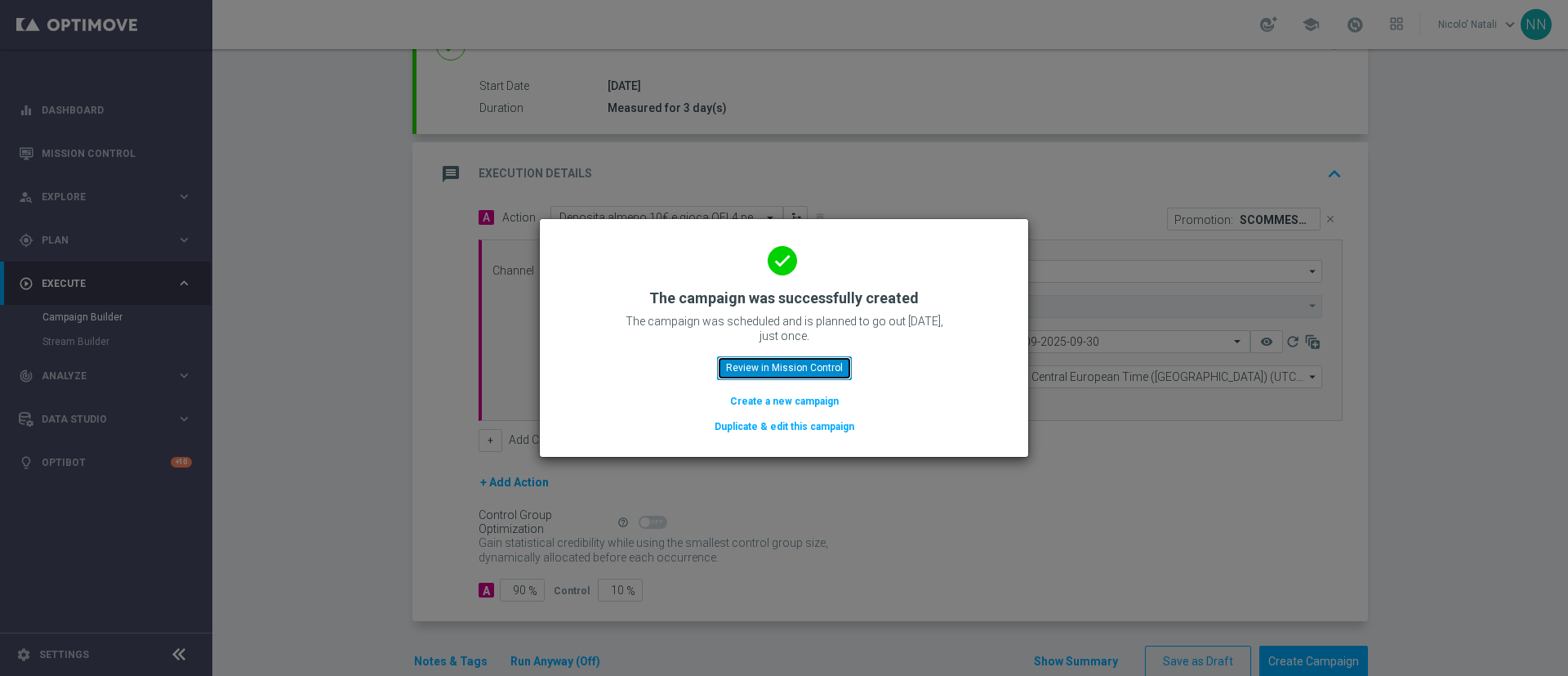
click at [803, 373] on button "Review in Mission Control" at bounding box center [784, 368] width 135 height 23
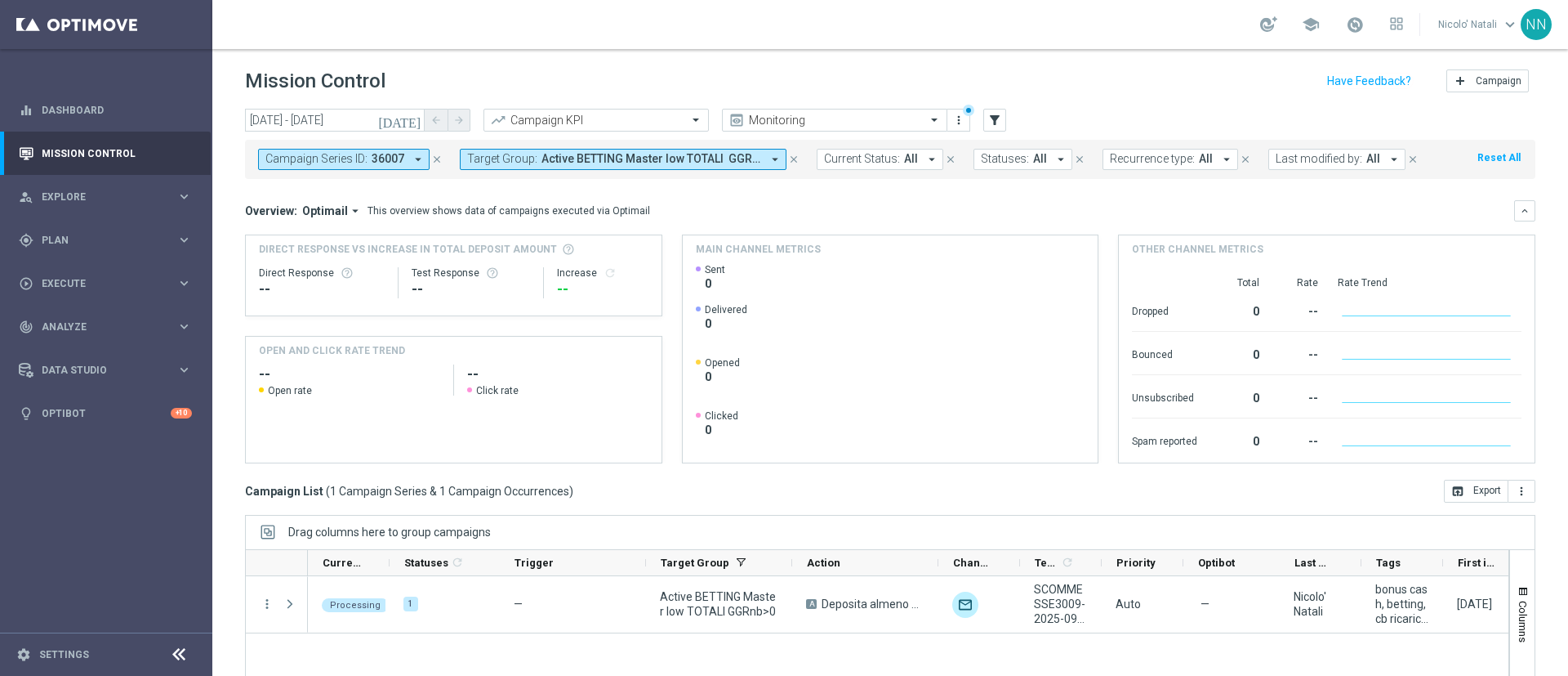
click at [439, 161] on icon "close" at bounding box center [437, 160] width 11 height 11
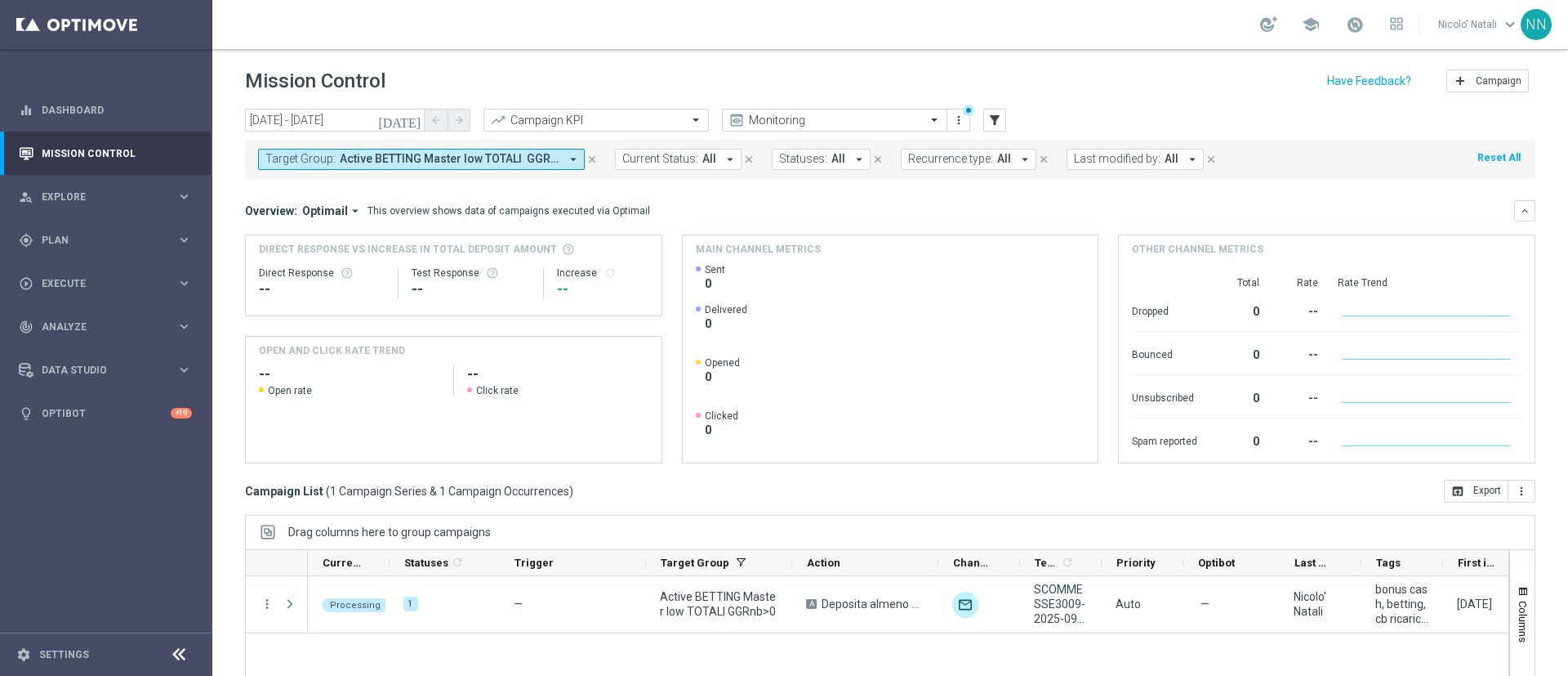
click at [593, 160] on icon "close" at bounding box center [592, 160] width 11 height 11
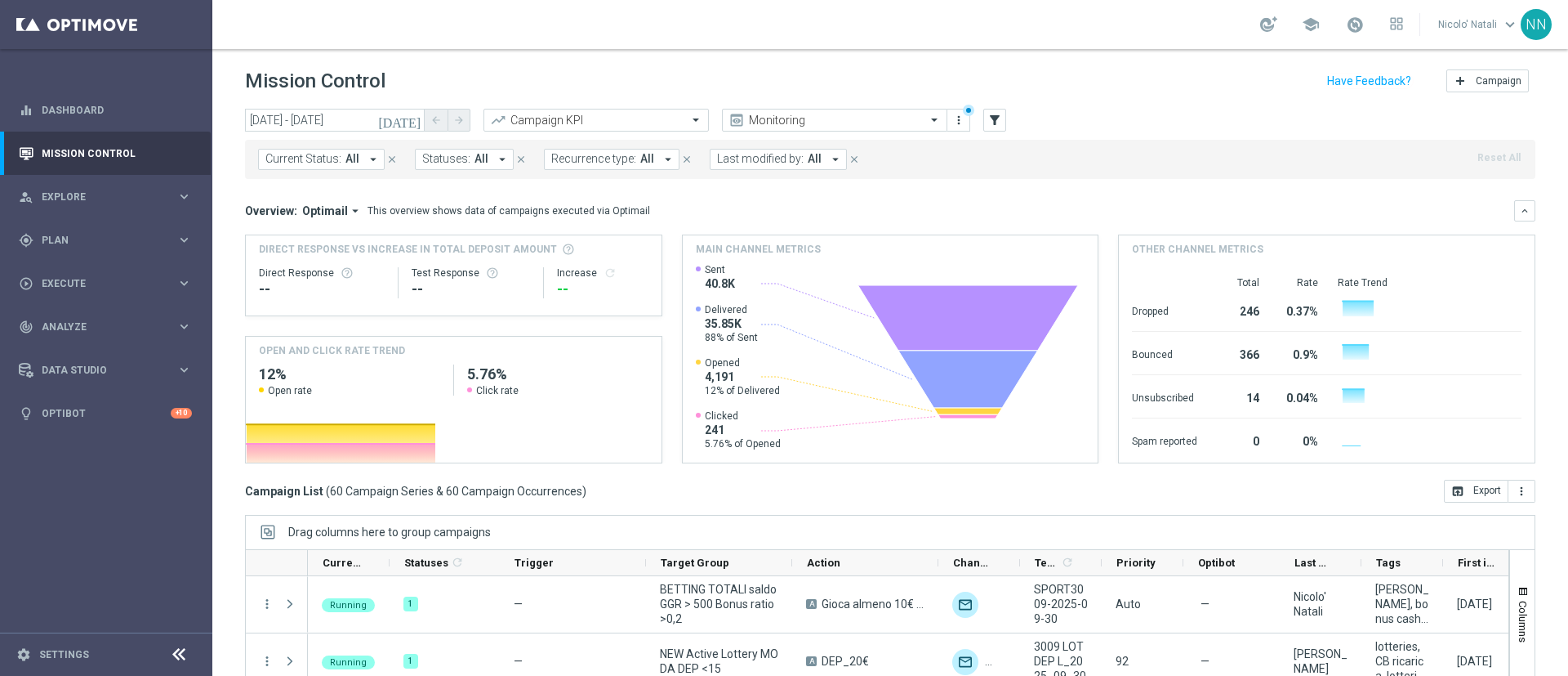
click at [768, 167] on button "Last modified by: All arrow_drop_down" at bounding box center [778, 159] width 137 height 22
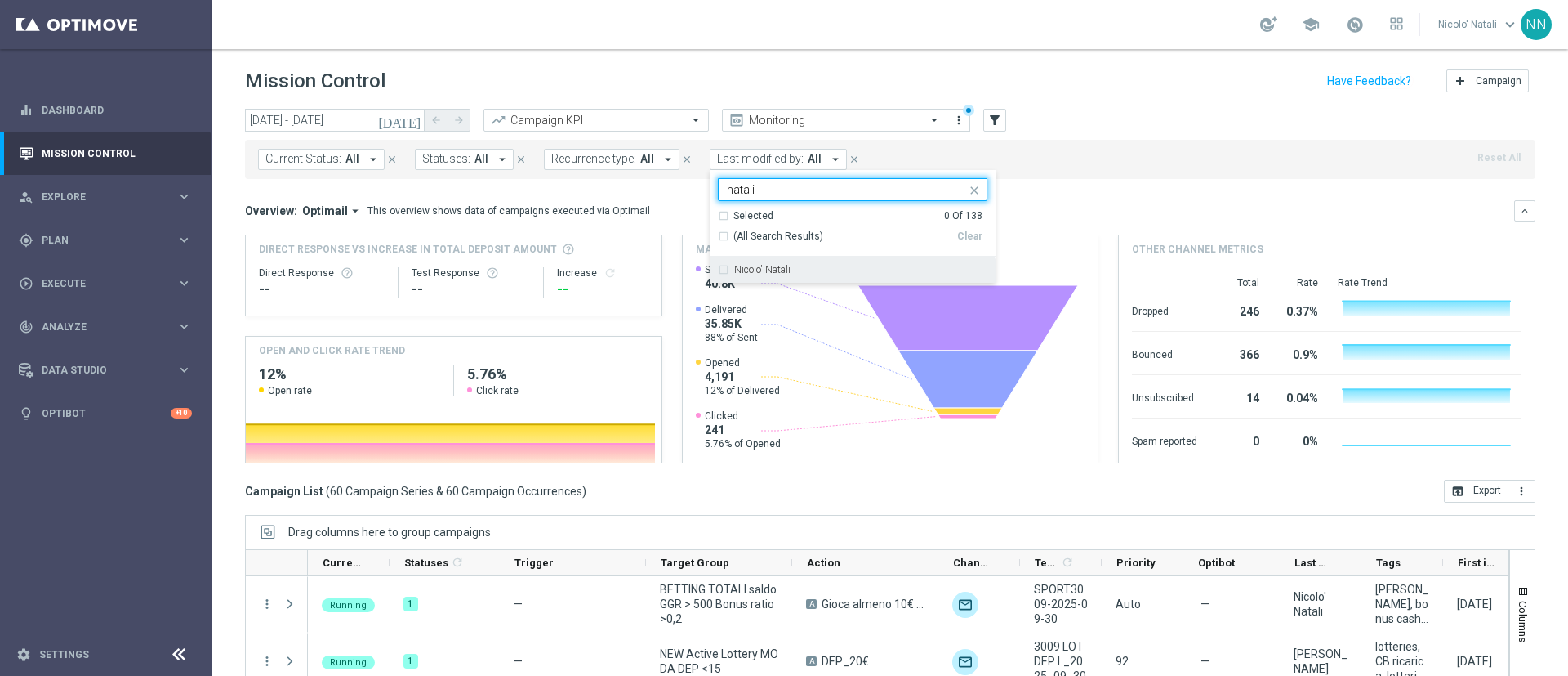
click at [779, 279] on div "Nicolo' Natali" at bounding box center [852, 269] width 269 height 26
type input "natali"
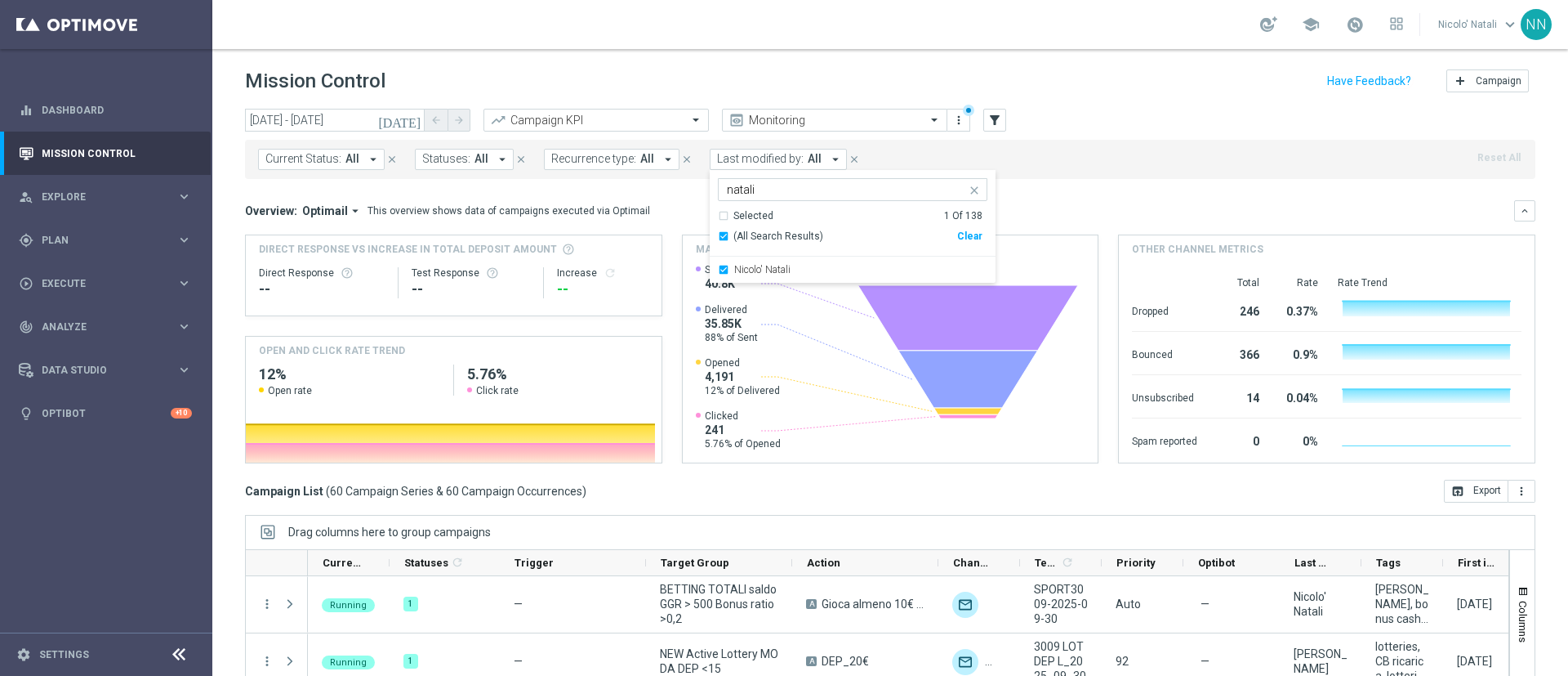
click at [1147, 134] on div "Current Status: All arrow_drop_down close Statuses: All arrow_drop_down close R…" at bounding box center [890, 156] width 1290 height 46
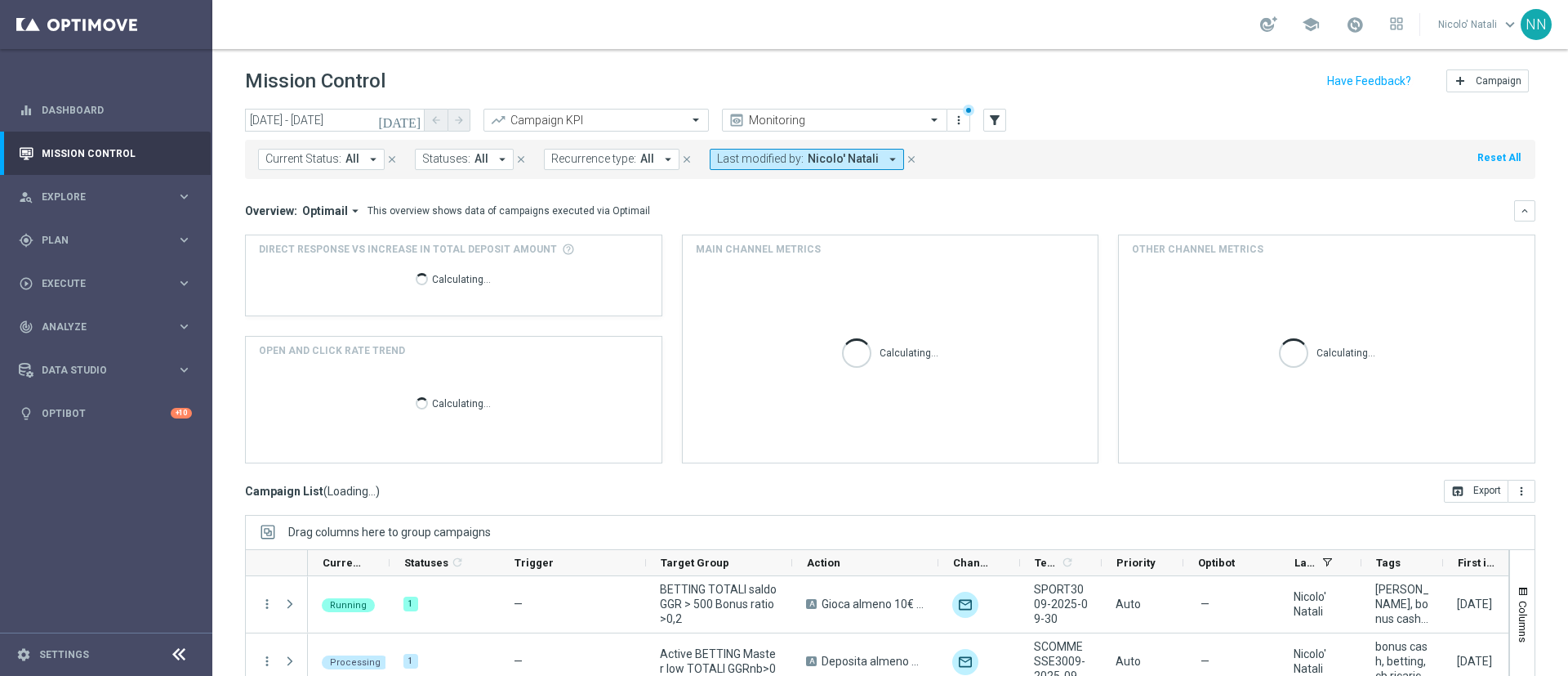
click at [1122, 195] on mini-dashboard "Overview: Optimail arrow_drop_down This overview shows data of campaigns execut…" at bounding box center [890, 330] width 1290 height 300
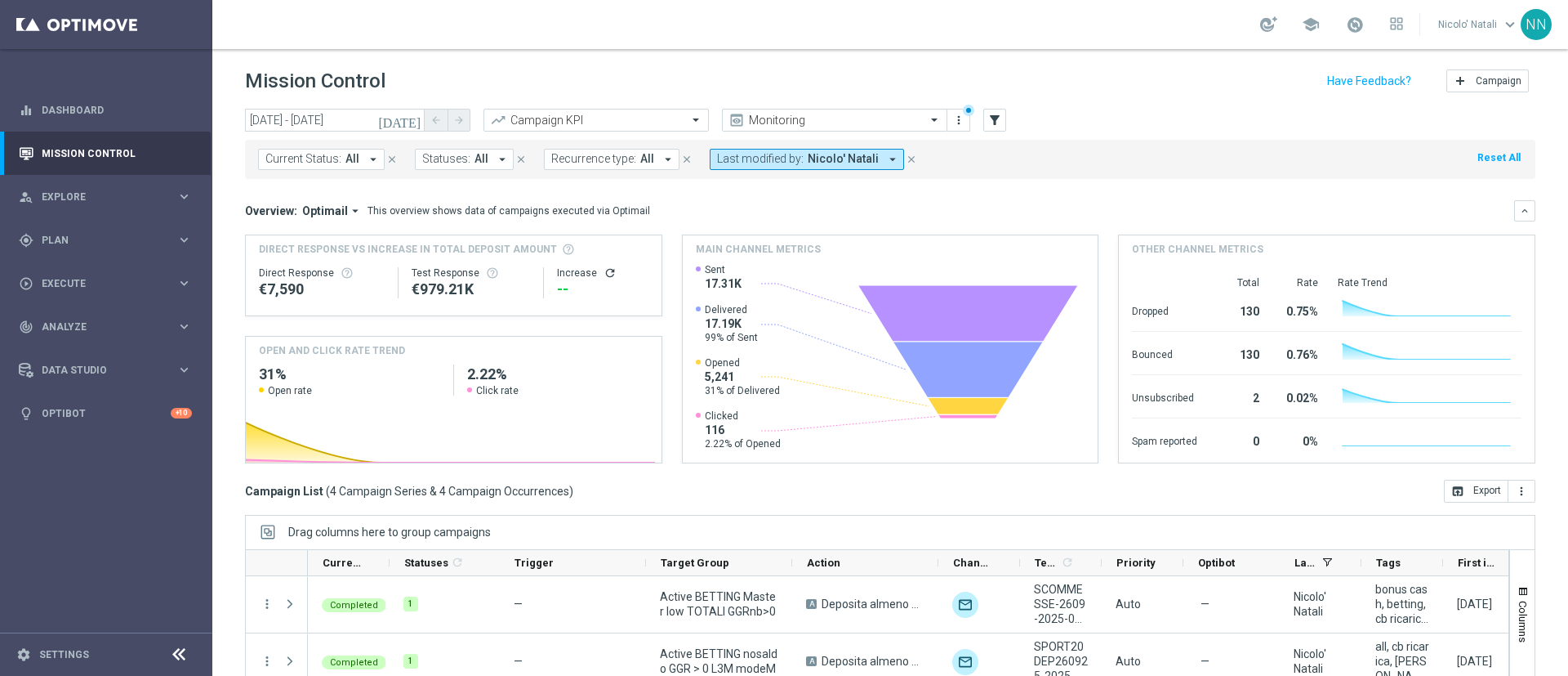
click at [411, 126] on icon "today" at bounding box center [400, 120] width 44 height 15
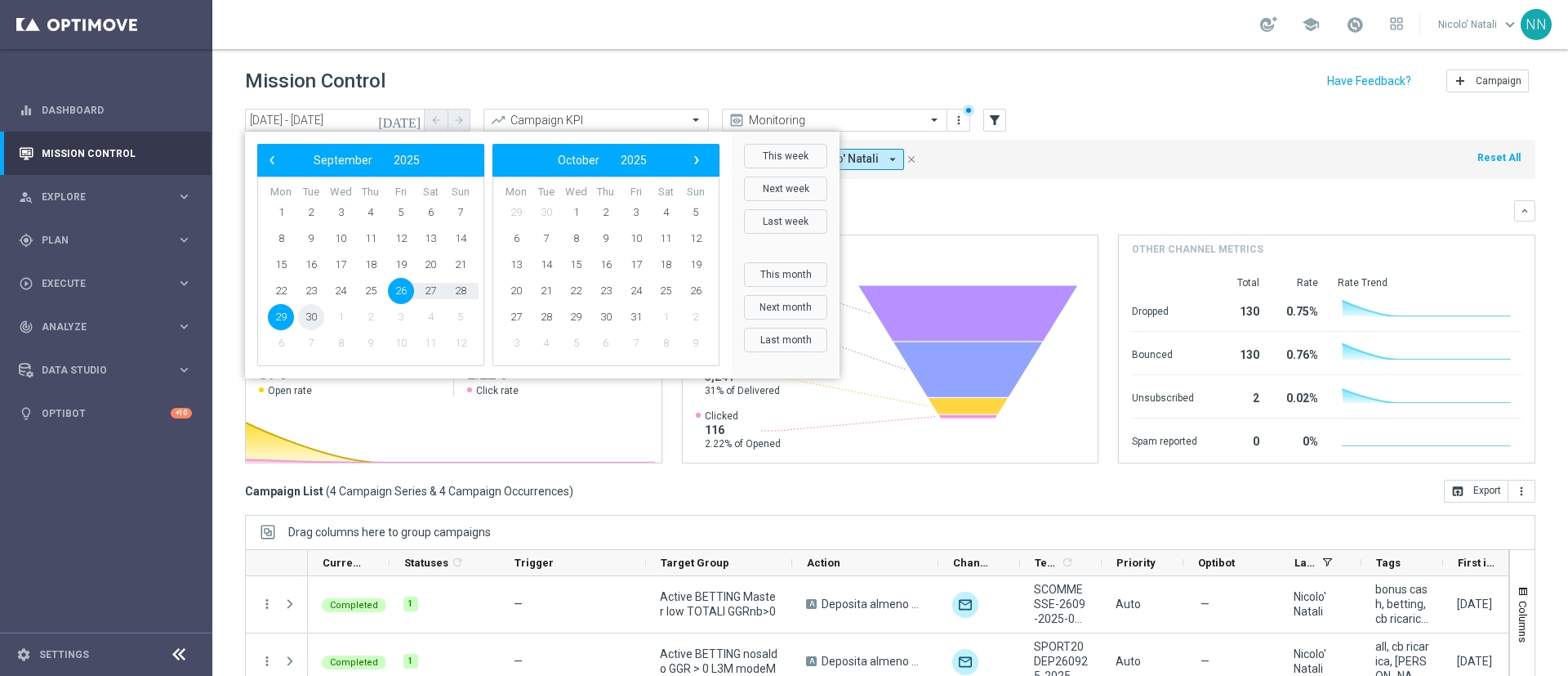
click at [312, 316] on span "30" at bounding box center [312, 317] width 26 height 26
type input "30 Sep 2025 - 30 Sep 2025"
